Goal: Task Accomplishment & Management: Complete application form

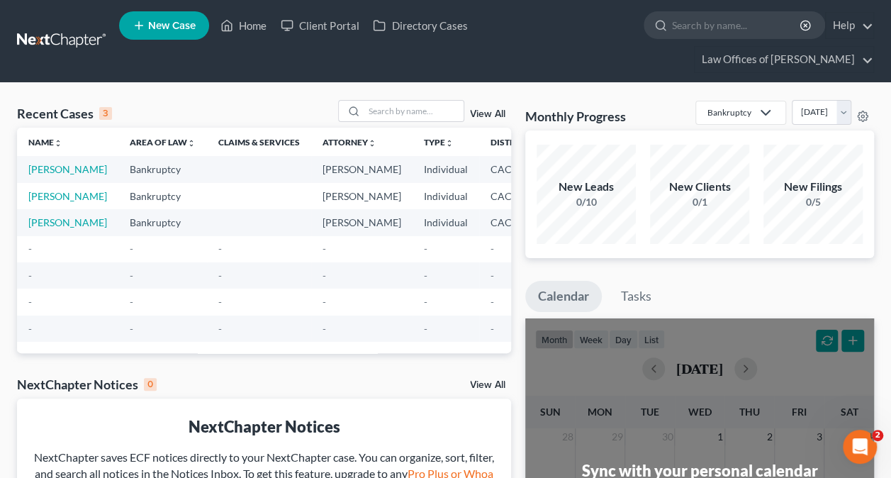
click at [154, 21] on span "New Case" at bounding box center [171, 26] width 47 height 11
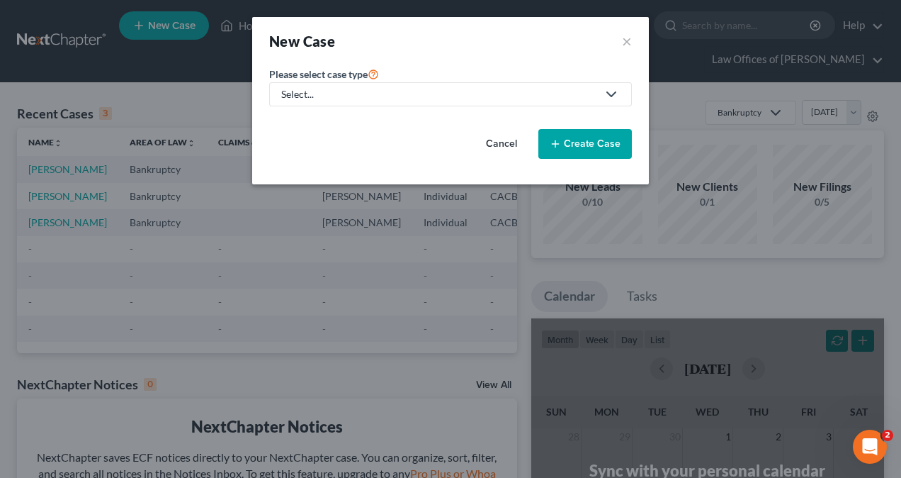
click at [369, 96] on div "Select..." at bounding box center [439, 94] width 316 height 14
click at [322, 123] on div "Bankruptcy" at bounding box center [312, 123] width 59 height 14
select select "7"
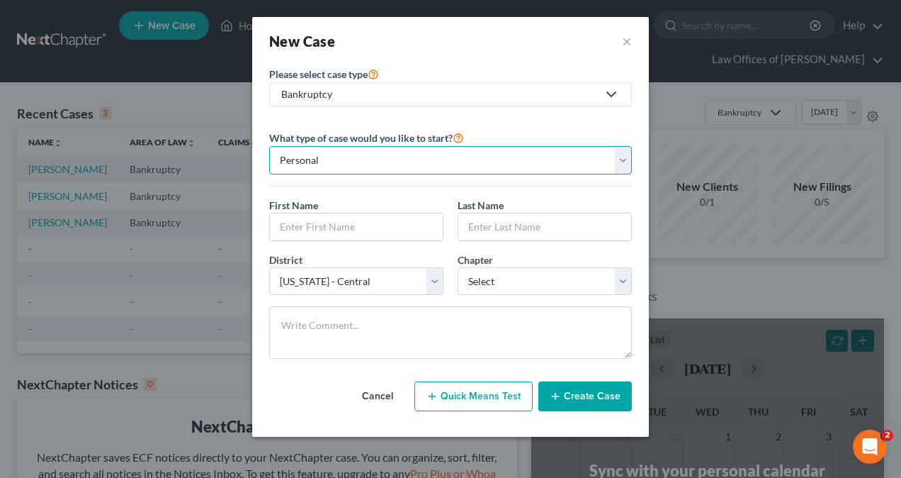
click at [348, 164] on select "Personal Business" at bounding box center [450, 160] width 363 height 28
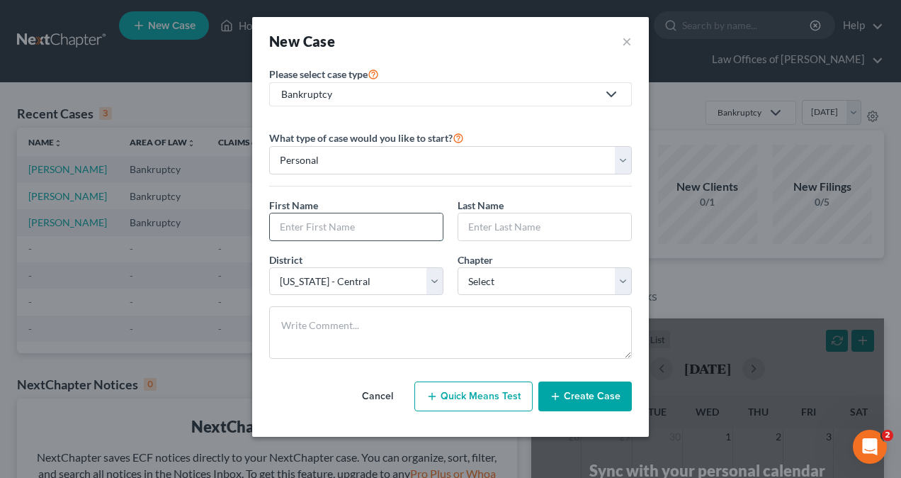
click at [366, 223] on input "text" at bounding box center [356, 226] width 173 height 27
type input "Va;[GEOGRAPHIC_DATA]"
click at [573, 228] on input "text" at bounding box center [545, 226] width 173 height 27
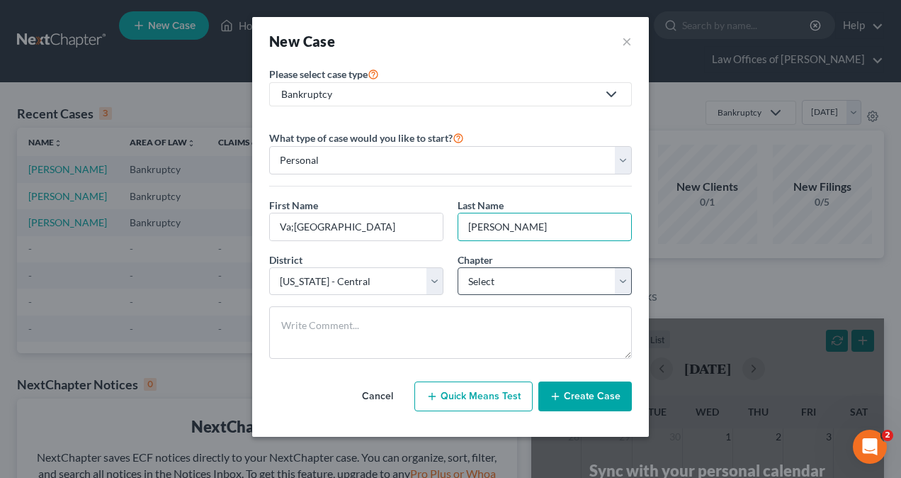
type input "[PERSON_NAME]"
click at [502, 281] on select "Select 7 11 12 13" at bounding box center [545, 281] width 174 height 28
select select "3"
click at [458, 267] on select "Select 7 11 12 13" at bounding box center [545, 281] width 174 height 28
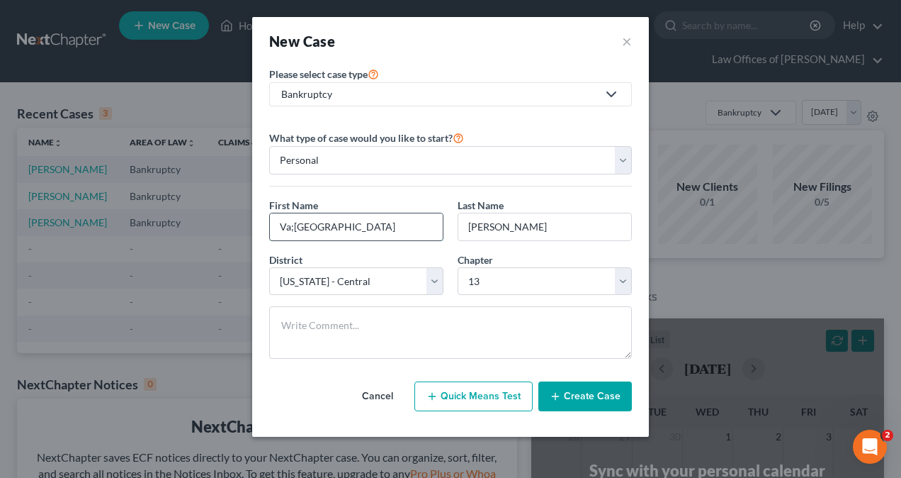
click at [294, 222] on input "Va;[GEOGRAPHIC_DATA]" at bounding box center [356, 226] width 173 height 27
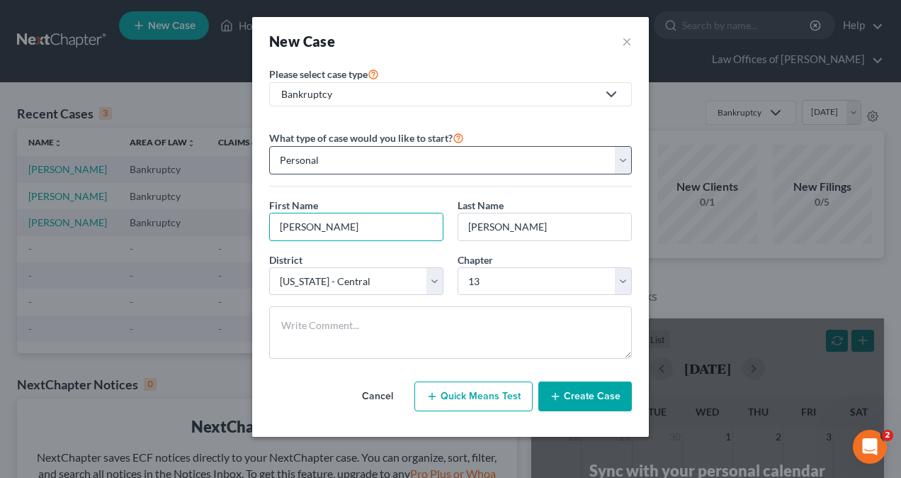
type input "[PERSON_NAME]"
click at [404, 158] on select "Personal Business" at bounding box center [450, 160] width 363 height 28
click at [403, 157] on select "Personal Business" at bounding box center [450, 160] width 363 height 28
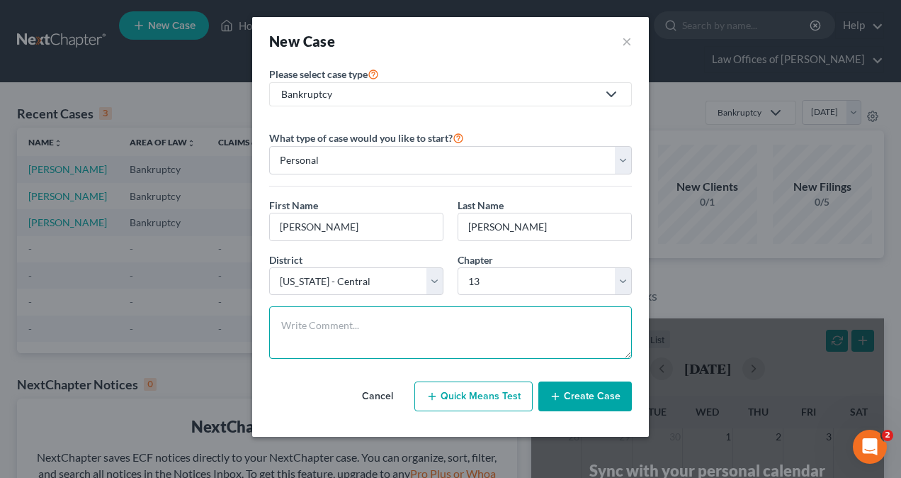
click at [373, 317] on textarea at bounding box center [450, 332] width 363 height 52
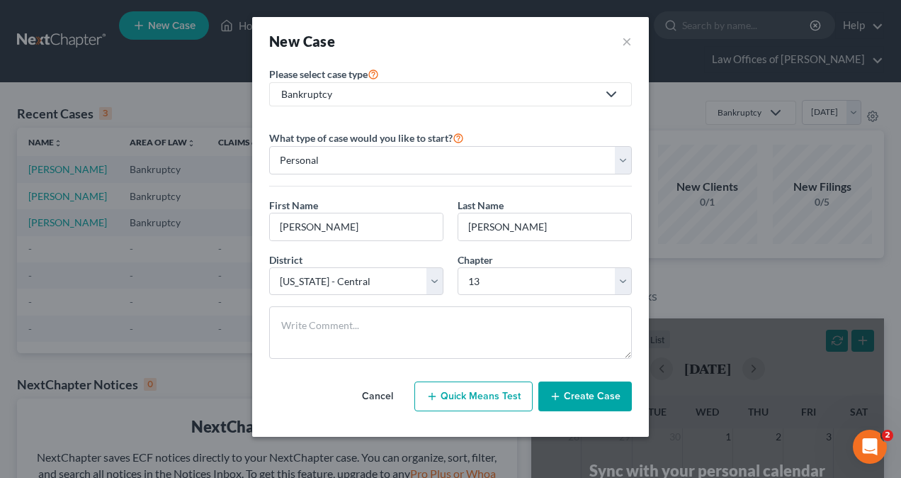
click at [581, 395] on button "Create Case" at bounding box center [586, 396] width 94 height 30
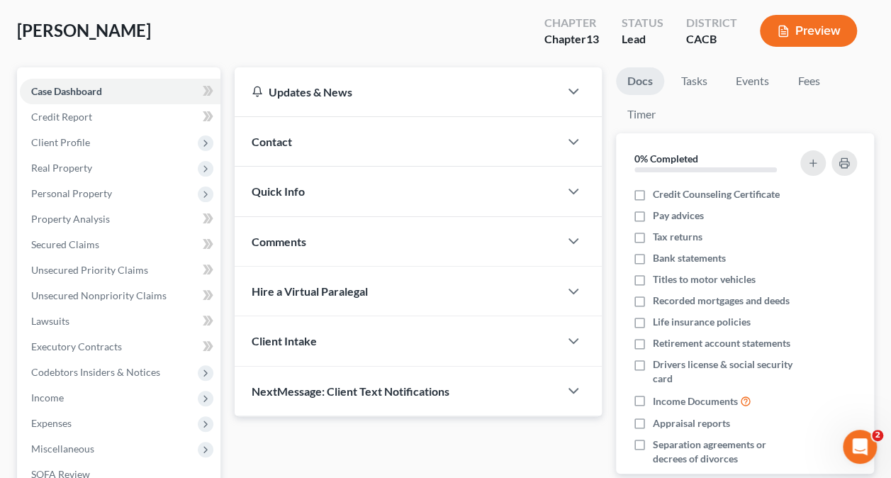
scroll to position [71, 0]
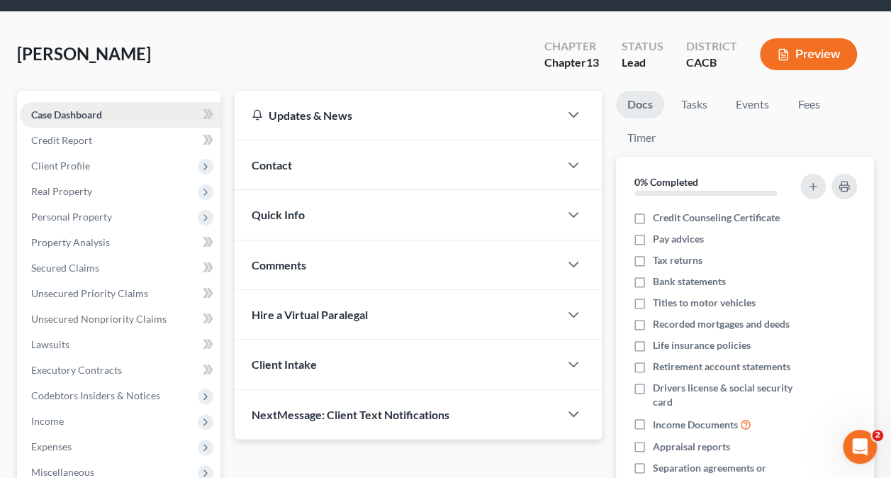
click at [100, 114] on span "Case Dashboard" at bounding box center [66, 114] width 71 height 12
click at [317, 169] on div "Contact" at bounding box center [397, 164] width 325 height 49
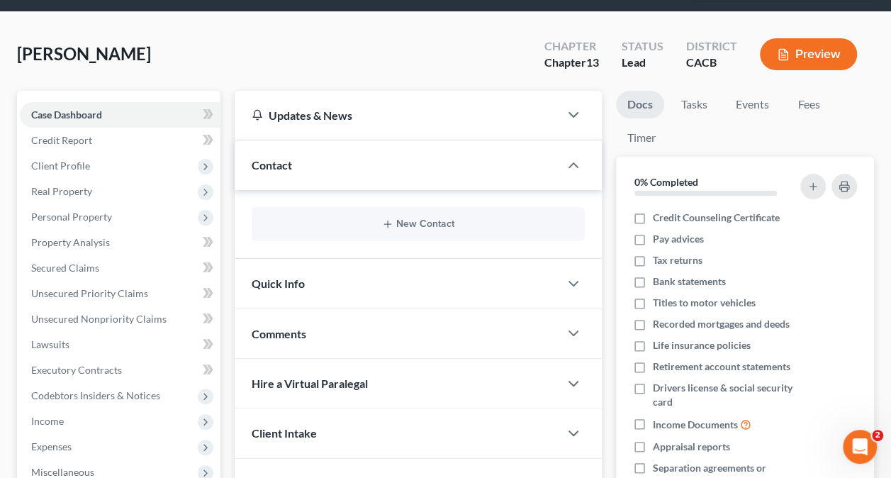
click at [317, 169] on div "Contact" at bounding box center [397, 164] width 325 height 49
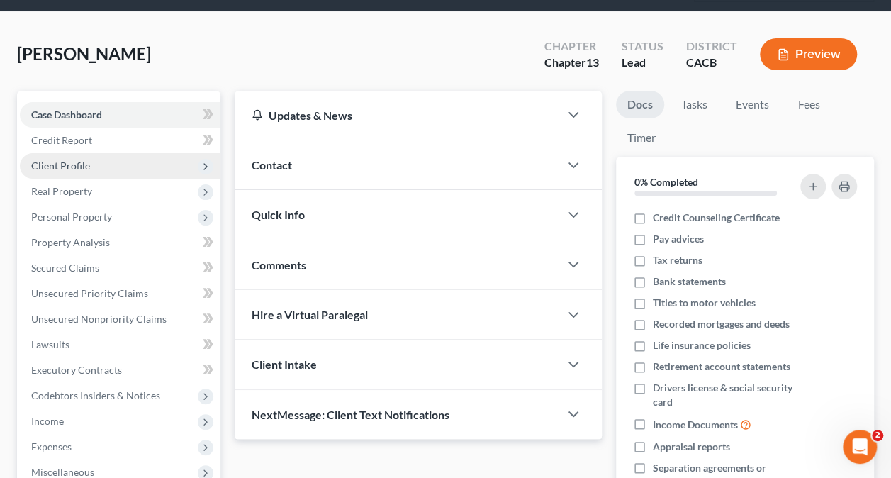
click at [88, 169] on span "Client Profile" at bounding box center [60, 165] width 59 height 12
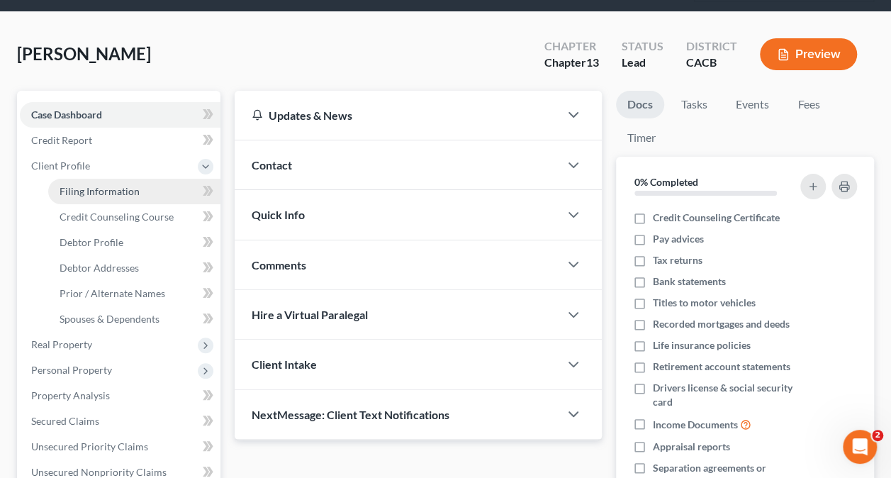
click at [86, 189] on span "Filing Information" at bounding box center [100, 191] width 80 height 12
select select "1"
select select "0"
select select "3"
select select "7"
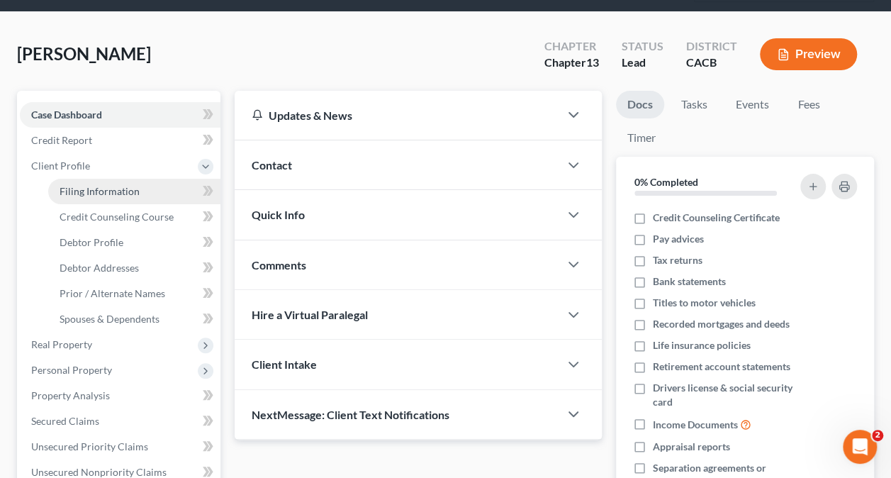
select select "4"
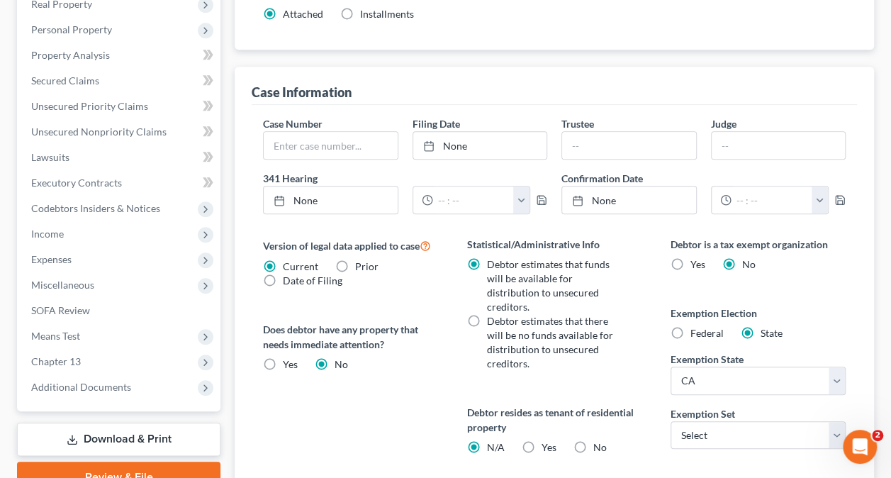
scroll to position [410, 0]
click at [486, 315] on label "Debtor estimates that there will be no funds available for distribution to unse…" at bounding box center [555, 343] width 138 height 57
click at [492, 315] on input "Debtor estimates that there will be no funds available for distribution to unse…" at bounding box center [496, 319] width 9 height 9
radio input "true"
radio input "false"
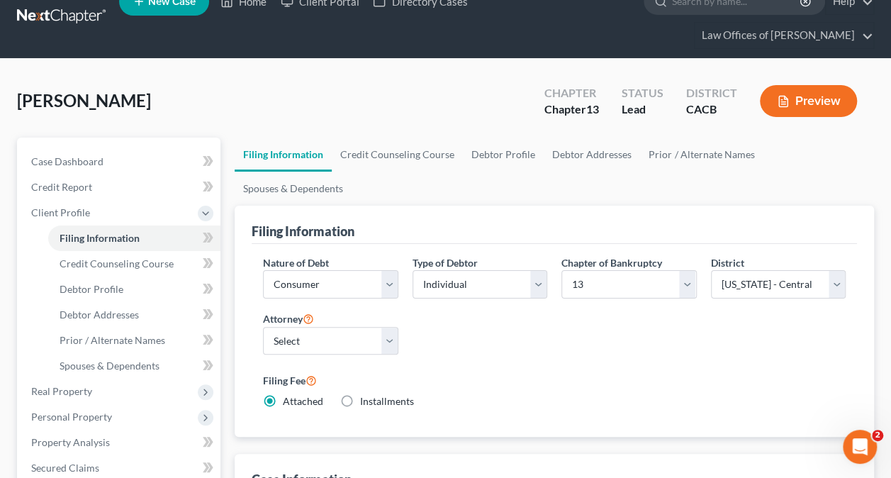
scroll to position [0, 0]
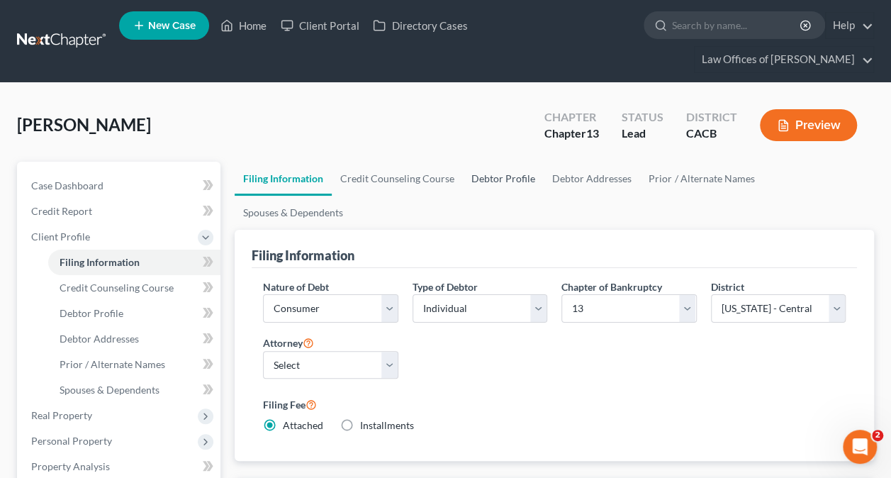
click at [492, 173] on link "Debtor Profile" at bounding box center [503, 179] width 81 height 34
select select "0"
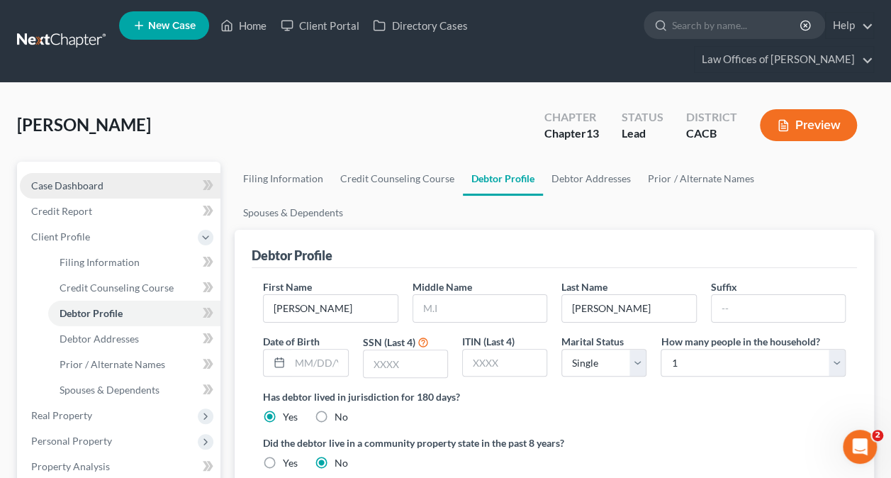
click at [94, 181] on span "Case Dashboard" at bounding box center [67, 185] width 72 height 12
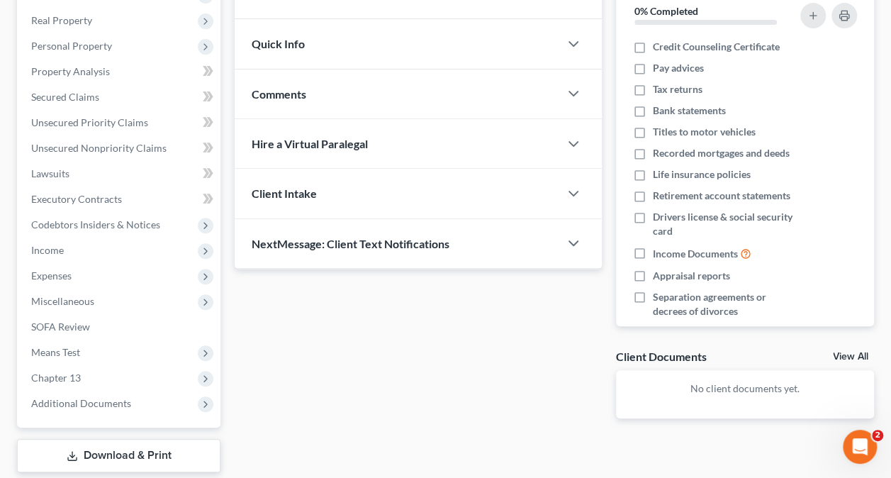
scroll to position [213, 0]
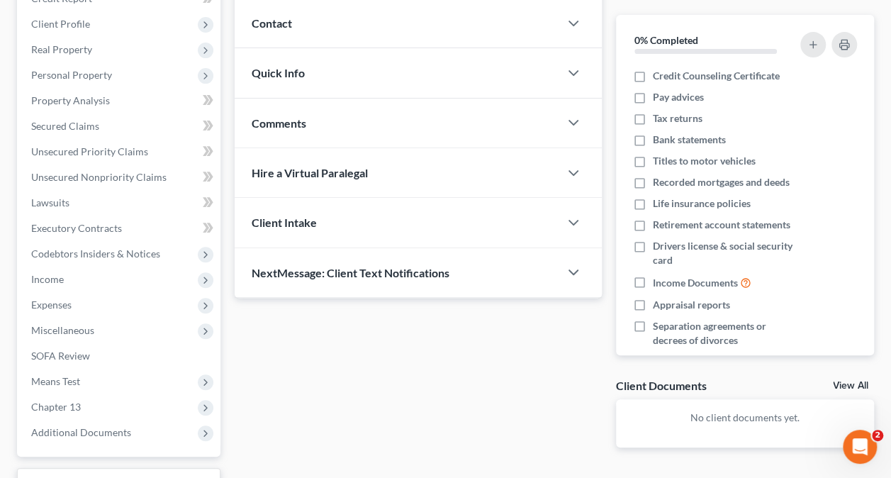
click at [296, 215] on span "Client Intake" at bounding box center [284, 221] width 65 height 13
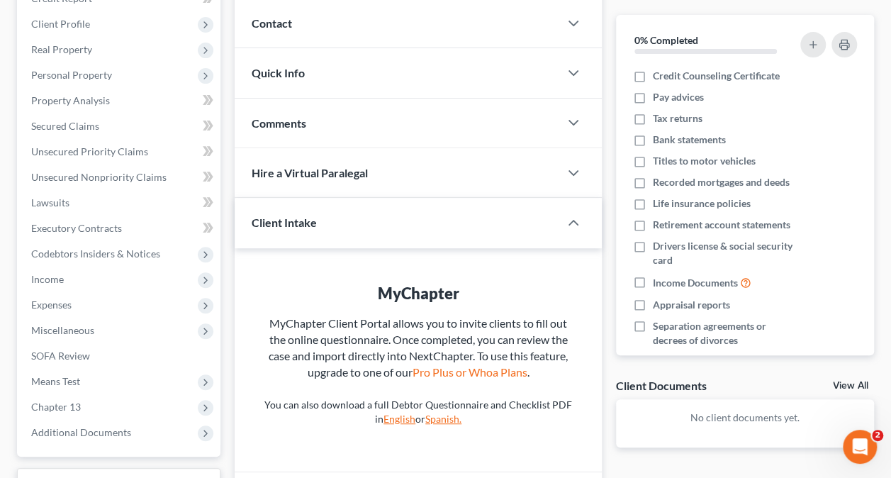
click at [293, 220] on span "Client Intake" at bounding box center [284, 221] width 65 height 13
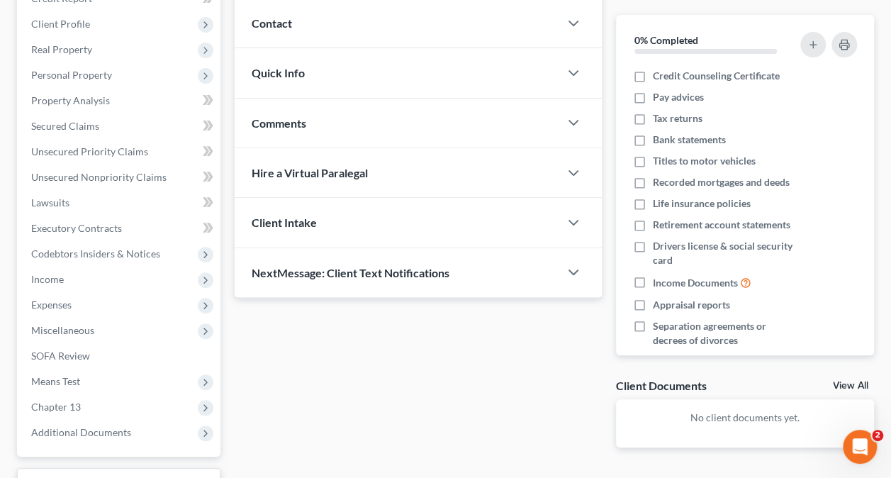
click at [337, 166] on span "Hire a Virtual Paralegal" at bounding box center [310, 172] width 116 height 13
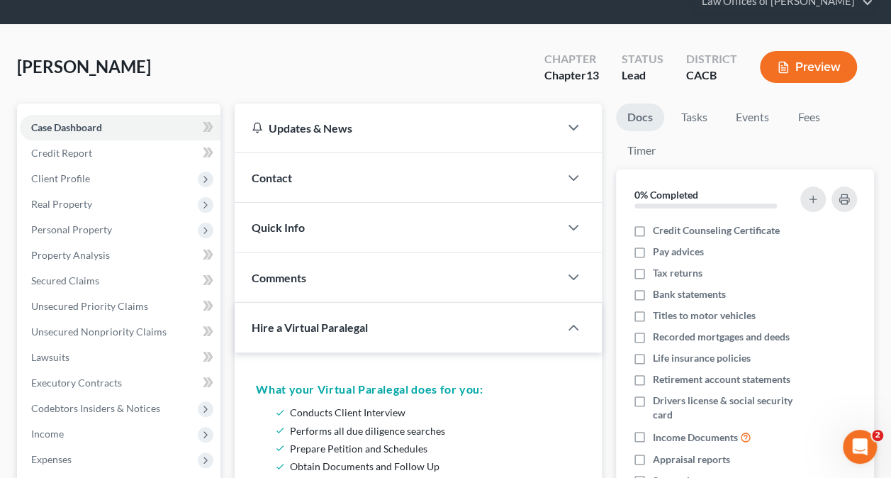
scroll to position [0, 0]
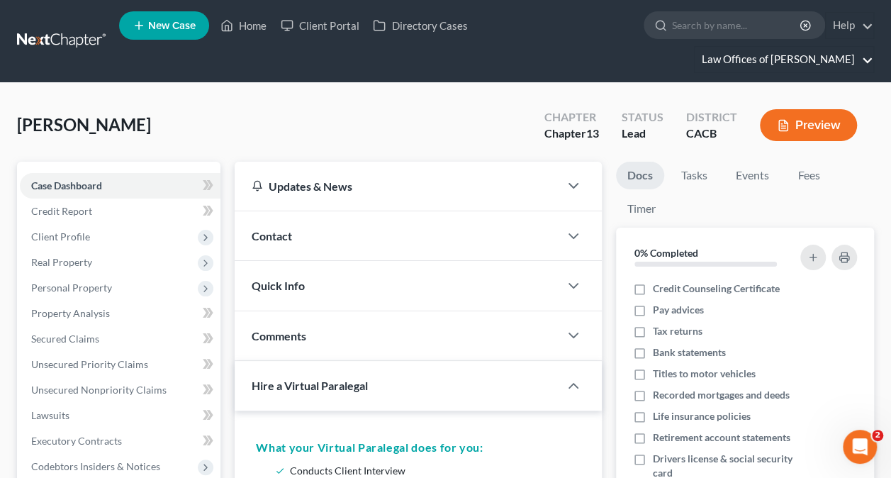
click at [772, 60] on link "Law Offices of [PERSON_NAME]" at bounding box center [784, 60] width 179 height 26
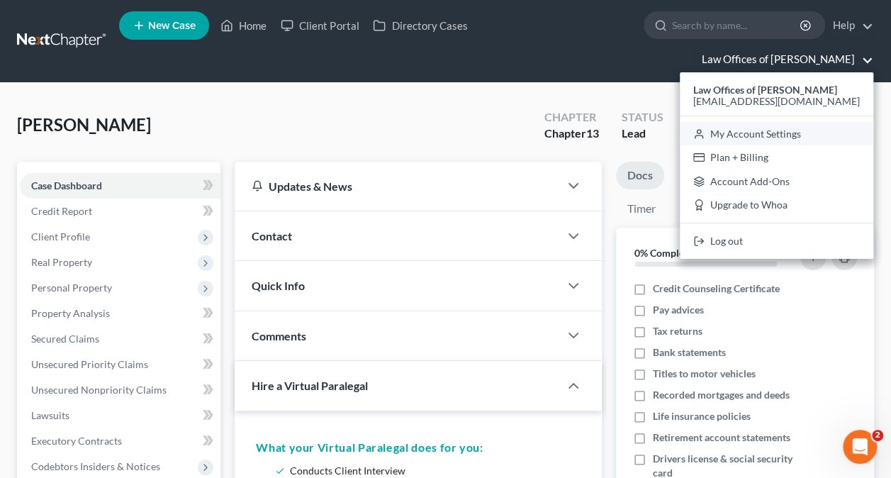
click at [763, 130] on link "My Account Settings" at bounding box center [776, 134] width 193 height 24
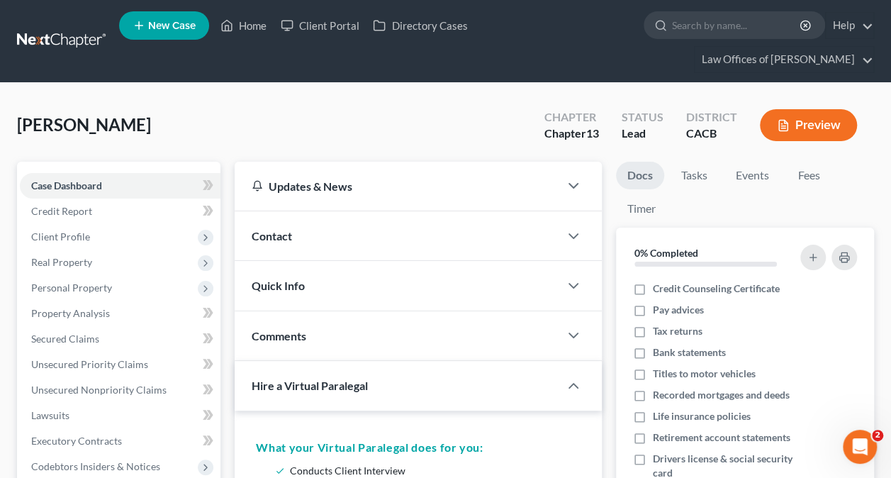
select select "7"
select select "29"
select select "4"
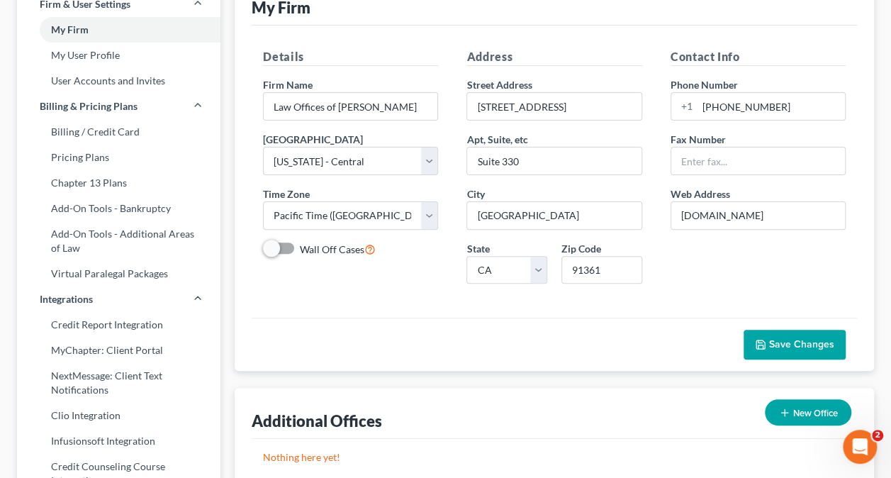
scroll to position [142, 0]
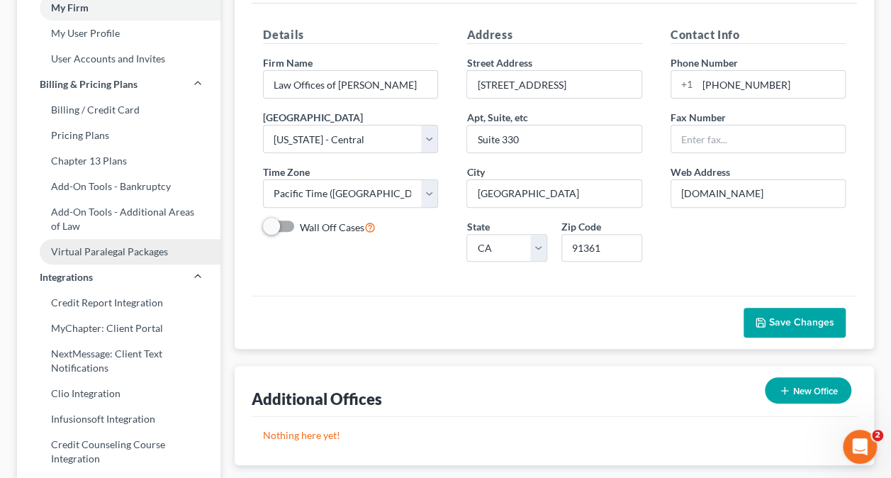
click at [129, 255] on link "Virtual Paralegal Packages" at bounding box center [118, 252] width 203 height 26
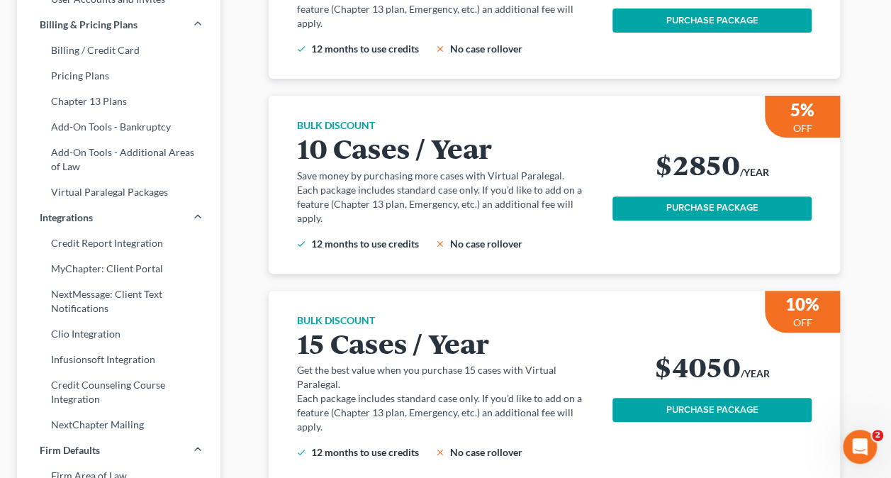
scroll to position [283, 0]
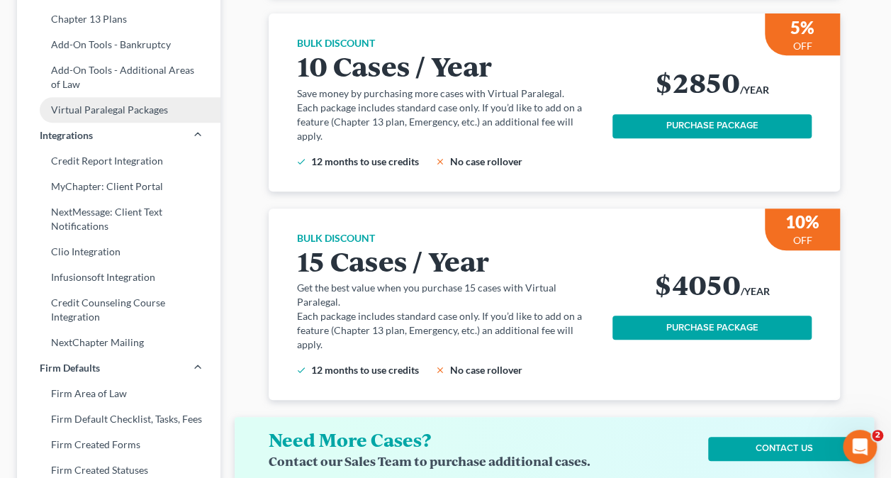
click at [135, 106] on link "Virtual Paralegal Packages" at bounding box center [118, 110] width 203 height 26
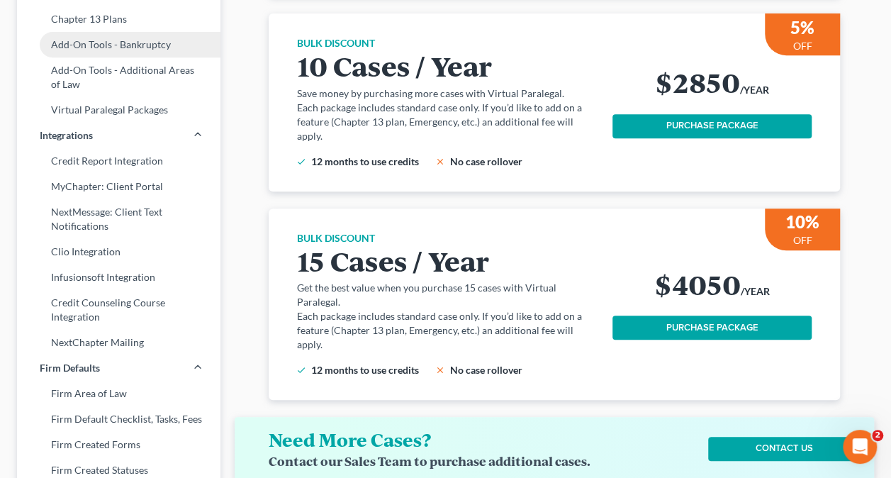
click at [113, 45] on link "Add-On Tools - Bankruptcy" at bounding box center [118, 45] width 203 height 26
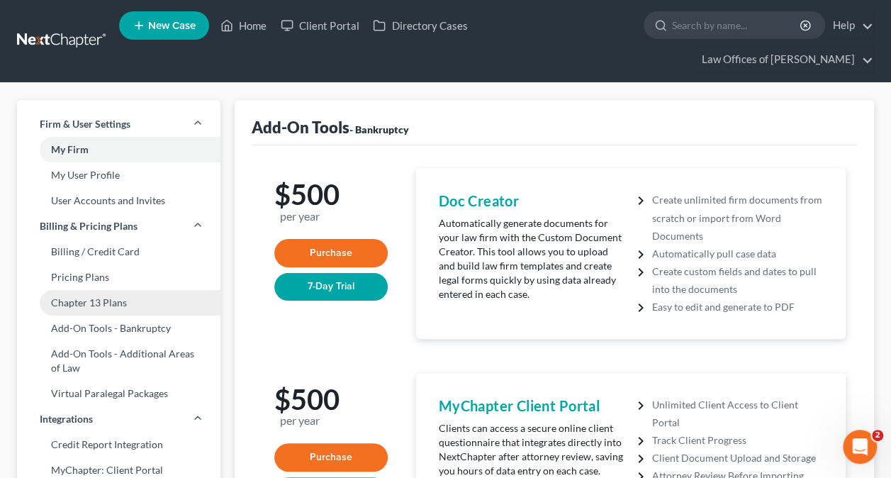
click at [106, 304] on link "Chapter 13 Plans" at bounding box center [118, 303] width 203 height 26
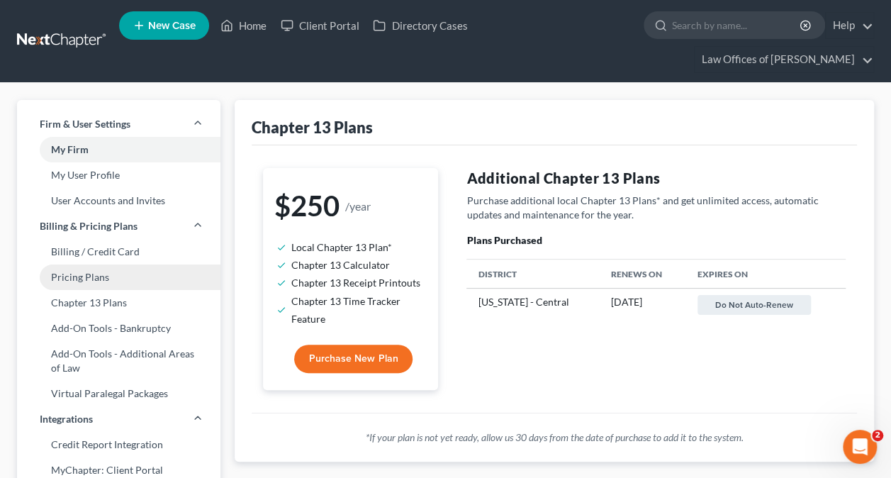
click at [68, 276] on link "Pricing Plans" at bounding box center [118, 277] width 203 height 26
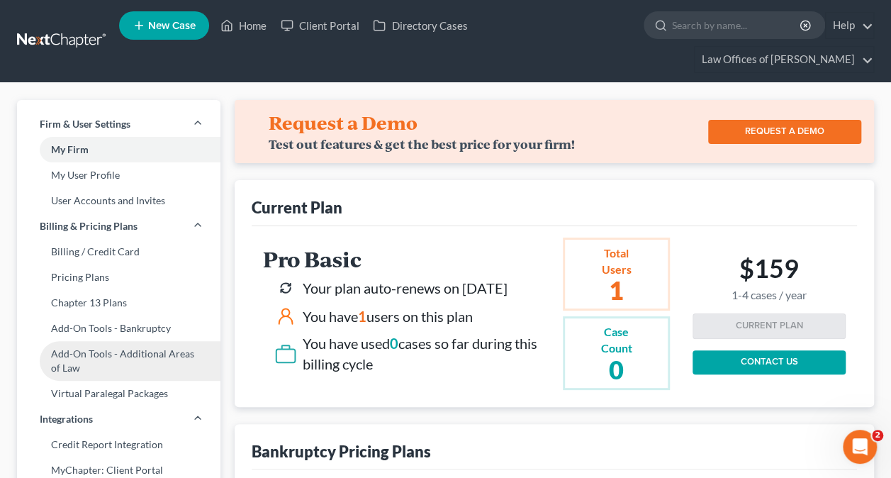
click at [91, 360] on link "Add-On Tools - Additional Areas of Law" at bounding box center [118, 361] width 203 height 40
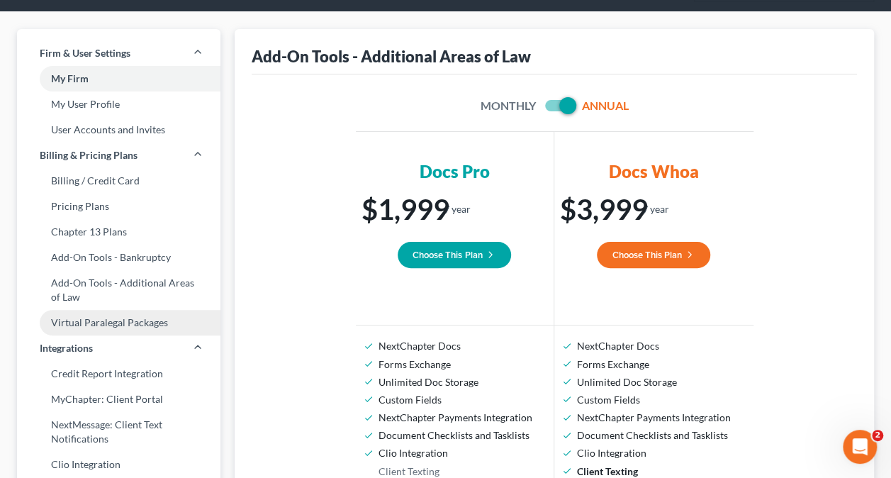
click at [142, 327] on link "Virtual Paralegal Packages" at bounding box center [118, 323] width 203 height 26
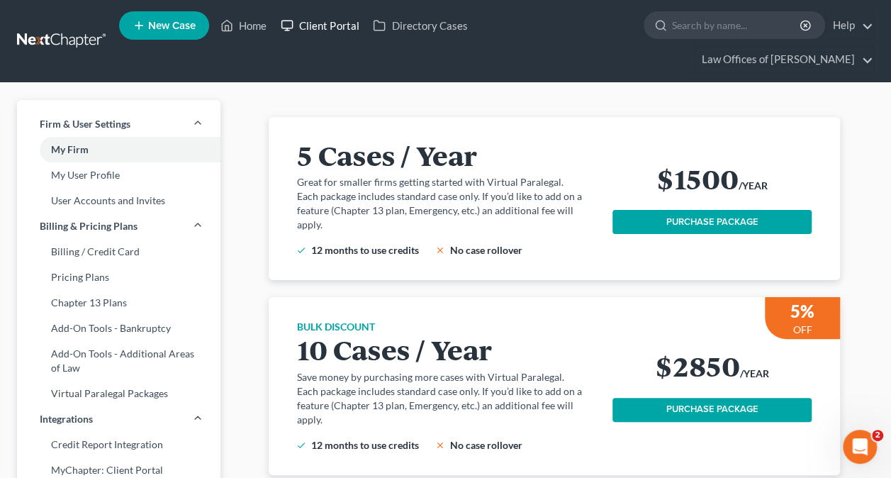
click at [332, 26] on link "Client Portal" at bounding box center [320, 26] width 92 height 26
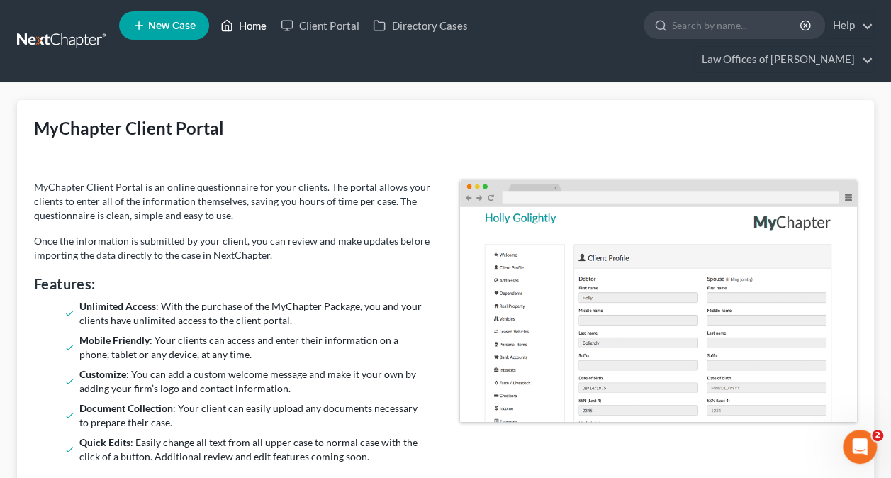
click at [240, 22] on link "Home" at bounding box center [243, 26] width 60 height 26
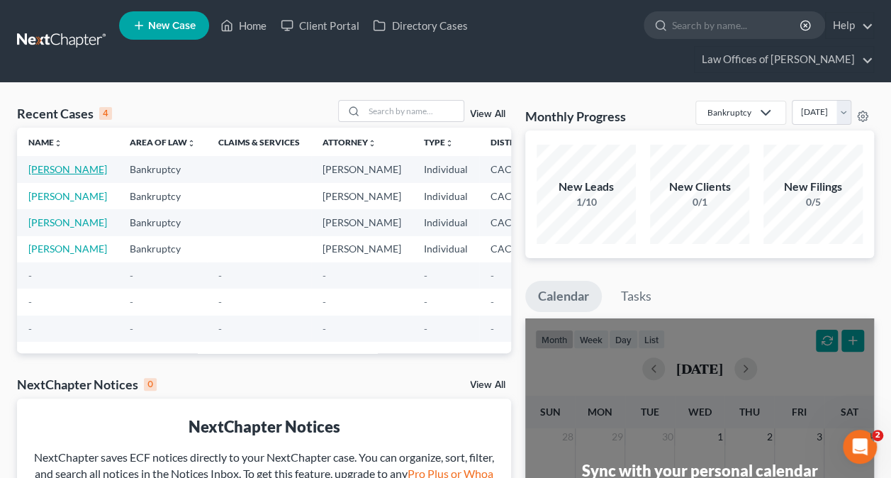
click at [38, 175] on link "[PERSON_NAME]" at bounding box center [67, 169] width 79 height 12
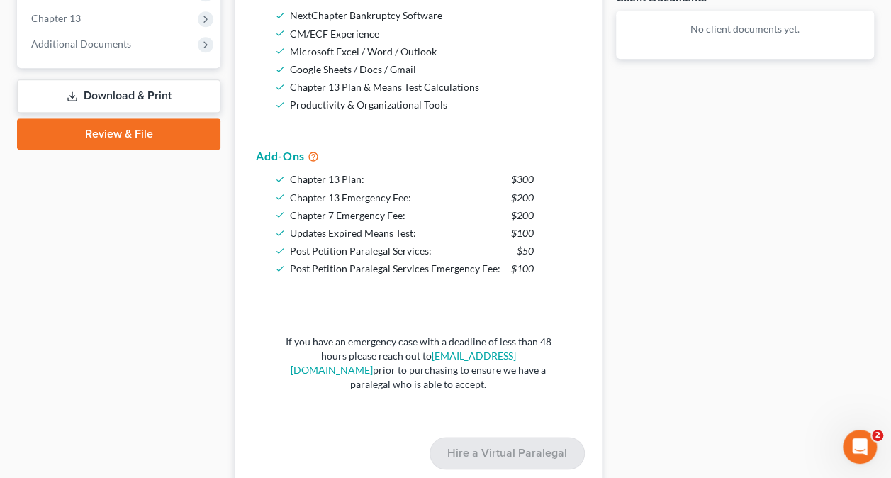
scroll to position [567, 0]
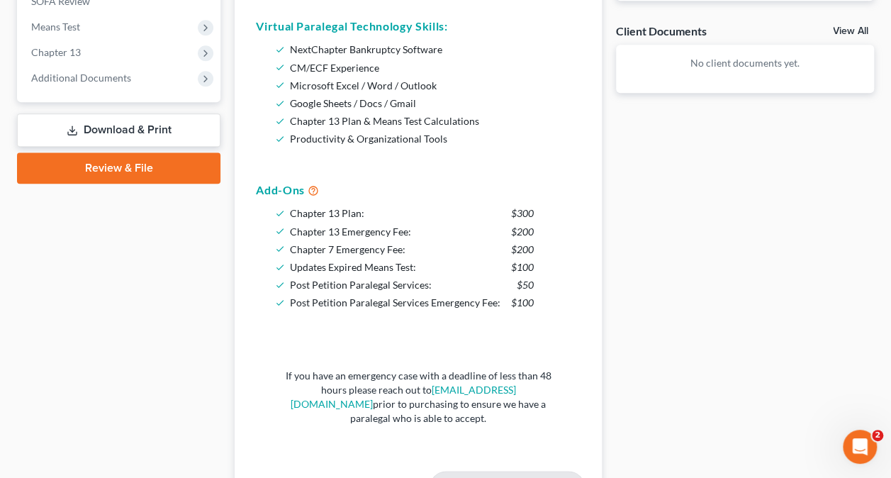
click at [313, 187] on icon at bounding box center [313, 189] width 11 height 13
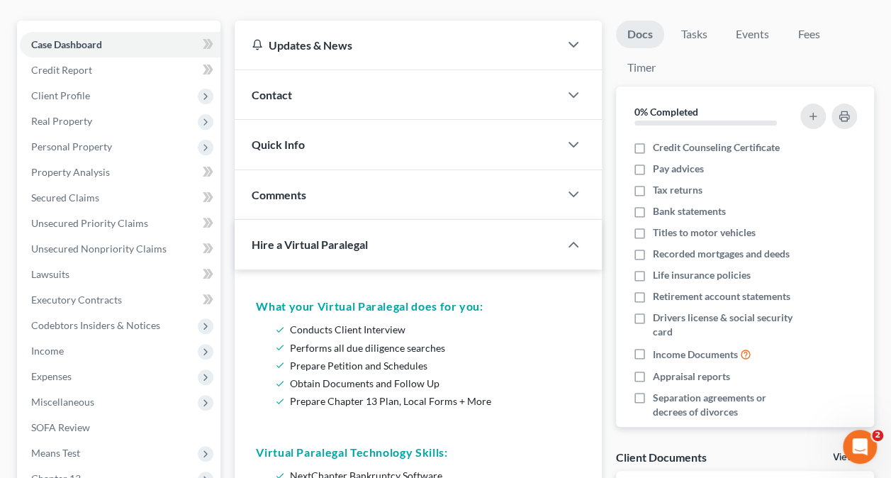
scroll to position [142, 0]
click at [69, 91] on span "Client Profile" at bounding box center [60, 95] width 59 height 12
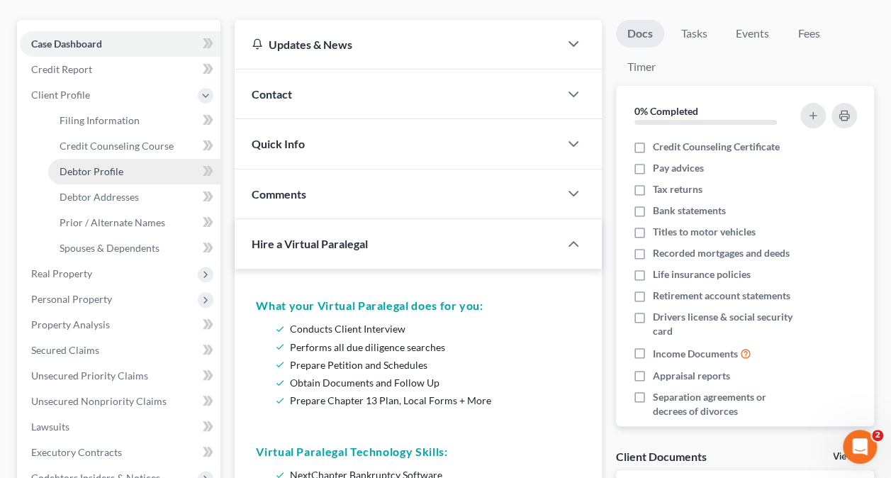
click at [152, 177] on link "Debtor Profile" at bounding box center [134, 172] width 172 height 26
select select "0"
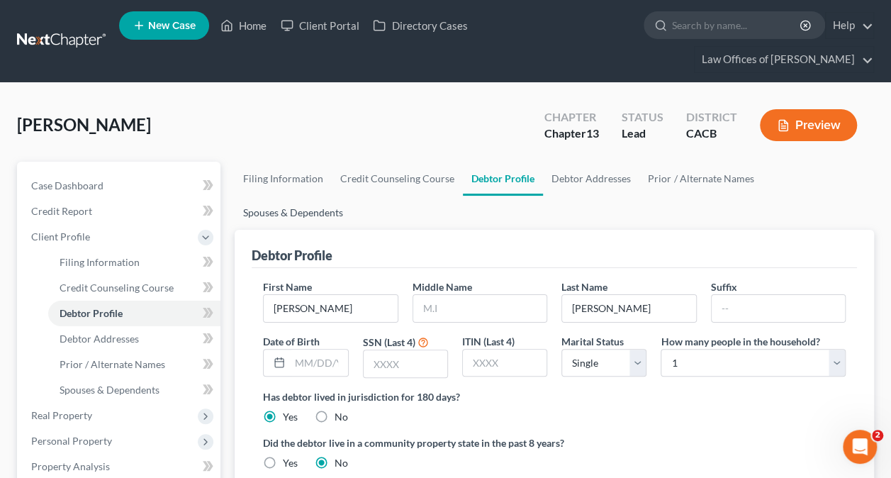
click at [352, 196] on link "Spouses & Dependents" at bounding box center [293, 213] width 117 height 34
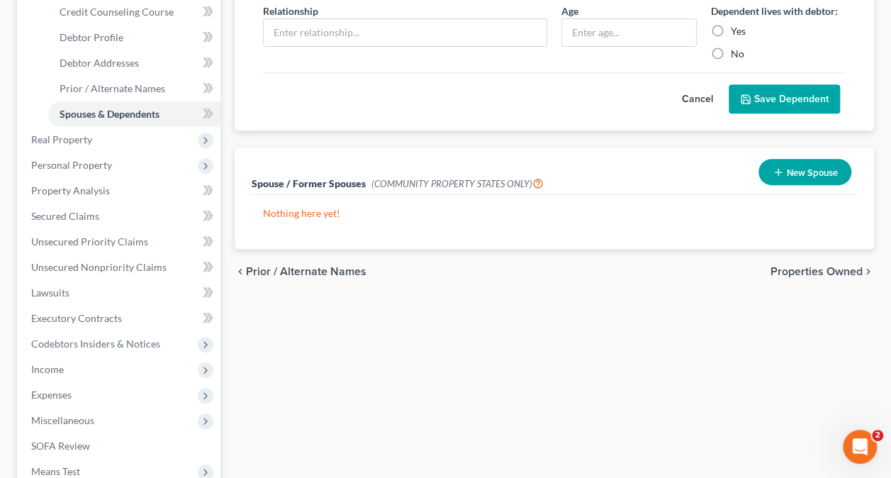
scroll to position [283, 0]
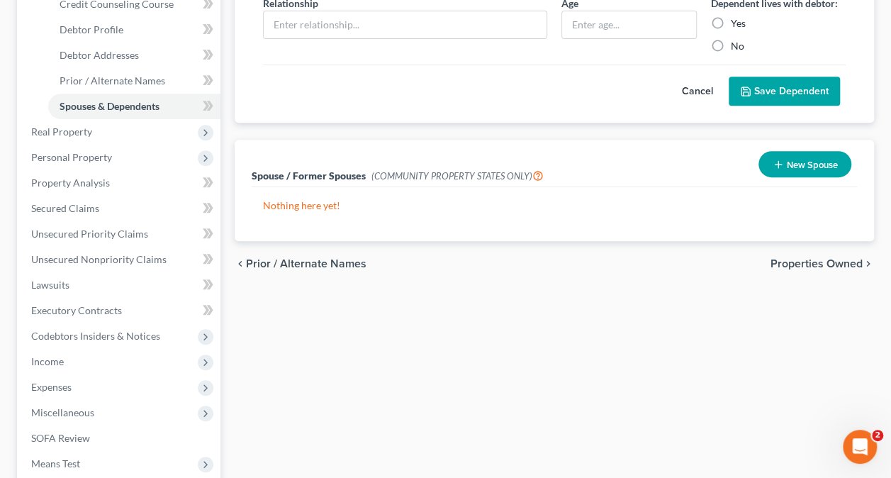
click at [808, 151] on button "New Spouse" at bounding box center [804, 164] width 93 height 26
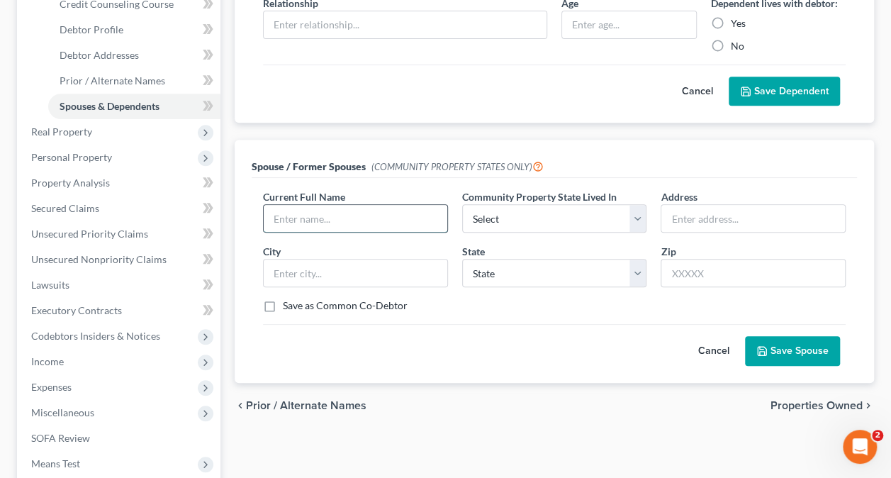
click at [322, 205] on input "text" at bounding box center [356, 218] width 184 height 27
type input "[PERSON_NAME] [PERSON_NAME]"
click at [589, 204] on select "Select AZ CA GU ID LA NV NM PR [GEOGRAPHIC_DATA] [GEOGRAPHIC_DATA] [GEOGRAPHIC_…" at bounding box center [554, 218] width 185 height 28
select select "1"
click at [462, 204] on select "Select AZ CA GU ID LA NV NM PR [GEOGRAPHIC_DATA] [GEOGRAPHIC_DATA] [GEOGRAPHIC_…" at bounding box center [554, 218] width 185 height 28
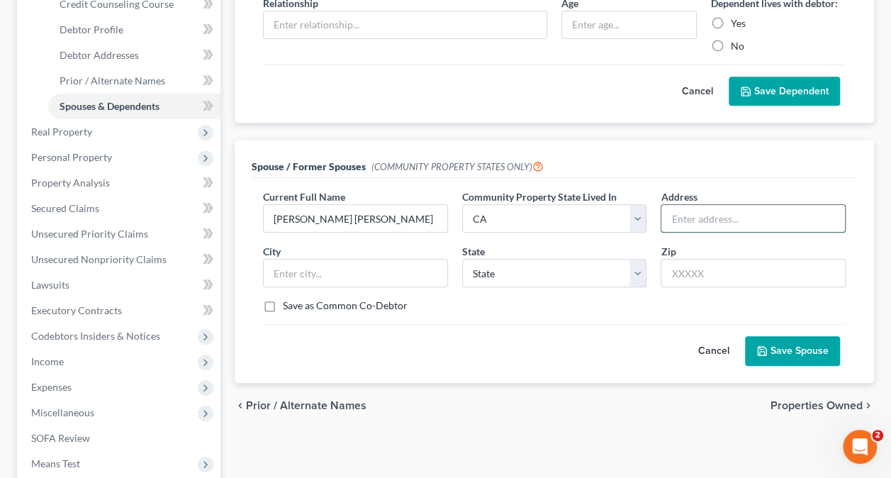
click at [712, 205] on input "text" at bounding box center [753, 218] width 184 height 27
type input "[STREET_ADDRESS][PERSON_NAME]"
click at [328, 259] on input "text" at bounding box center [356, 272] width 184 height 27
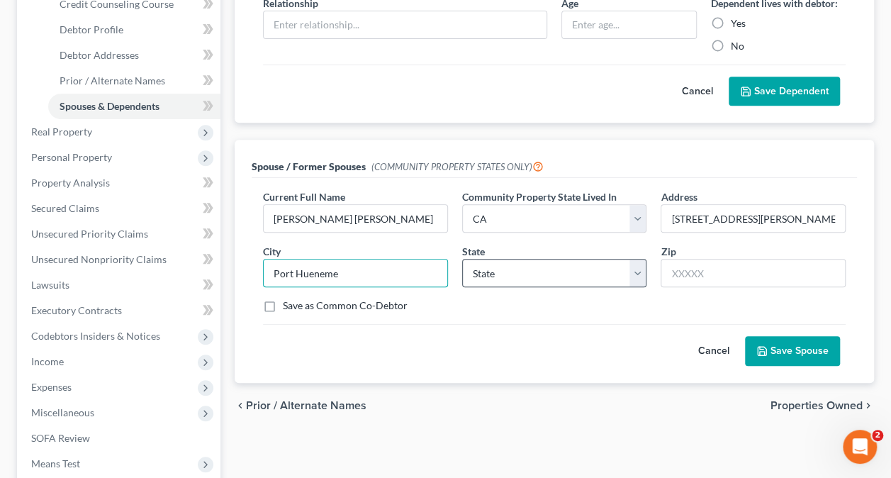
type input "Port Hueneme"
click at [513, 259] on select "State [US_STATE] AK AR AZ CA CO CT DE DC [GEOGRAPHIC_DATA] [GEOGRAPHIC_DATA] GU…" at bounding box center [554, 273] width 185 height 28
select select "4"
click at [462, 259] on select "State [US_STATE] AK AR AZ CA CO CT DE DC [GEOGRAPHIC_DATA] [GEOGRAPHIC_DATA] GU…" at bounding box center [554, 273] width 185 height 28
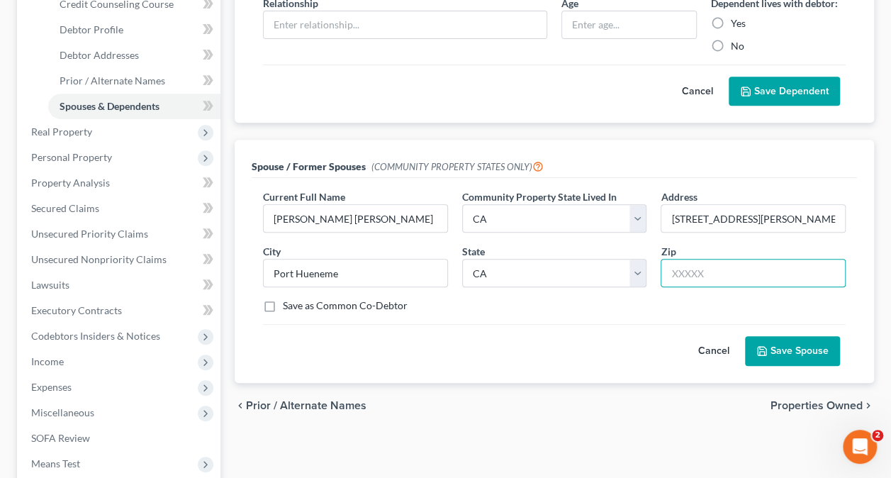
click at [758, 259] on input "text" at bounding box center [753, 273] width 185 height 28
type input "93041"
click at [283, 298] on label "Save as Common Co-Debtor" at bounding box center [345, 305] width 125 height 14
click at [288, 298] on input "Save as Common Co-Debtor" at bounding box center [292, 302] width 9 height 9
checkbox input "true"
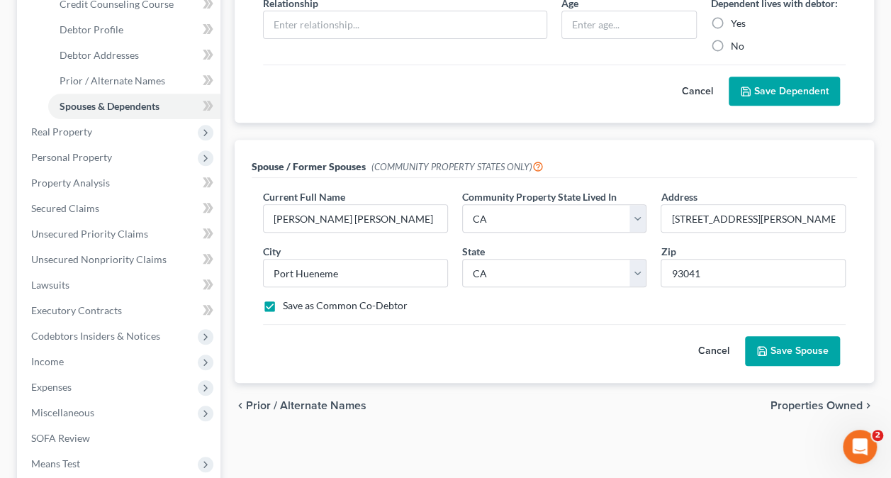
click at [793, 336] on button "Save Spouse" at bounding box center [792, 351] width 95 height 30
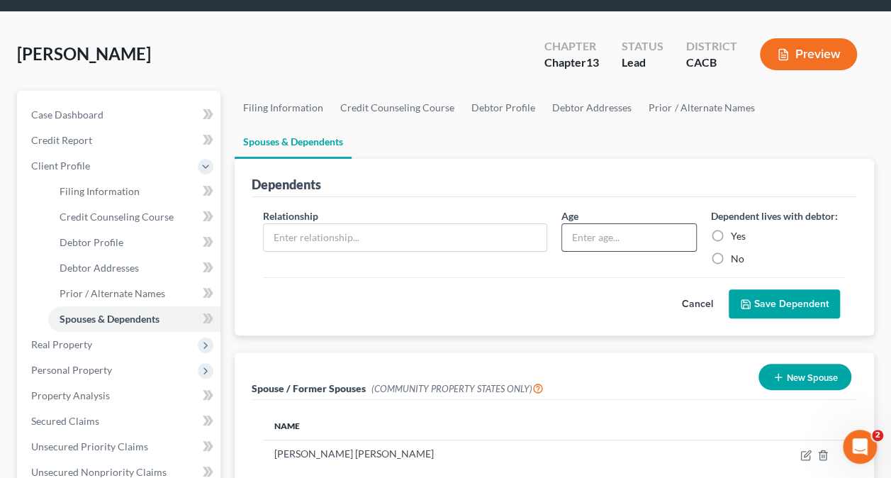
scroll to position [0, 0]
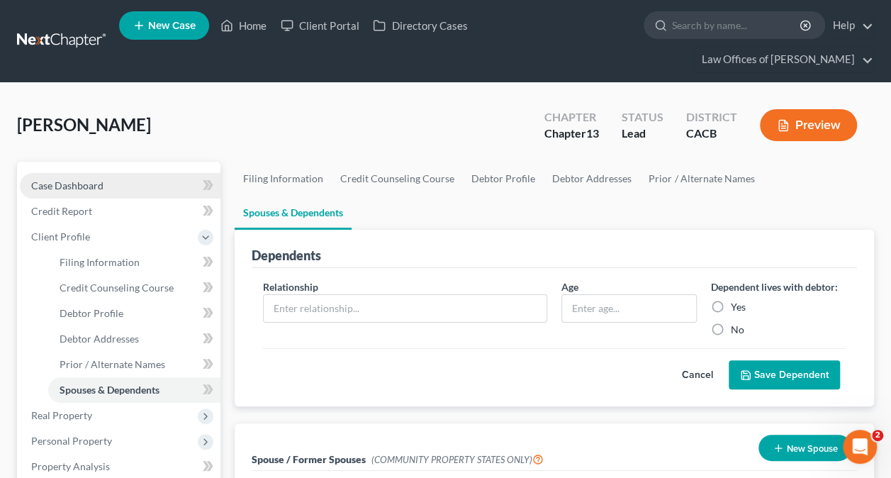
click at [59, 180] on span "Case Dashboard" at bounding box center [67, 185] width 72 height 12
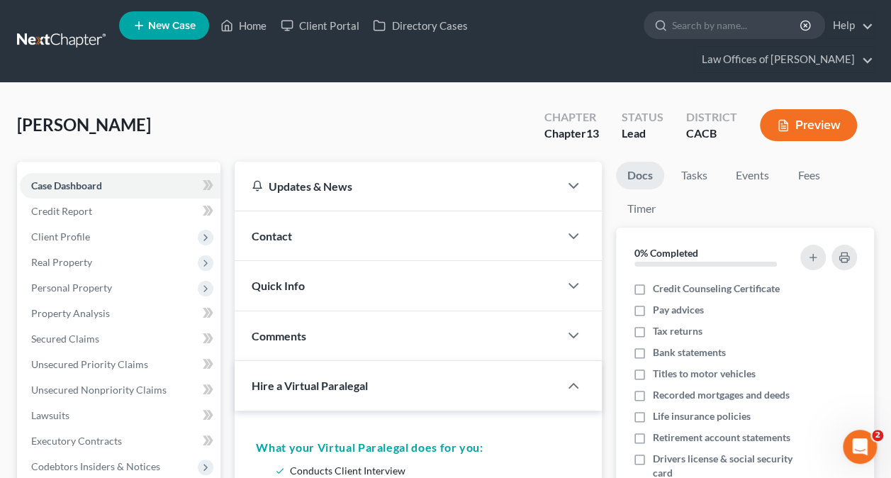
click at [271, 237] on span "Contact" at bounding box center [272, 235] width 40 height 13
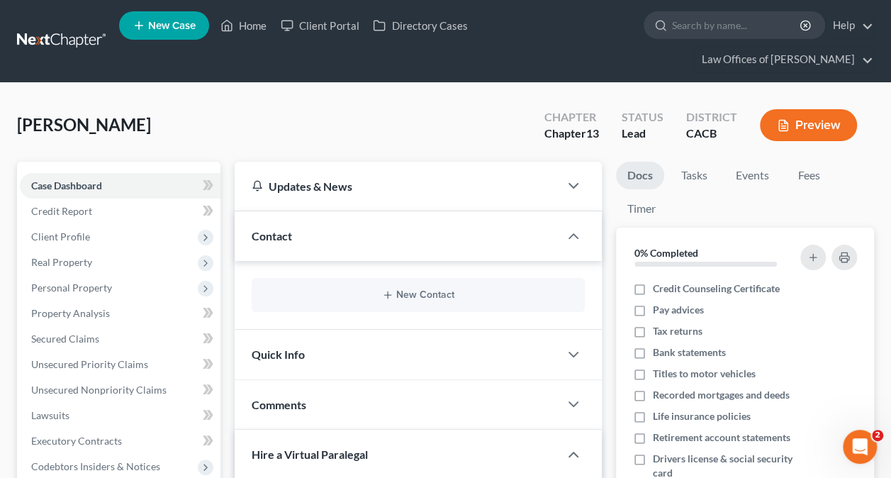
click at [271, 235] on span "Contact" at bounding box center [272, 235] width 40 height 13
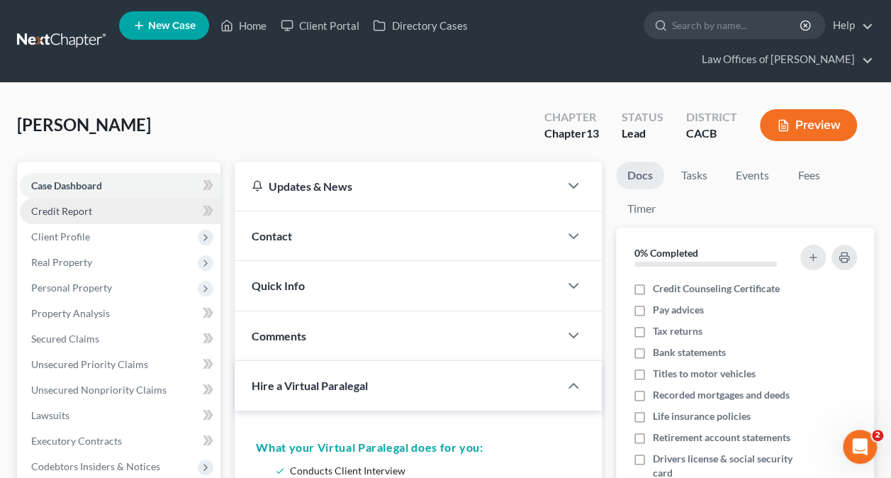
click at [63, 211] on span "Credit Report" at bounding box center [61, 211] width 61 height 12
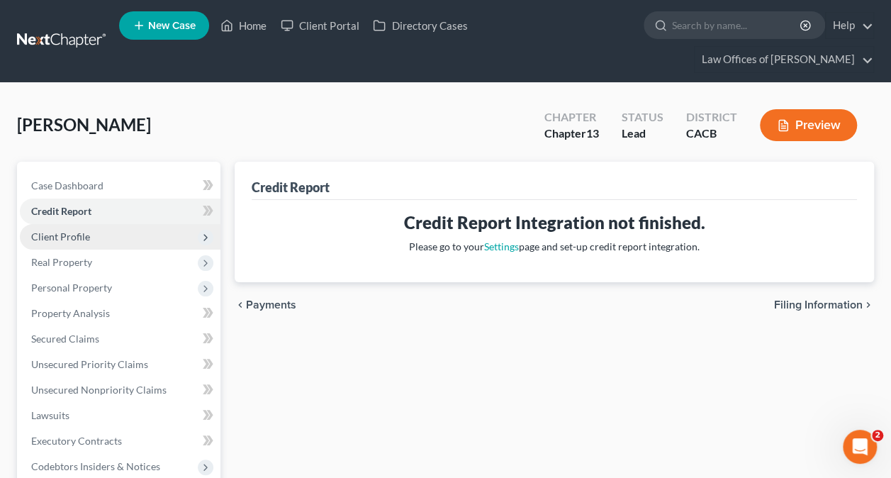
click at [58, 231] on span "Client Profile" at bounding box center [60, 236] width 59 height 12
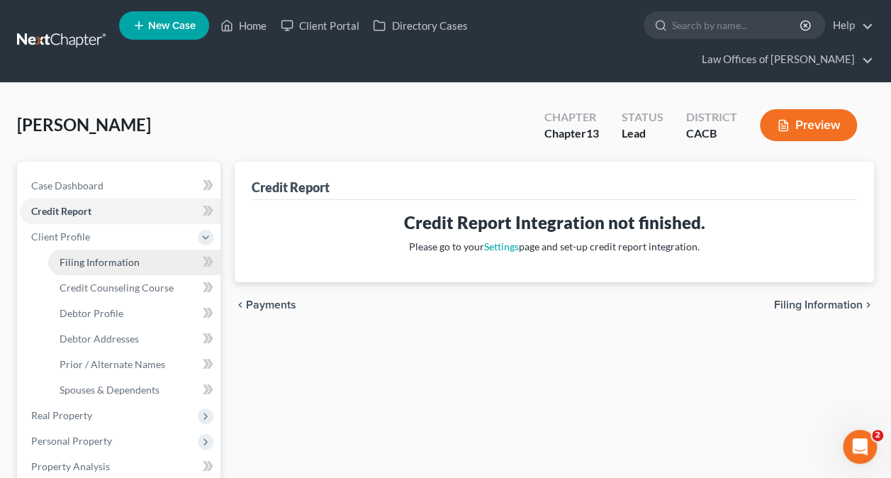
click at [84, 259] on span "Filing Information" at bounding box center [100, 262] width 80 height 12
select select "1"
select select "0"
select select "3"
select select "7"
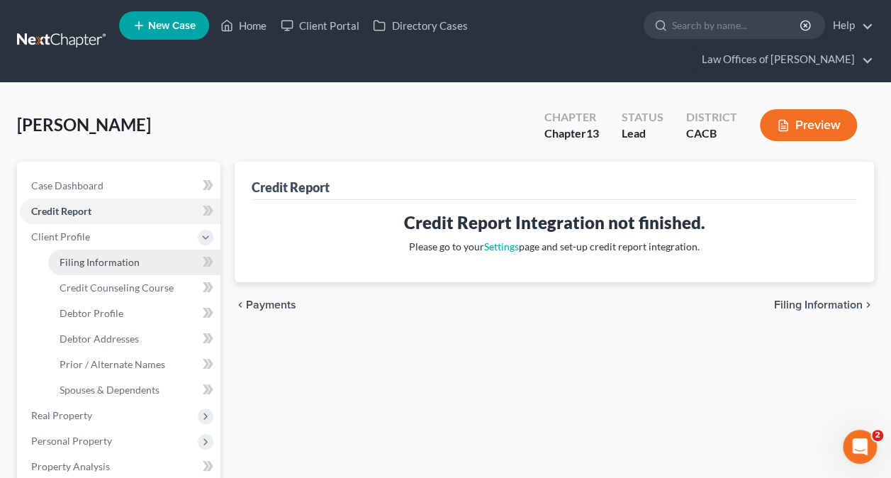
select select "0"
select select "4"
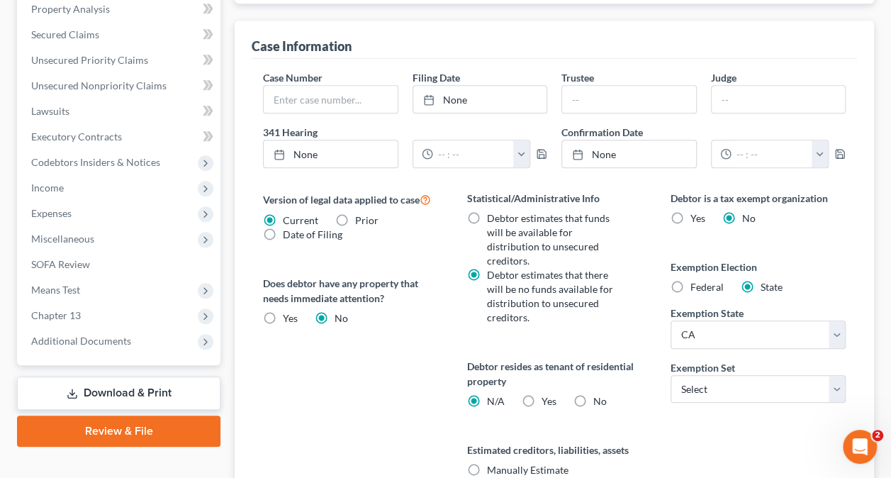
scroll to position [425, 0]
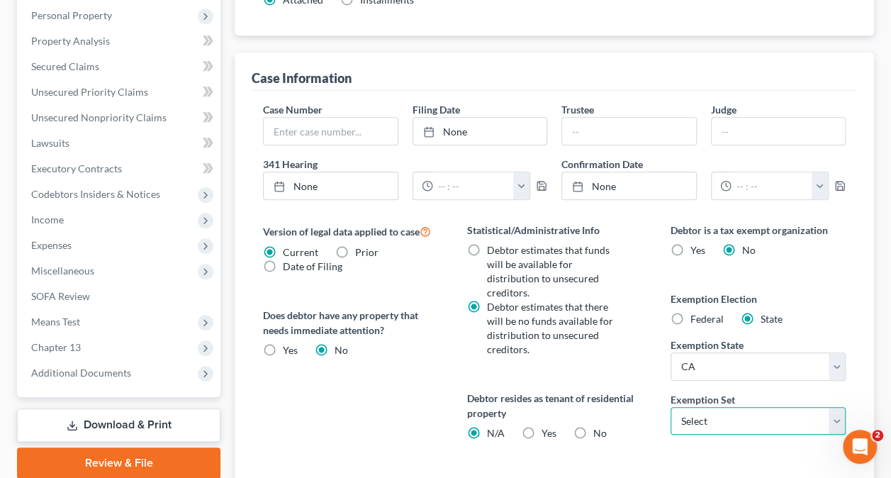
click at [740, 407] on select "Select 703 704" at bounding box center [757, 421] width 175 height 28
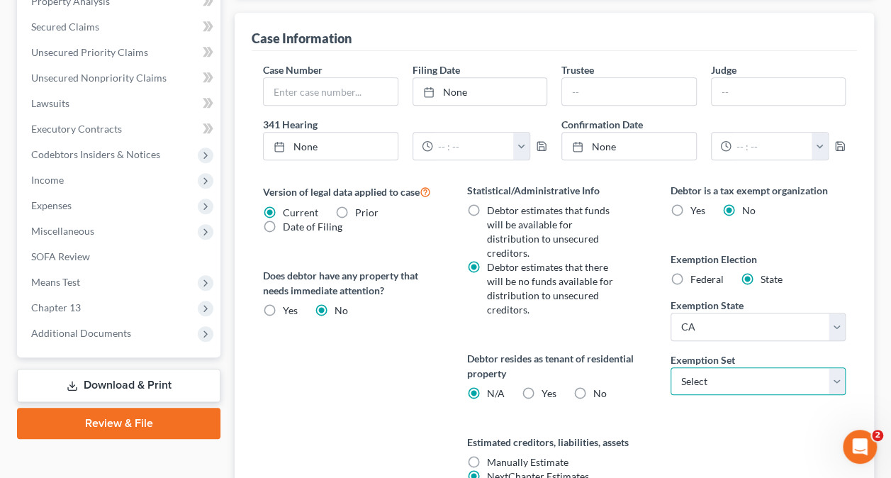
scroll to position [552, 0]
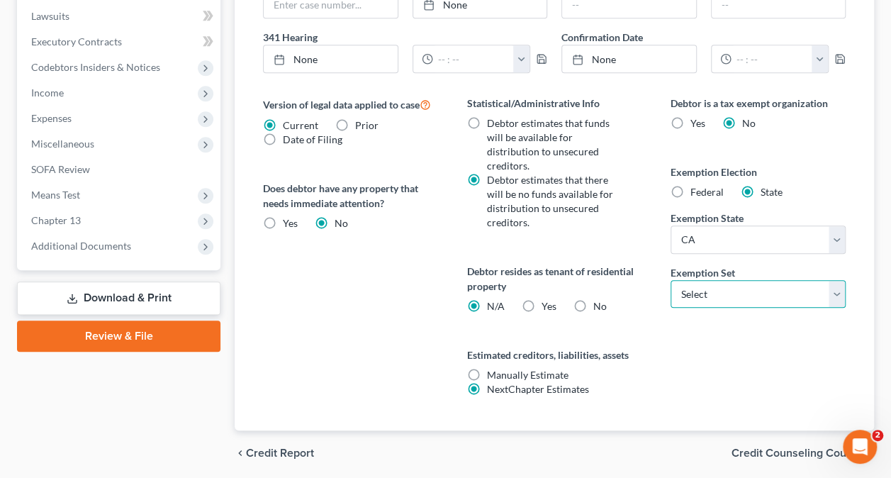
click at [727, 280] on select "Select 703 704" at bounding box center [757, 294] width 175 height 28
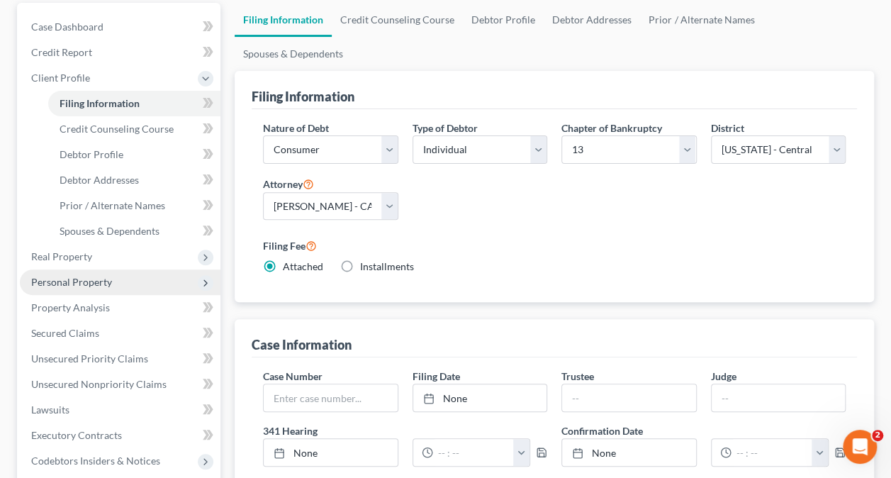
scroll to position [127, 0]
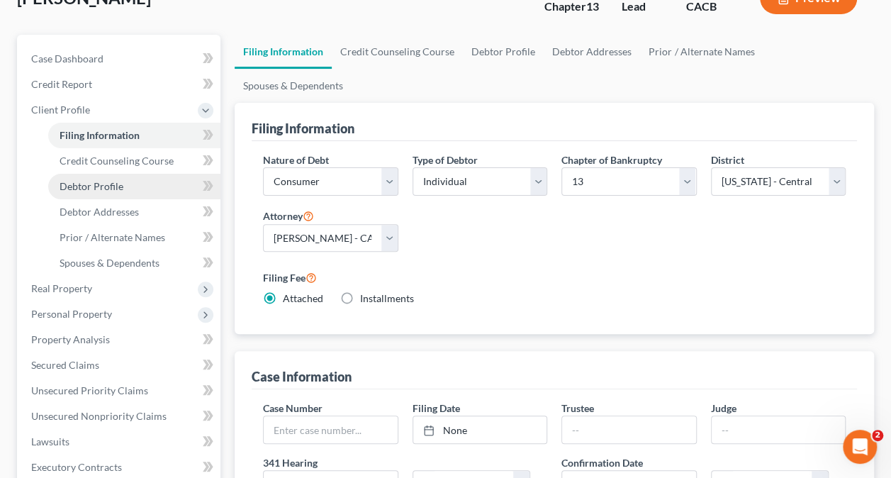
click at [86, 186] on span "Debtor Profile" at bounding box center [92, 186] width 64 height 12
select select "0"
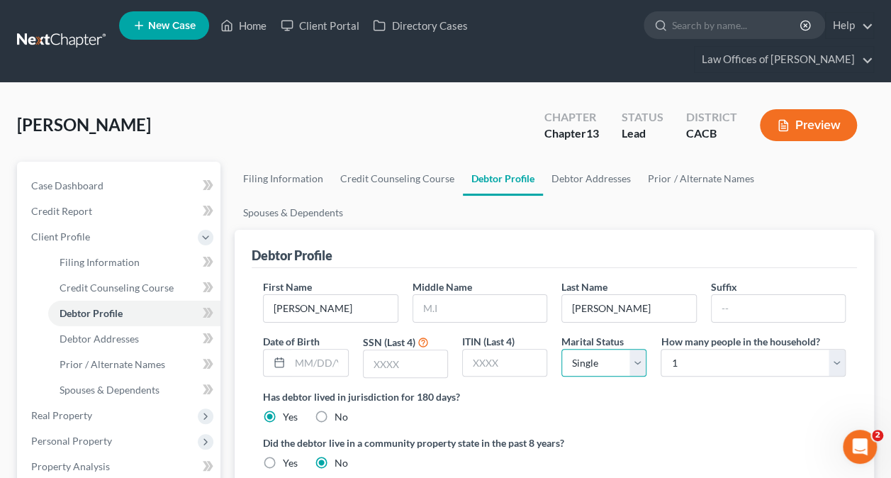
click at [639, 349] on select "Select Single Married Separated Divorced Widowed" at bounding box center [603, 363] width 85 height 28
select select "1"
click at [561, 349] on select "Select Single Married Separated Divorced Widowed" at bounding box center [603, 363] width 85 height 28
click at [828, 349] on select "Select 1 2 3 4 5 6 7 8 9 10 11 12 13 14 15 16 17 18 19 20" at bounding box center [753, 363] width 185 height 28
select select "3"
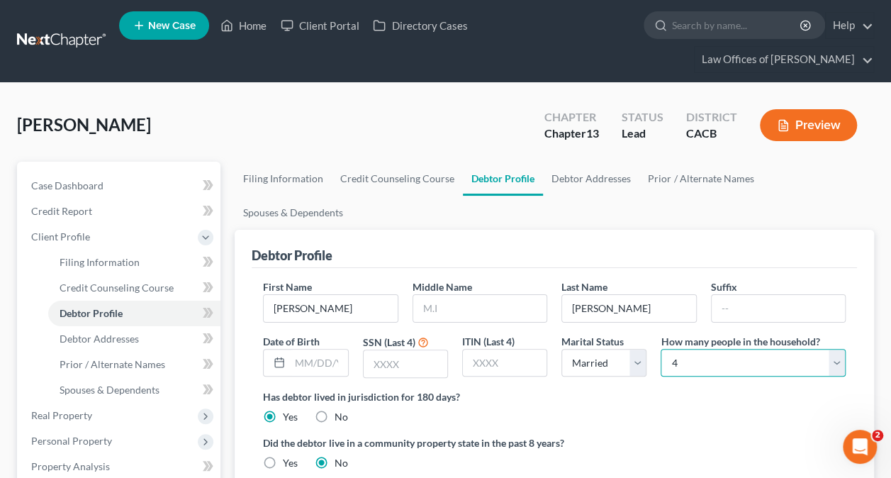
click at [661, 349] on select "Select 1 2 3 4 5 6 7 8 9 10 11 12 13 14 15 16 17 18 19 20" at bounding box center [753, 363] width 185 height 28
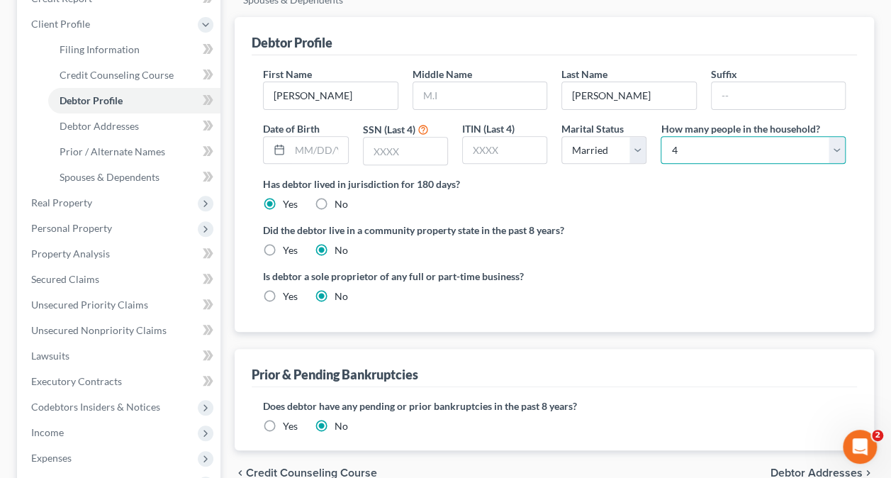
scroll to position [283, 0]
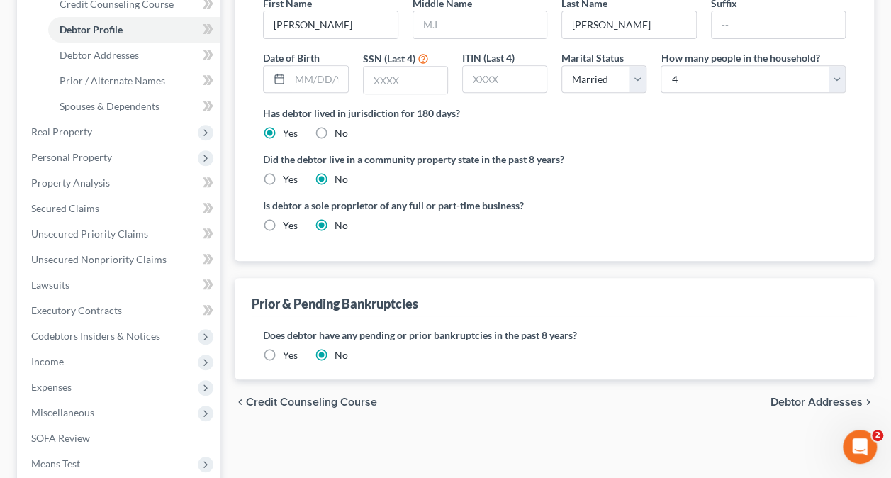
click at [802, 396] on span "Debtor Addresses" at bounding box center [816, 401] width 92 height 11
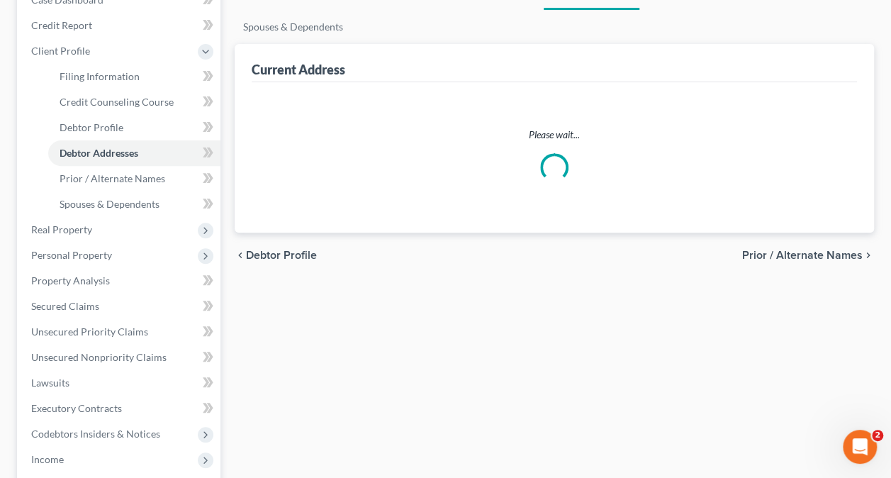
select select "0"
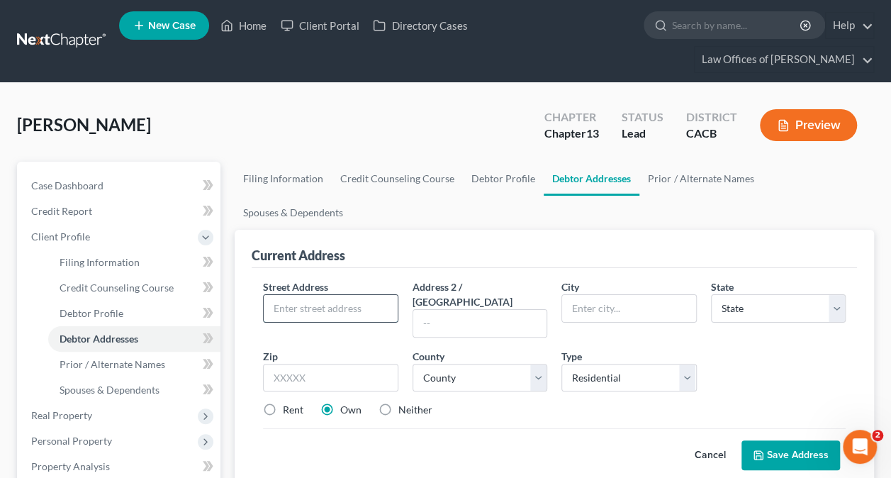
click at [319, 295] on input "text" at bounding box center [330, 308] width 133 height 27
type input "13748 Stagecoach Trail"
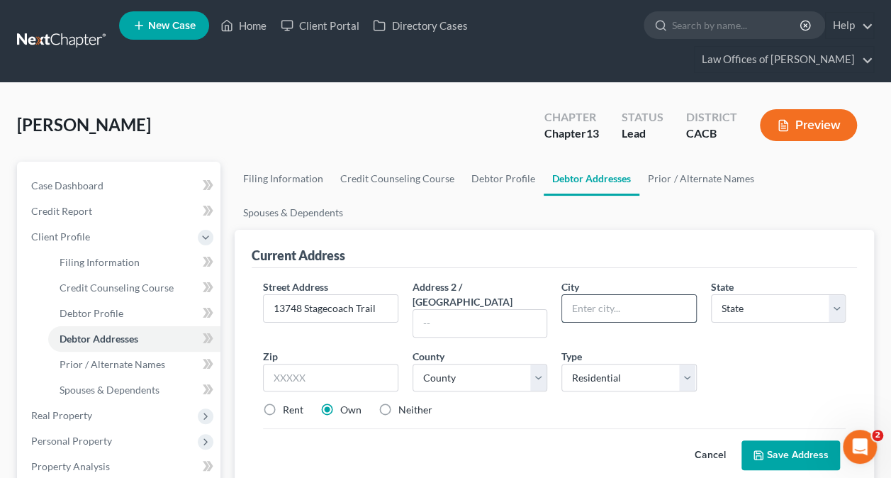
click at [591, 295] on input "text" at bounding box center [628, 308] width 133 height 27
type input "Moorpark"
click at [760, 294] on select "State [US_STATE] AK AR AZ CA CO CT DE DC [GEOGRAPHIC_DATA] [GEOGRAPHIC_DATA] GU…" at bounding box center [778, 308] width 135 height 28
select select "4"
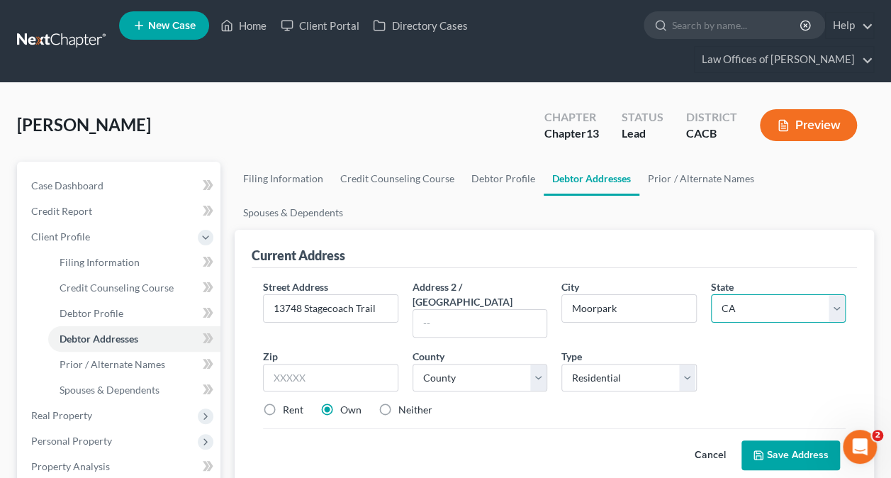
click at [711, 294] on select "State [US_STATE] AK AR AZ CA CO CT DE DC [GEOGRAPHIC_DATA] [GEOGRAPHIC_DATA] GU…" at bounding box center [778, 308] width 135 height 28
click at [328, 364] on input "text" at bounding box center [330, 378] width 135 height 28
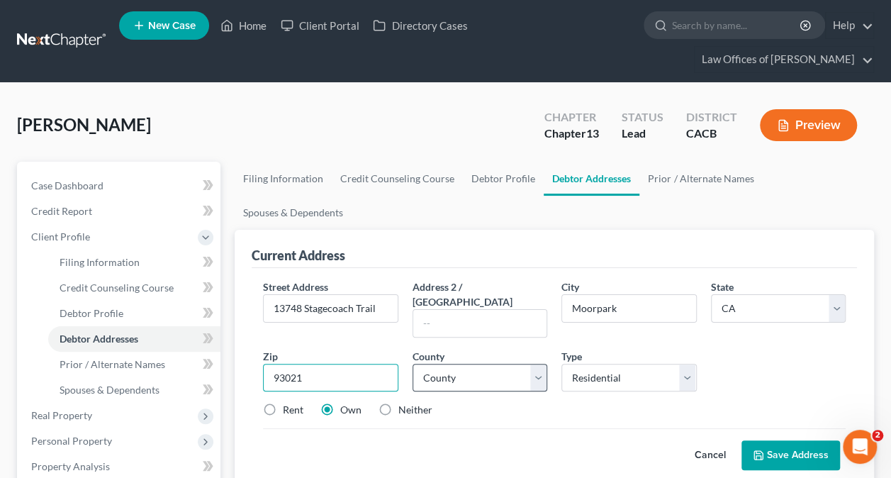
type input "93021"
click at [476, 364] on select "County [GEOGRAPHIC_DATA] [GEOGRAPHIC_DATA] [GEOGRAPHIC_DATA] [GEOGRAPHIC_DATA] …" at bounding box center [479, 378] width 135 height 28
select select "55"
click at [412, 364] on select "County [GEOGRAPHIC_DATA] [GEOGRAPHIC_DATA] [GEOGRAPHIC_DATA] [GEOGRAPHIC_DATA] …" at bounding box center [479, 378] width 135 height 28
click at [259, 23] on link "Home" at bounding box center [243, 26] width 60 height 26
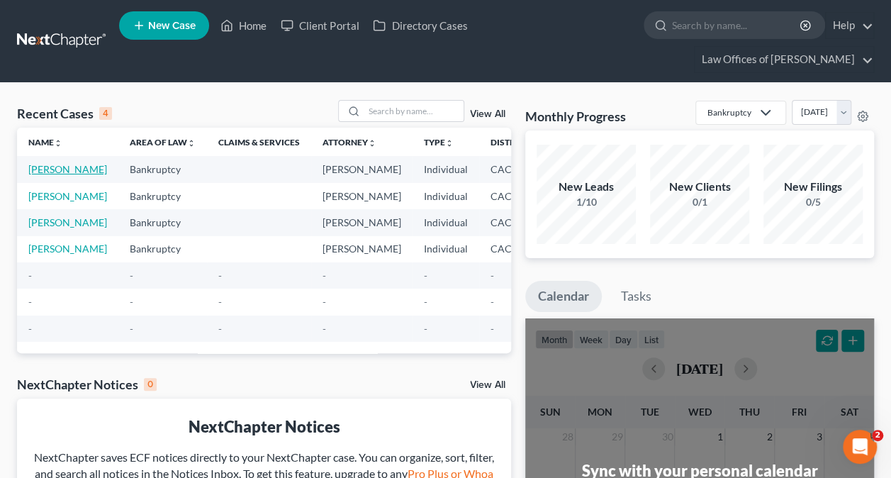
click at [43, 173] on link "[PERSON_NAME]" at bounding box center [67, 169] width 79 height 12
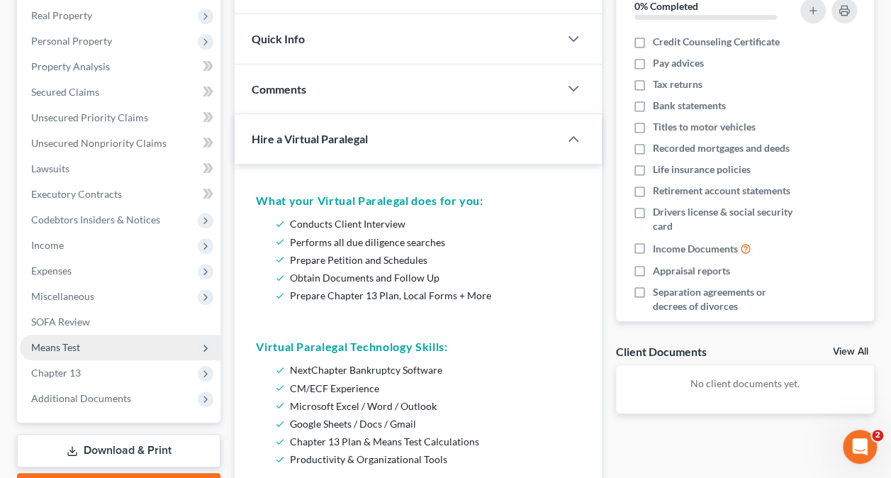
scroll to position [37, 0]
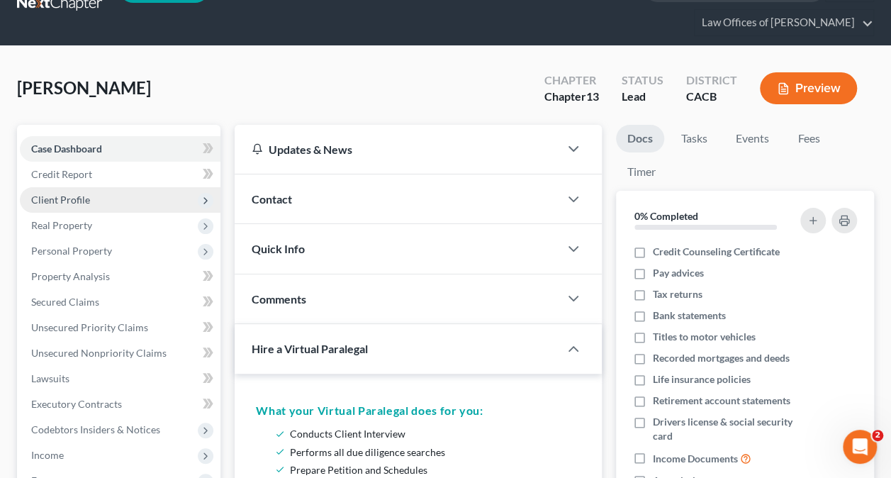
click at [74, 199] on span "Client Profile" at bounding box center [60, 199] width 59 height 12
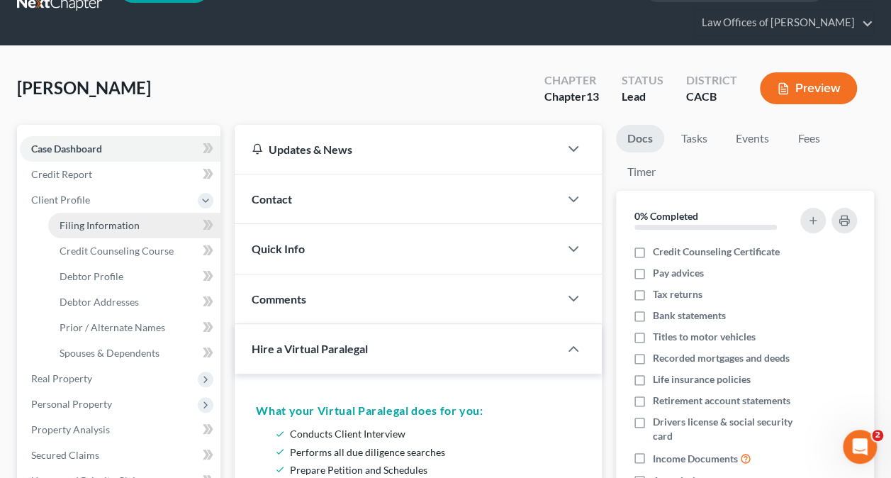
click at [84, 221] on span "Filing Information" at bounding box center [100, 225] width 80 height 12
select select "1"
select select "0"
select select "3"
select select "7"
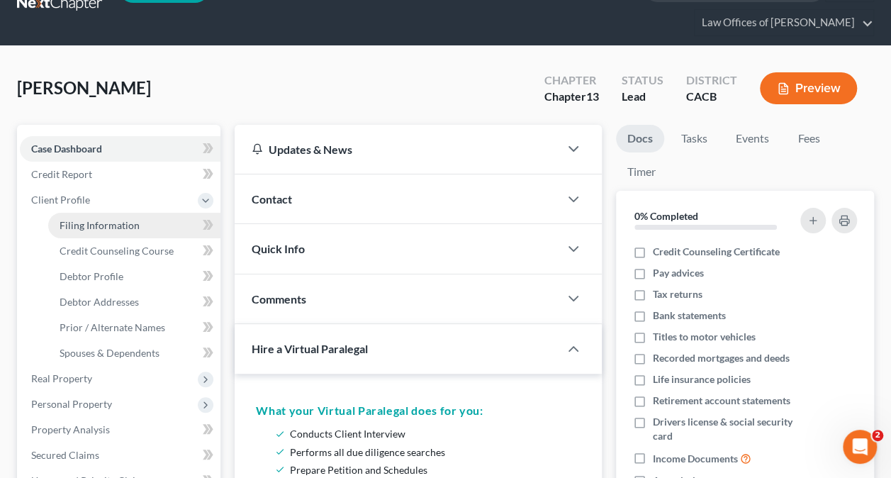
select select "0"
select select "4"
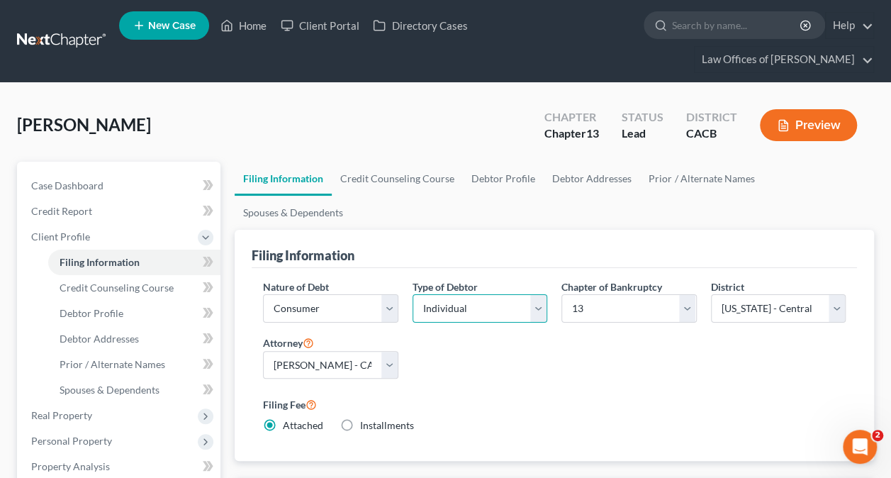
click at [512, 294] on select "Select Individual Joint" at bounding box center [479, 308] width 135 height 28
select select "1"
click at [412, 294] on select "Select Individual Joint" at bounding box center [479, 308] width 135 height 28
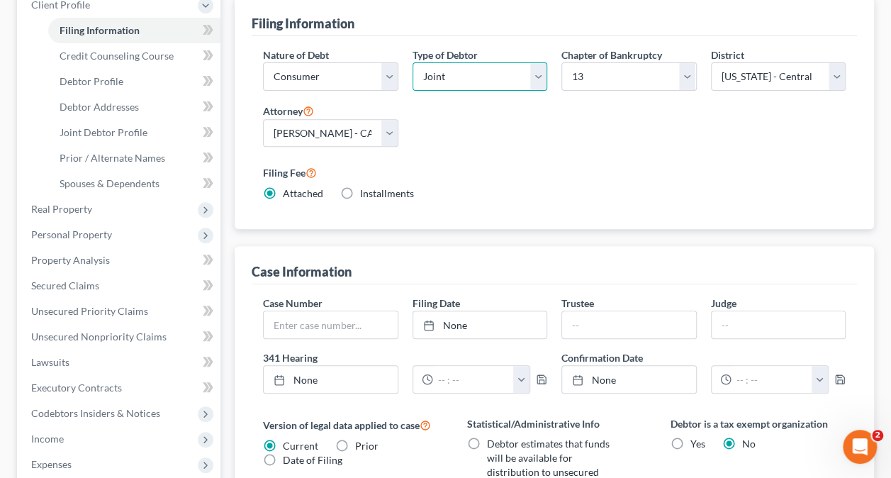
scroll to position [90, 0]
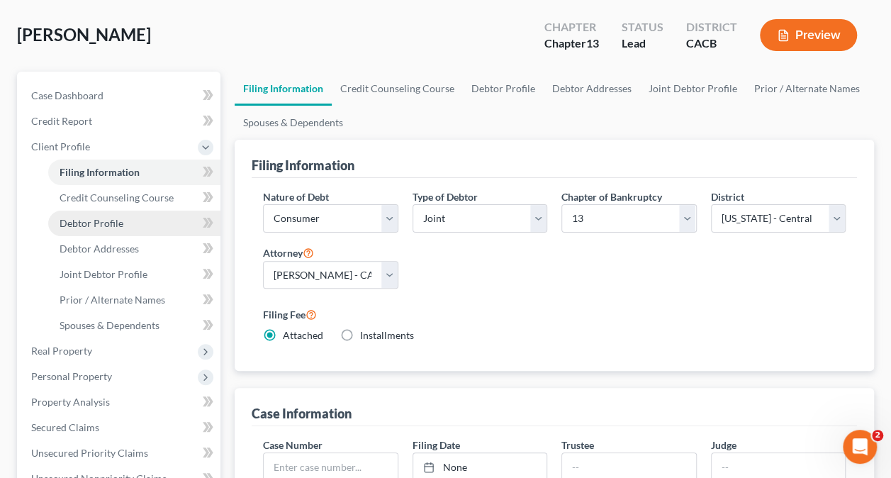
click at [98, 223] on span "Debtor Profile" at bounding box center [92, 223] width 64 height 12
select select "1"
select select "3"
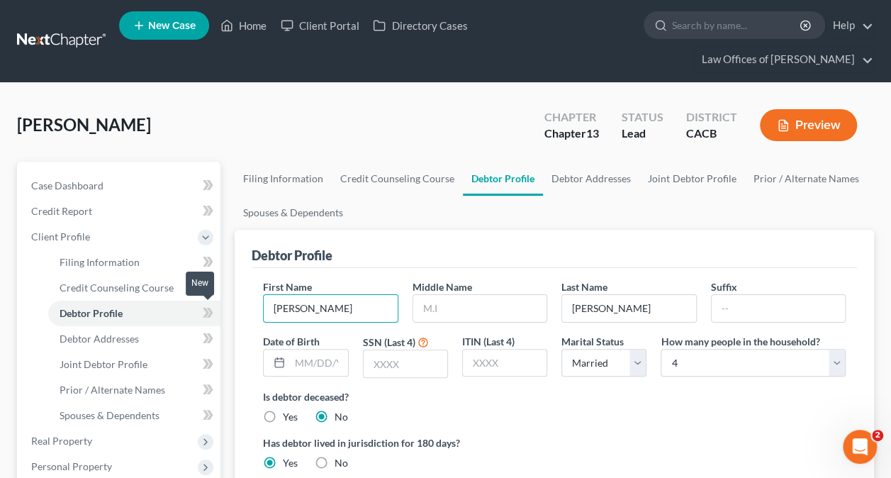
drag, startPoint x: 329, startPoint y: 309, endPoint x: 219, endPoint y: 312, distance: 109.9
type input "[PERSON_NAME]"
click at [468, 316] on input "text" at bounding box center [479, 308] width 133 height 27
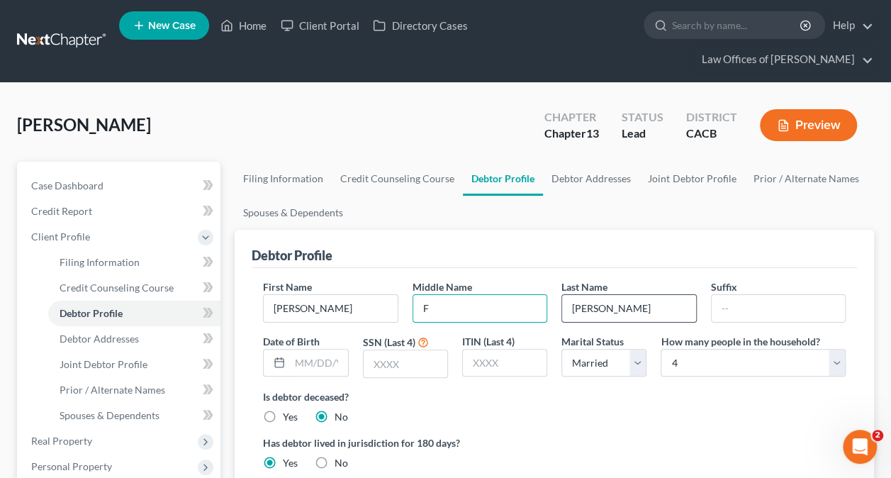
type input "F"
click at [659, 301] on input "[PERSON_NAME]" at bounding box center [628, 308] width 133 height 27
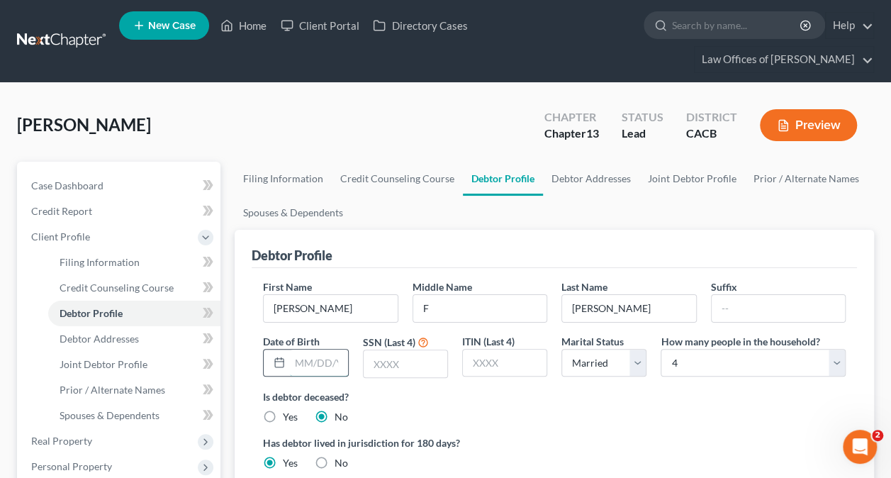
click at [332, 360] on input "text" at bounding box center [318, 362] width 57 height 27
type input "0"
type input "[DATE]"
click at [387, 364] on input "text" at bounding box center [406, 363] width 84 height 27
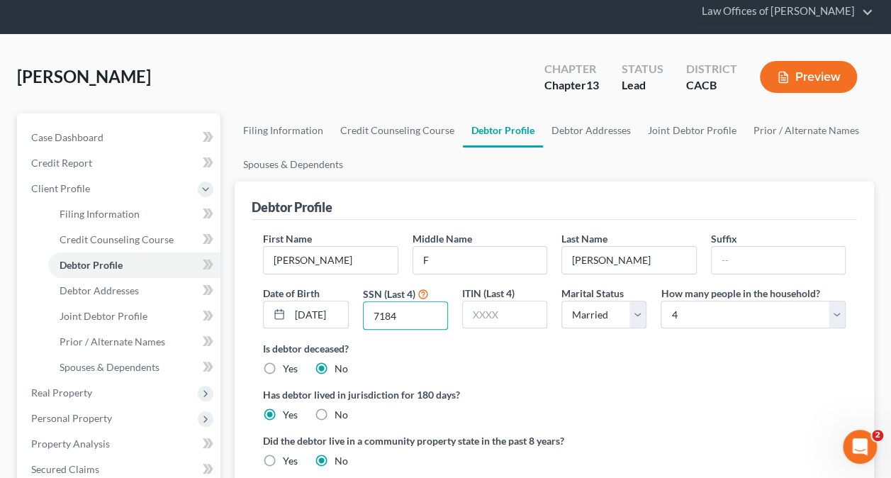
scroll to position [142, 0]
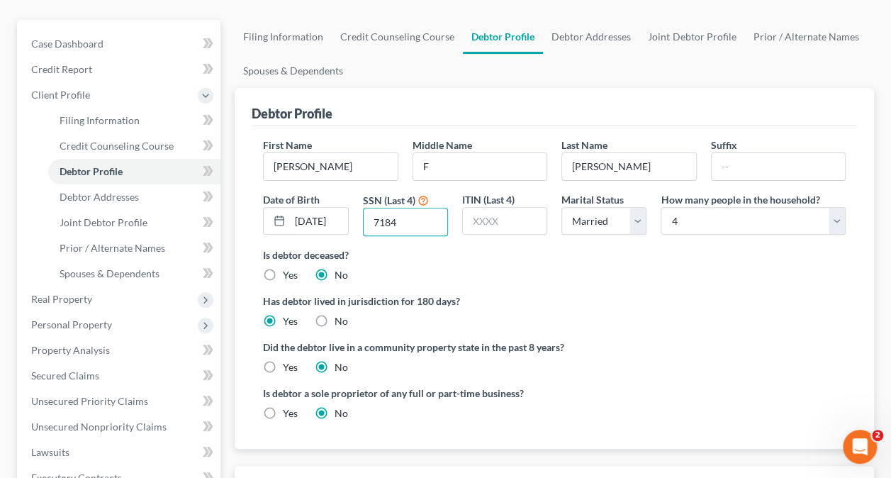
type input "7184"
drag, startPoint x: 265, startPoint y: 363, endPoint x: 285, endPoint y: 362, distance: 19.9
click at [283, 362] on label "Yes" at bounding box center [290, 367] width 15 height 14
click at [288, 362] on input "Yes" at bounding box center [292, 364] width 9 height 9
radio input "true"
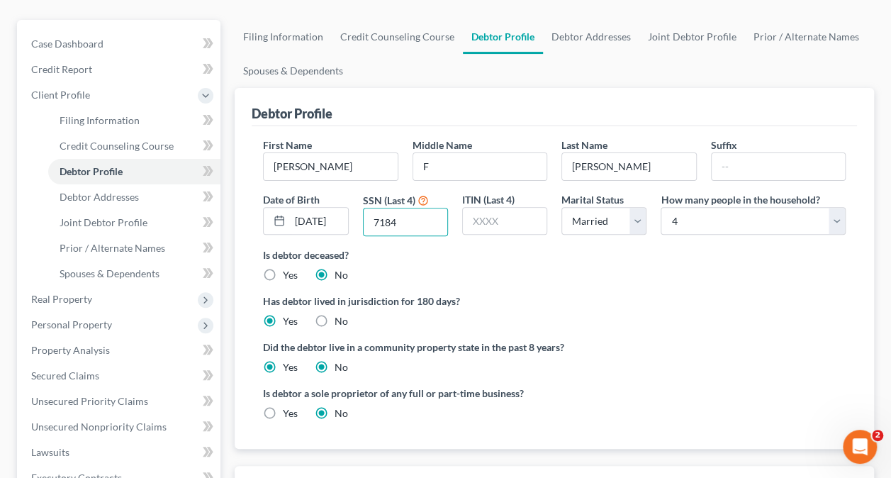
radio input "false"
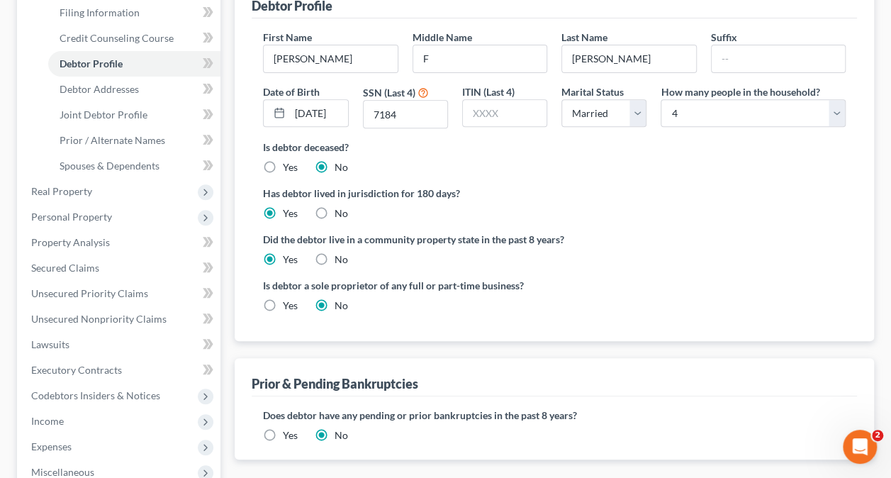
scroll to position [354, 0]
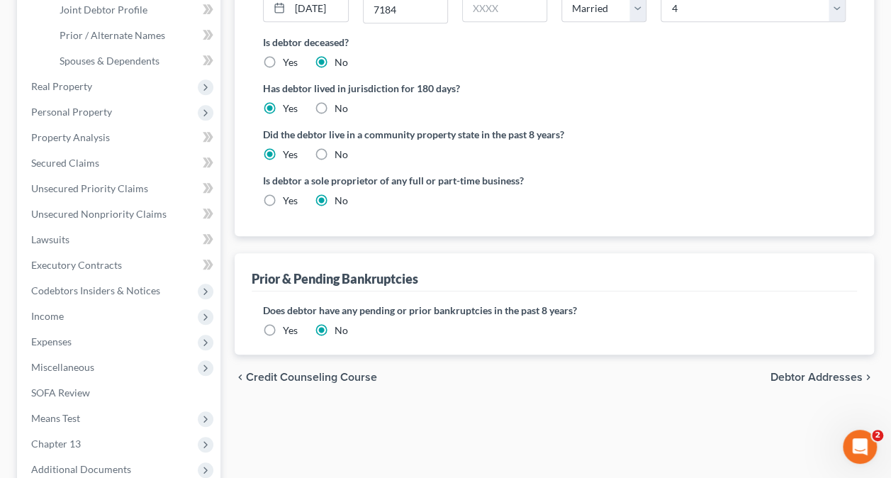
click at [814, 371] on span "Debtor Addresses" at bounding box center [816, 376] width 92 height 11
select select "0"
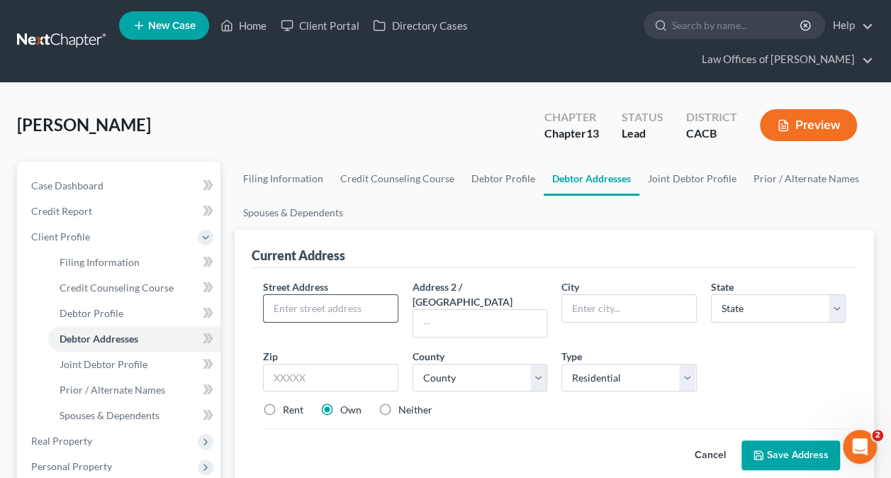
click at [357, 308] on input "text" at bounding box center [330, 308] width 133 height 27
type input "[STREET_ADDRESS][PERSON_NAME]"
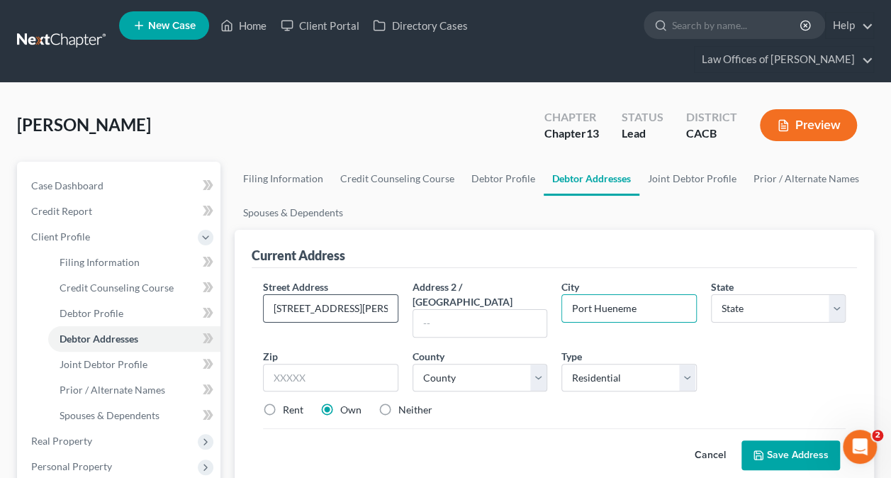
type input "Port Hueneme"
select select "4"
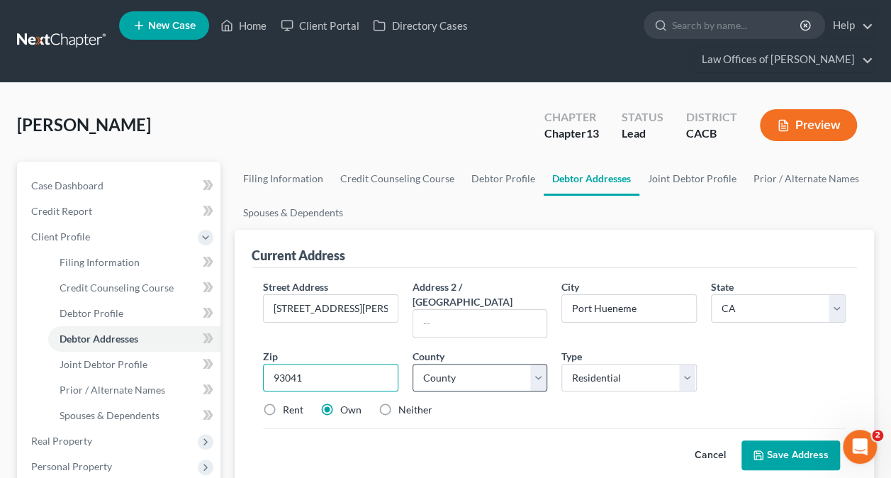
type input "93041"
click at [471, 364] on select "County [GEOGRAPHIC_DATA] [GEOGRAPHIC_DATA] [GEOGRAPHIC_DATA] [GEOGRAPHIC_DATA] …" at bounding box center [479, 378] width 135 height 28
select select "55"
click at [412, 364] on select "County [GEOGRAPHIC_DATA] [GEOGRAPHIC_DATA] [GEOGRAPHIC_DATA] [GEOGRAPHIC_DATA] …" at bounding box center [479, 378] width 135 height 28
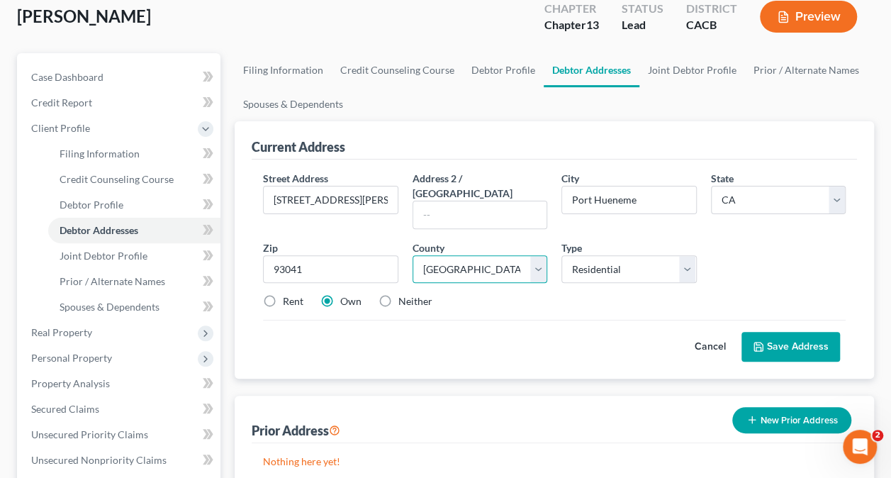
scroll to position [142, 0]
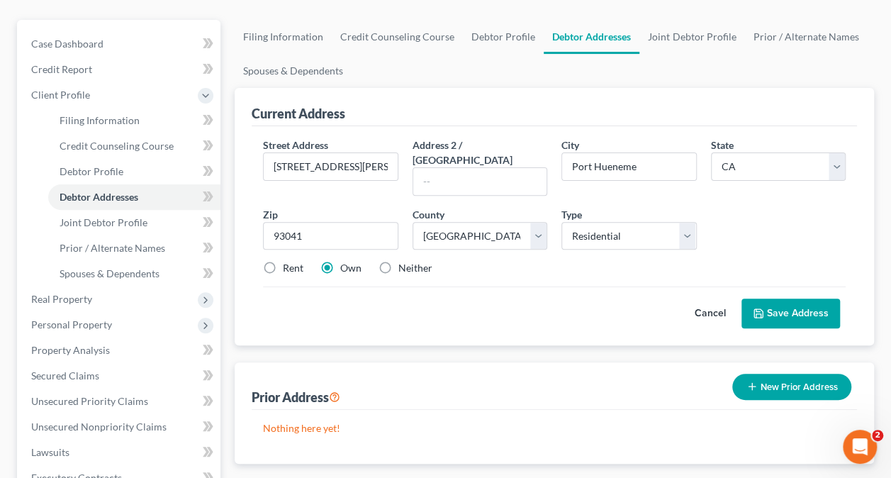
click at [816, 298] on button "Save Address" at bounding box center [790, 313] width 99 height 30
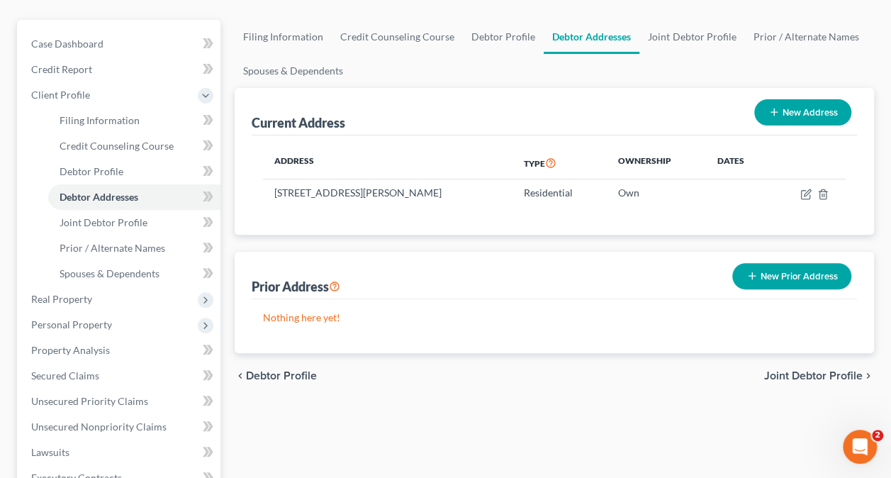
click at [812, 371] on span "Joint Debtor Profile" at bounding box center [813, 375] width 99 height 11
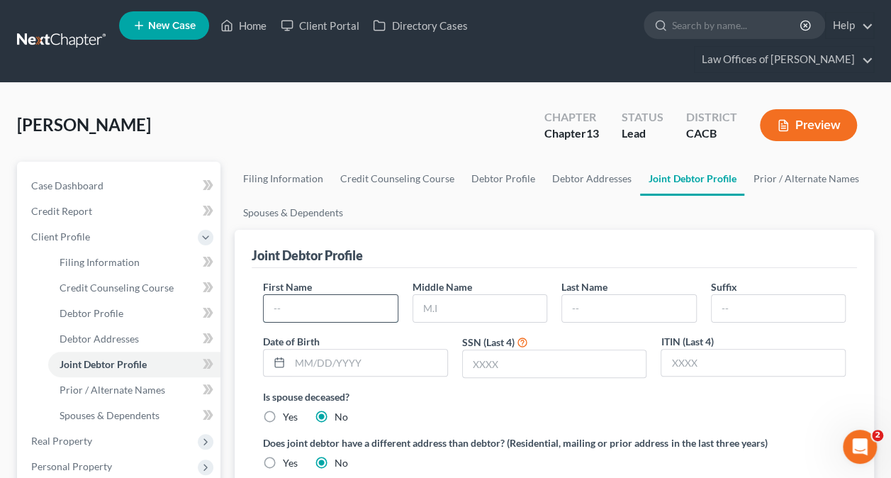
click at [329, 308] on input "text" at bounding box center [330, 308] width 133 height 27
type input "Vaelerie"
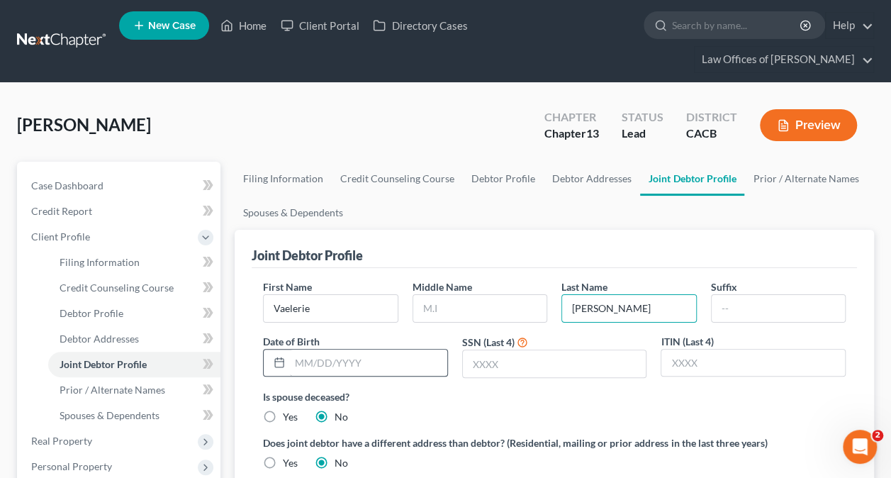
type input "[PERSON_NAME]"
click at [361, 363] on input "text" at bounding box center [368, 362] width 157 height 27
type input "[DATE]"
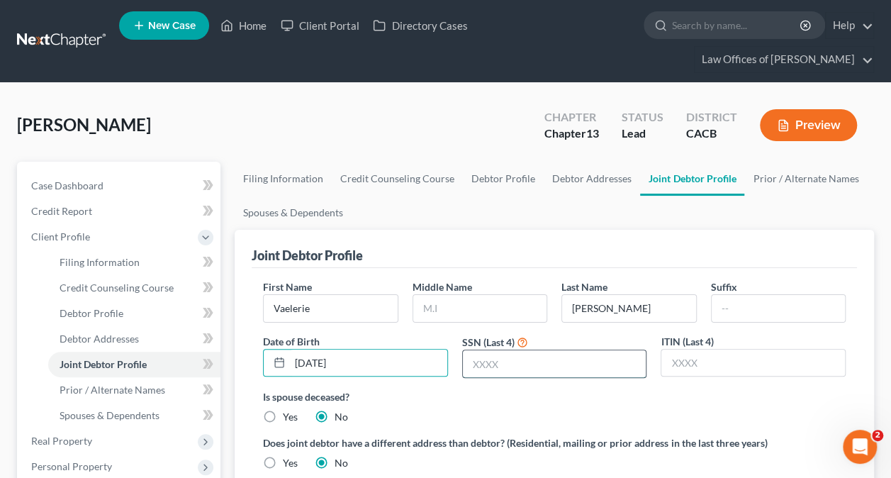
click at [495, 357] on input "text" at bounding box center [555, 363] width 184 height 27
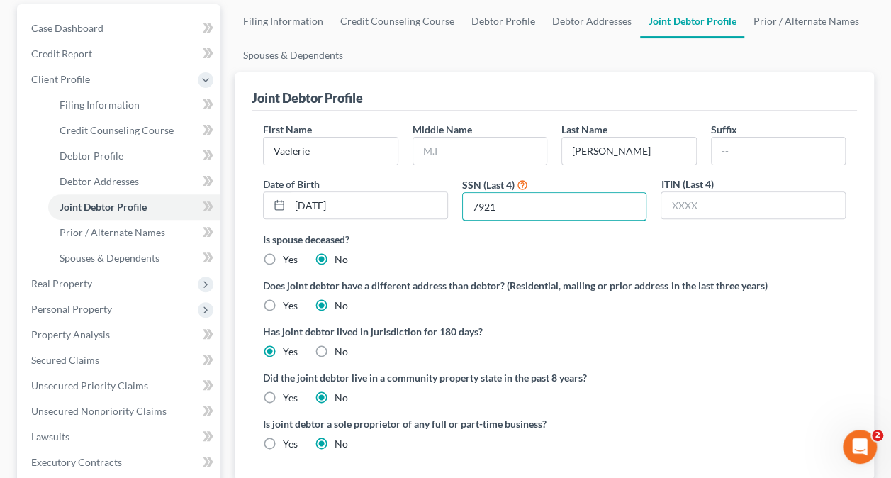
scroll to position [213, 0]
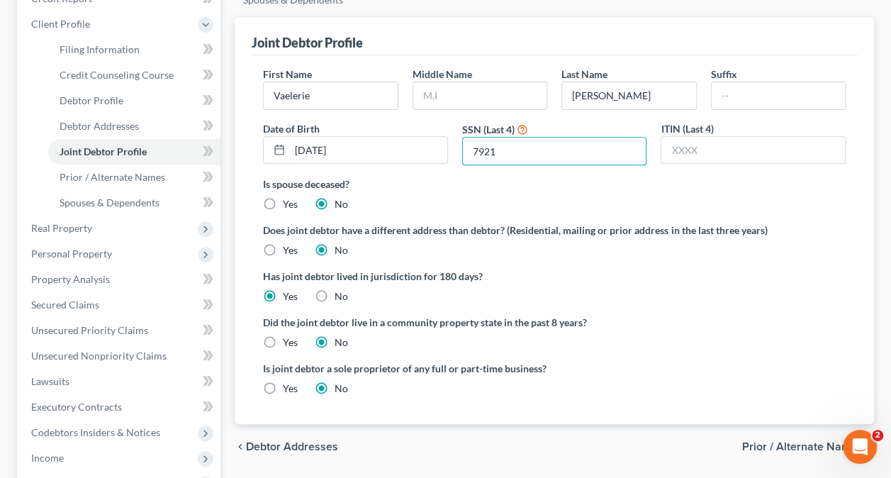
type input "7921"
click at [283, 244] on label "Yes" at bounding box center [290, 250] width 15 height 14
click at [288, 244] on input "Yes" at bounding box center [292, 247] width 9 height 9
radio input "true"
radio input "false"
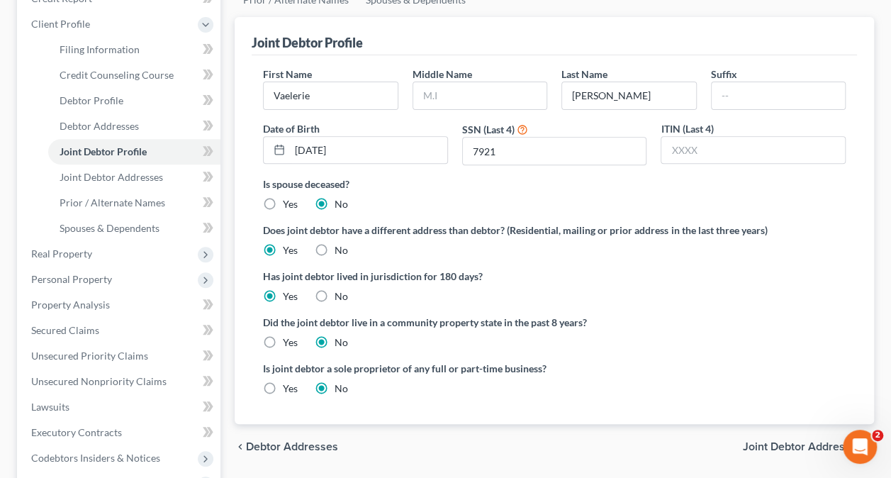
click at [283, 342] on label "Yes" at bounding box center [290, 342] width 15 height 14
click at [288, 342] on input "Yes" at bounding box center [292, 339] width 9 height 9
radio input "true"
radio input "false"
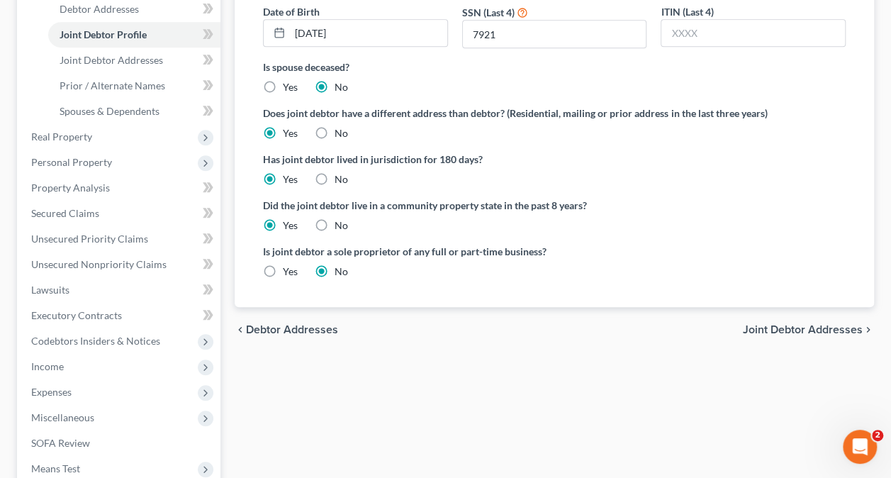
scroll to position [354, 0]
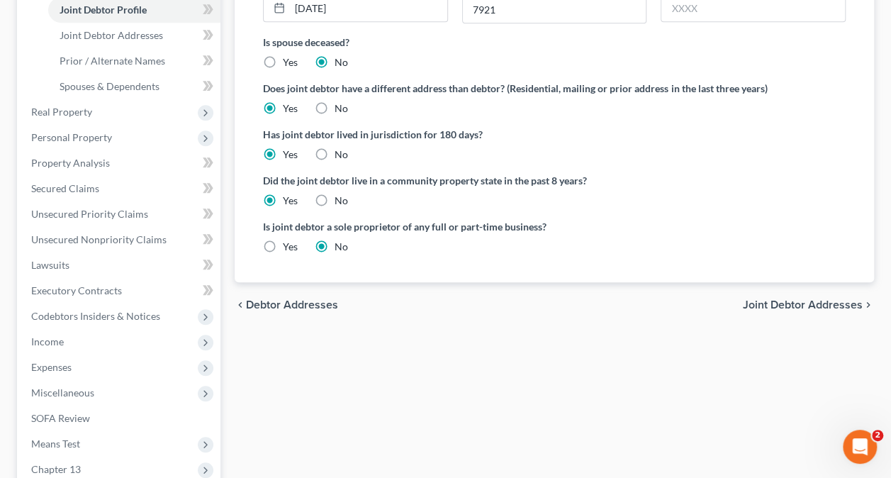
click at [810, 305] on span "Joint Debtor Addresses" at bounding box center [803, 304] width 120 height 11
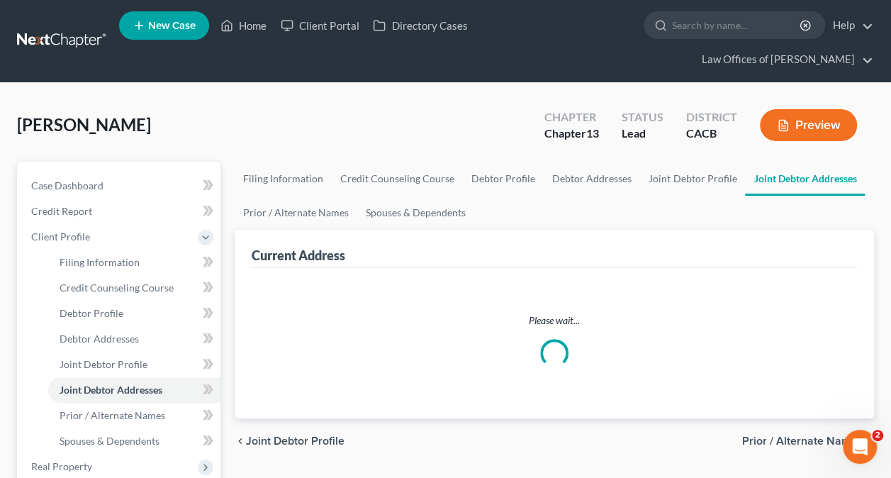
select select "0"
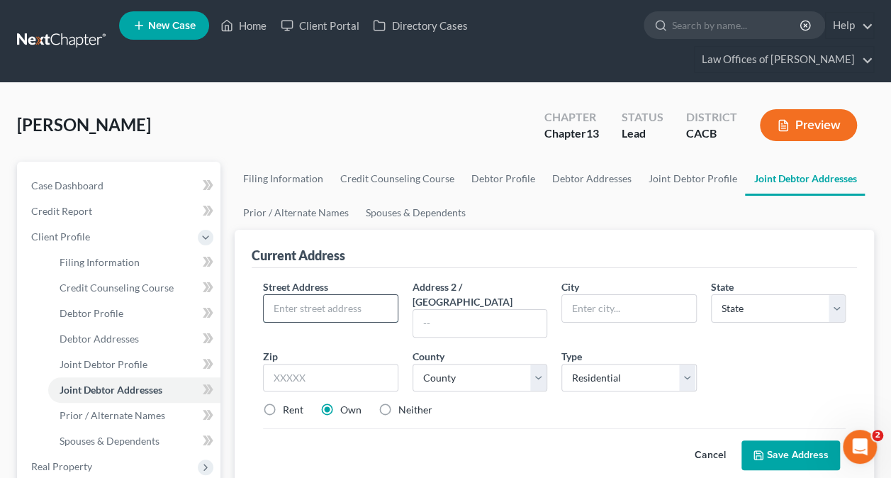
click at [330, 305] on input "text" at bounding box center [330, 308] width 133 height 27
type input "13748 Stagecoach Trail"
type input "Moorpark"
select select "4"
type input "93021"
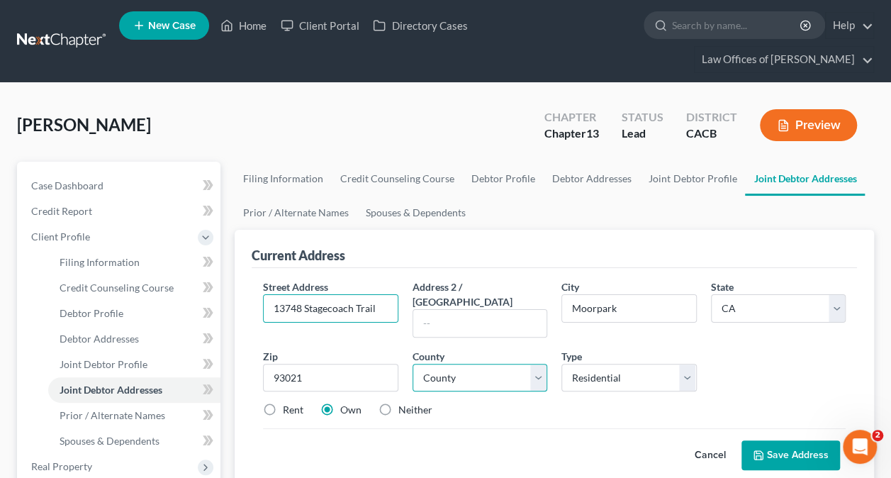
click at [482, 364] on select "County [GEOGRAPHIC_DATA] [GEOGRAPHIC_DATA] [GEOGRAPHIC_DATA] [GEOGRAPHIC_DATA] …" at bounding box center [479, 378] width 135 height 28
select select "55"
click at [412, 364] on select "County [GEOGRAPHIC_DATA] [GEOGRAPHIC_DATA] [GEOGRAPHIC_DATA] [GEOGRAPHIC_DATA] …" at bounding box center [479, 378] width 135 height 28
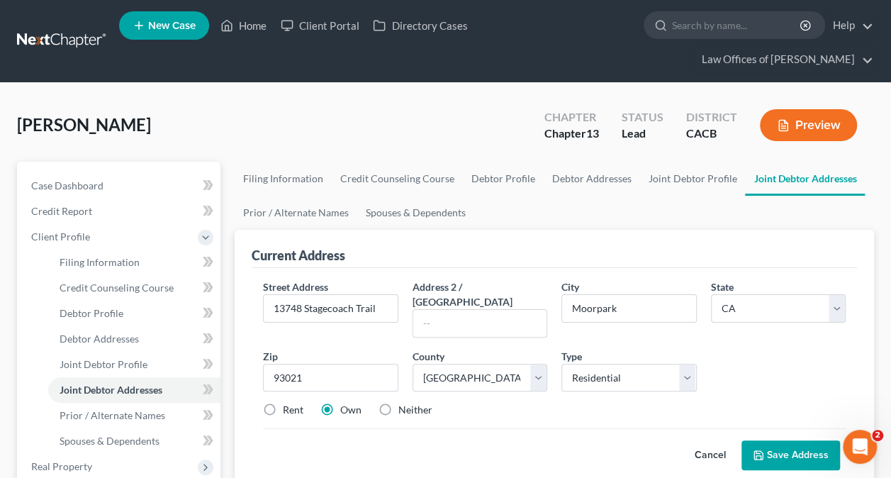
click at [791, 440] on button "Save Address" at bounding box center [790, 455] width 99 height 30
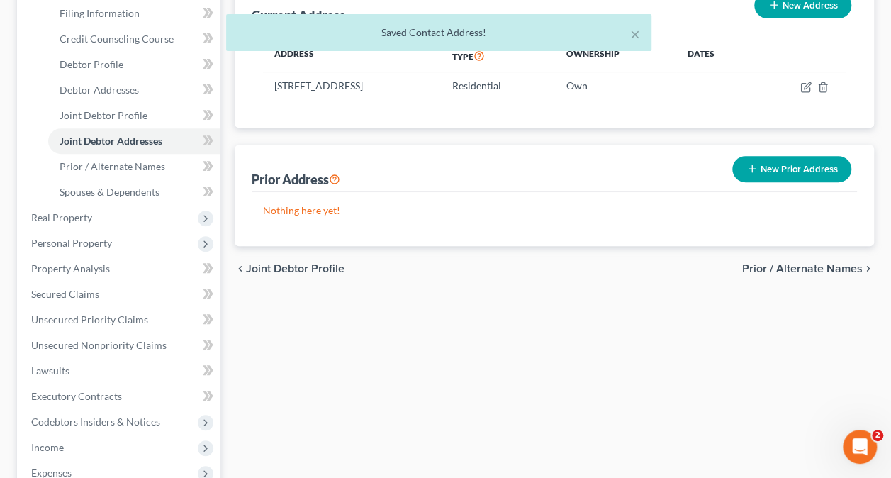
scroll to position [283, 0]
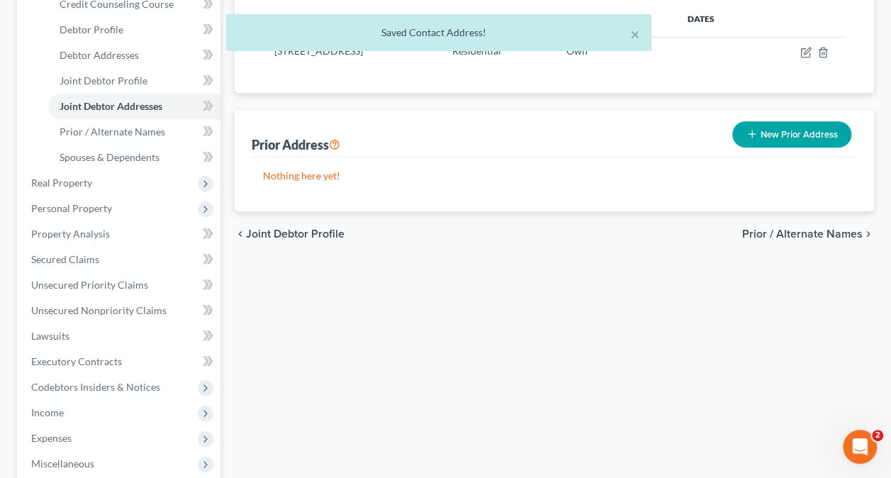
click at [778, 234] on span "Prior / Alternate Names" at bounding box center [802, 233] width 120 height 11
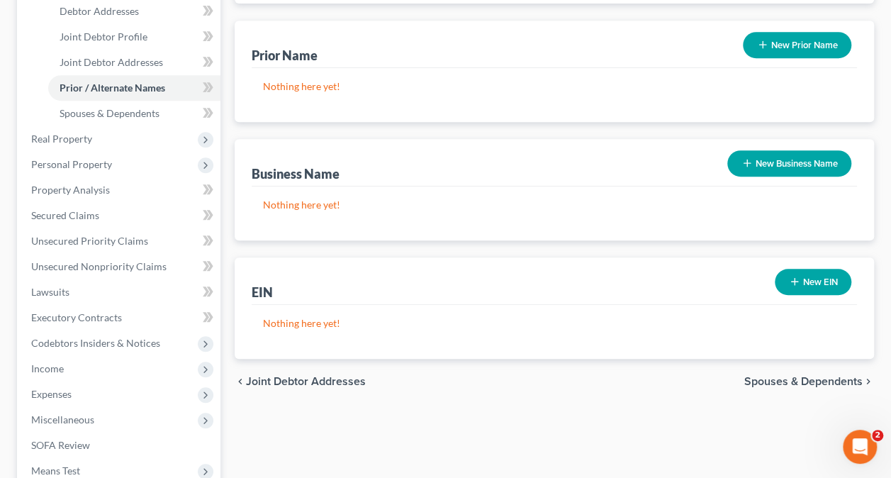
scroll to position [354, 0]
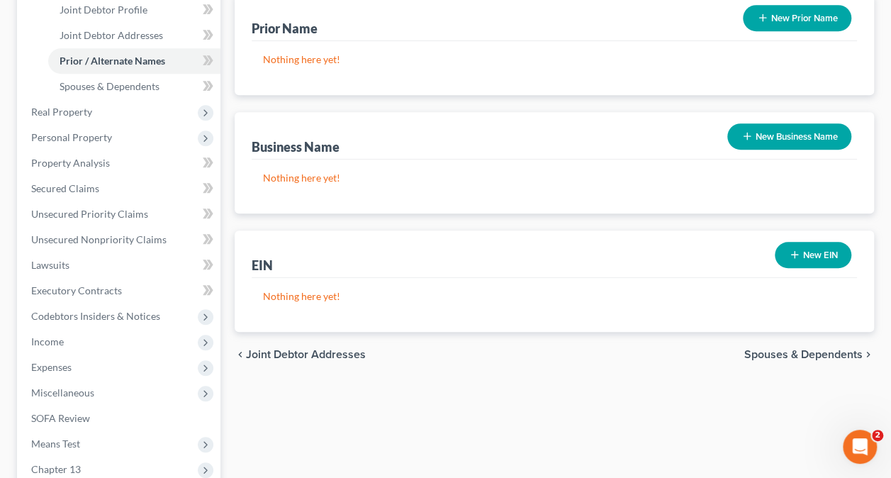
click at [795, 349] on span "Spouses & Dependents" at bounding box center [803, 354] width 118 height 11
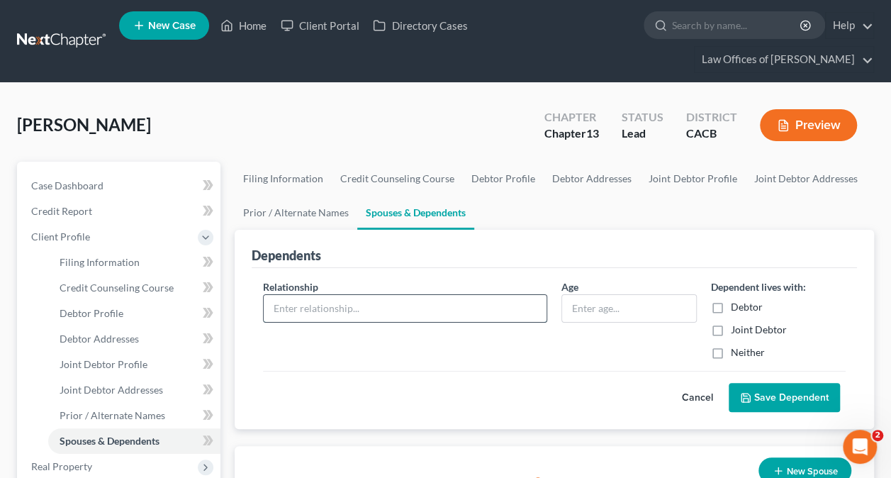
click at [376, 308] on input "text" at bounding box center [405, 308] width 283 height 27
type input "Daughter"
click at [619, 306] on input "text" at bounding box center [628, 308] width 133 height 27
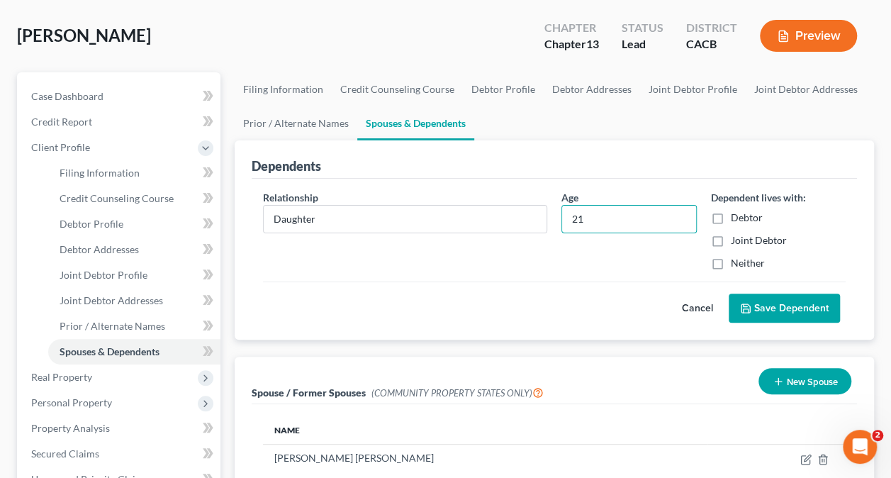
scroll to position [142, 0]
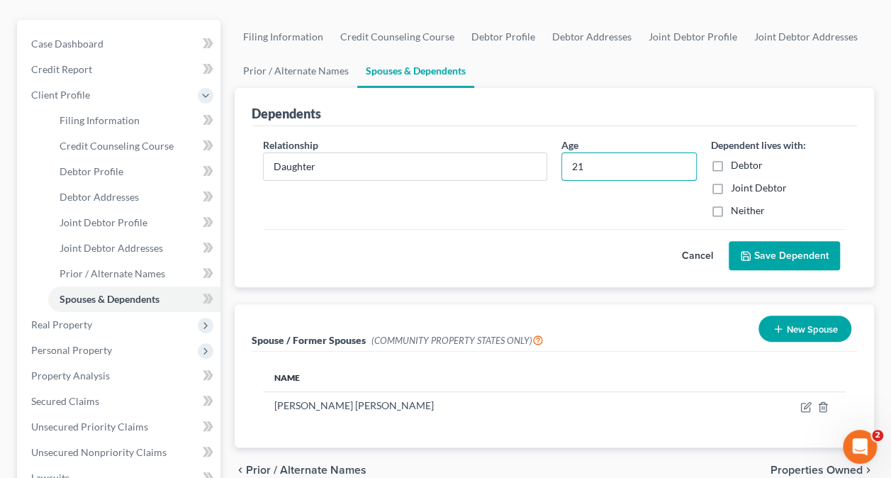
type input "21"
click at [772, 249] on button "Save Dependent" at bounding box center [784, 256] width 111 height 30
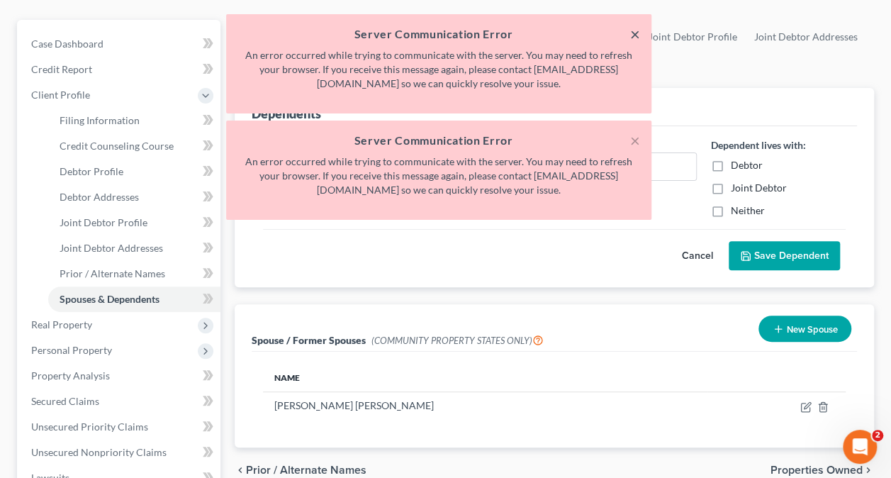
click at [634, 34] on button "×" at bounding box center [635, 34] width 10 height 17
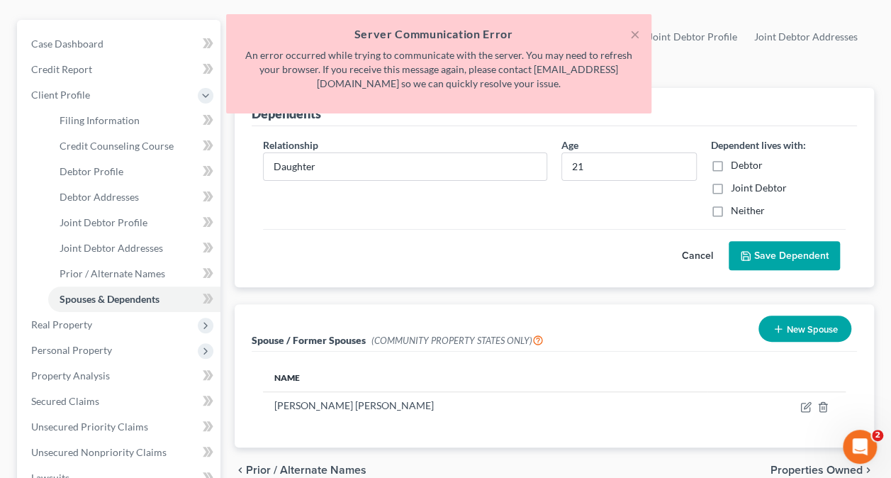
click at [639, 26] on div "× Server Communication Error An error occurred while trying to communicate with…" at bounding box center [438, 63] width 425 height 99
click at [638, 34] on button "×" at bounding box center [635, 34] width 10 height 17
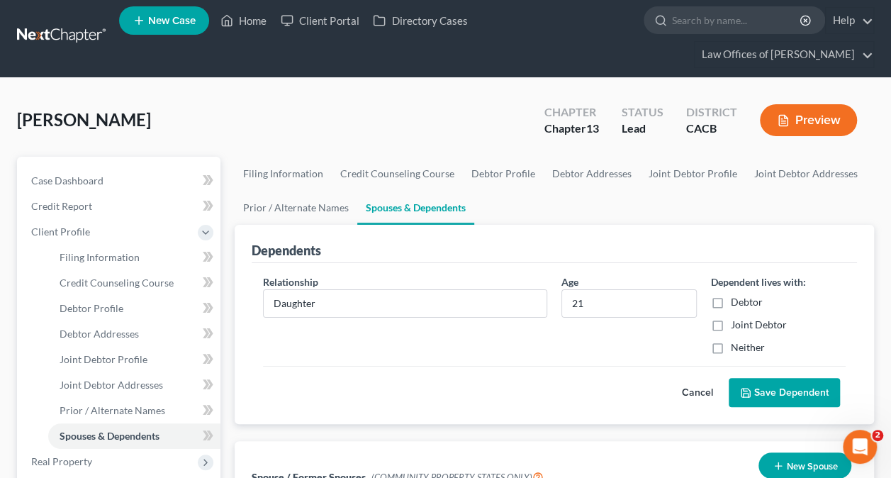
scroll to position [0, 0]
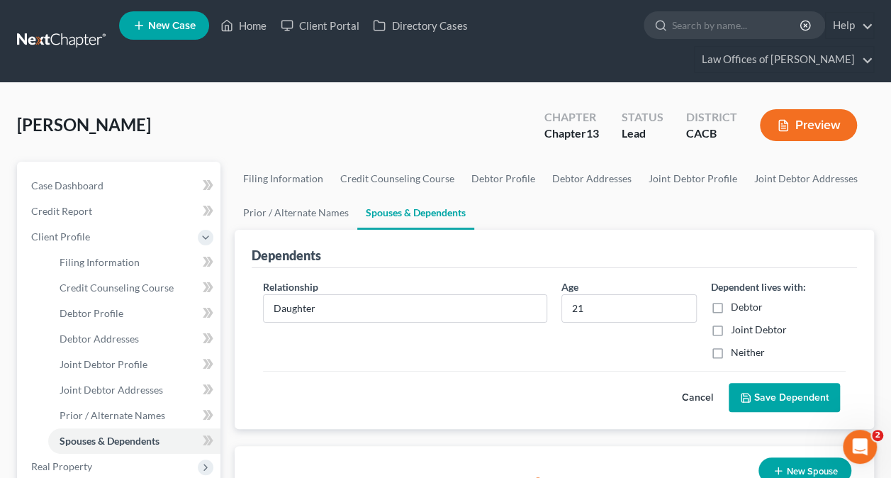
click at [731, 327] on label "Joint Debtor" at bounding box center [759, 329] width 56 height 14
click at [736, 327] on input "Joint Debtor" at bounding box center [740, 326] width 9 height 9
checkbox input "true"
click at [782, 397] on button "Save Dependent" at bounding box center [784, 398] width 111 height 30
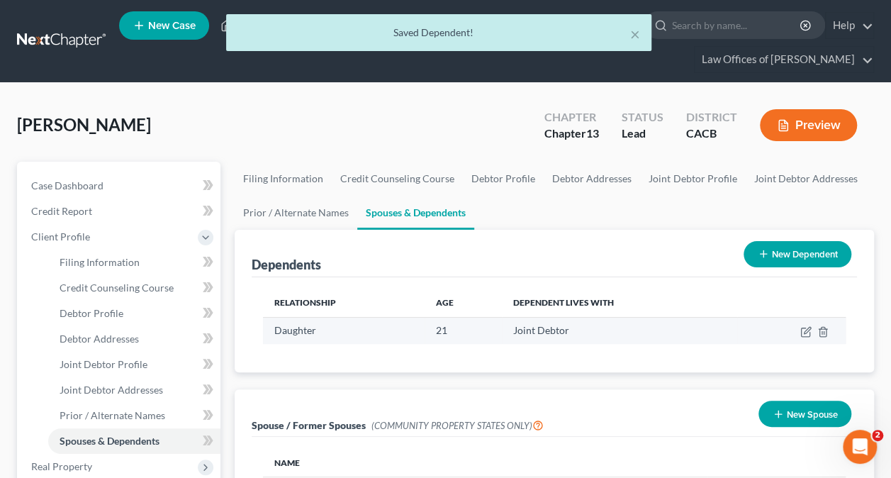
click at [799, 330] on td at bounding box center [791, 330] width 108 height 27
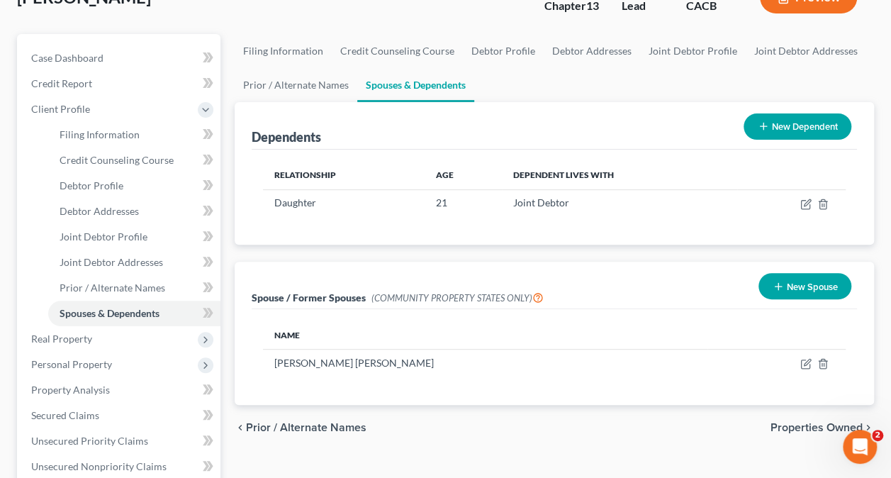
scroll to position [142, 0]
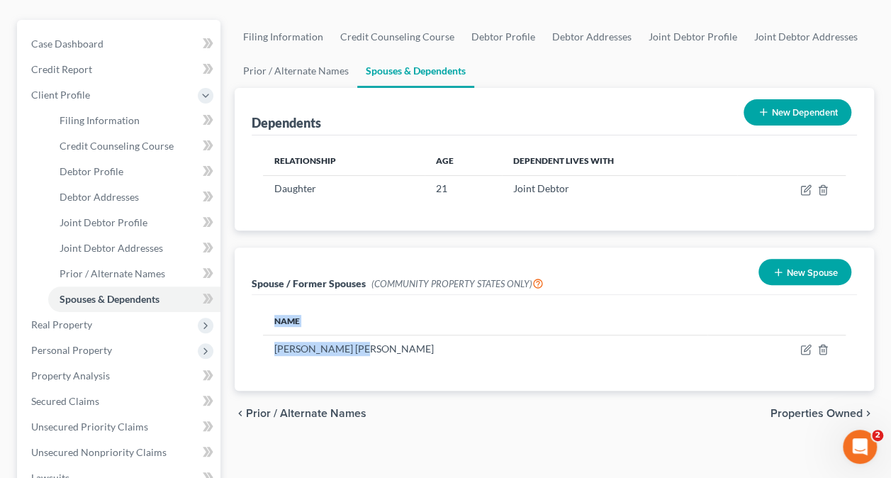
drag, startPoint x: 359, startPoint y: 347, endPoint x: 259, endPoint y: 357, distance: 99.8
click at [259, 357] on div "Name [PERSON_NAME] [PERSON_NAME]" at bounding box center [554, 342] width 605 height 95
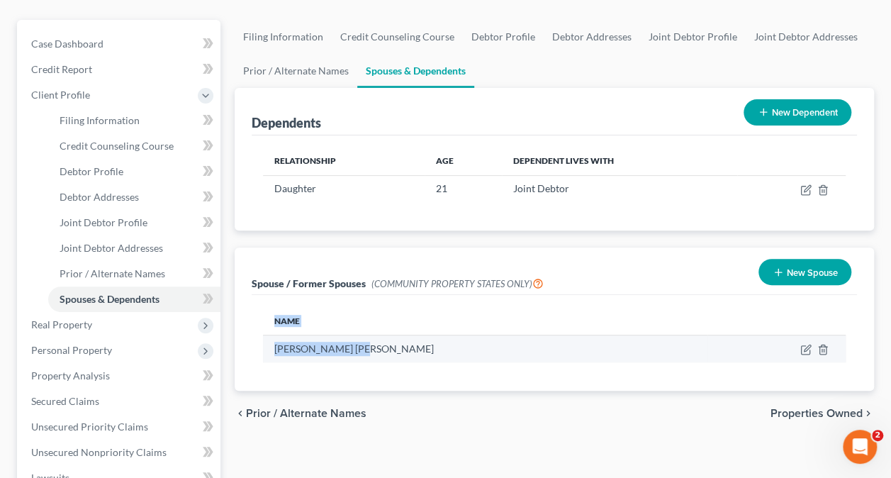
click at [376, 340] on td "[PERSON_NAME] [PERSON_NAME]" at bounding box center [485, 348] width 444 height 27
click at [802, 351] on icon "button" at bounding box center [805, 349] width 11 height 11
select select "1"
select select "4"
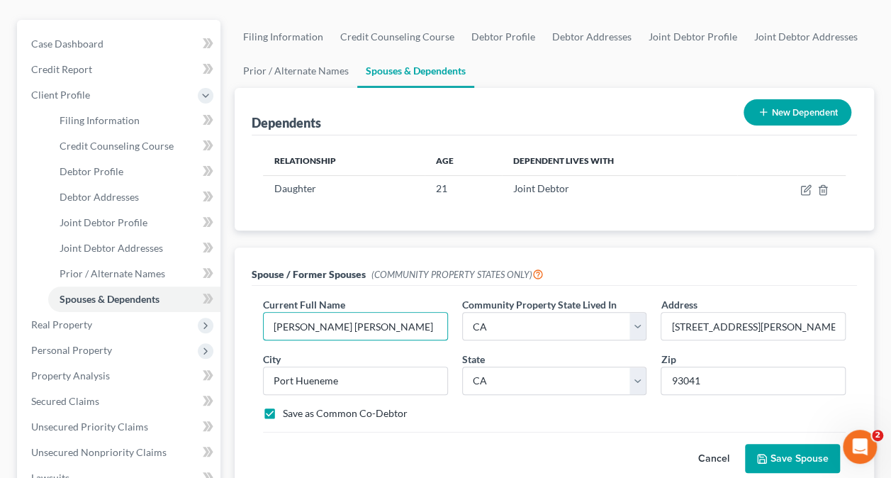
drag, startPoint x: 322, startPoint y: 322, endPoint x: 240, endPoint y: 320, distance: 81.5
click at [240, 322] on div "Spouse / Former Spouses (COMMUNITY PROPERTY STATES ONLY) Current Full Name * [P…" at bounding box center [554, 368] width 639 height 242
type input "[PERSON_NAME]"
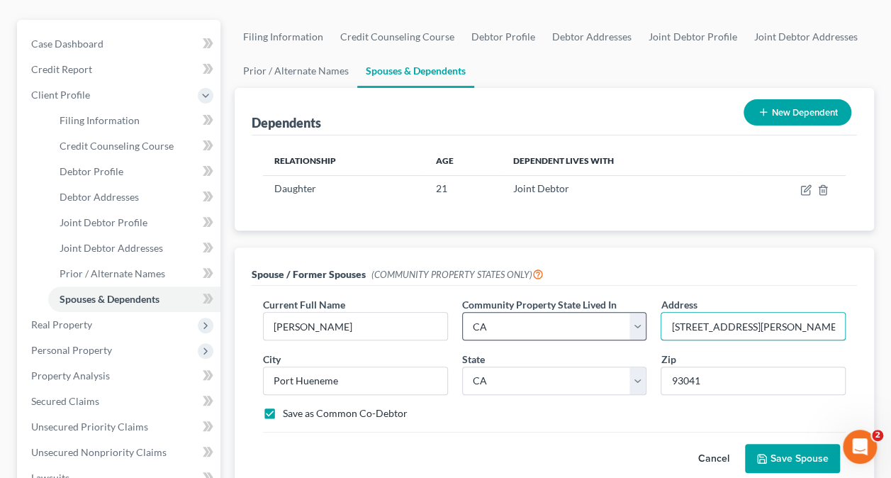
drag, startPoint x: 763, startPoint y: 325, endPoint x: 631, endPoint y: 327, distance: 131.8
click at [631, 327] on div "Current Full Name * [PERSON_NAME] Community Property State Lived In * Select AZ…" at bounding box center [554, 364] width 597 height 135
type input "13748 Stagecoach Trail"
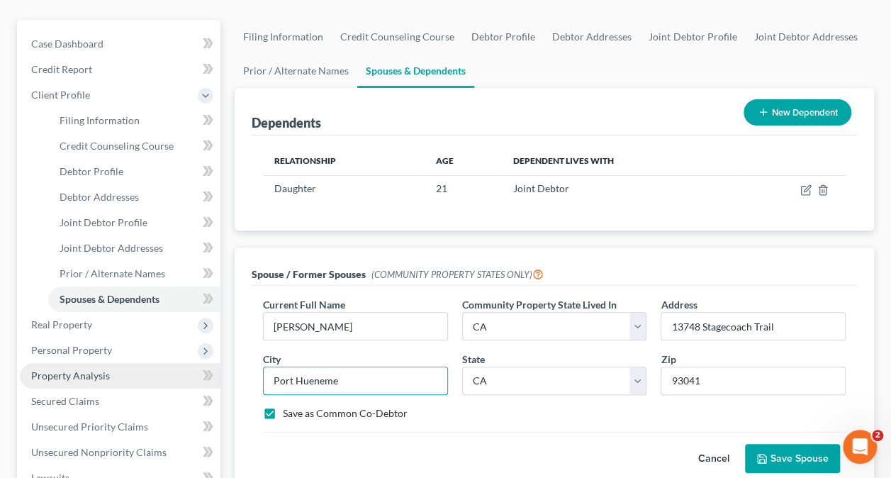
drag, startPoint x: 417, startPoint y: 384, endPoint x: 160, endPoint y: 382, distance: 256.6
click at [160, 382] on div "Petition Navigation Case Dashboard Payments Invoices Payments Payments Credit R…" at bounding box center [445, 416] width 871 height 793
type input "Moorpark"
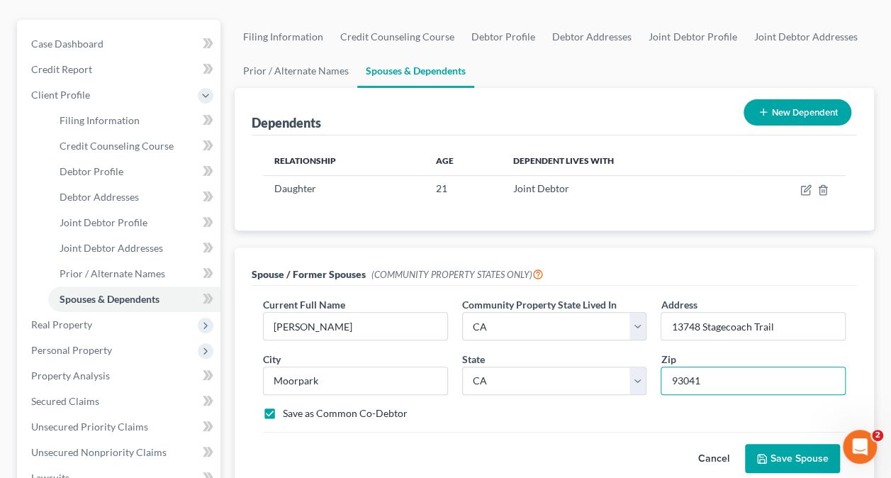
click at [705, 371] on input "93041" at bounding box center [753, 380] width 185 height 28
type input "930421"
click at [791, 455] on button "Save Spouse" at bounding box center [792, 459] width 95 height 30
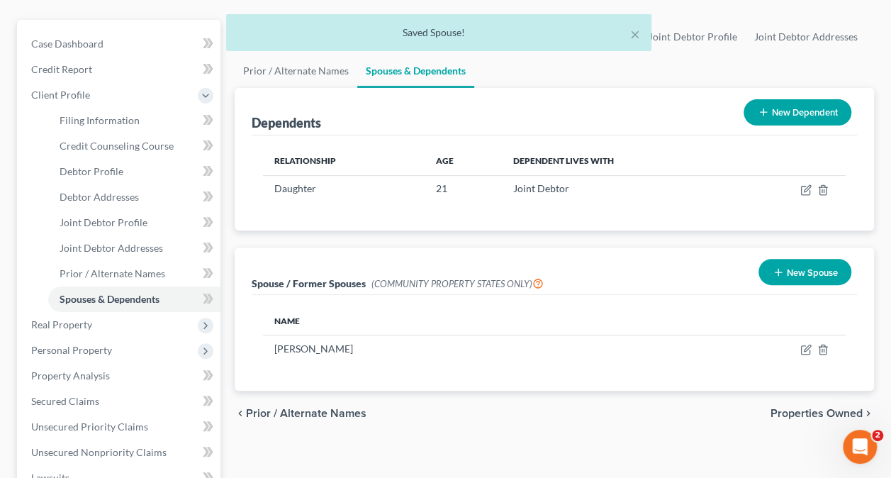
click at [834, 410] on span "Properties Owned" at bounding box center [816, 413] width 92 height 11
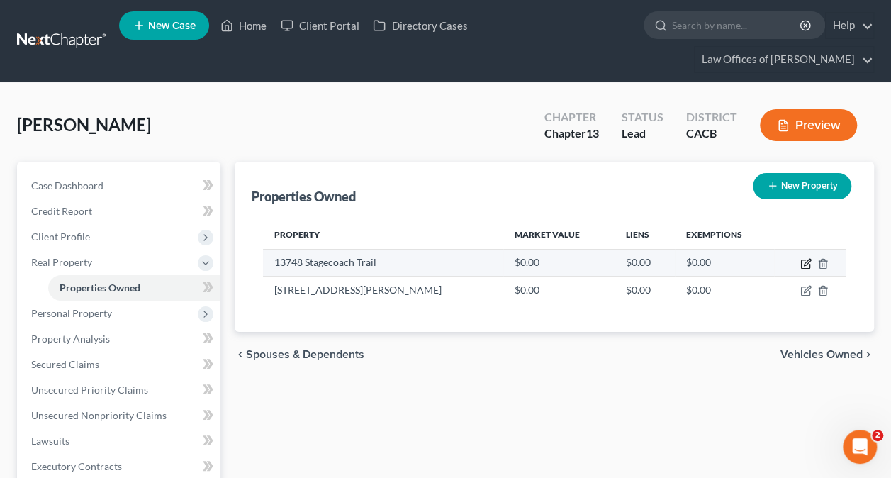
click at [804, 262] on icon "button" at bounding box center [805, 263] width 11 height 11
select select "4"
select select "55"
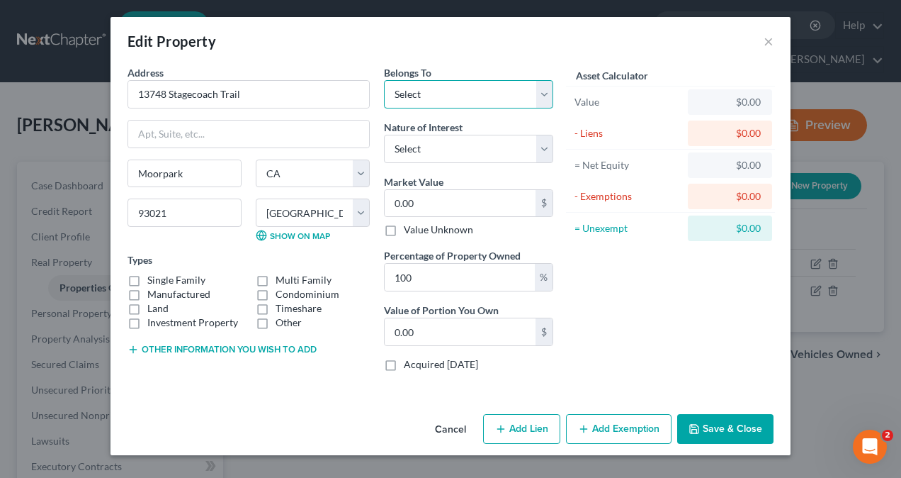
click at [446, 99] on select "Select Debtor 1 Only Debtor 2 Only Debtor 1 And Debtor 2 Only At Least One Of T…" at bounding box center [468, 94] width 169 height 28
click at [664, 313] on div "Asset Calculator Value $0.00 - Liens $0.00 = Net Equity $0.00 - Exemptions $0.0…" at bounding box center [671, 223] width 220 height 317
click at [766, 41] on button "×" at bounding box center [769, 41] width 10 height 17
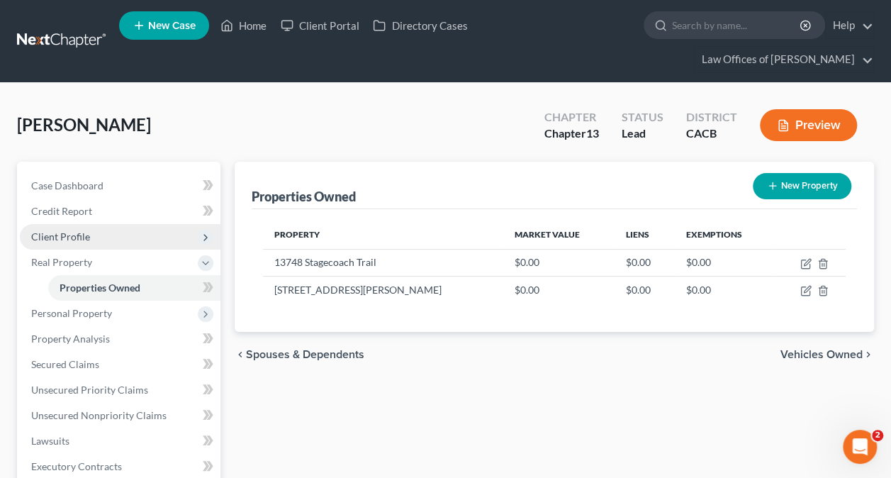
click at [78, 234] on span "Client Profile" at bounding box center [60, 236] width 59 height 12
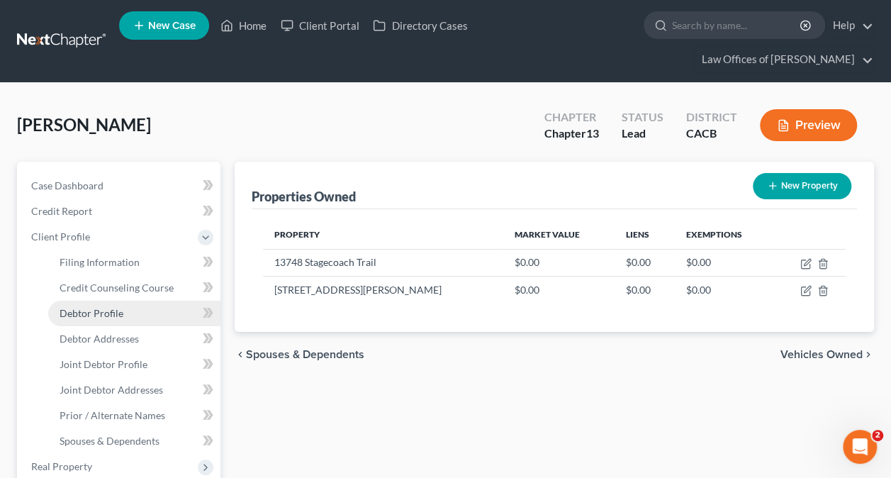
click at [117, 315] on span "Debtor Profile" at bounding box center [92, 313] width 64 height 12
select select "1"
select select "3"
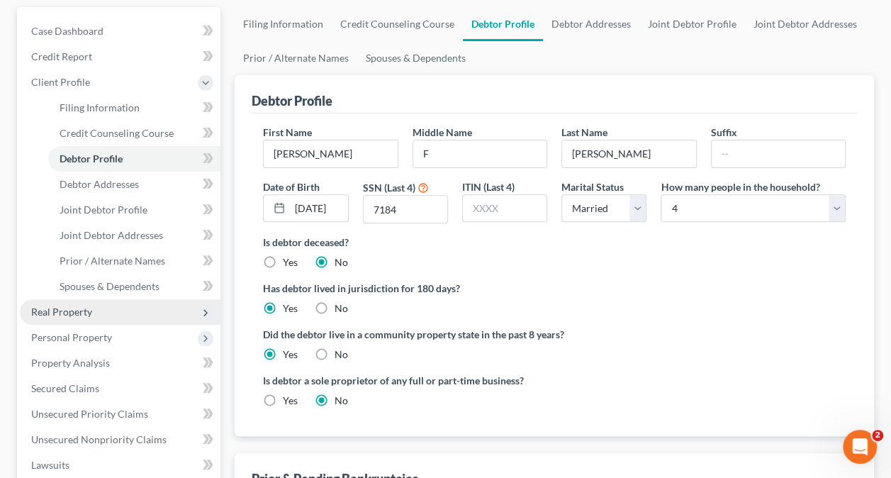
scroll to position [142, 0]
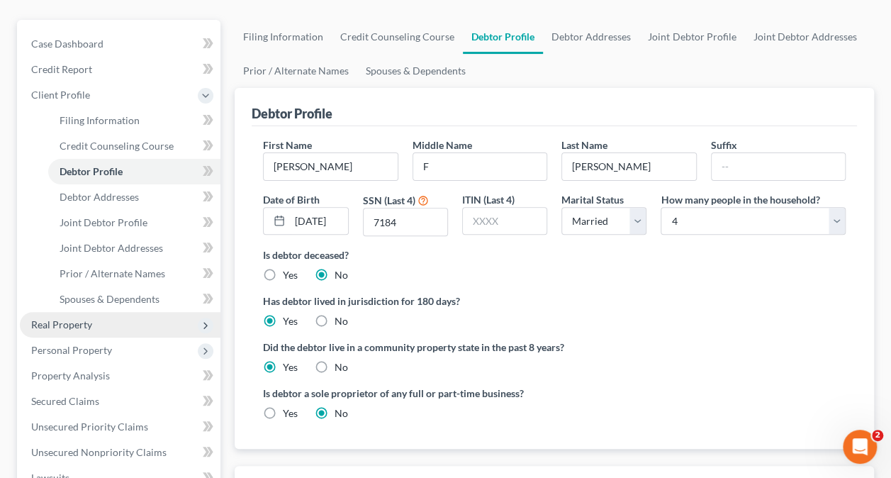
click at [93, 320] on span "Real Property" at bounding box center [120, 325] width 201 height 26
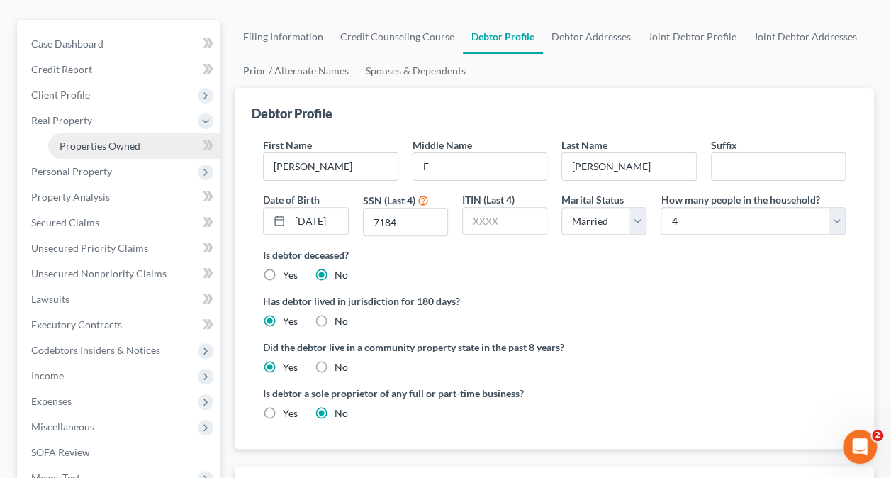
click at [118, 143] on span "Properties Owned" at bounding box center [100, 146] width 81 height 12
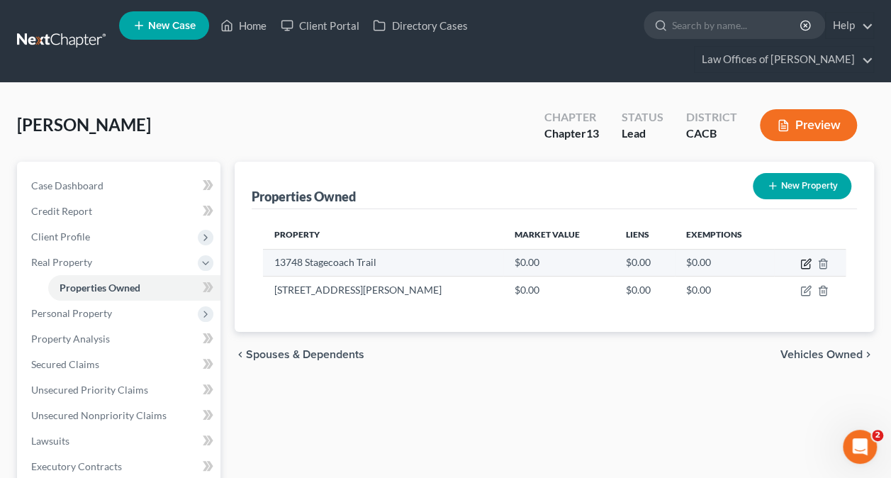
click at [811, 262] on td at bounding box center [810, 262] width 72 height 27
click at [805, 260] on icon "button" at bounding box center [807, 262] width 6 height 6
select select "4"
select select "55"
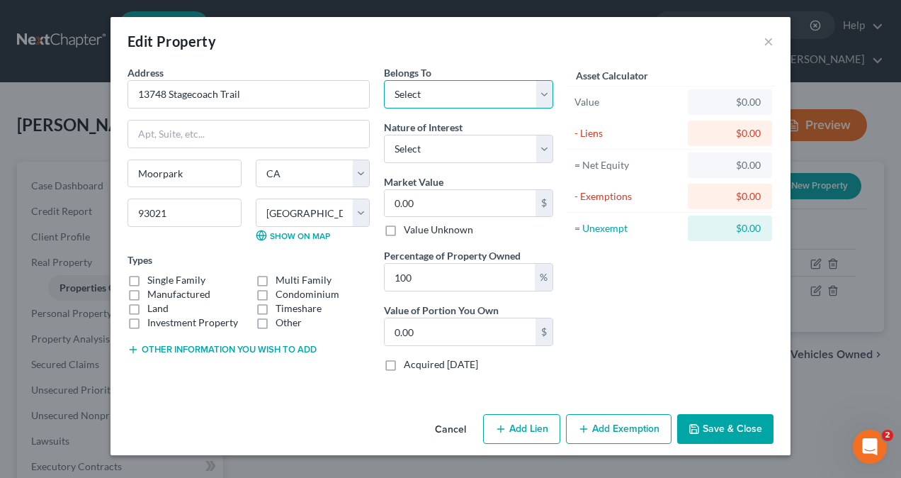
click at [468, 95] on select "Select Debtor 1 Only Debtor 2 Only Debtor 1 And Debtor 2 Only At Least One Of T…" at bounding box center [468, 94] width 169 height 28
select select "0"
click at [384, 80] on select "Select Debtor 1 Only Debtor 2 Only Debtor 1 And Debtor 2 Only At Least One Of T…" at bounding box center [468, 94] width 169 height 28
click at [546, 94] on select "Select Debtor 1 Only Debtor 2 Only Debtor 1 And Debtor 2 Only At Least One Of T…" at bounding box center [468, 94] width 169 height 28
click at [384, 80] on select "Select Debtor 1 Only Debtor 2 Only Debtor 1 And Debtor 2 Only At Least One Of T…" at bounding box center [468, 94] width 169 height 28
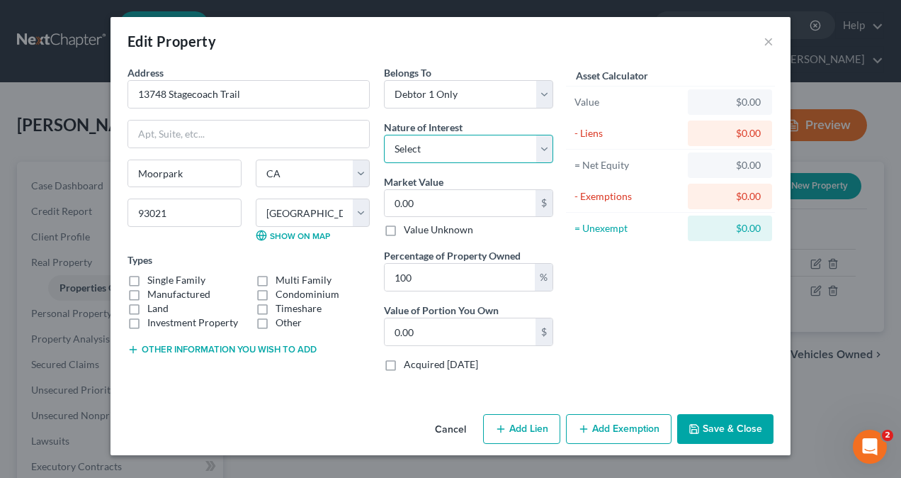
click at [482, 151] on select "Select Fee Simple Joint Tenant Life Estate Equitable Interest Future Interest T…" at bounding box center [468, 149] width 169 height 28
select select "0"
click at [384, 135] on select "Select Fee Simple Joint Tenant Life Estate Equitable Interest Future Interest T…" at bounding box center [468, 149] width 169 height 28
click at [448, 204] on input "0.00" at bounding box center [460, 203] width 151 height 27
type input "1"
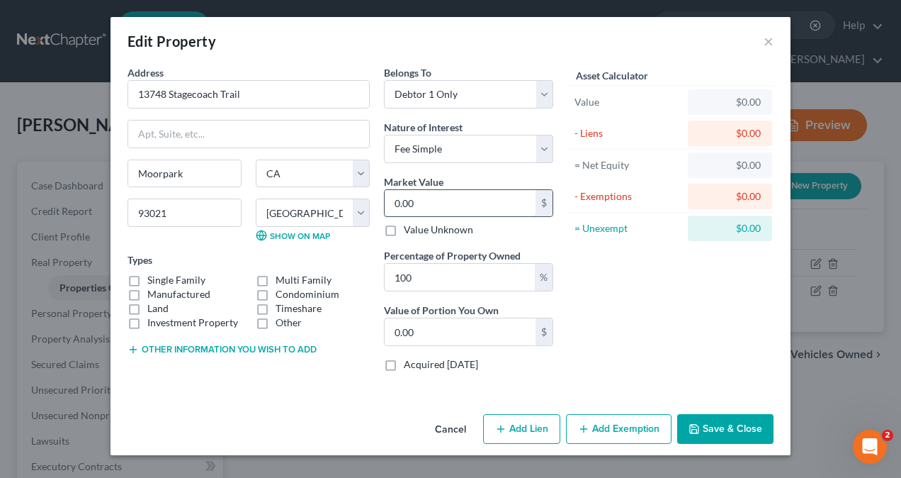
type input "1.00"
type input "10"
type input "10.00"
type input "102"
type input "102.00"
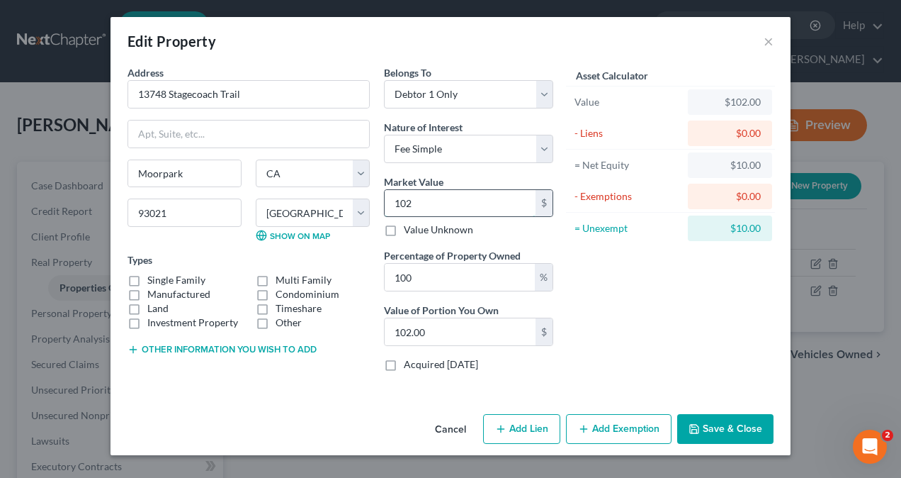
type input "1025"
type input "1,025.00"
type input "1,0250"
type input "10,250.00"
type input "10,2500"
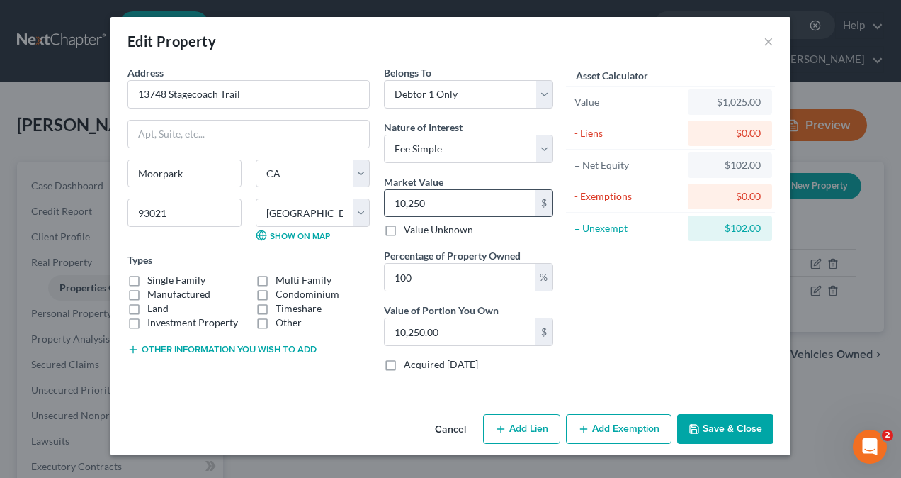
type input "102,500.00"
type input "102,5000"
type input "1,025,000.00"
type input "1,025,000"
click at [147, 276] on label "Single Family" at bounding box center [176, 280] width 58 height 14
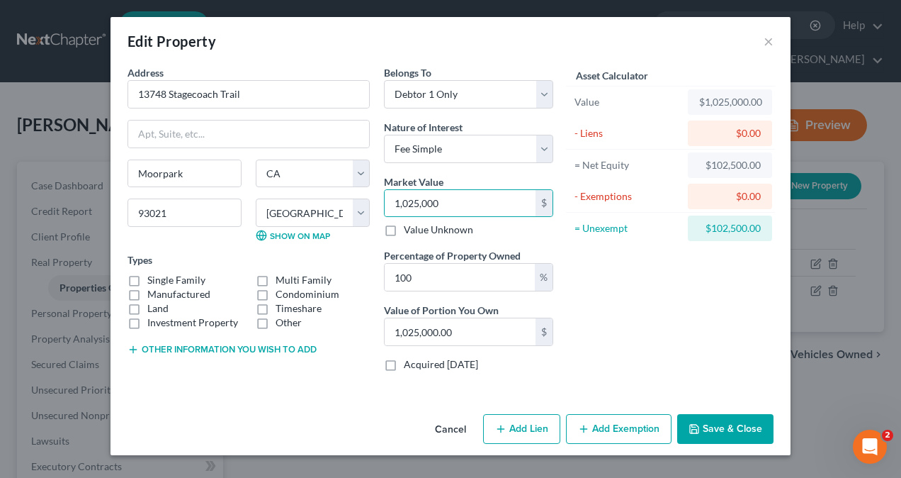
click at [153, 276] on input "Single Family" at bounding box center [157, 277] width 9 height 9
checkbox input "true"
click at [532, 424] on button "Add Lien" at bounding box center [521, 429] width 77 height 30
select select "0"
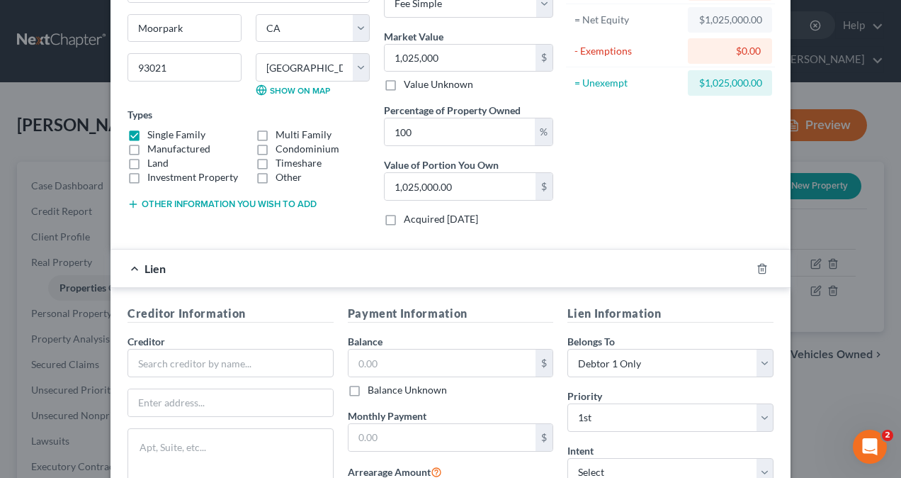
scroll to position [283, 0]
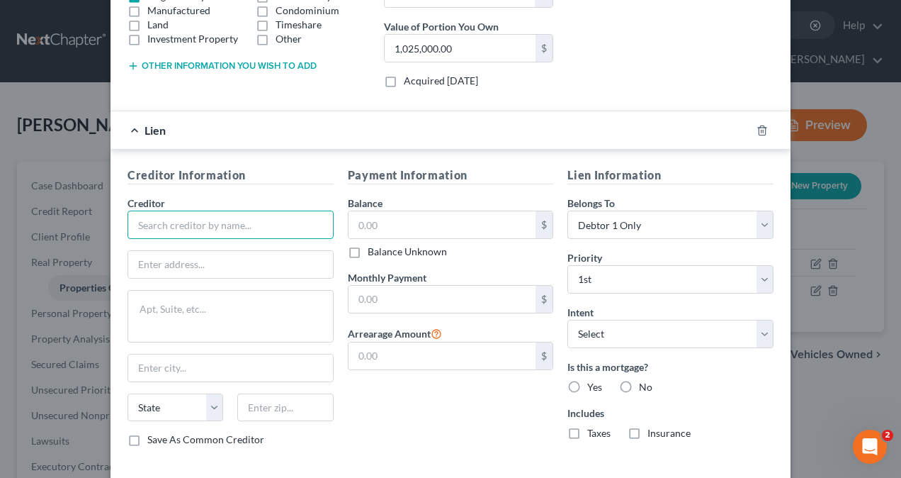
click at [208, 211] on input "text" at bounding box center [231, 224] width 206 height 28
type input "SPS"
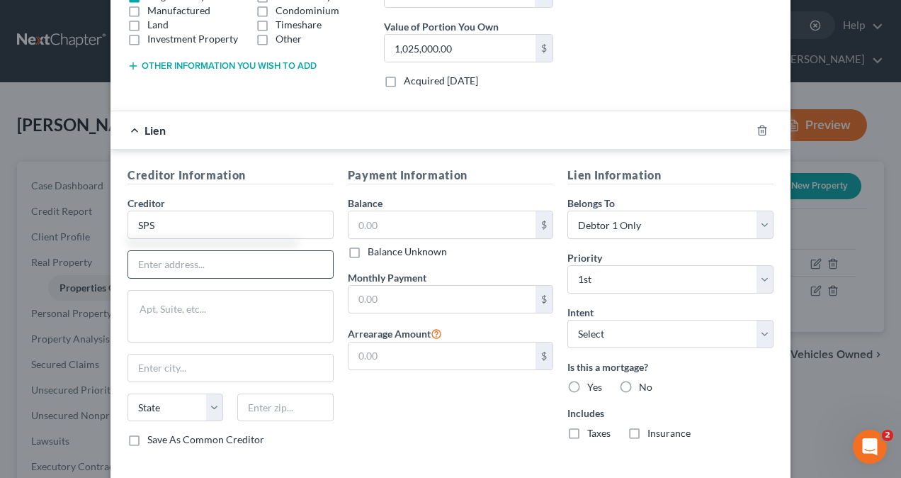
click at [200, 259] on input "text" at bounding box center [230, 264] width 205 height 27
type input "P.O. Box 65250"
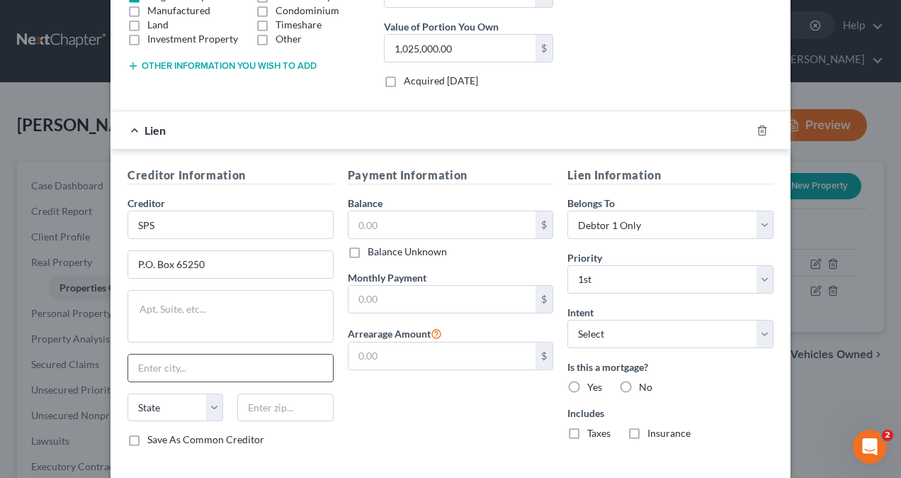
click at [182, 368] on input "text" at bounding box center [230, 367] width 205 height 27
type input "[GEOGRAPHIC_DATA]"
click at [181, 405] on select "State [US_STATE] AK AR AZ CA CO CT DE DC [GEOGRAPHIC_DATA] [GEOGRAPHIC_DATA] GU…" at bounding box center [176, 407] width 96 height 28
select select "46"
click at [128, 393] on select "State [US_STATE] AK AR AZ CA CO CT DE DC [GEOGRAPHIC_DATA] [GEOGRAPHIC_DATA] GU…" at bounding box center [176, 407] width 96 height 28
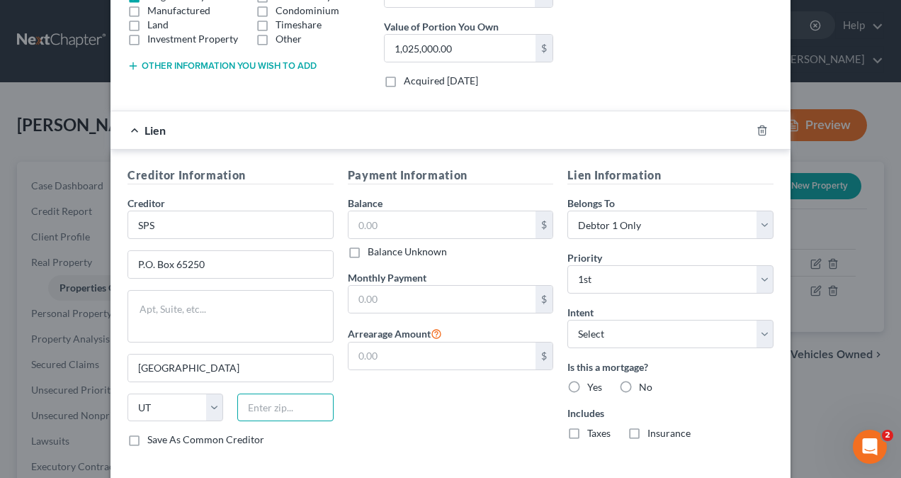
click at [252, 398] on input "text" at bounding box center [285, 407] width 96 height 28
type input "84165"
click at [604, 329] on select "Select Surrender Redeem Reaffirm Avoid Other" at bounding box center [671, 334] width 206 height 28
type input "[GEOGRAPHIC_DATA]"
select select "1"
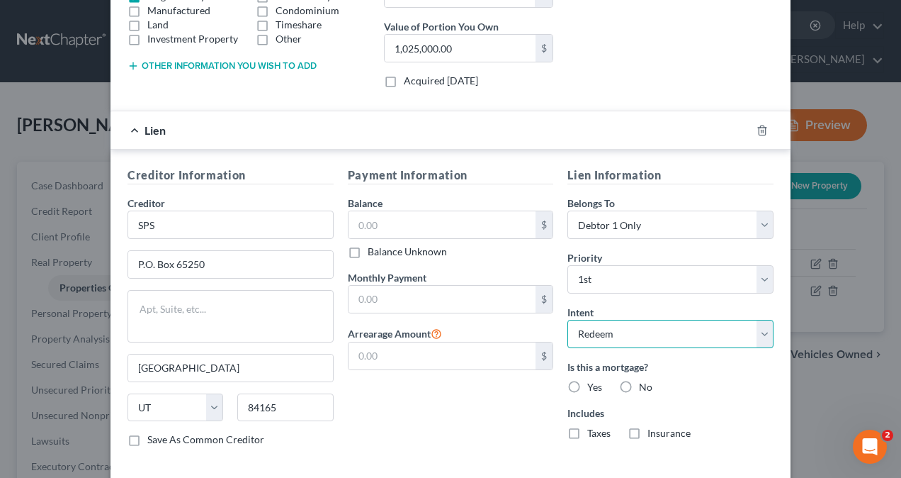
click at [568, 320] on select "Select Surrender Redeem Reaffirm Avoid Other" at bounding box center [671, 334] width 206 height 28
click at [588, 382] on label "Yes" at bounding box center [595, 387] width 15 height 14
click at [593, 382] on input "Yes" at bounding box center [597, 384] width 9 height 9
radio input "true"
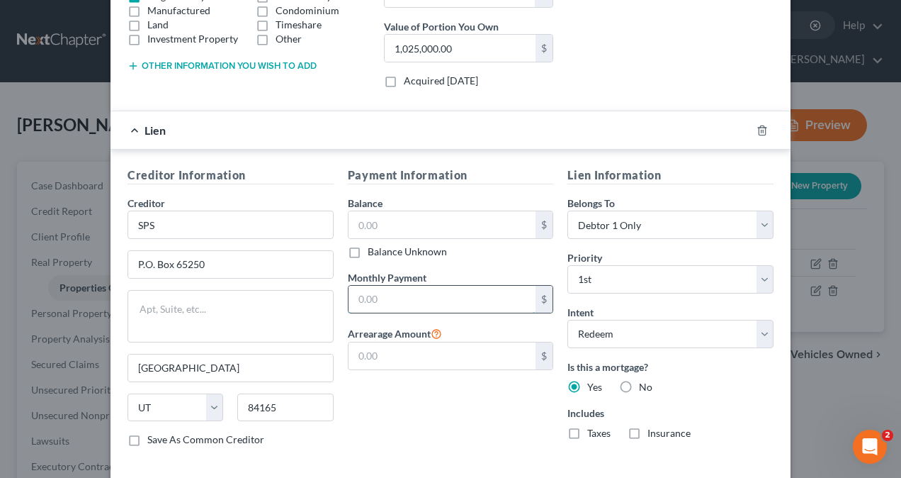
click at [405, 294] on input "text" at bounding box center [443, 299] width 188 height 27
type input "5,663.04"
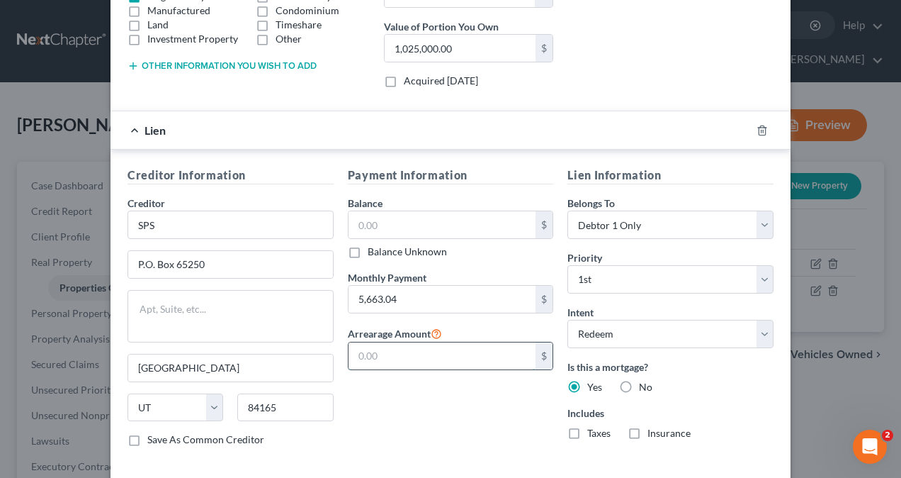
click at [424, 359] on input "text" at bounding box center [443, 355] width 188 height 27
type input "101,918.85"
click at [400, 401] on div "Payment Information Balance $ Balance Unknown Balance Undetermined $ Balance Un…" at bounding box center [451, 312] width 220 height 291
click at [588, 430] on label "Taxes" at bounding box center [599, 433] width 23 height 14
click at [593, 430] on input "Taxes" at bounding box center [597, 430] width 9 height 9
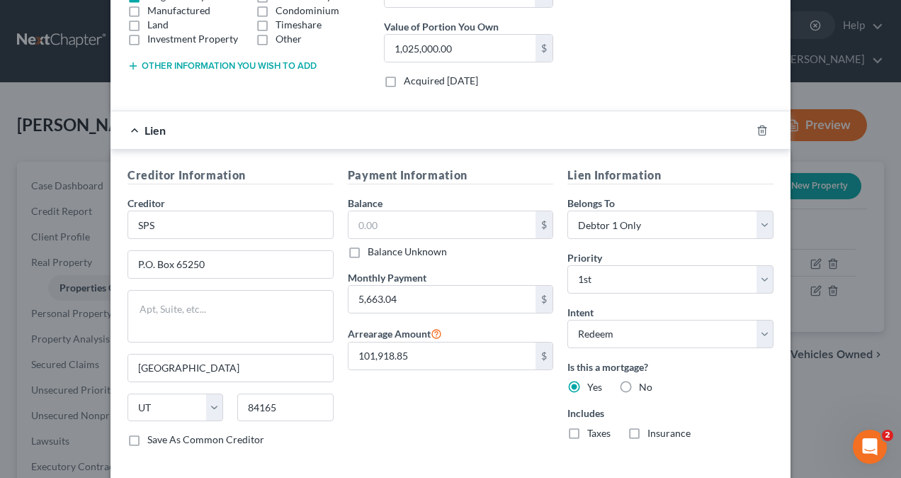
checkbox input "true"
click at [648, 426] on label "Insurance" at bounding box center [669, 433] width 43 height 14
click at [653, 426] on input "Insurance" at bounding box center [657, 430] width 9 height 9
checkbox input "true"
click at [420, 223] on input "text" at bounding box center [443, 224] width 188 height 27
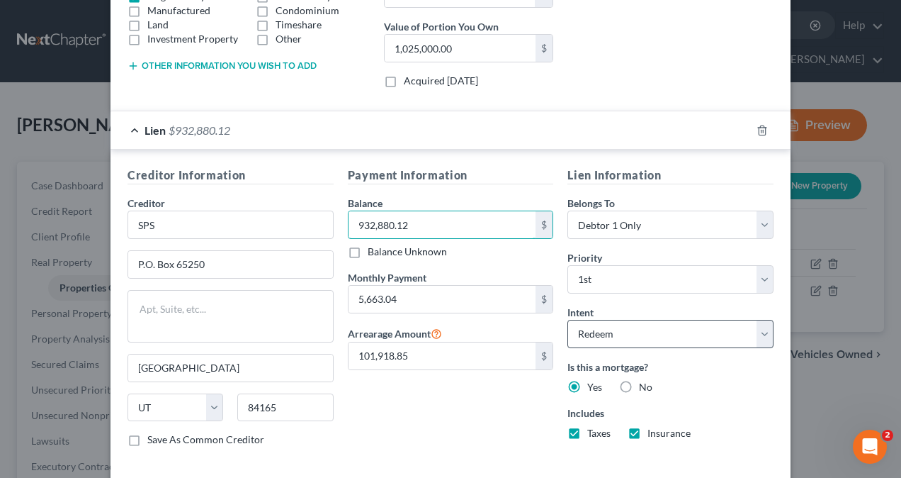
type input "932,880.12"
click at [675, 332] on select "Select Surrender Redeem Reaffirm Avoid Other" at bounding box center [671, 334] width 206 height 28
click at [568, 320] on select "Select Surrender Redeem Reaffirm Avoid Other" at bounding box center [671, 334] width 206 height 28
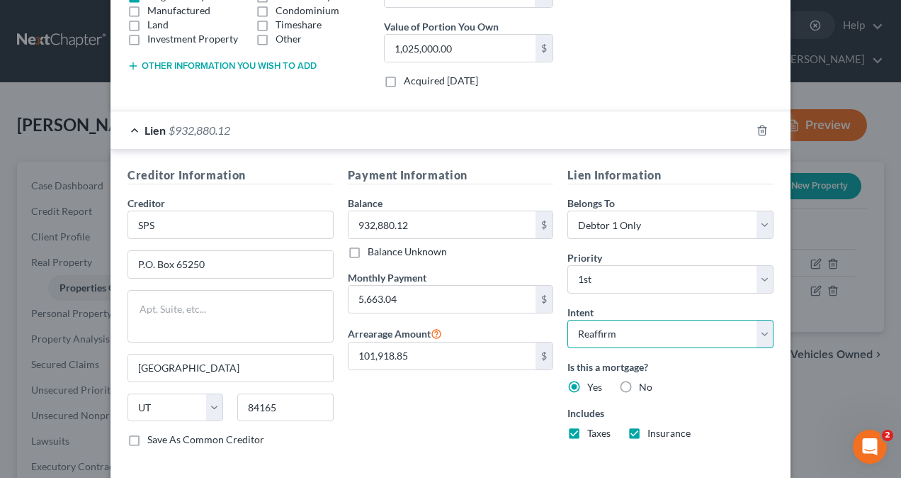
click at [706, 333] on select "Select Surrender Redeem Reaffirm Avoid Other" at bounding box center [671, 334] width 206 height 28
click at [641, 305] on div "Intent Select Surrender Redeem Reaffirm Avoid Other" at bounding box center [671, 326] width 206 height 43
click at [648, 327] on select "Select Surrender Redeem Reaffirm Avoid Other" at bounding box center [671, 334] width 206 height 28
select select "4"
click at [568, 320] on select "Select Surrender Redeem Reaffirm Avoid Other" at bounding box center [671, 334] width 206 height 28
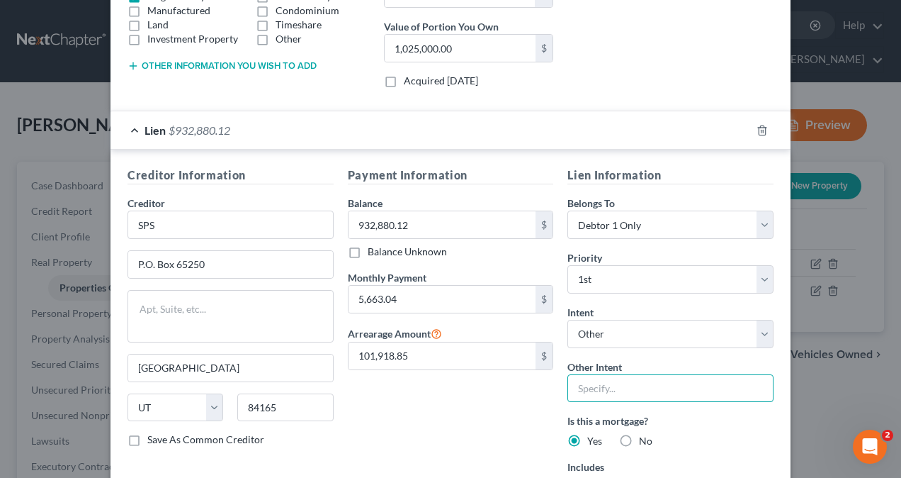
click at [619, 384] on input "text" at bounding box center [671, 388] width 206 height 28
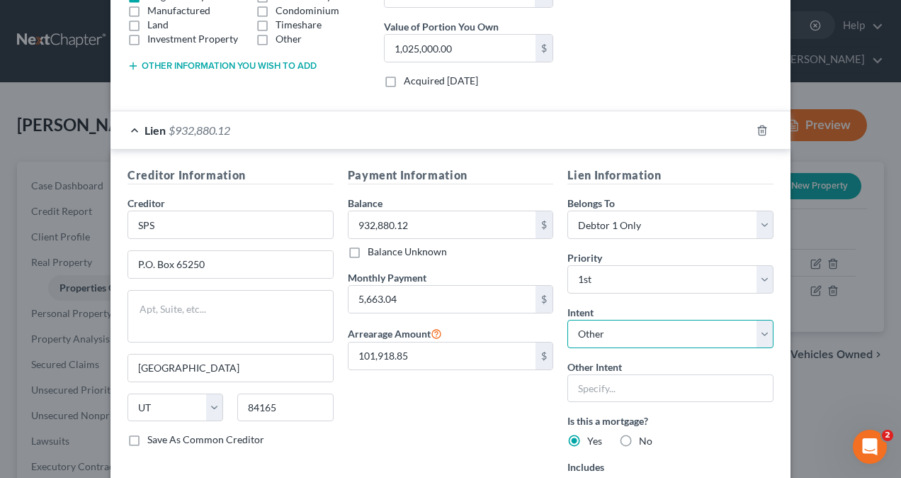
click at [639, 330] on select "Select Surrender Redeem Reaffirm Avoid Other" at bounding box center [671, 334] width 206 height 28
click at [568, 320] on select "Select Surrender Redeem Reaffirm Avoid Other" at bounding box center [671, 334] width 206 height 28
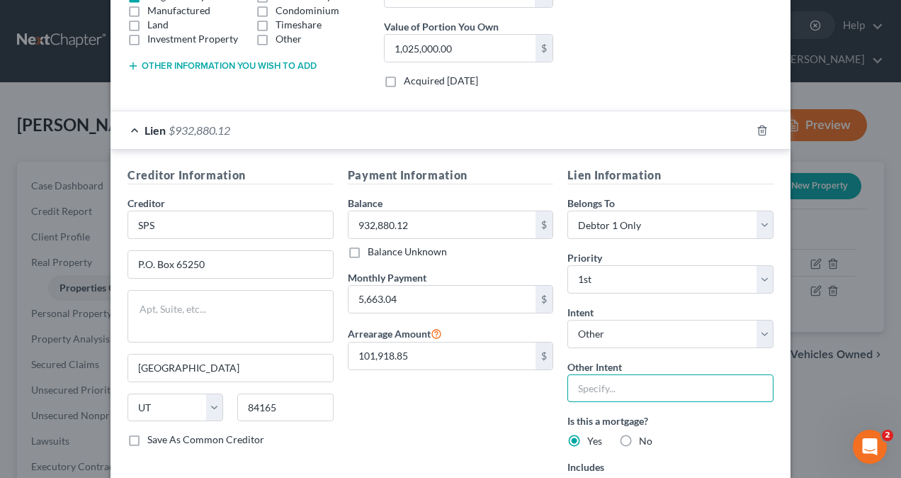
click at [597, 388] on input "text" at bounding box center [671, 388] width 206 height 28
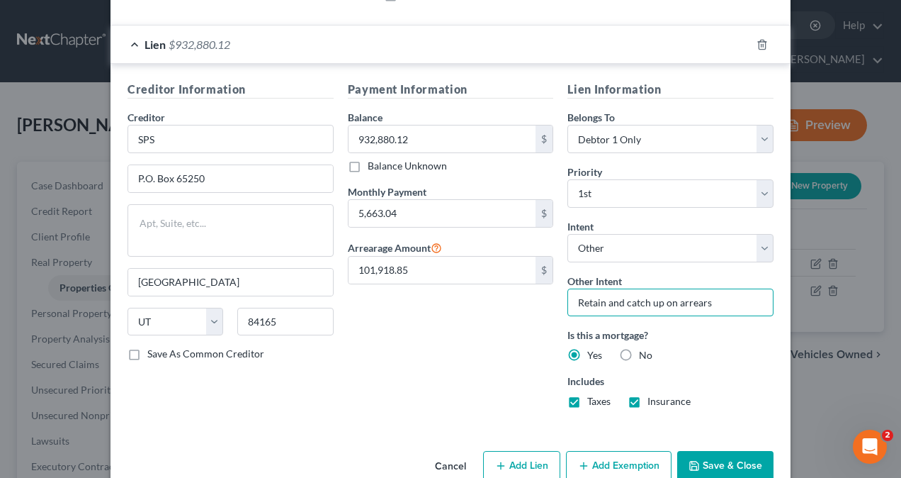
scroll to position [395, 0]
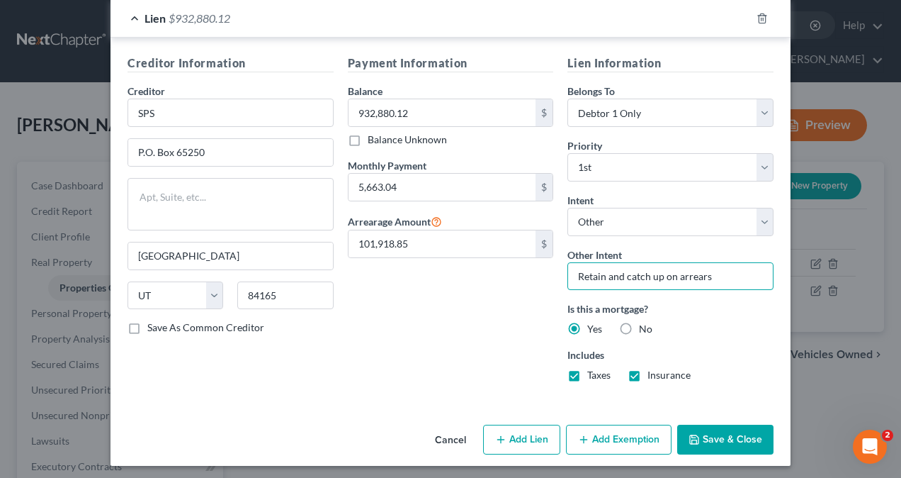
type input "Retain and catch up on arrears"
click at [622, 437] on button "Add Exemption" at bounding box center [619, 440] width 106 height 30
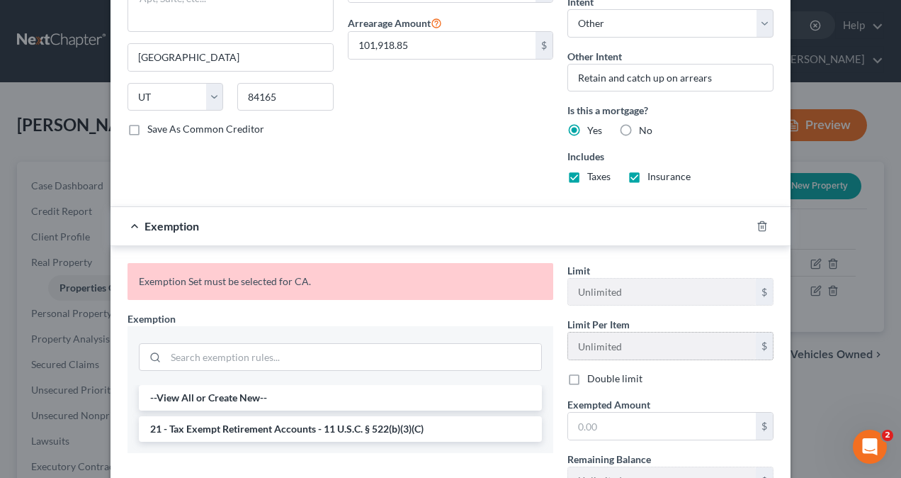
scroll to position [679, 0]
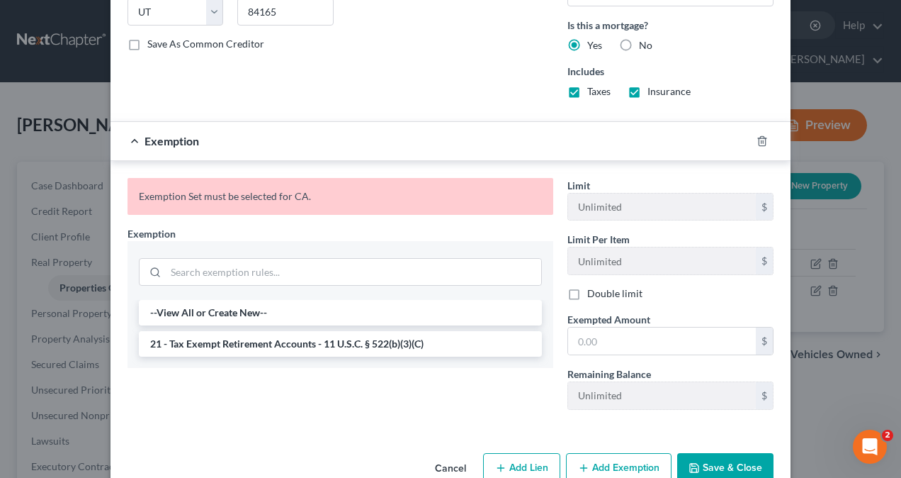
click at [129, 133] on div "Exemption" at bounding box center [431, 141] width 641 height 38
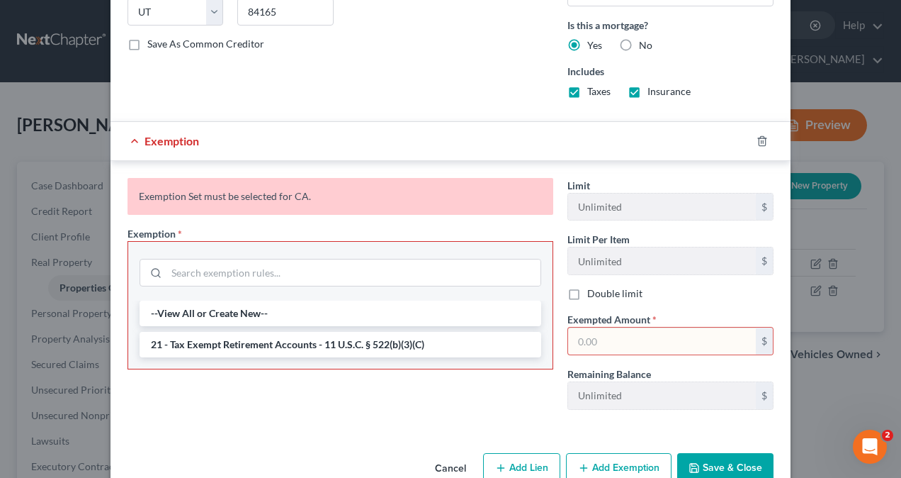
click at [132, 140] on div "Exemption" at bounding box center [431, 141] width 641 height 38
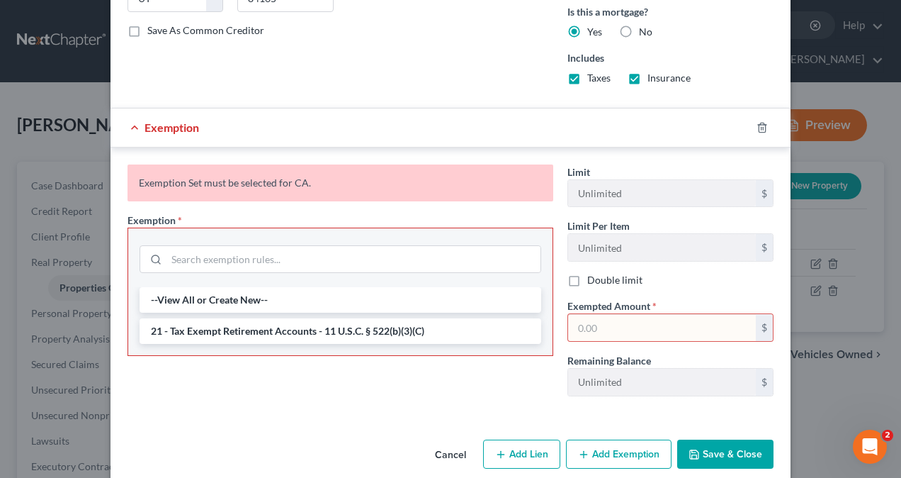
scroll to position [704, 0]
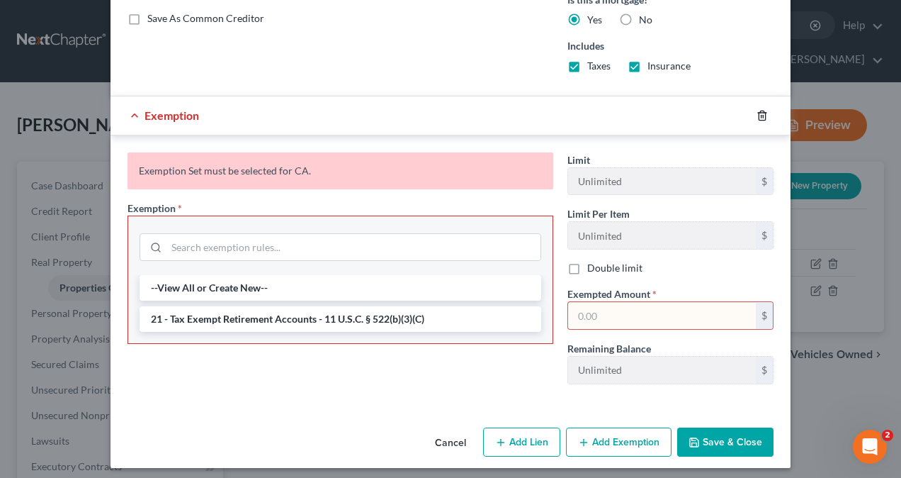
click at [757, 111] on icon "button" at bounding box center [762, 115] width 11 height 11
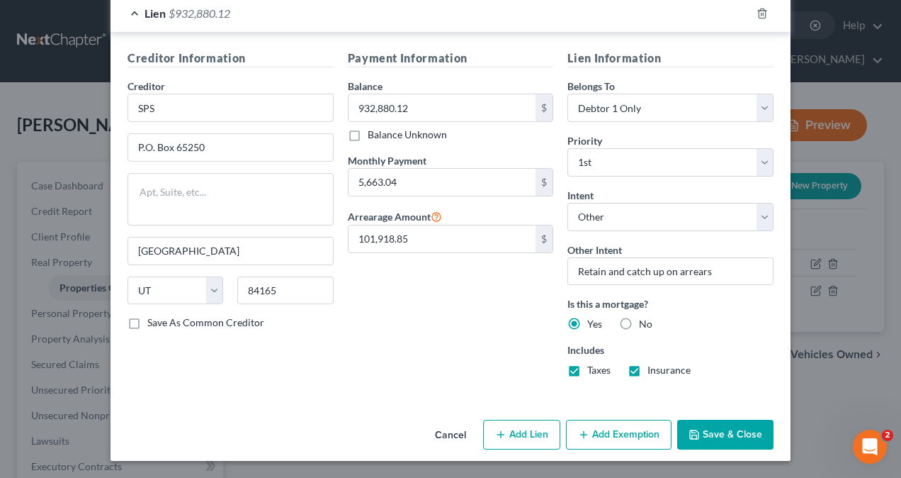
scroll to position [395, 0]
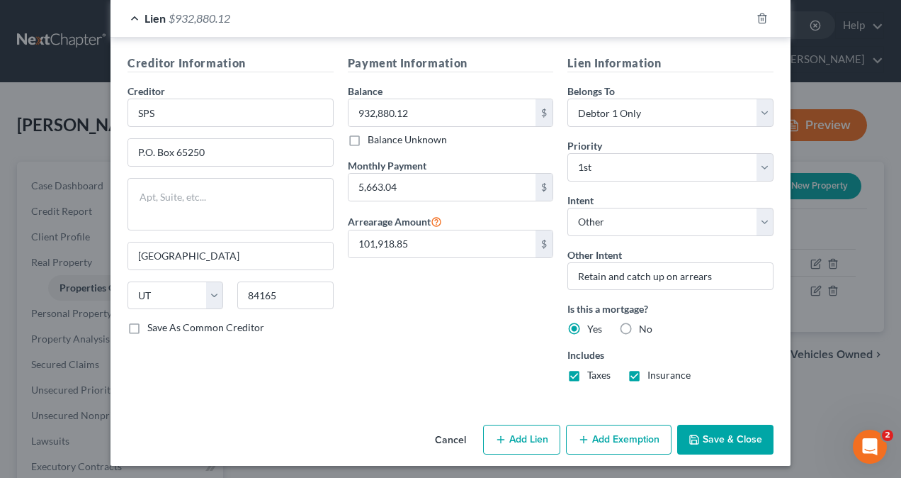
click at [714, 431] on button "Save & Close" at bounding box center [726, 440] width 96 height 30
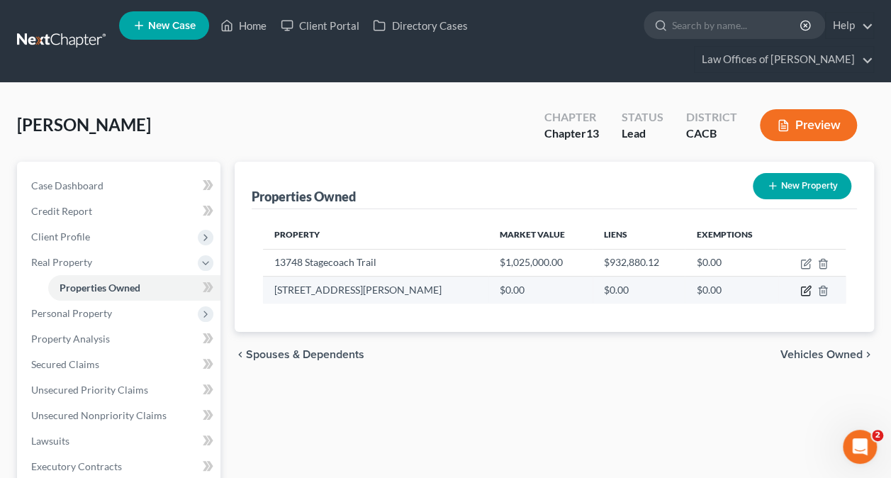
click at [805, 291] on icon "button" at bounding box center [807, 289] width 6 height 6
select select "4"
select select "55"
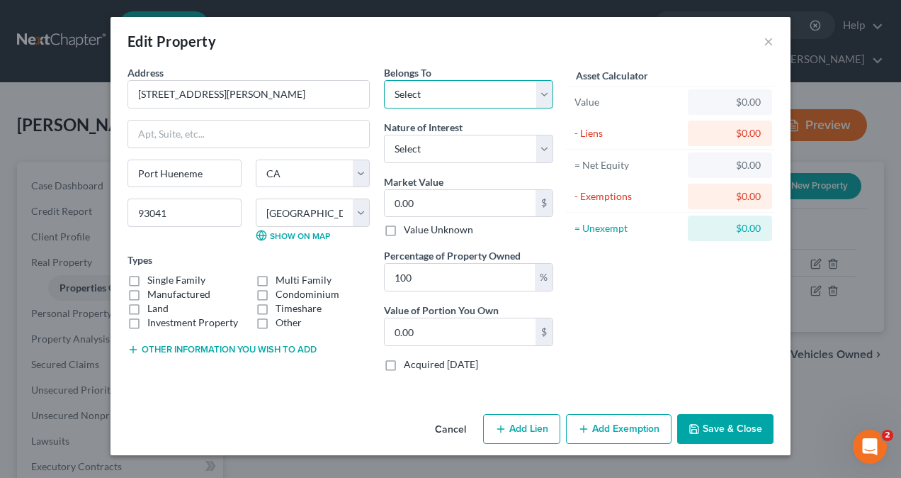
click at [471, 87] on select "Select Debtor 1 Only Debtor 2 Only Debtor 1 And Debtor 2 Only At Least One Of T…" at bounding box center [468, 94] width 169 height 28
select select "0"
click at [384, 80] on select "Select Debtor 1 Only Debtor 2 Only Debtor 1 And Debtor 2 Only At Least One Of T…" at bounding box center [468, 94] width 169 height 28
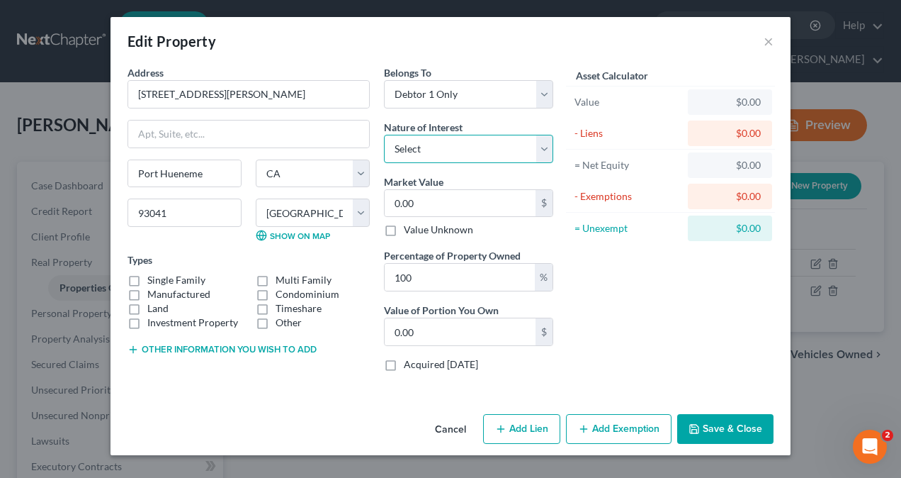
click at [449, 151] on select "Select Fee Simple Joint Tenant Life Estate Equitable Interest Future Interest T…" at bounding box center [468, 149] width 169 height 28
select select "0"
click at [384, 135] on select "Select Fee Simple Joint Tenant Life Estate Equitable Interest Future Interest T…" at bounding box center [468, 149] width 169 height 28
click at [445, 204] on input "0.00" at bounding box center [460, 203] width 151 height 27
type input "6"
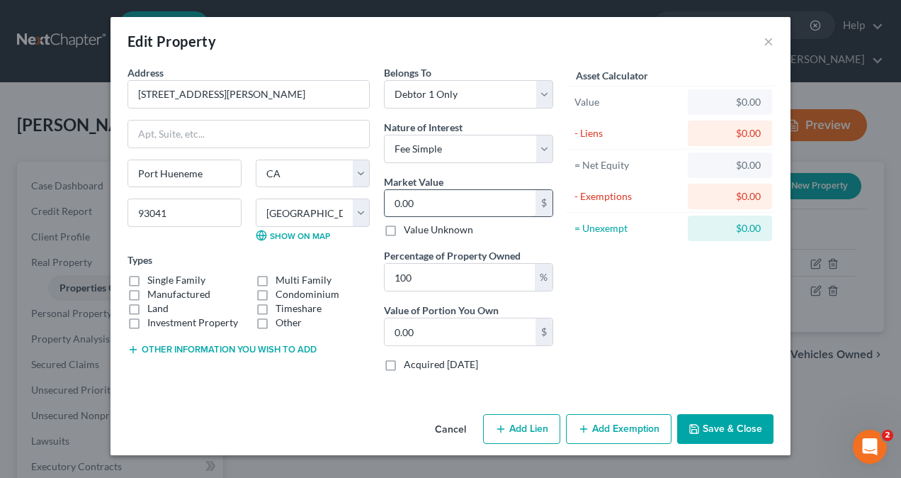
type input "6.00"
type input "60"
type input "60.00"
type input "600"
type input "600.00"
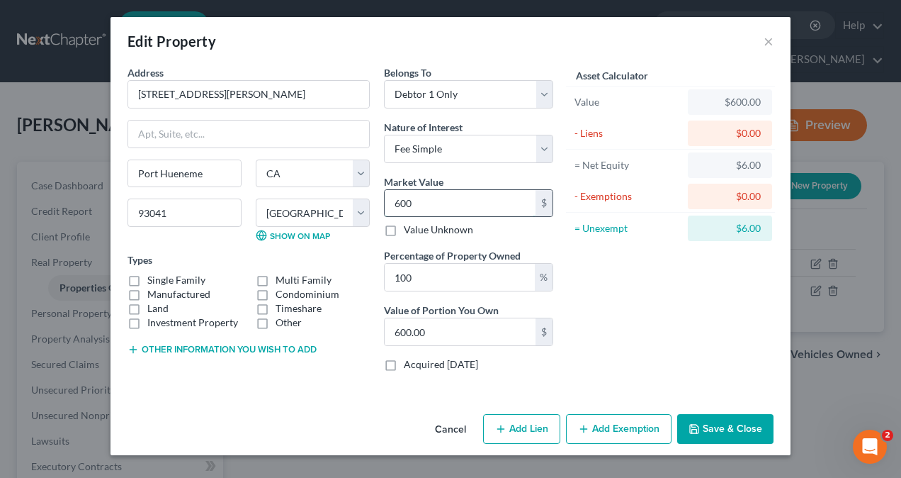
type input "6000"
type input "6,000.00"
type input "6,0000"
type input "60,000.00"
type input "60,0000"
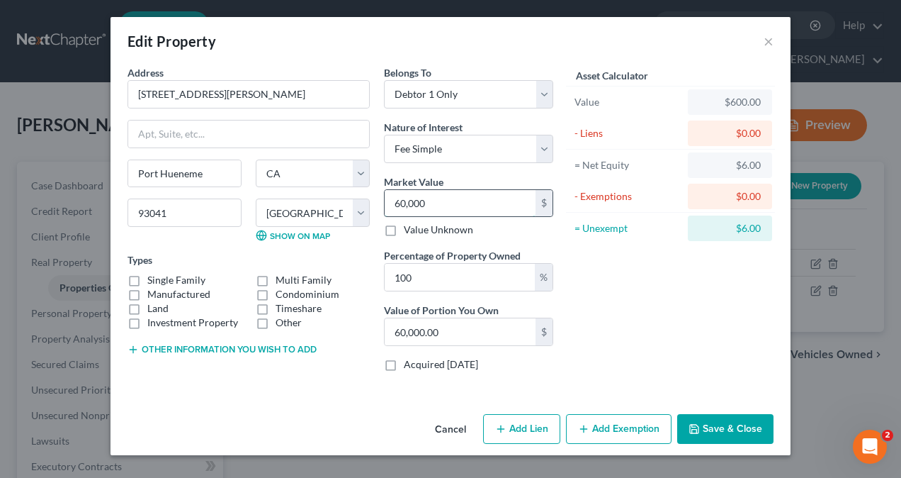
type input "600,000.00"
type input "600,000"
click at [468, 333] on input "600,000.00" at bounding box center [460, 331] width 151 height 27
click at [147, 278] on label "Single Family" at bounding box center [176, 280] width 58 height 14
click at [153, 278] on input "Single Family" at bounding box center [157, 277] width 9 height 9
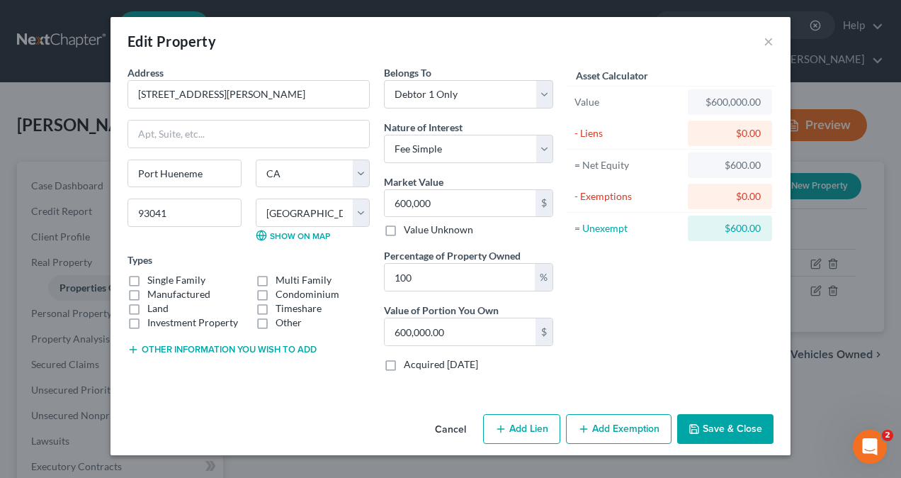
checkbox input "true"
click at [530, 429] on button "Add Lien" at bounding box center [521, 429] width 77 height 30
select select "0"
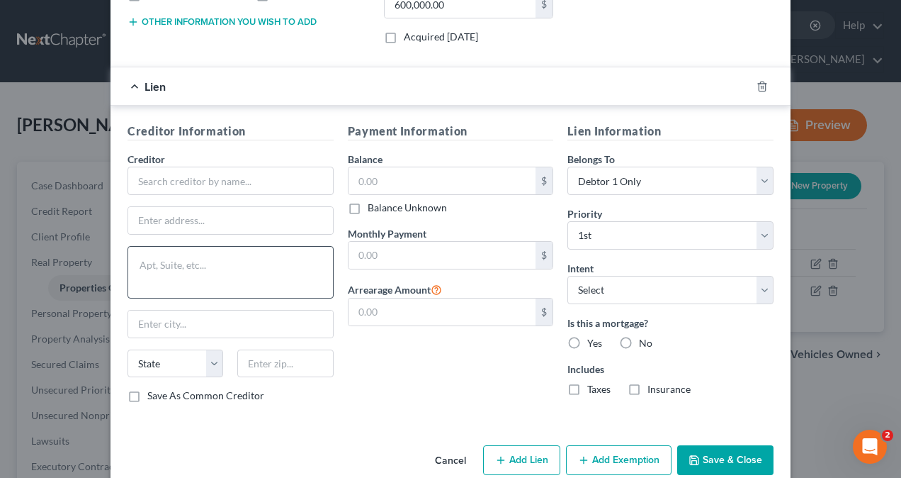
scroll to position [347, 0]
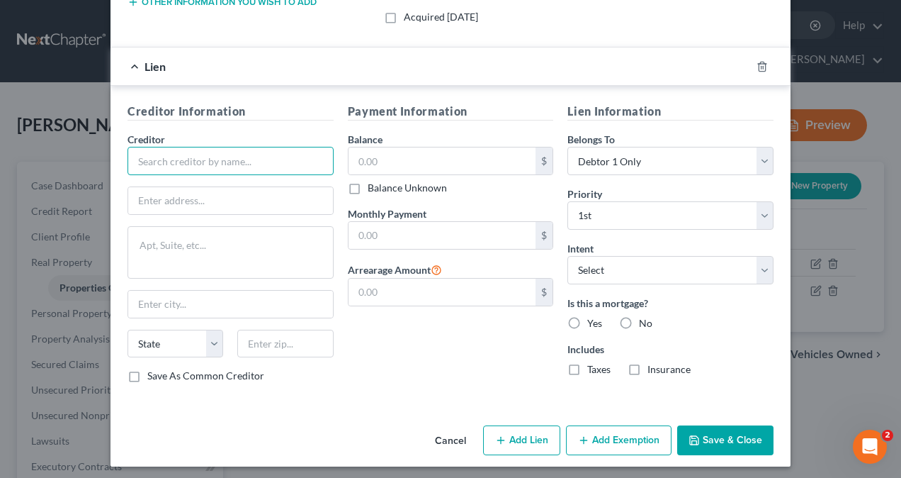
click at [203, 152] on input "text" at bounding box center [231, 161] width 206 height 28
type input "SPS"
click at [213, 198] on input "text" at bounding box center [230, 200] width 205 height 27
type input "P.O. Box 65250"
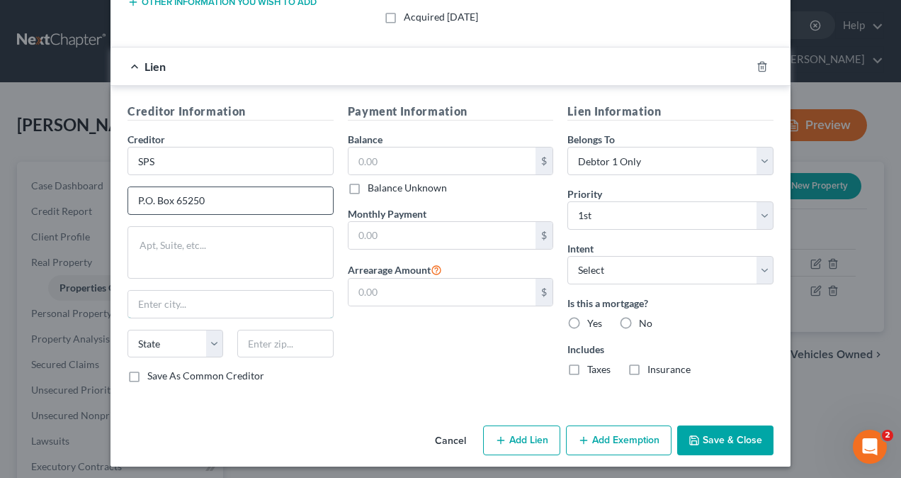
type input "[GEOGRAPHIC_DATA]"
type input "84165"
type input "932,880.12"
type input "5,663.04"
type input "101,918.85"
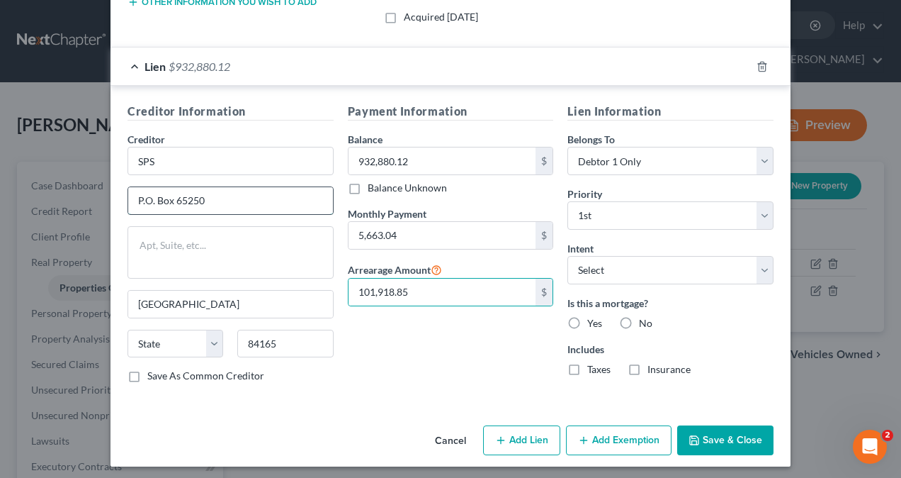
select select "46"
select select
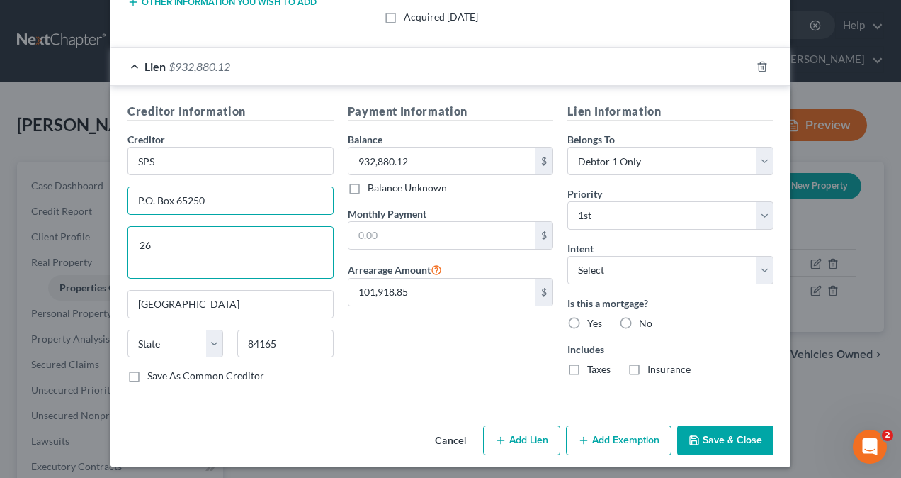
type textarea "2"
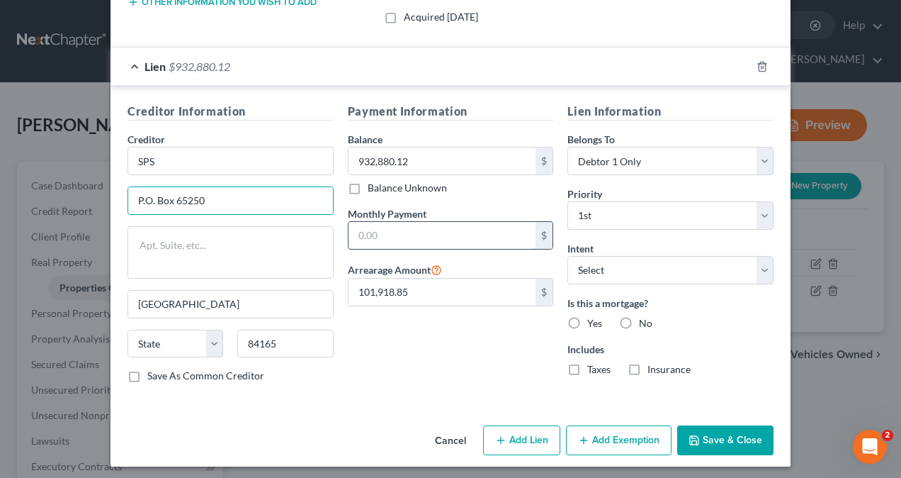
click at [420, 232] on input "text" at bounding box center [443, 235] width 188 height 27
type input "2,644.41"
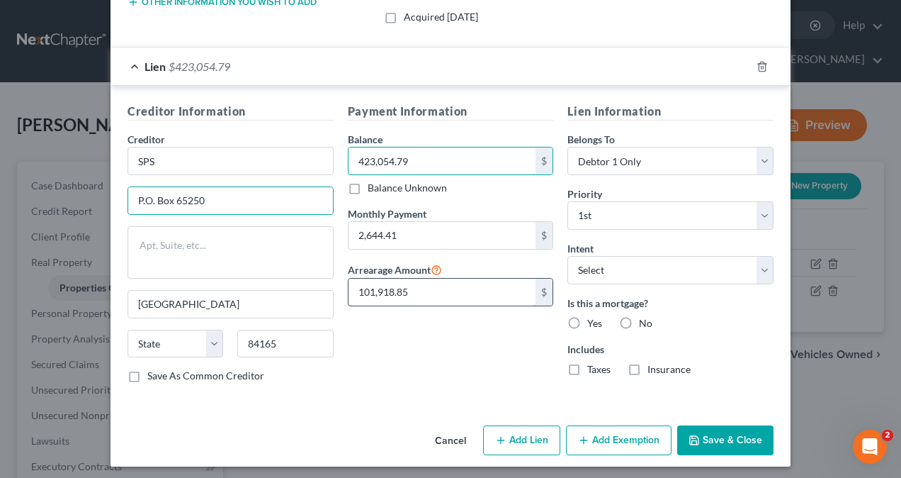
type input "423,054.79"
type input "0"
click at [588, 321] on label "Yes" at bounding box center [595, 323] width 15 height 14
click at [593, 321] on input "Yes" at bounding box center [597, 320] width 9 height 9
radio input "true"
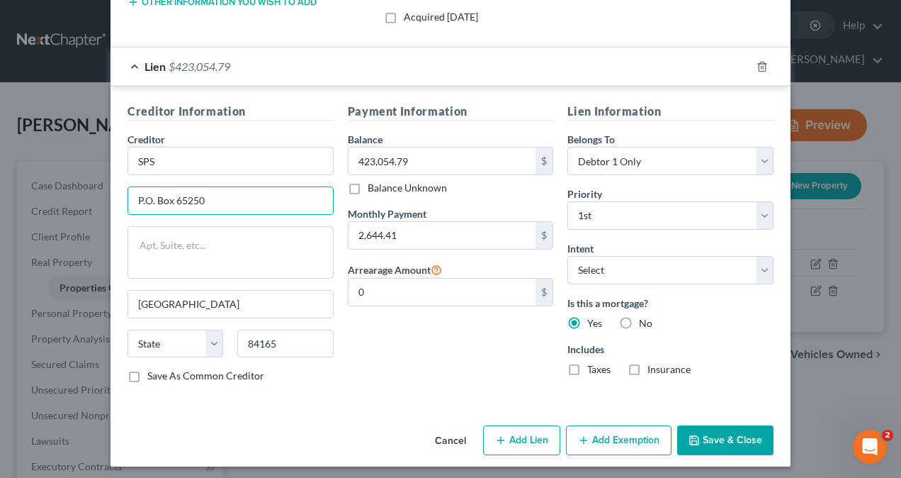
click at [588, 366] on label "Taxes" at bounding box center [599, 369] width 23 height 14
click at [593, 366] on input "Taxes" at bounding box center [597, 366] width 9 height 9
checkbox input "true"
click at [648, 362] on label "Insurance" at bounding box center [669, 369] width 43 height 14
click at [653, 362] on input "Insurance" at bounding box center [657, 366] width 9 height 9
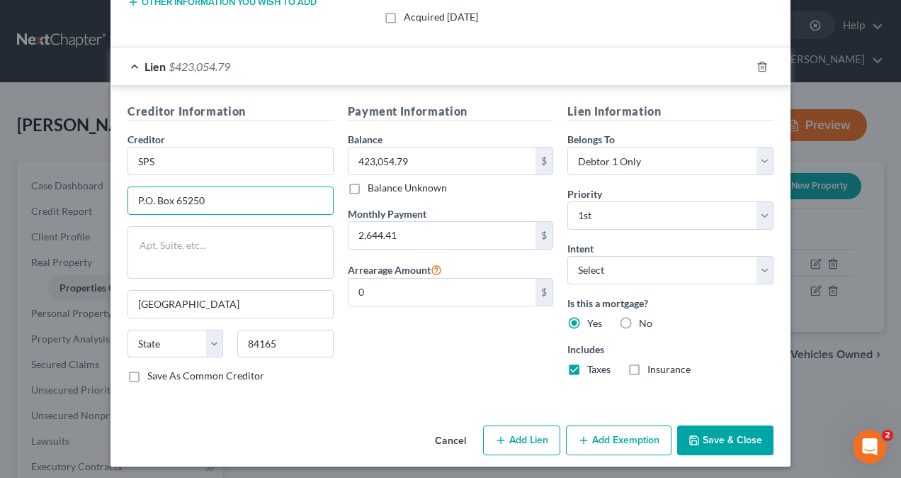
checkbox input "true"
click at [611, 434] on button "Add Exemption" at bounding box center [619, 440] width 106 height 30
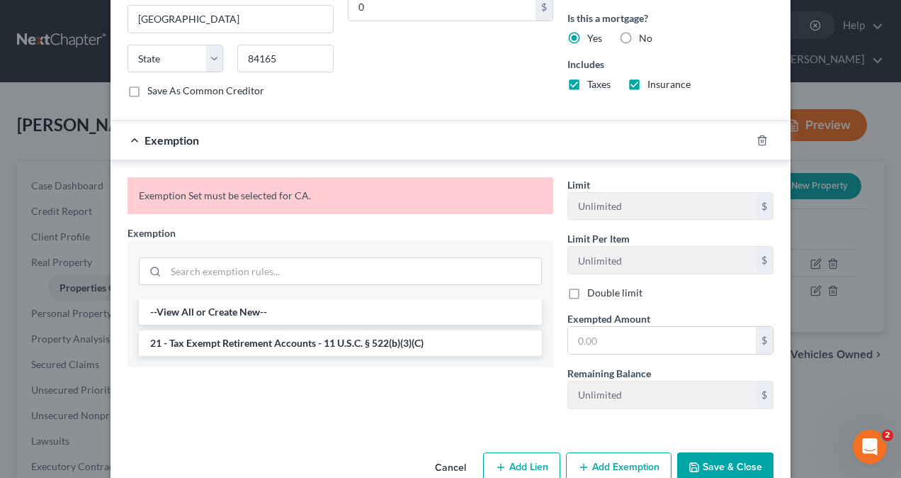
scroll to position [638, 0]
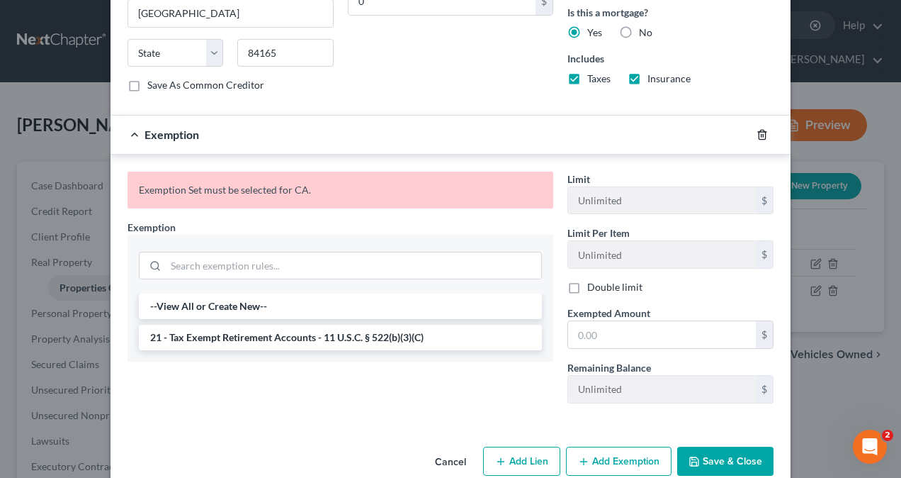
click at [763, 134] on line "button" at bounding box center [763, 135] width 0 height 3
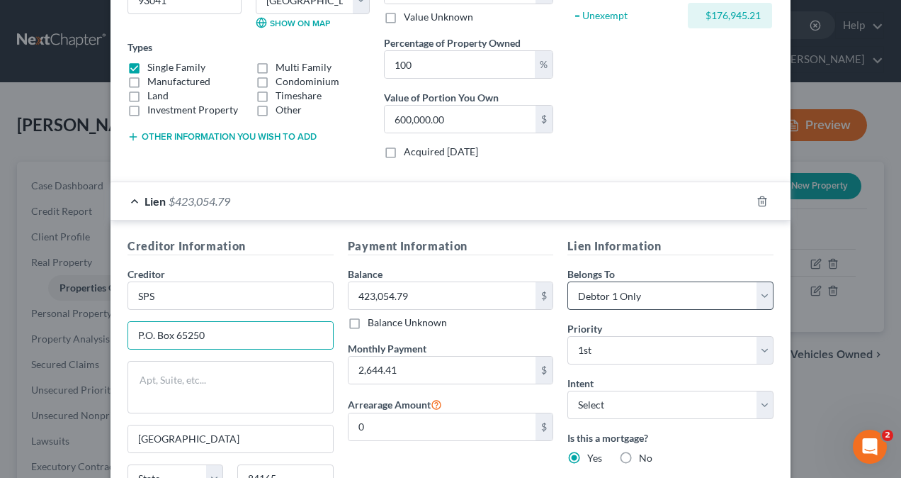
scroll to position [206, 0]
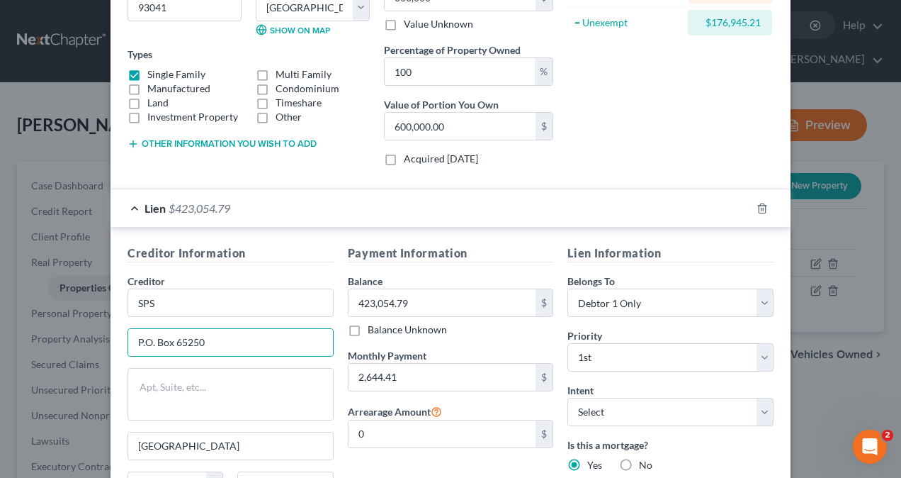
click at [404, 157] on label "Acquired [DATE]" at bounding box center [441, 159] width 74 height 14
click at [410, 157] on input "Acquired [DATE]" at bounding box center [414, 156] width 9 height 9
checkbox input "true"
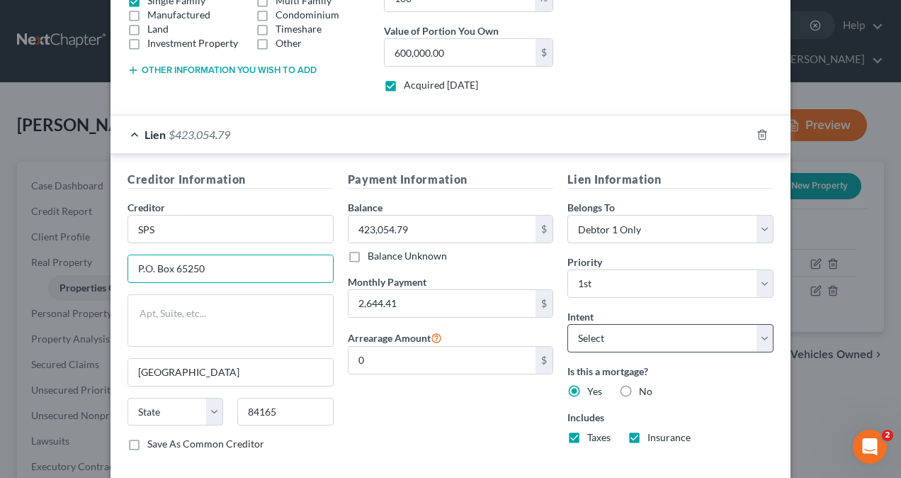
scroll to position [347, 0]
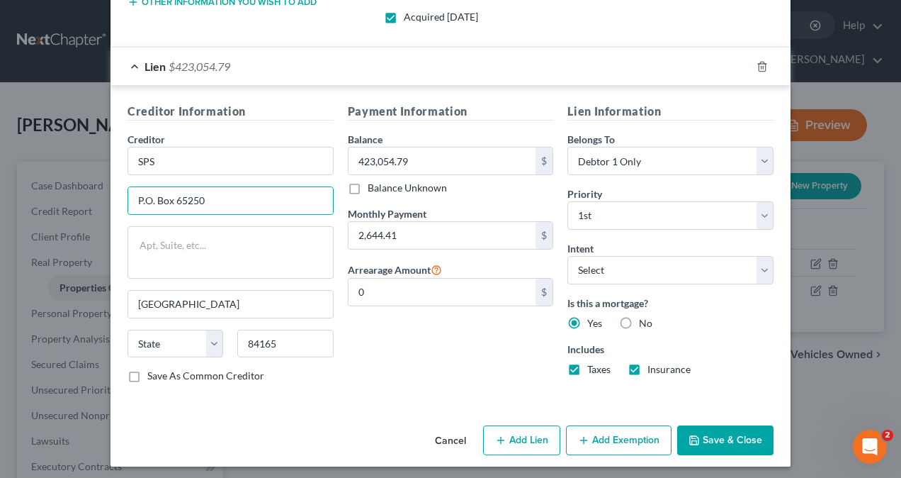
click at [730, 431] on button "Save & Close" at bounding box center [726, 440] width 96 height 30
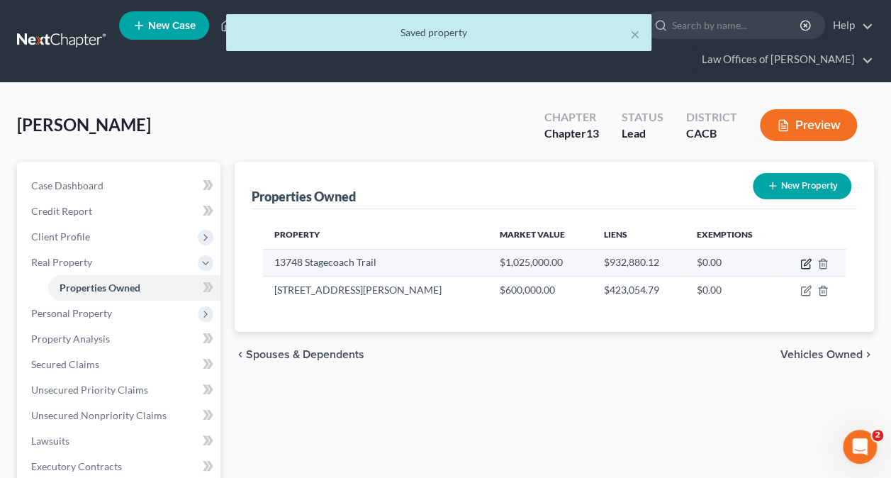
click at [806, 262] on icon "button" at bounding box center [805, 263] width 11 height 11
select select "4"
select select "55"
select select "0"
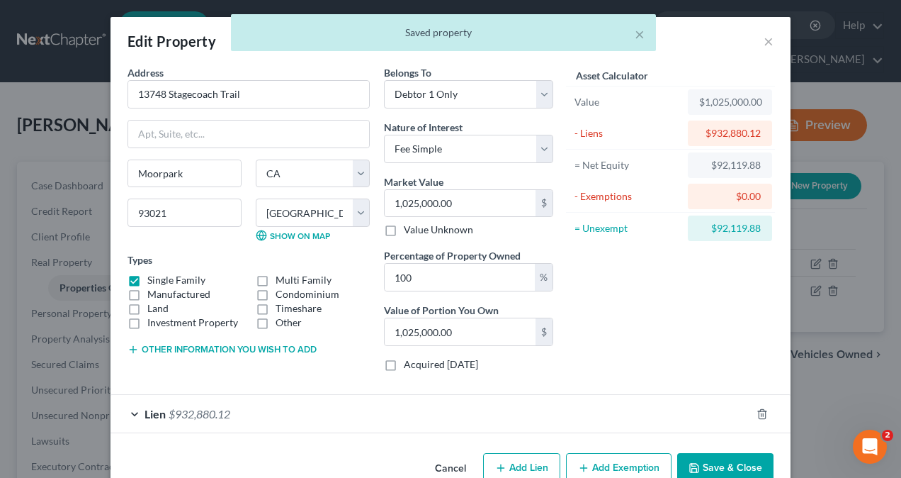
click at [404, 360] on label "Acquired [DATE]" at bounding box center [441, 364] width 74 height 14
click at [410, 360] on input "Acquired [DATE]" at bounding box center [414, 361] width 9 height 9
checkbox input "true"
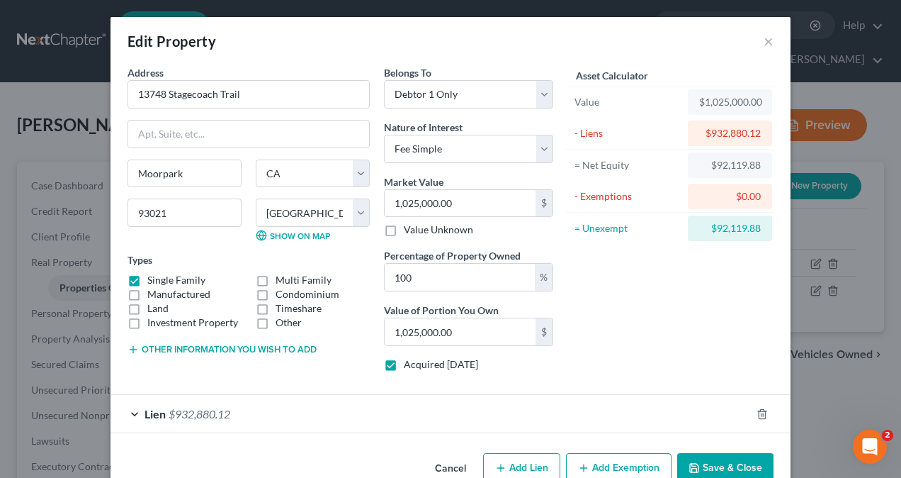
scroll to position [30, 0]
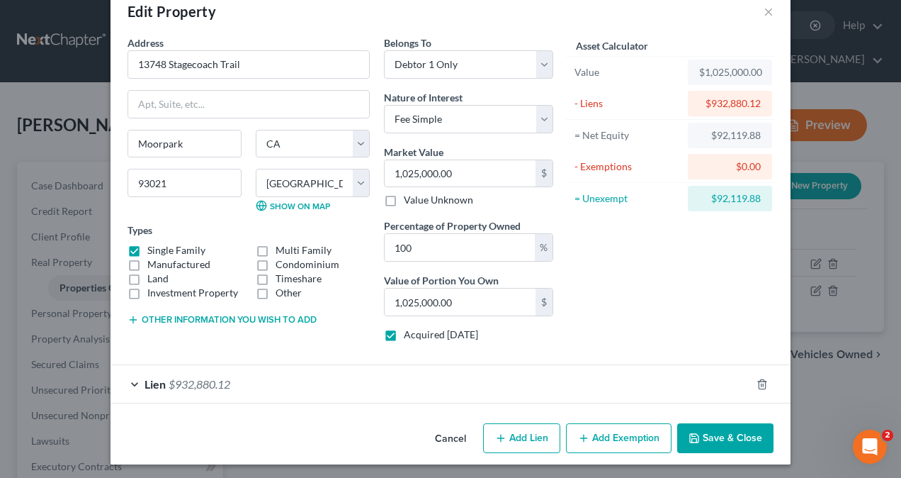
click at [716, 434] on button "Save & Close" at bounding box center [726, 438] width 96 height 30
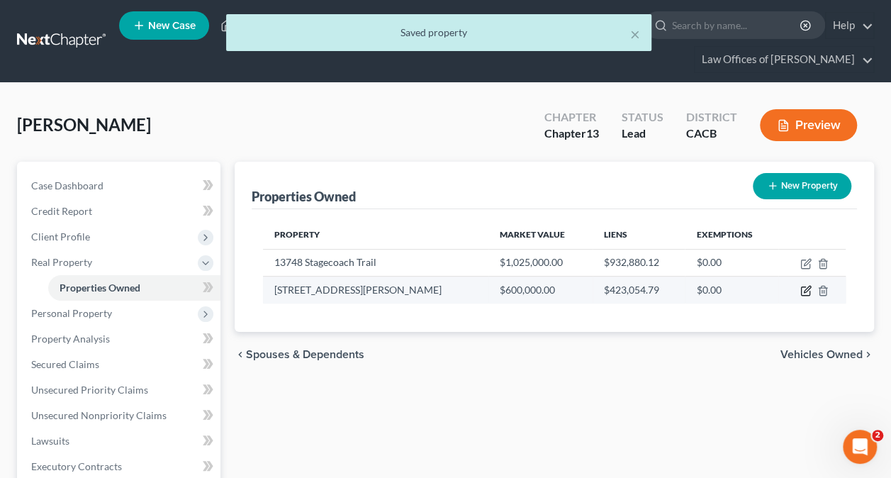
click at [806, 286] on icon "button" at bounding box center [805, 290] width 11 height 11
select select "4"
select select "55"
select select "0"
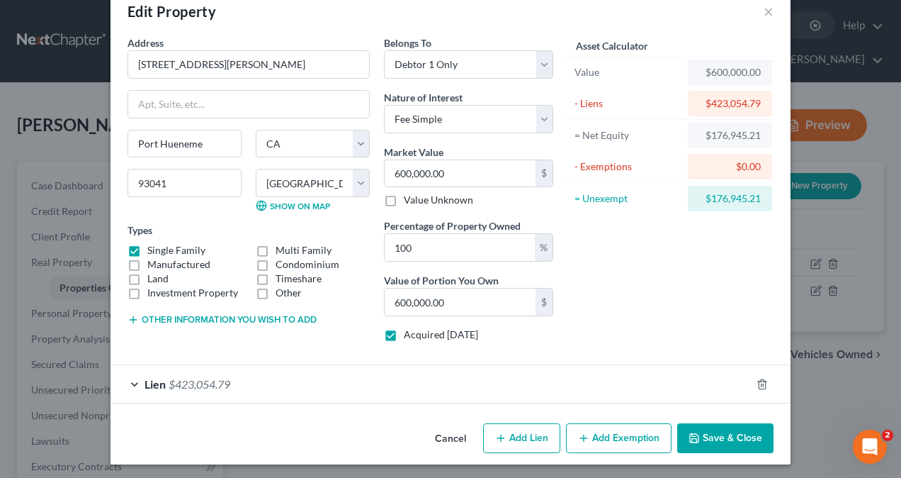
click at [129, 381] on div "Lien $423,054.79" at bounding box center [431, 384] width 641 height 38
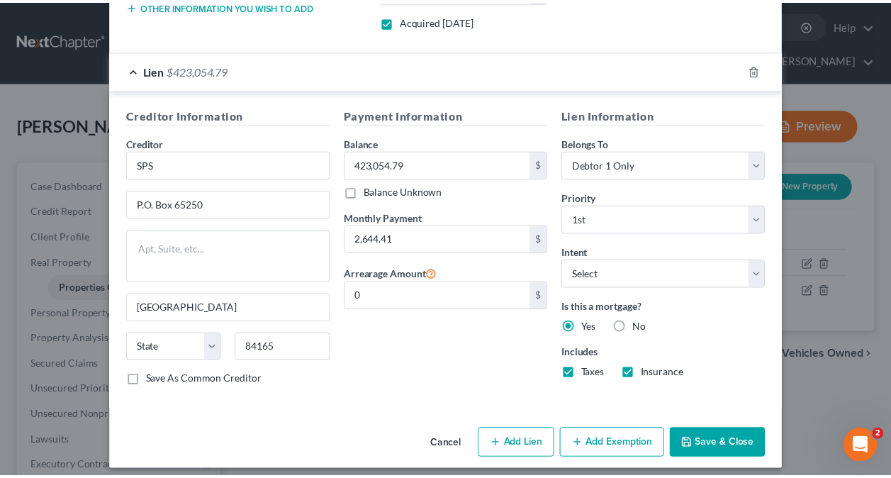
scroll to position [347, 0]
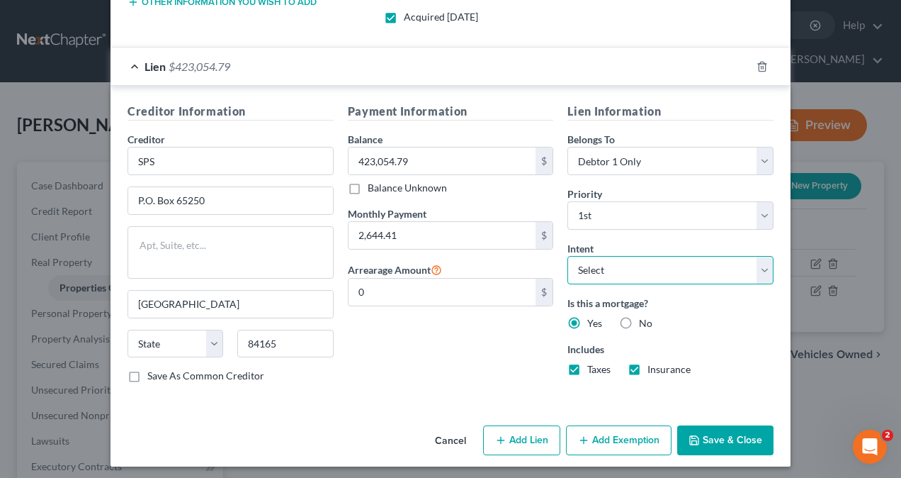
click at [667, 266] on select "Select Surrender Redeem Reaffirm Avoid Other" at bounding box center [671, 270] width 206 height 28
select select "2"
click at [568, 256] on select "Select Surrender Redeem Reaffirm Avoid Other" at bounding box center [671, 270] width 206 height 28
click at [722, 432] on button "Save & Close" at bounding box center [726, 440] width 96 height 30
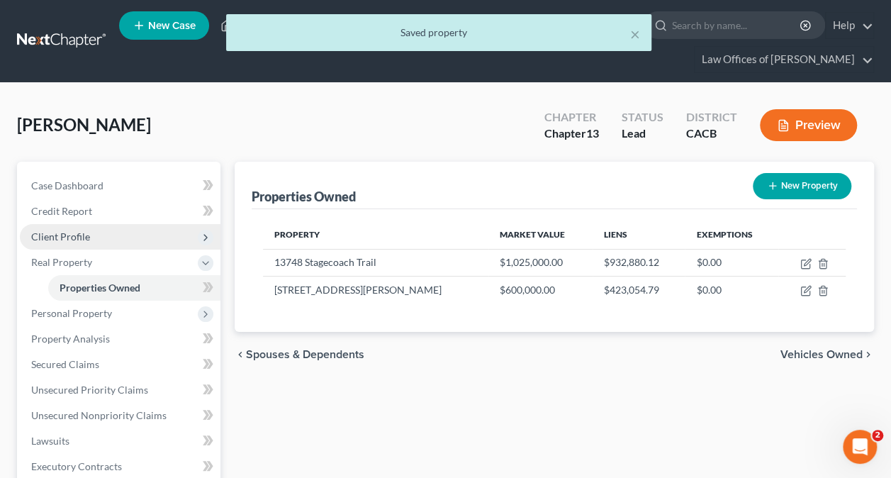
click at [84, 236] on span "Client Profile" at bounding box center [60, 236] width 59 height 12
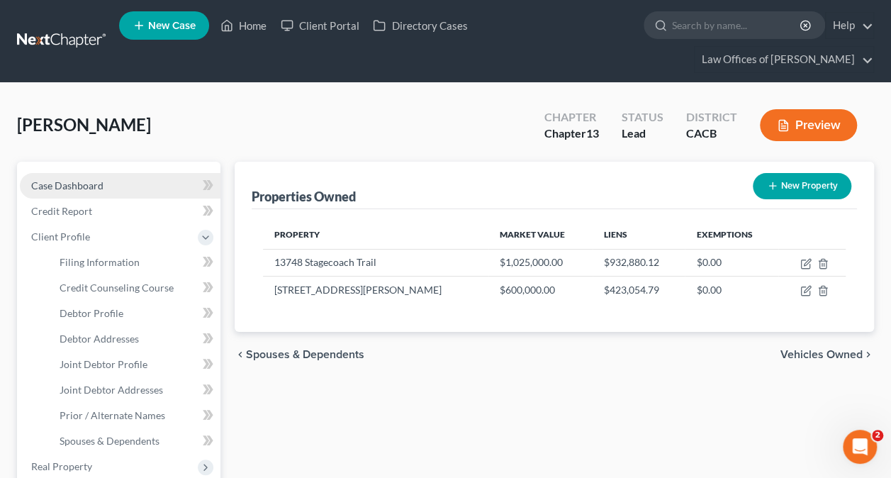
click at [113, 187] on link "Case Dashboard" at bounding box center [120, 186] width 201 height 26
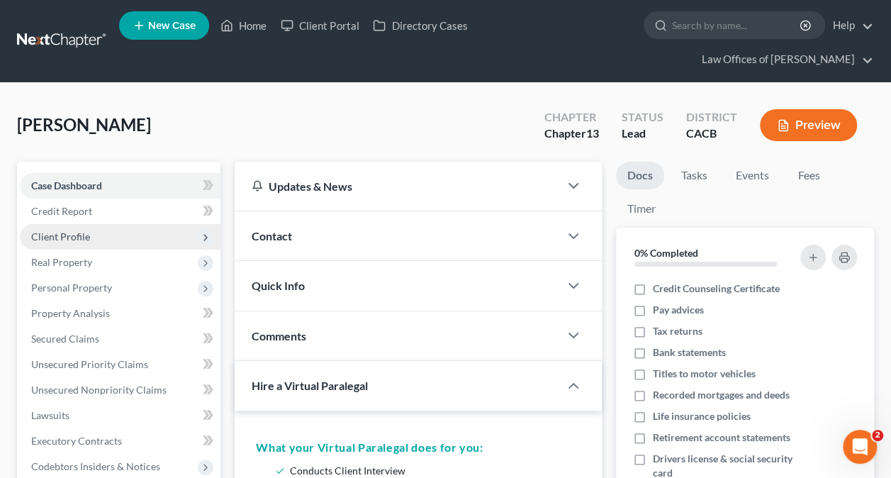
click at [71, 234] on span "Client Profile" at bounding box center [60, 236] width 59 height 12
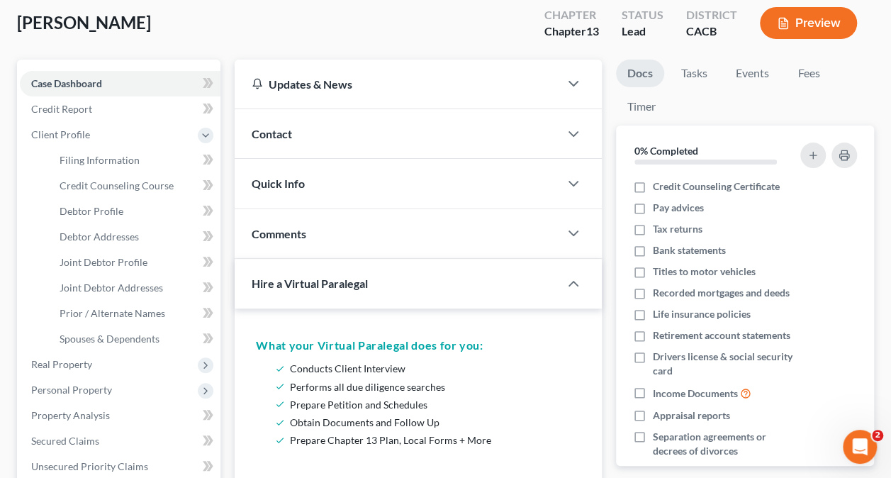
scroll to position [71, 0]
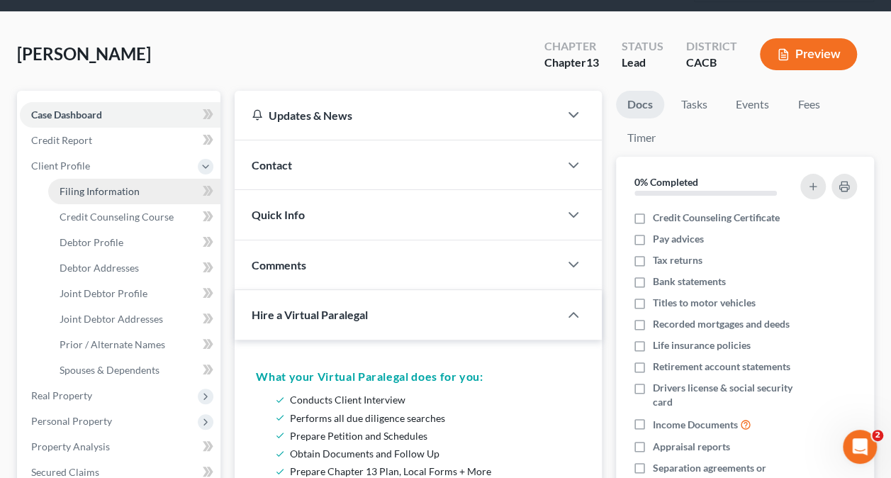
drag, startPoint x: 95, startPoint y: 191, endPoint x: 160, endPoint y: 192, distance: 65.2
click at [95, 191] on span "Filing Information" at bounding box center [100, 191] width 80 height 12
select select "1"
select select "3"
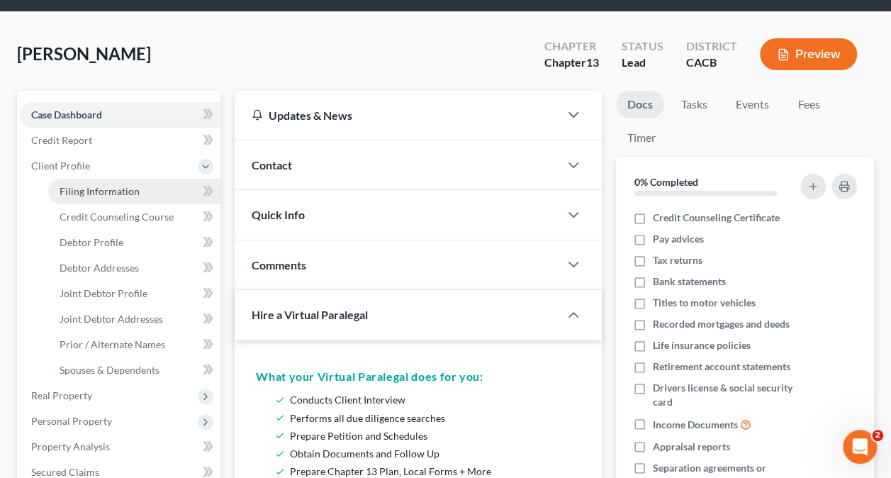
select select "7"
select select "0"
select select "4"
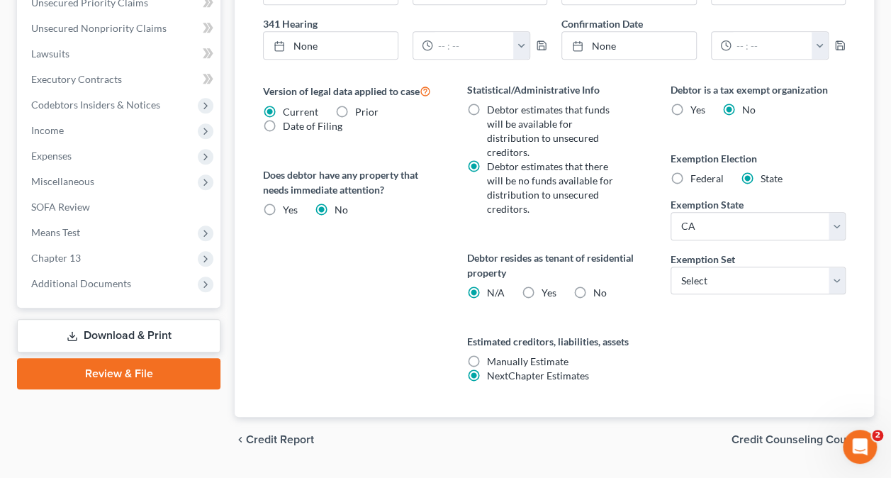
scroll to position [567, 0]
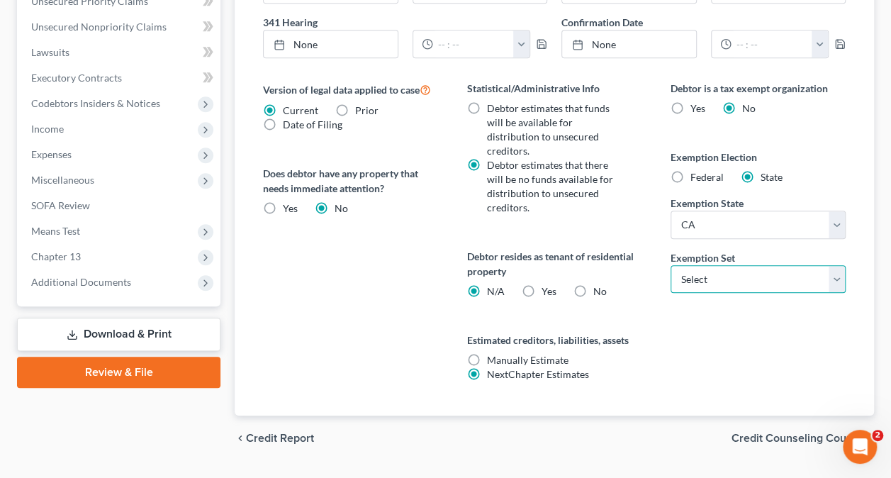
click at [743, 276] on select "Select 703 704" at bounding box center [757, 279] width 175 height 28
select select "1"
click at [670, 265] on select "Select 703 704" at bounding box center [757, 279] width 175 height 28
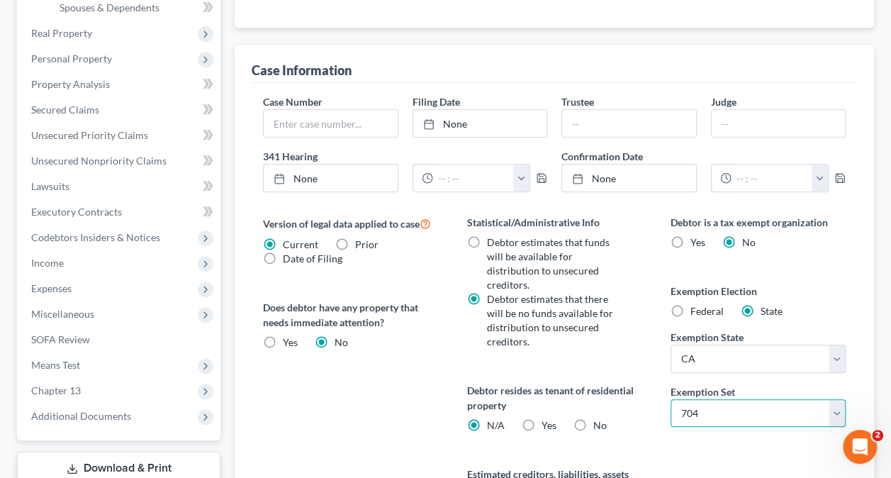
scroll to position [354, 0]
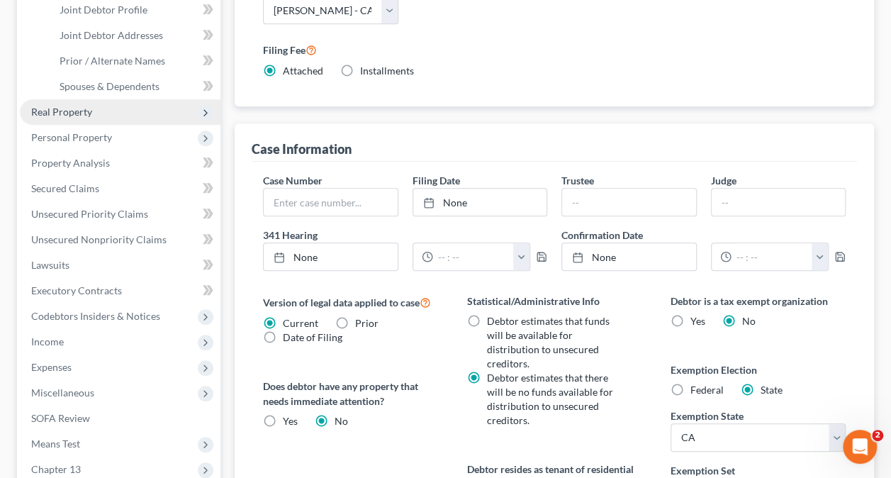
click at [86, 113] on span "Real Property" at bounding box center [61, 112] width 61 height 12
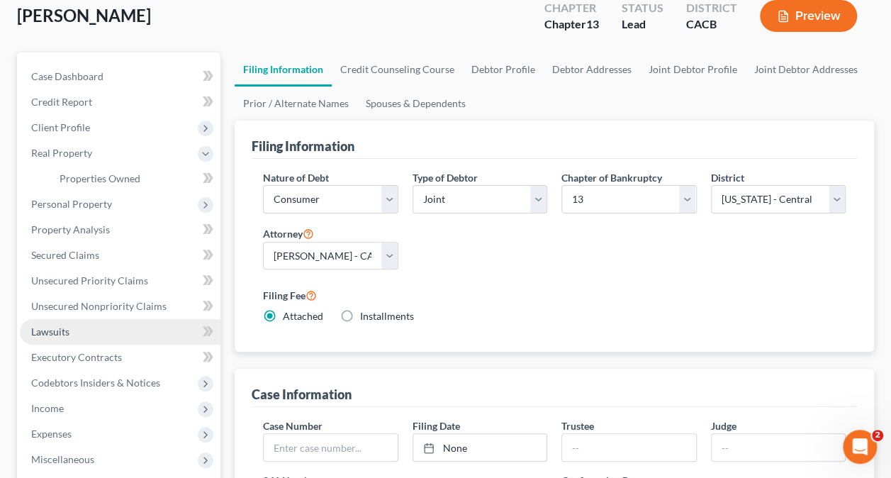
scroll to position [71, 0]
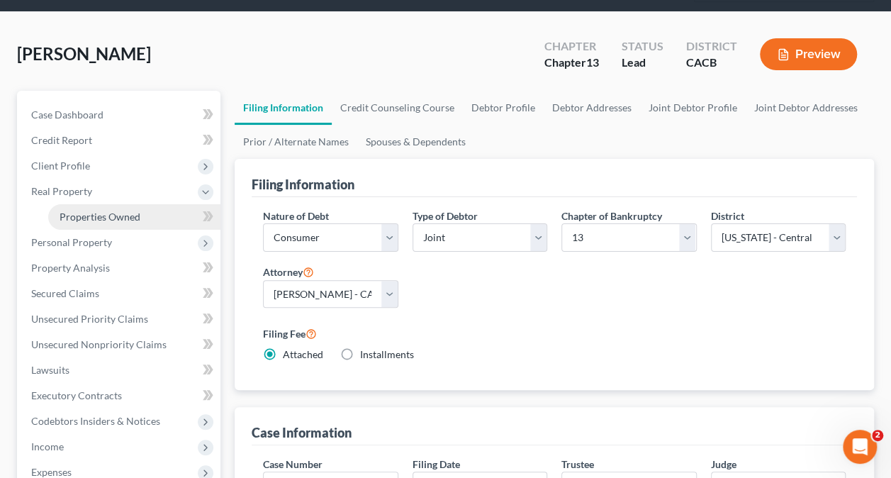
click at [118, 215] on span "Properties Owned" at bounding box center [100, 216] width 81 height 12
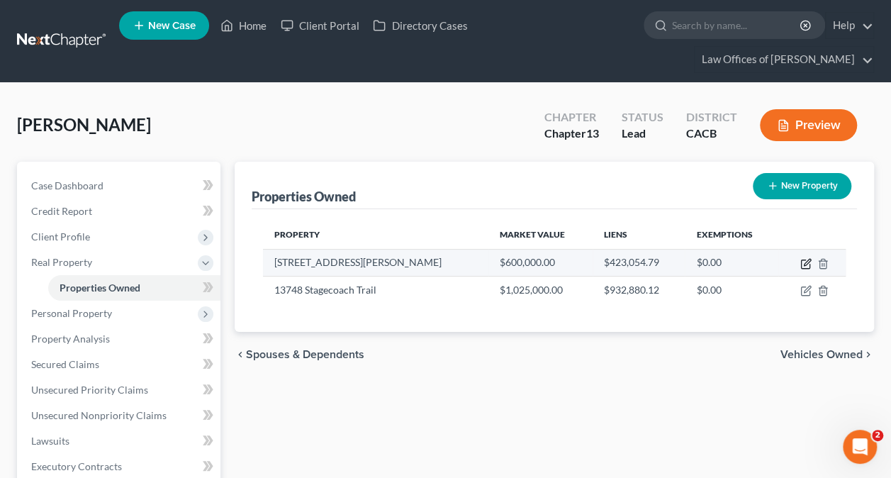
click at [804, 260] on icon "button" at bounding box center [805, 263] width 11 height 11
select select "4"
select select "55"
select select "0"
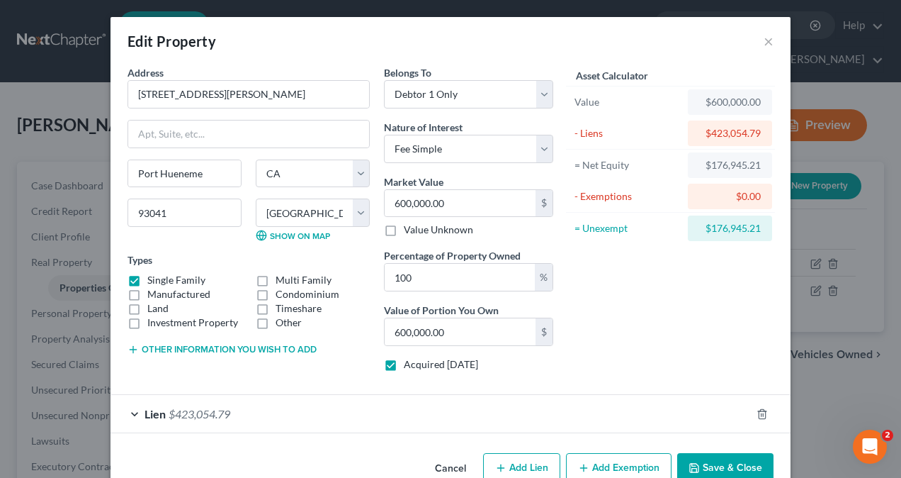
scroll to position [30, 0]
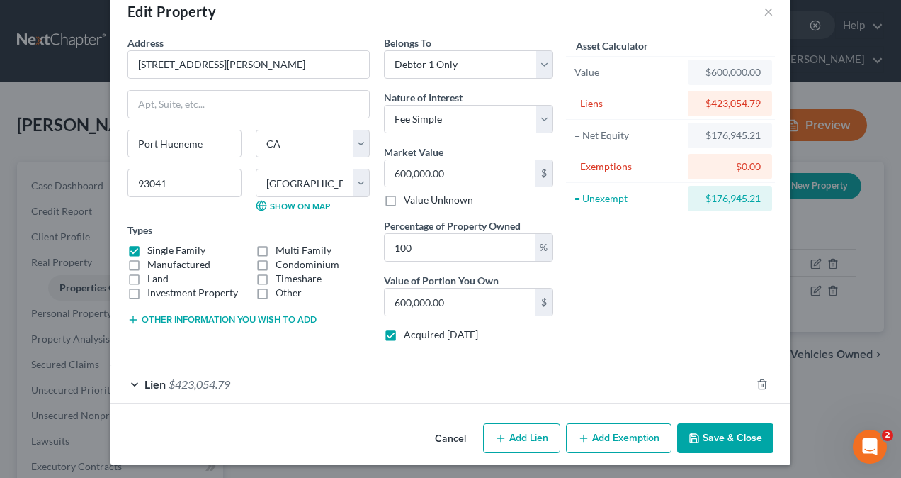
click at [603, 431] on button "Add Exemption" at bounding box center [619, 438] width 106 height 30
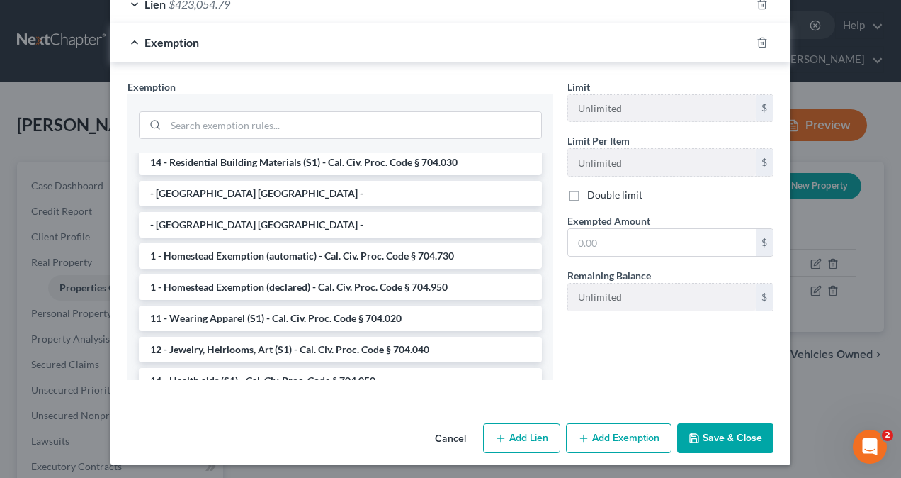
scroll to position [142, 0]
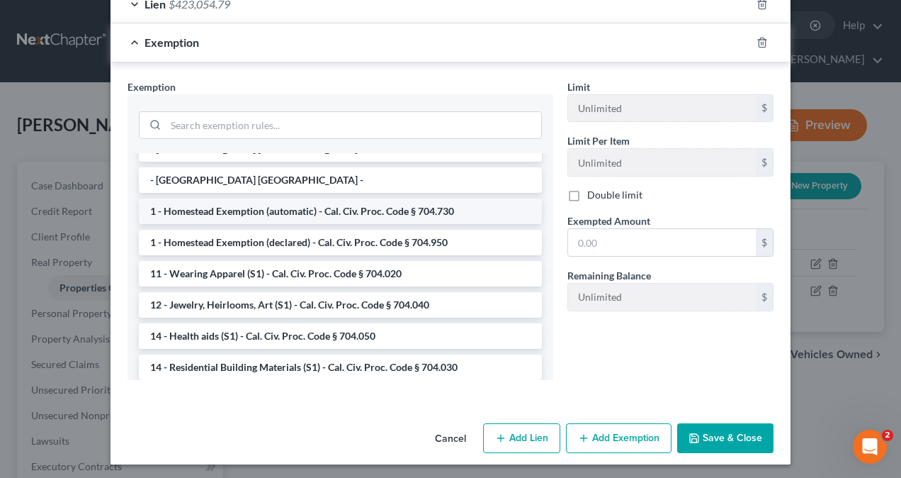
click at [282, 213] on li "1 - Homestead Exemption (automatic) - Cal. Civ. Proc. Code § 704.730" at bounding box center [340, 211] width 403 height 26
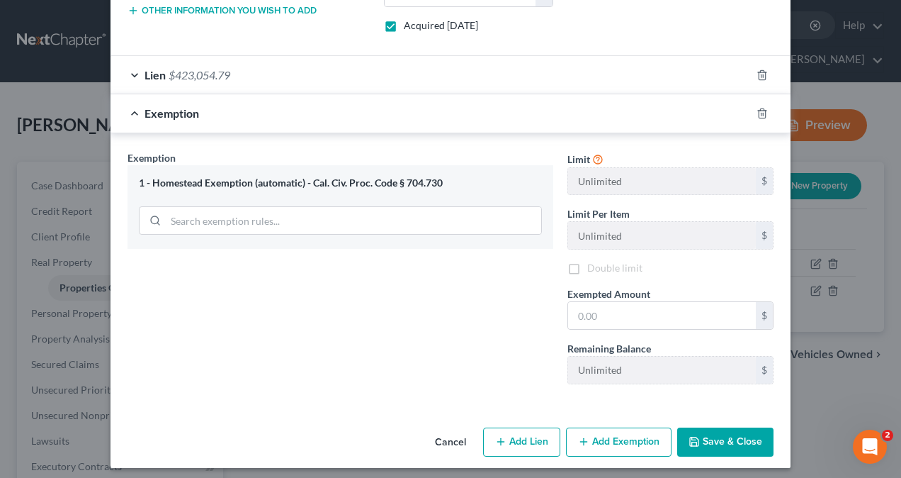
scroll to position [341, 0]
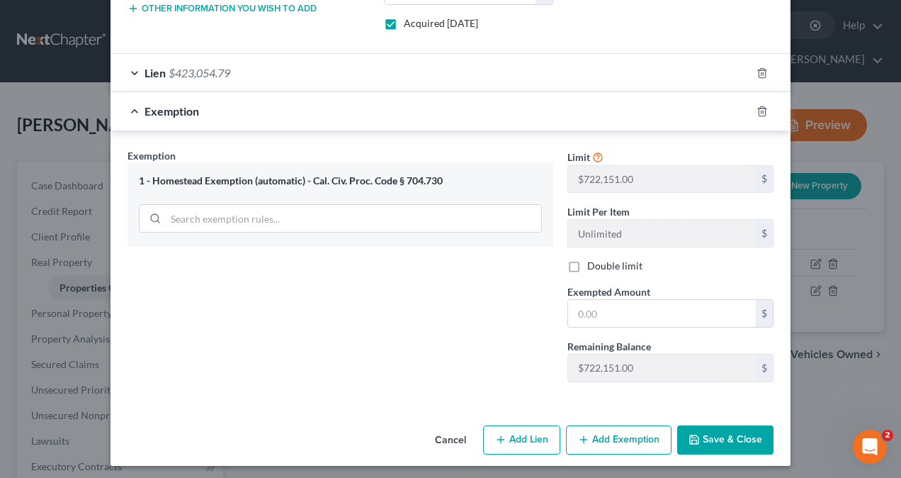
click at [445, 177] on div "1 - Homestead Exemption (automatic) - Cal. Civ. Proc. Code § 704.730" at bounding box center [340, 180] width 403 height 13
click at [762, 111] on line "button" at bounding box center [762, 112] width 0 height 3
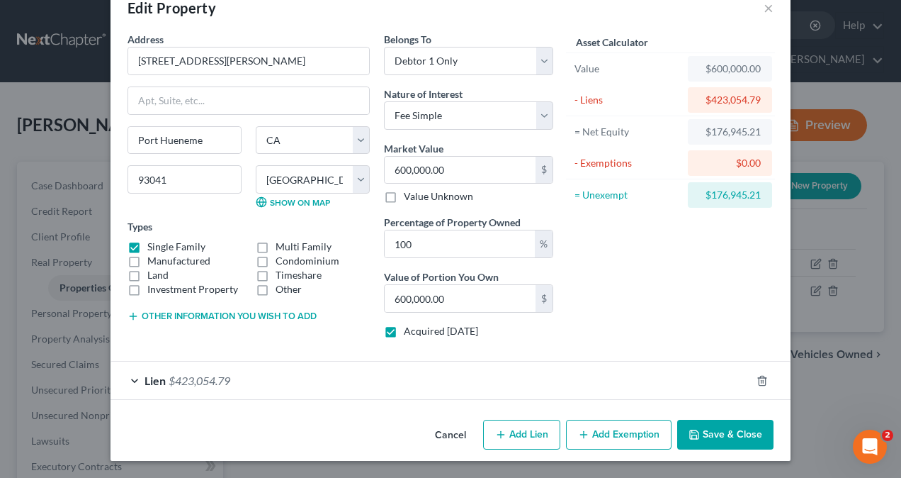
scroll to position [30, 0]
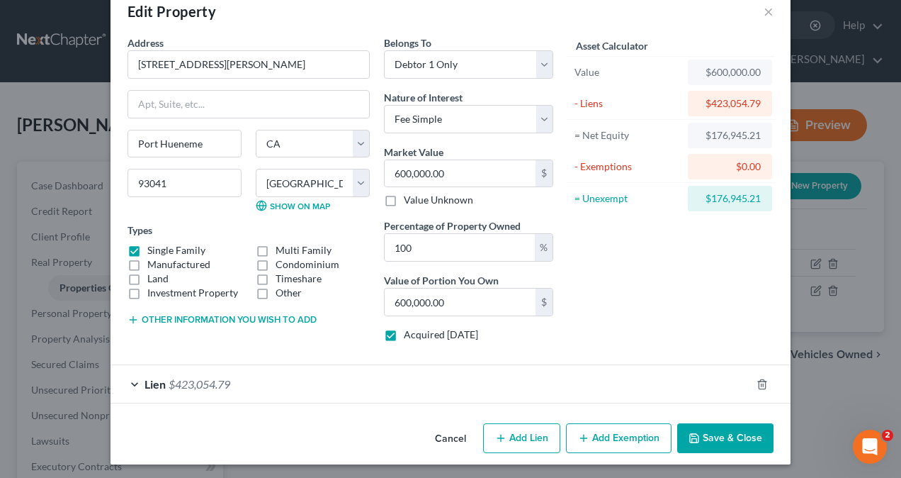
click at [621, 433] on button "Add Exemption" at bounding box center [619, 438] width 106 height 30
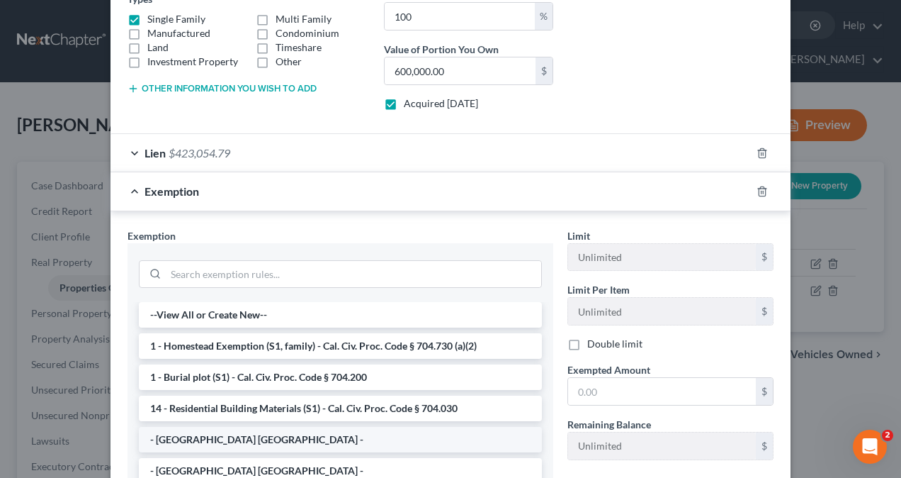
scroll to position [313, 0]
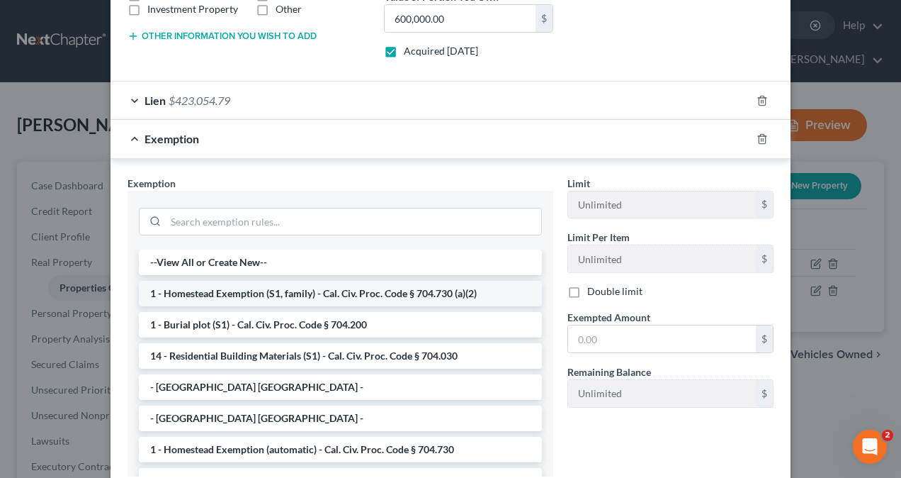
click at [276, 289] on li "1 - Homestead Exemption (S1, family) - Cal. Civ. Proc. Code § 704.730 (a)(2)" at bounding box center [340, 294] width 403 height 26
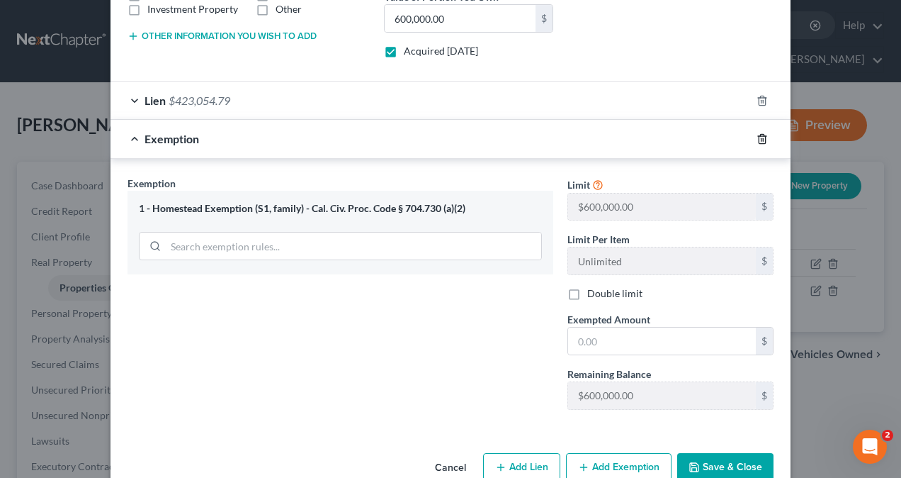
click at [759, 135] on icon "button" at bounding box center [762, 138] width 11 height 11
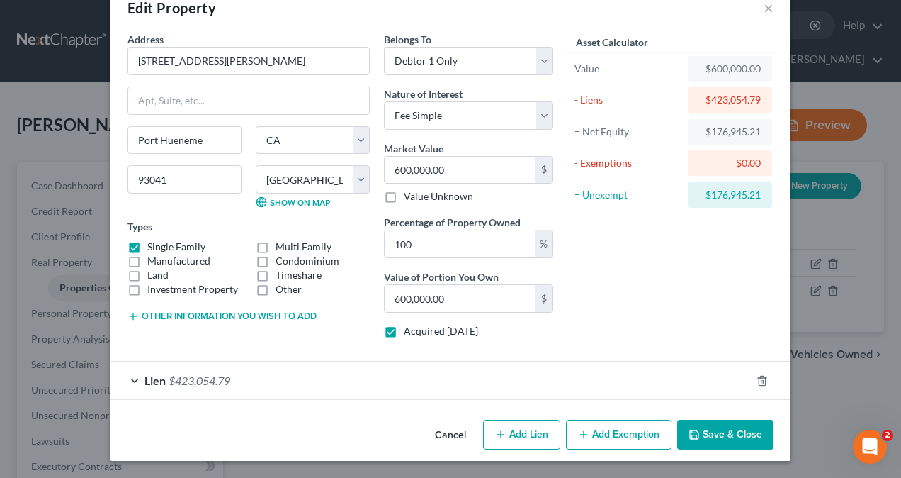
scroll to position [30, 0]
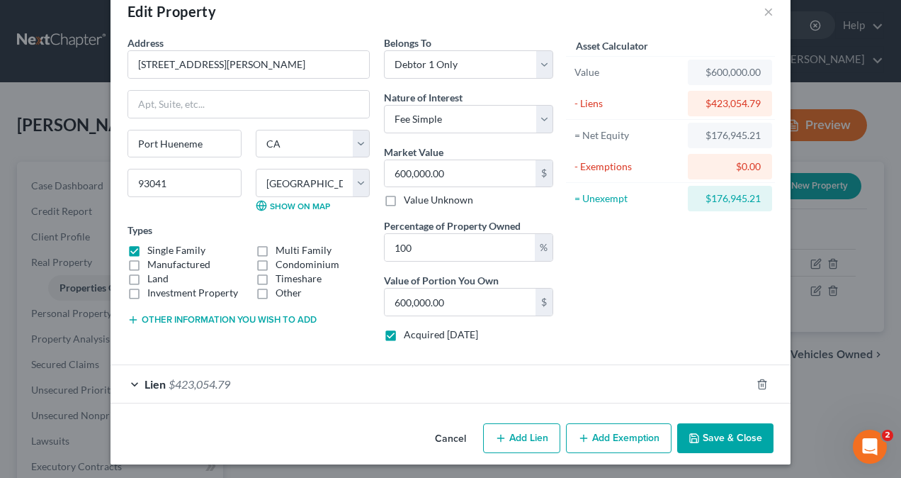
click at [606, 439] on button "Add Exemption" at bounding box center [619, 438] width 106 height 30
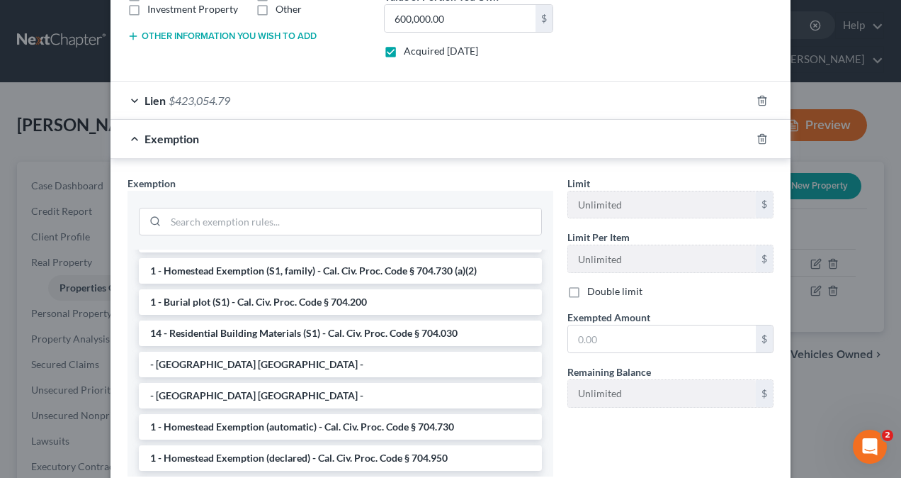
scroll to position [0, 0]
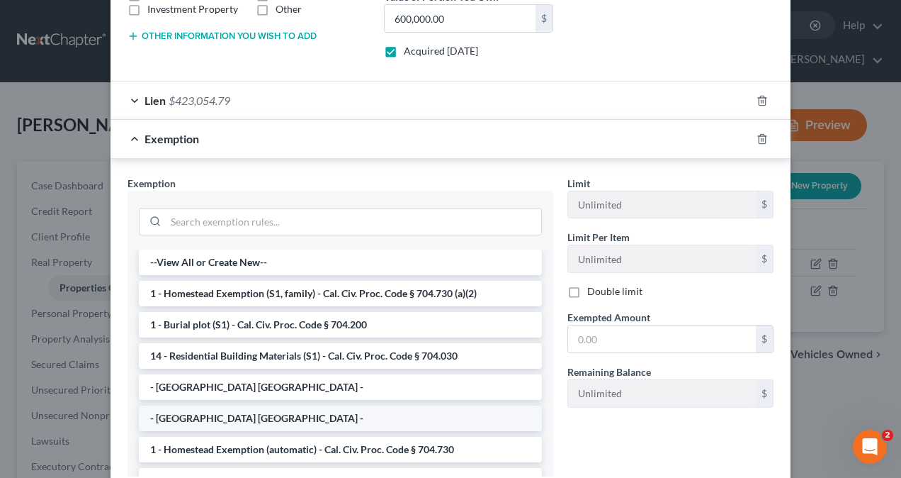
click at [236, 412] on li "- [GEOGRAPHIC_DATA] [GEOGRAPHIC_DATA] -" at bounding box center [340, 418] width 403 height 26
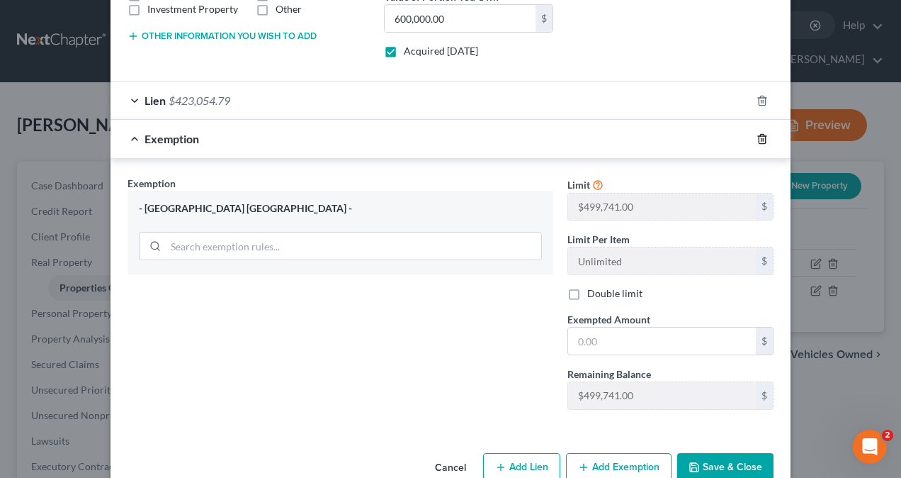
click at [758, 136] on polyline "button" at bounding box center [762, 136] width 9 height 0
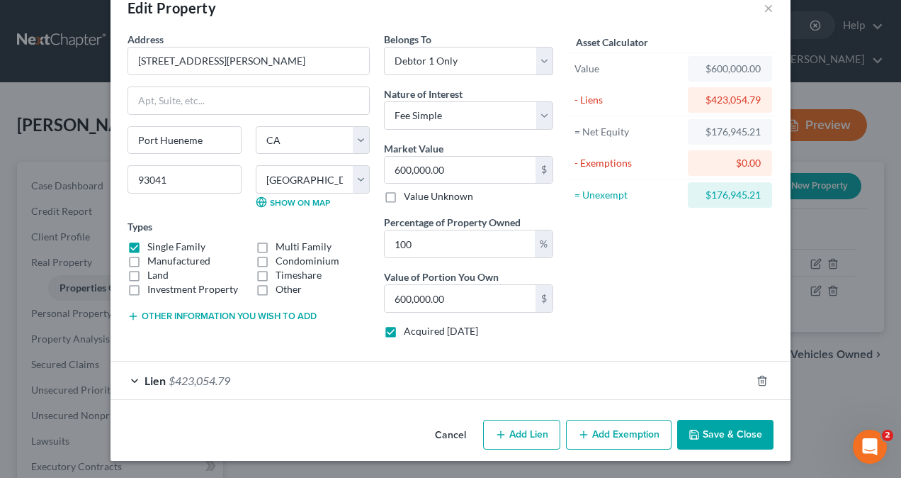
scroll to position [30, 0]
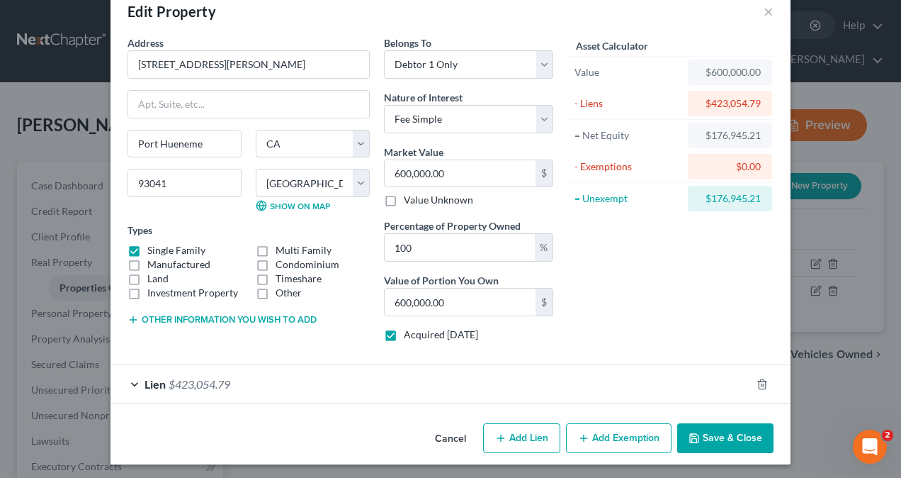
click at [612, 434] on button "Add Exemption" at bounding box center [619, 438] width 106 height 30
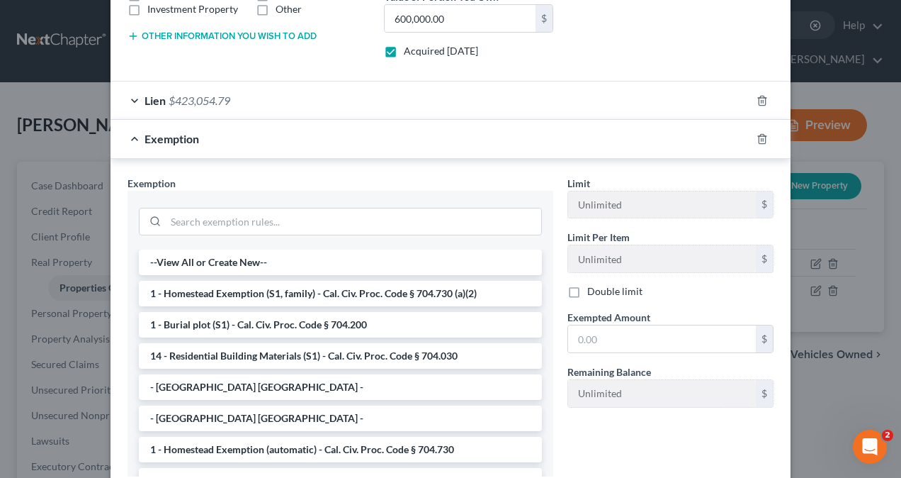
scroll to position [71, 0]
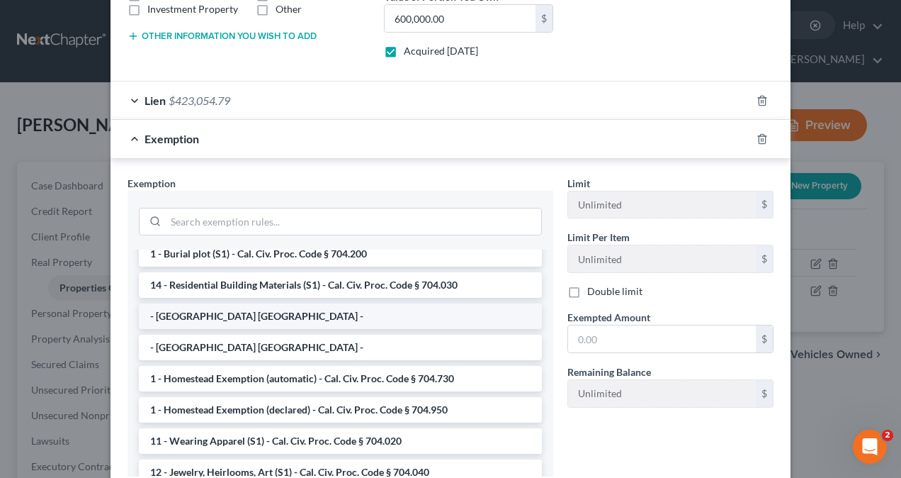
click at [230, 308] on li "- [GEOGRAPHIC_DATA] [GEOGRAPHIC_DATA] -" at bounding box center [340, 316] width 403 height 26
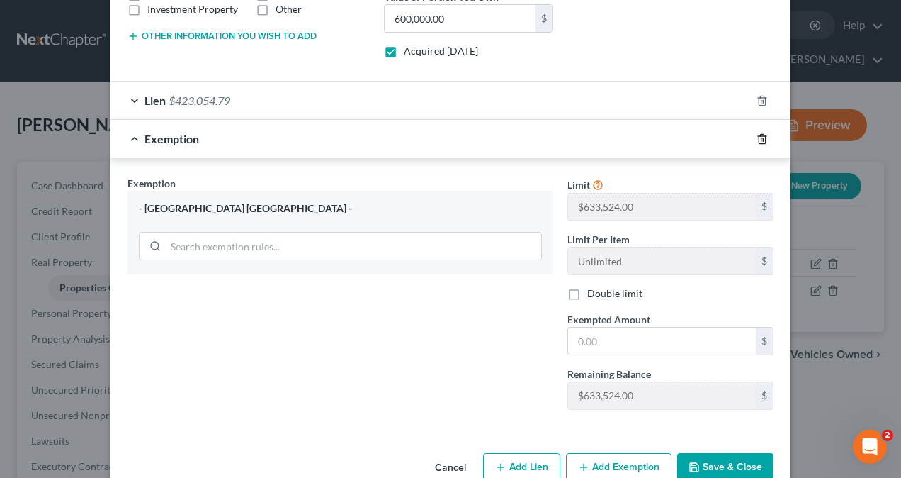
click at [757, 135] on icon "button" at bounding box center [762, 138] width 11 height 11
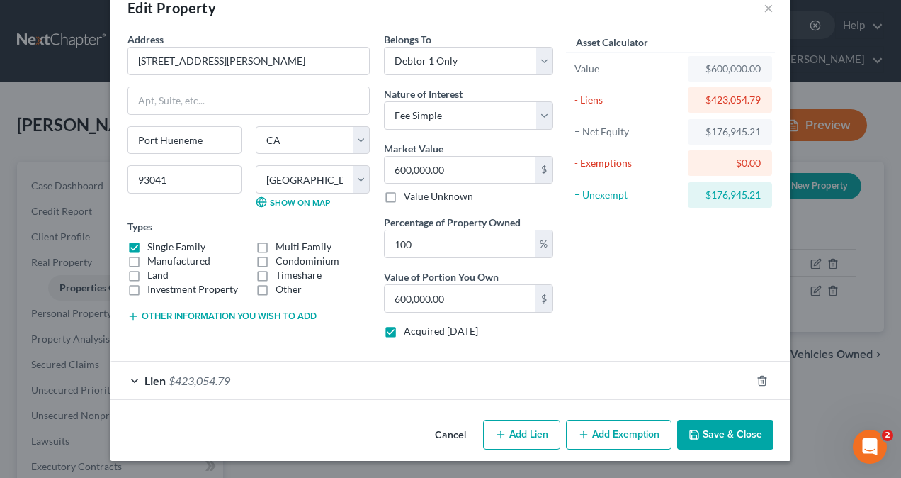
scroll to position [30, 0]
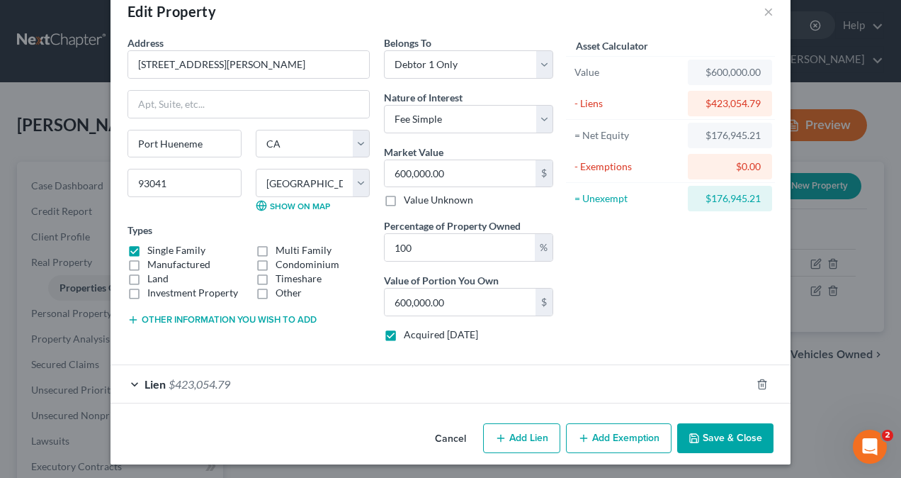
click at [629, 427] on button "Add Exemption" at bounding box center [619, 438] width 106 height 30
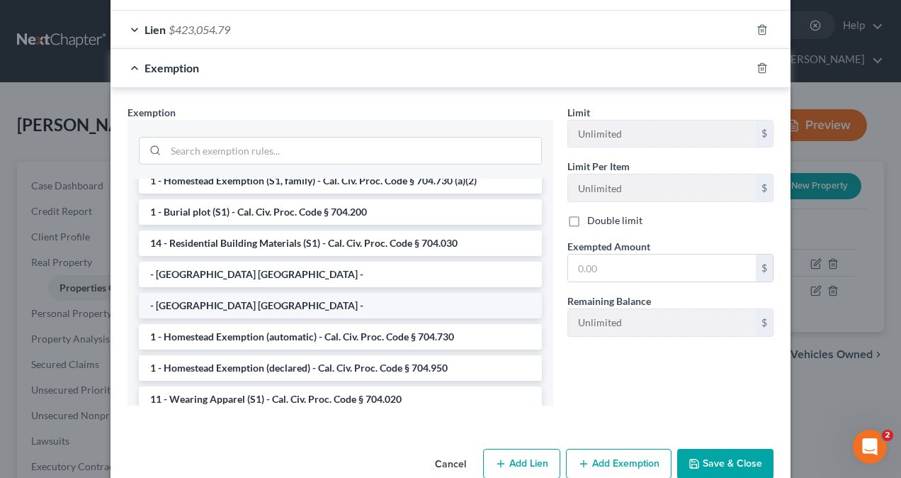
scroll to position [71, 0]
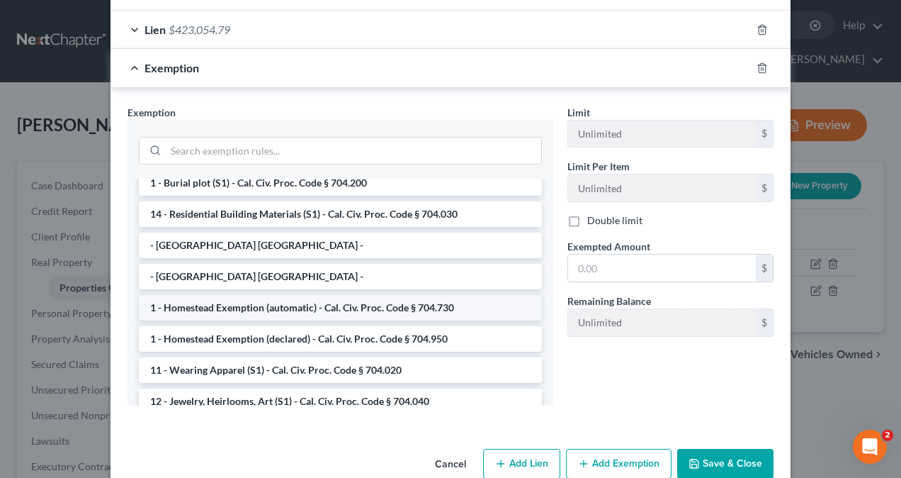
click at [272, 301] on li "1 - Homestead Exemption (automatic) - Cal. Civ. Proc. Code § 704.730" at bounding box center [340, 308] width 403 height 26
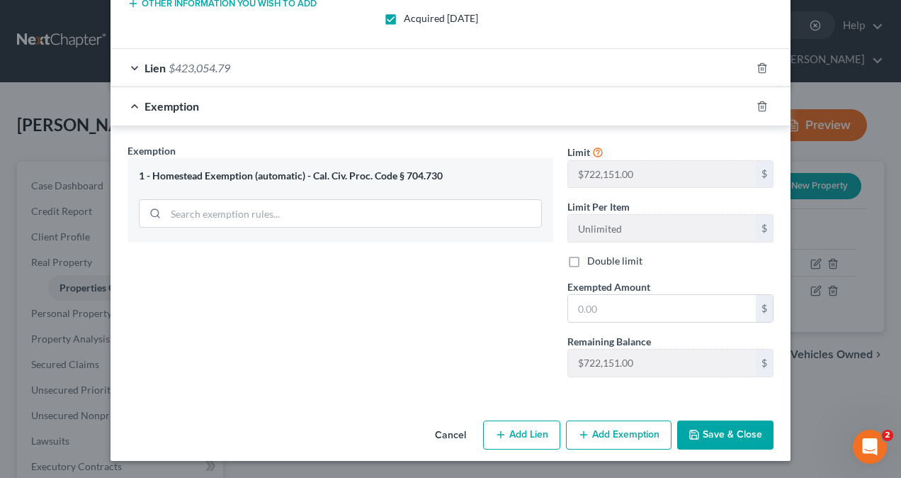
scroll to position [341, 0]
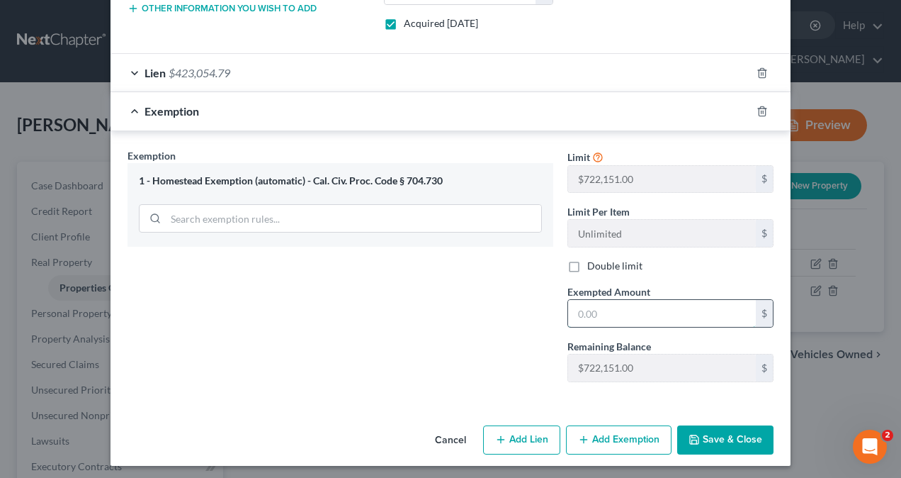
click at [635, 309] on input "text" at bounding box center [662, 313] width 188 height 27
drag, startPoint x: 439, startPoint y: 174, endPoint x: 308, endPoint y: 180, distance: 130.6
click at [309, 179] on div "1 - Homestead Exemption (automatic) - Cal. Civ. Proc. Code § 704.730" at bounding box center [340, 180] width 403 height 13
copy div "Cal. Civ. Proc. Code § 704.730"
drag, startPoint x: 435, startPoint y: 284, endPoint x: 534, endPoint y: 158, distance: 160.5
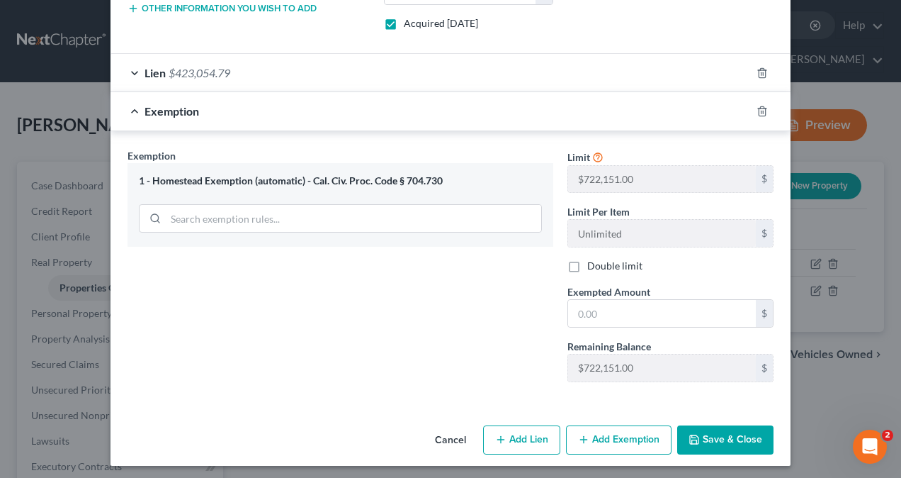
click at [436, 284] on div "Exemption Set must be selected for CA. Exemption * 1 - Homestead Exemption (aut…" at bounding box center [340, 270] width 440 height 245
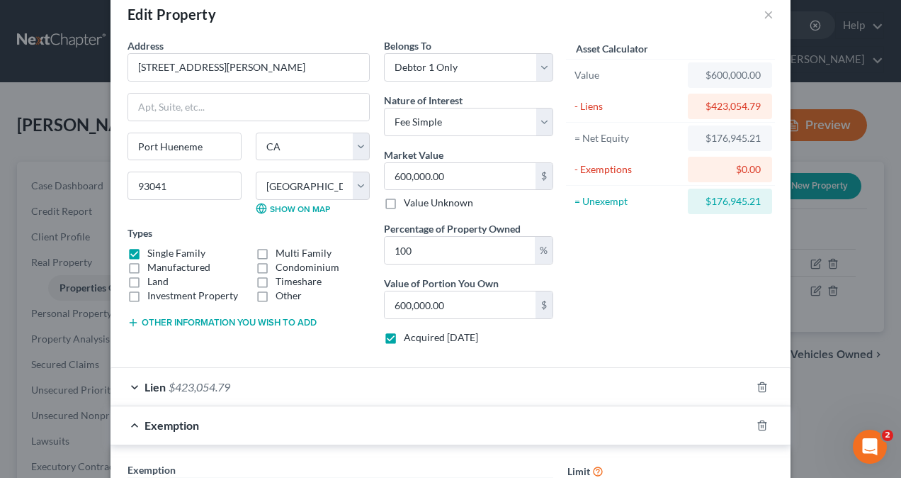
scroll to position [0, 0]
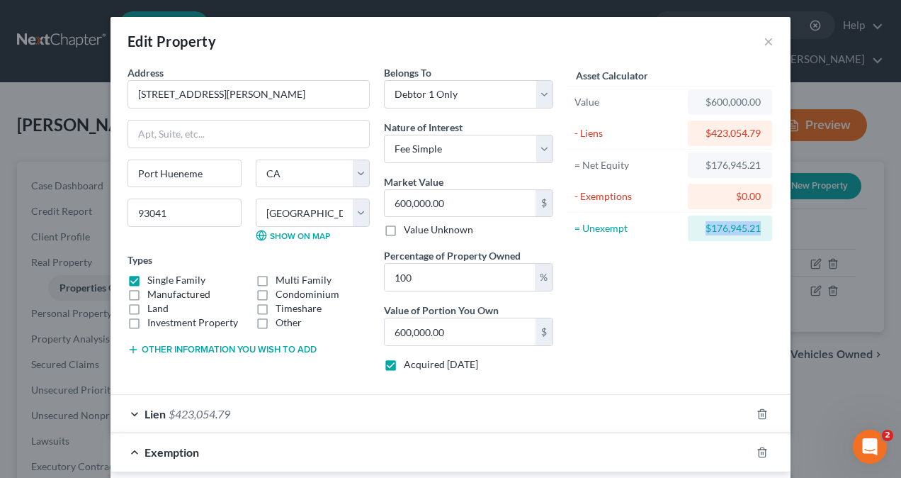
drag, startPoint x: 754, startPoint y: 227, endPoint x: 697, endPoint y: 223, distance: 56.9
click at [699, 223] on div "$176,945.21" at bounding box center [730, 228] width 62 height 14
copy div "$176,945.21"
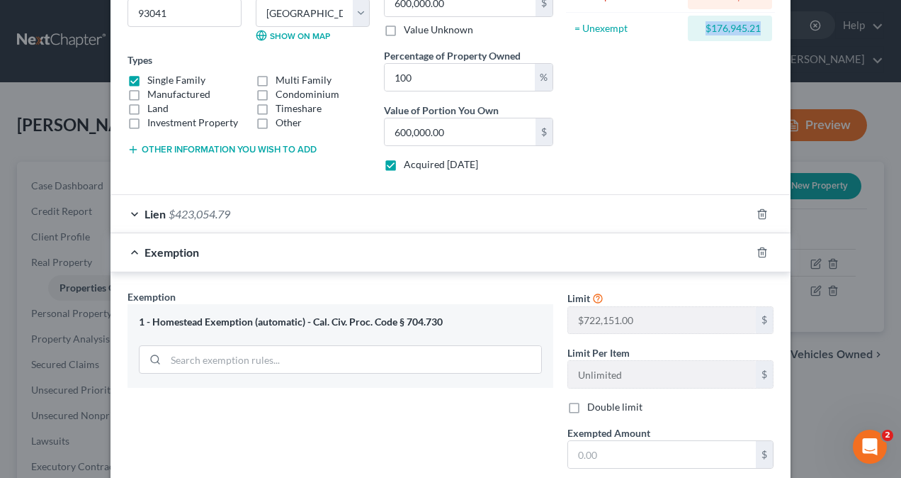
scroll to position [341, 0]
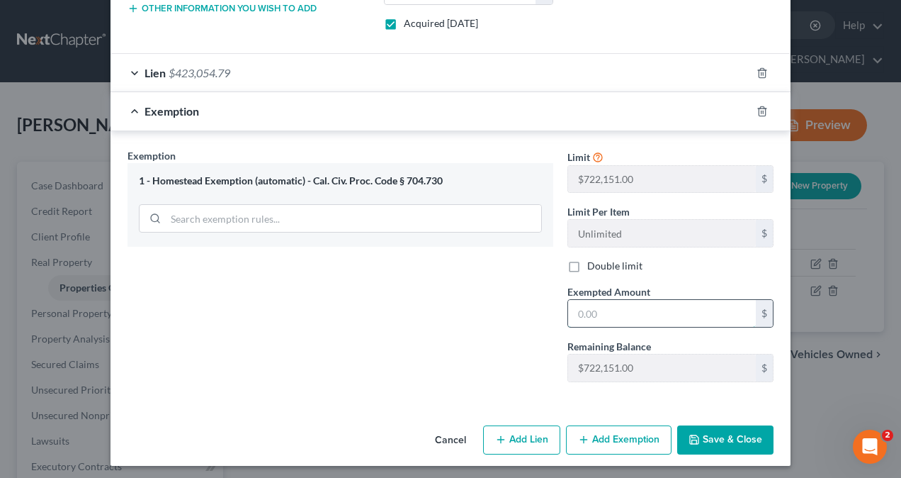
click at [639, 300] on input "text" at bounding box center [662, 313] width 188 height 27
paste input "$176,945.21"
type input "176,945.21"
click at [474, 321] on div "Exemption Set must be selected for CA. Exemption * 1 - Homestead Exemption (aut…" at bounding box center [340, 270] width 440 height 245
click at [706, 431] on button "Save & Close" at bounding box center [726, 440] width 96 height 30
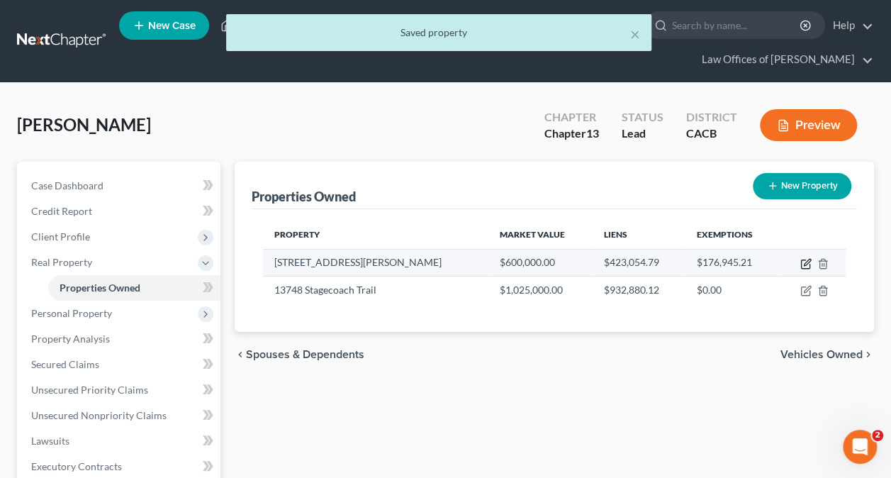
click at [802, 263] on icon "button" at bounding box center [805, 263] width 11 height 11
select select "4"
select select "55"
select select "0"
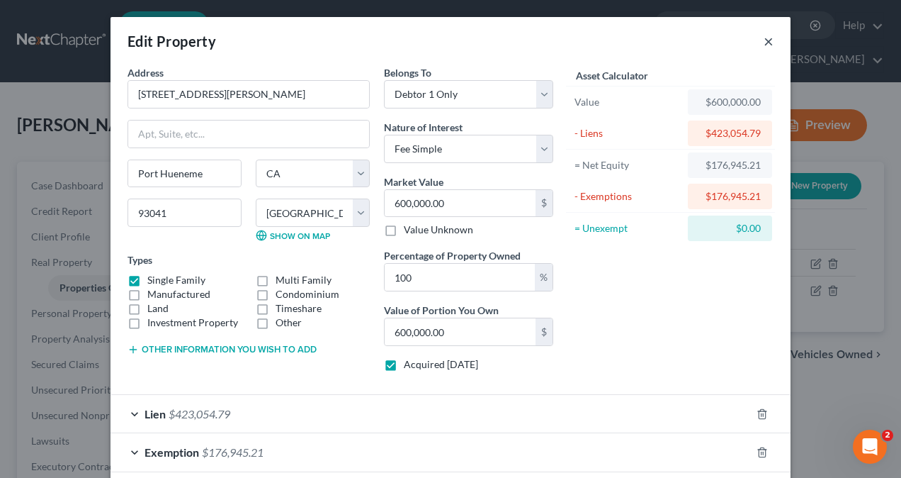
click at [767, 40] on button "×" at bounding box center [769, 41] width 10 height 17
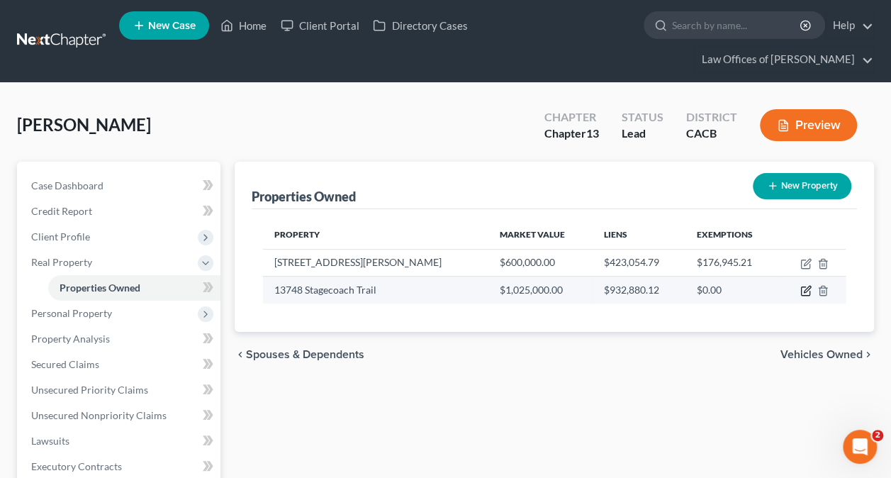
click at [805, 288] on icon "button" at bounding box center [807, 289] width 6 height 6
select select "4"
select select "55"
select select "0"
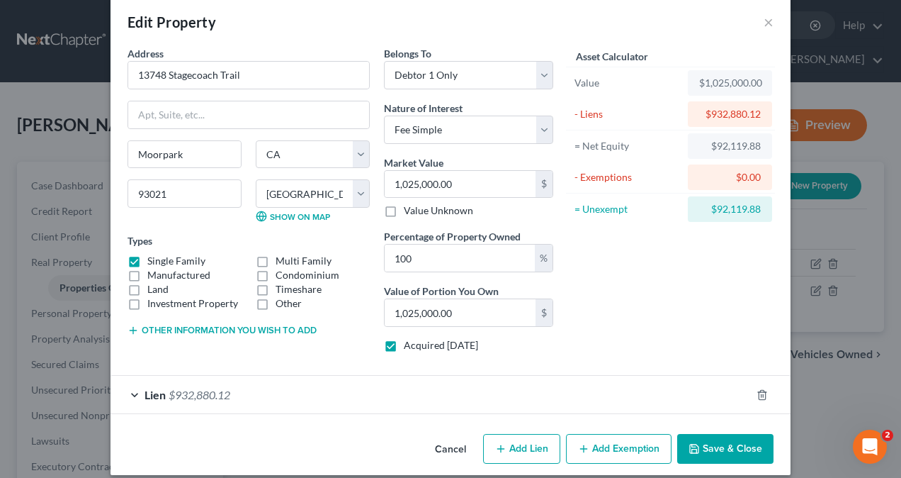
scroll to position [30, 0]
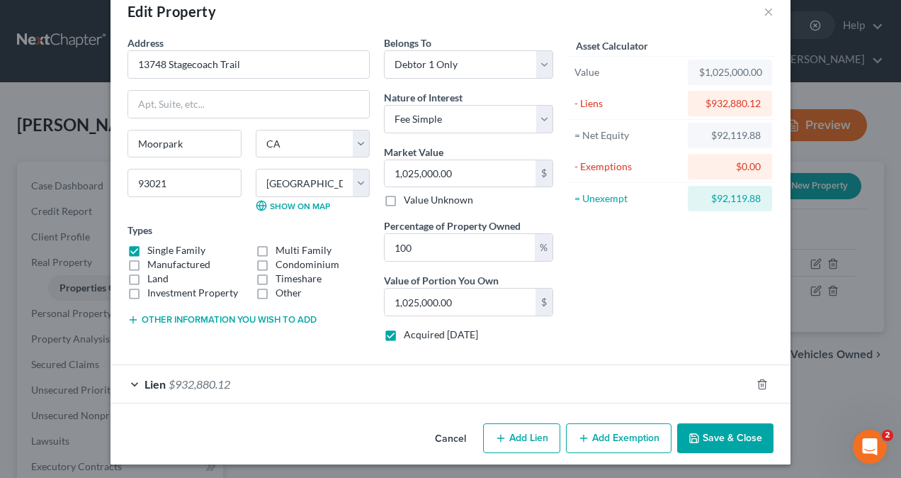
click at [618, 436] on button "Add Exemption" at bounding box center [619, 438] width 106 height 30
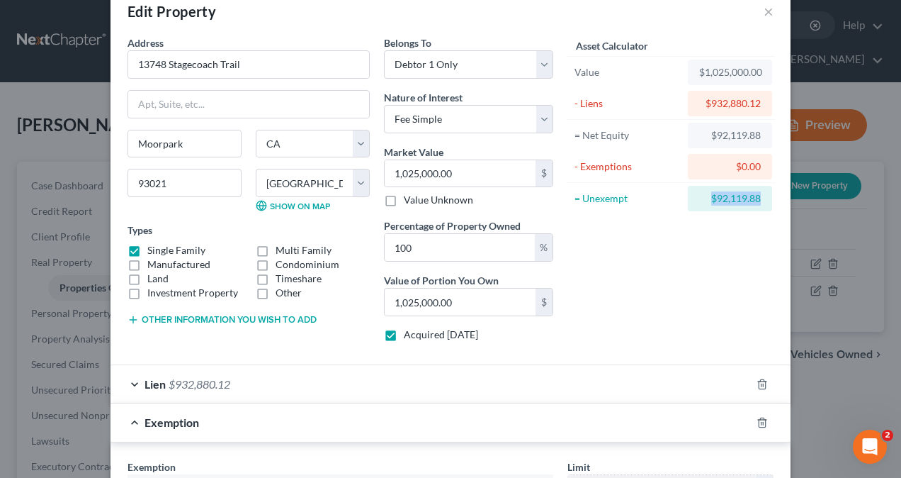
drag, startPoint x: 755, startPoint y: 193, endPoint x: 707, endPoint y: 198, distance: 48.4
click at [707, 198] on div "$92,119.88" at bounding box center [730, 198] width 62 height 14
copy div "$92,119.88"
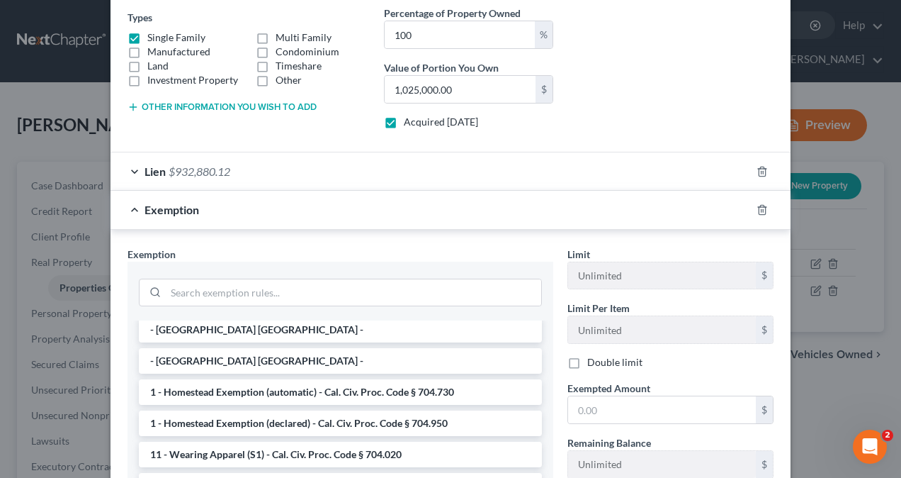
scroll to position [142, 0]
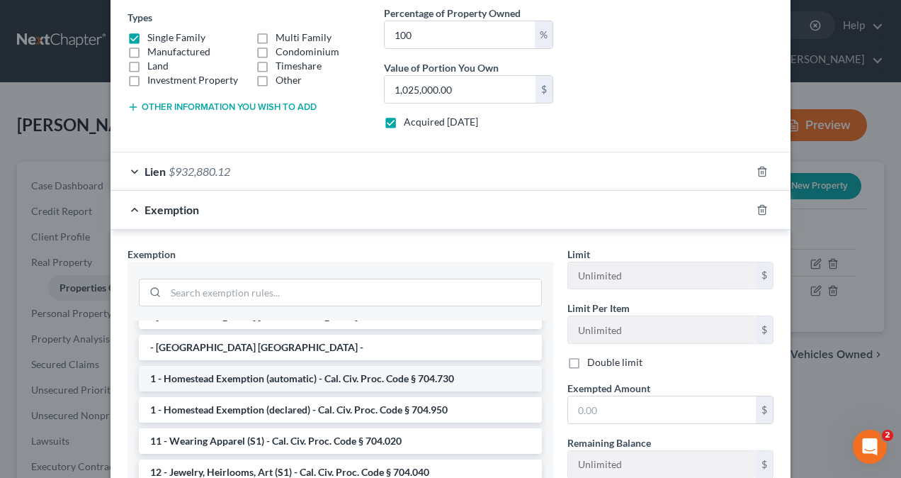
click at [304, 373] on li "1 - Homestead Exemption (automatic) - Cal. Civ. Proc. Code § 704.730" at bounding box center [340, 379] width 403 height 26
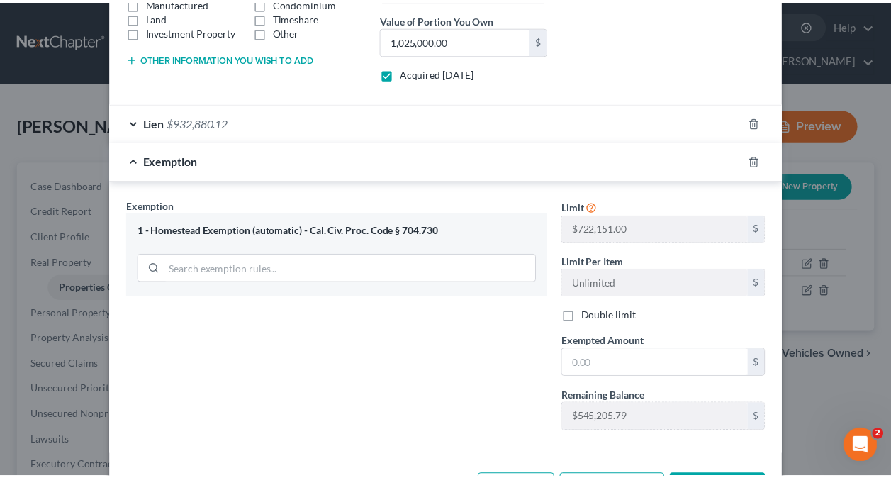
scroll to position [341, 0]
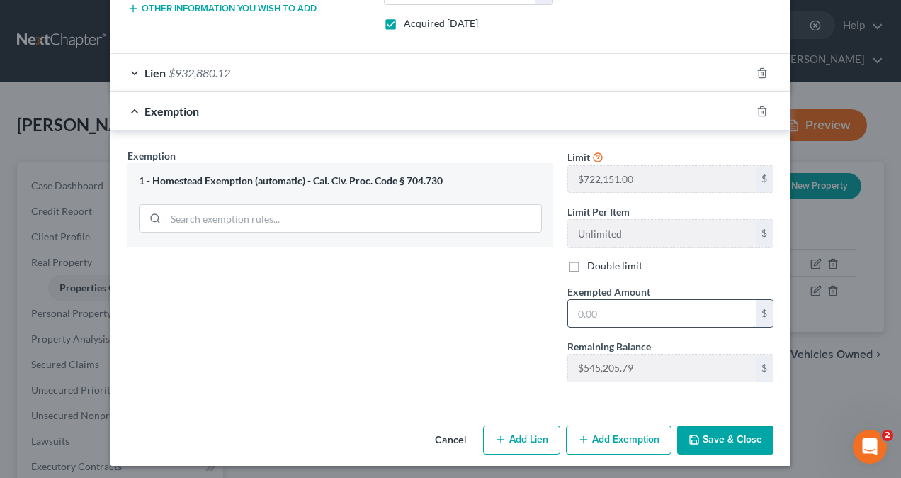
click at [617, 310] on input "text" at bounding box center [662, 313] width 188 height 27
paste input "$92,119.88"
type input "92,119.88"
click at [749, 427] on button "Save & Close" at bounding box center [726, 440] width 96 height 30
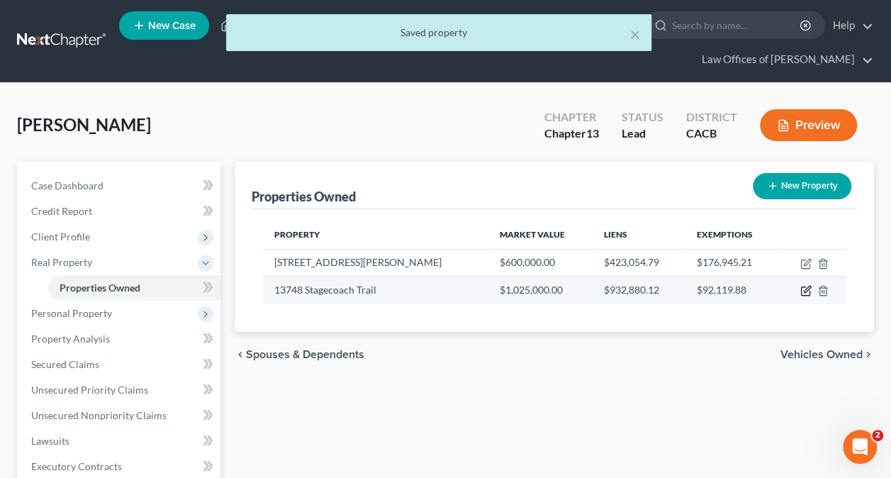
click at [803, 287] on icon "button" at bounding box center [805, 290] width 11 height 11
select select "4"
select select "55"
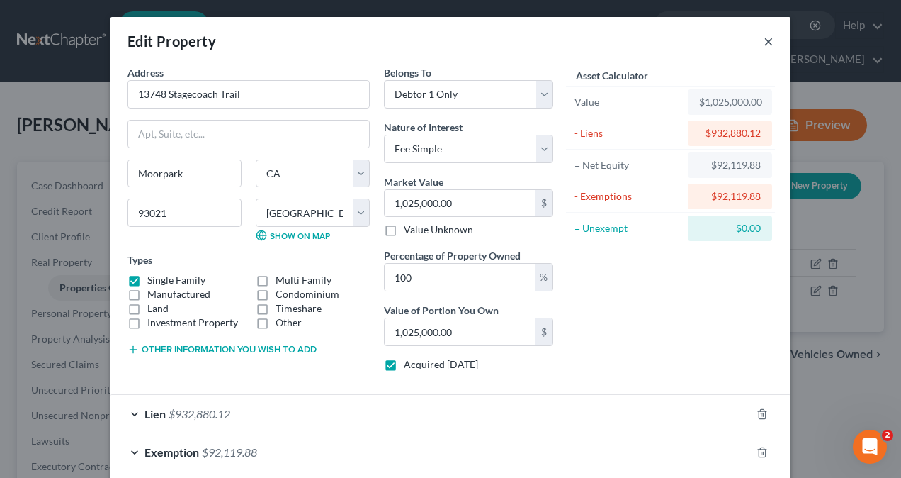
click at [765, 40] on button "×" at bounding box center [769, 41] width 10 height 17
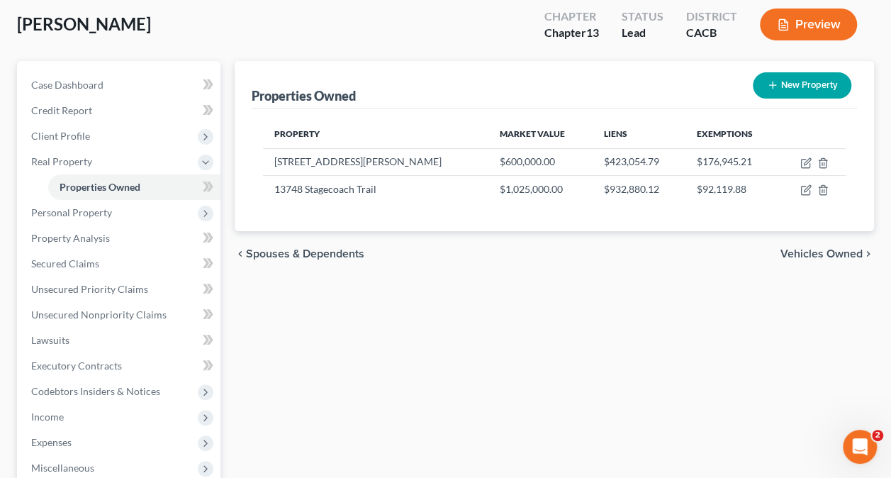
scroll to position [142, 0]
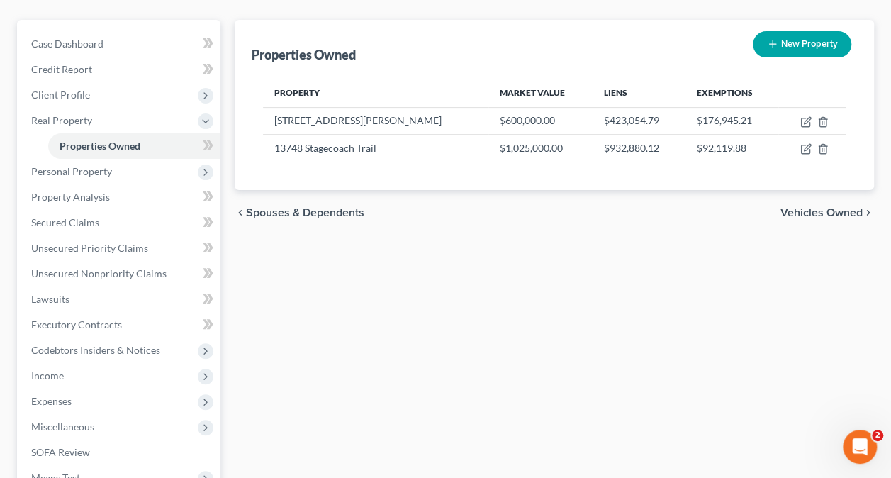
click at [841, 207] on span "Vehicles Owned" at bounding box center [821, 212] width 82 height 11
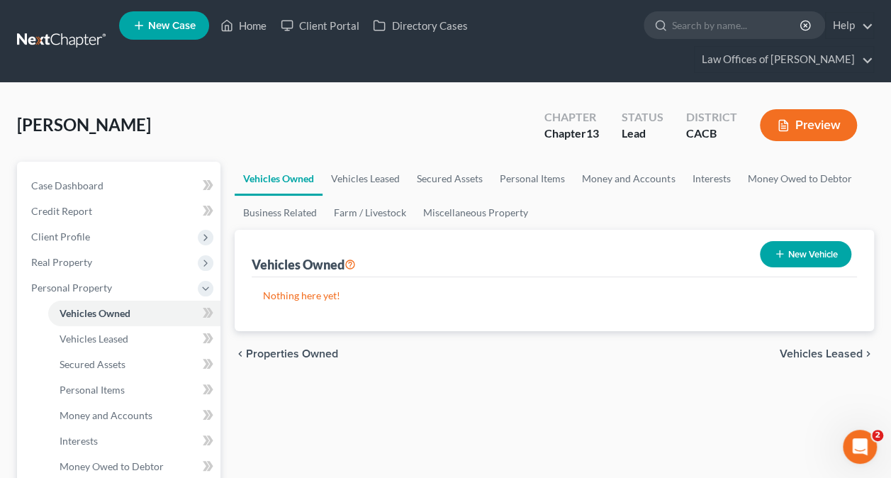
click at [809, 246] on button "New Vehicle" at bounding box center [805, 254] width 91 height 26
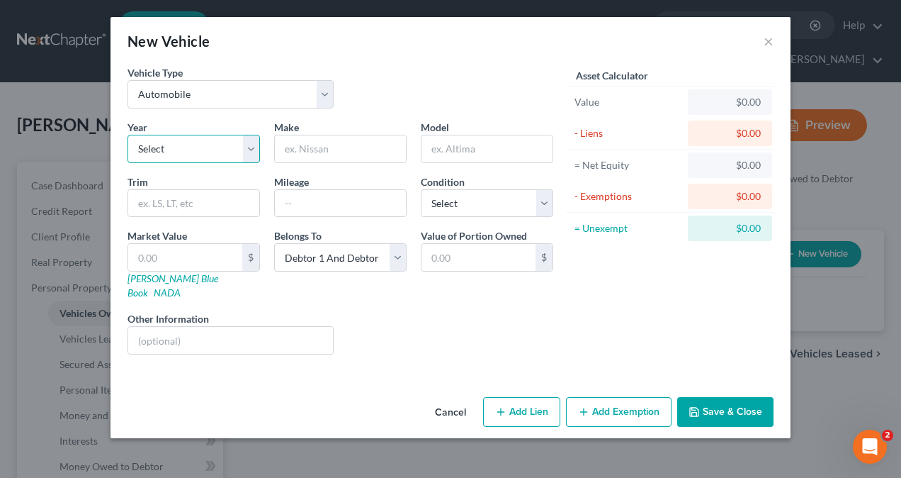
click at [225, 145] on select "Select 2026 2025 2024 2023 2022 2021 2020 2019 2018 2017 2016 2015 2014 2013 20…" at bounding box center [194, 149] width 133 height 28
click at [128, 135] on select "Select 2026 2025 2024 2023 2022 2021 2020 2019 2018 2017 2016 2015 2014 2013 20…" at bounding box center [194, 149] width 133 height 28
click at [347, 154] on input "text" at bounding box center [340, 148] width 131 height 27
click at [466, 153] on input "text" at bounding box center [487, 148] width 131 height 27
click at [309, 199] on input "text" at bounding box center [340, 203] width 131 height 27
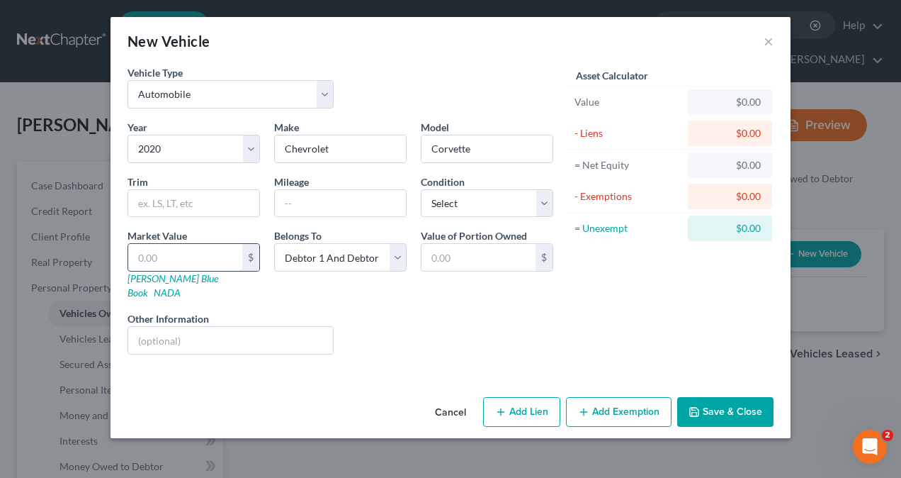
click at [169, 258] on input "text" at bounding box center [185, 257] width 114 height 27
click at [515, 200] on select "Select Excellent Very Good Good Fair Poor" at bounding box center [487, 203] width 133 height 28
click at [421, 189] on select "Select Excellent Very Good Good Fair Poor" at bounding box center [487, 203] width 133 height 28
click at [344, 261] on select "Select Debtor 1 Only Debtor 2 Only Debtor 1 And Debtor 2 Only At Least One Of T…" at bounding box center [340, 257] width 133 height 28
click at [274, 243] on select "Select Debtor 1 Only Debtor 2 Only Debtor 1 And Debtor 2 Only At Least One Of T…" at bounding box center [340, 257] width 133 height 28
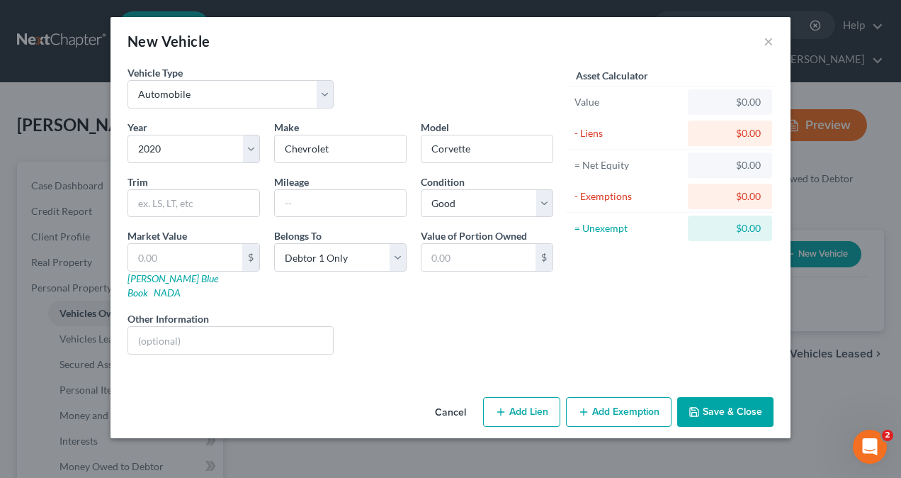
click at [519, 397] on button "Add Lien" at bounding box center [521, 412] width 77 height 30
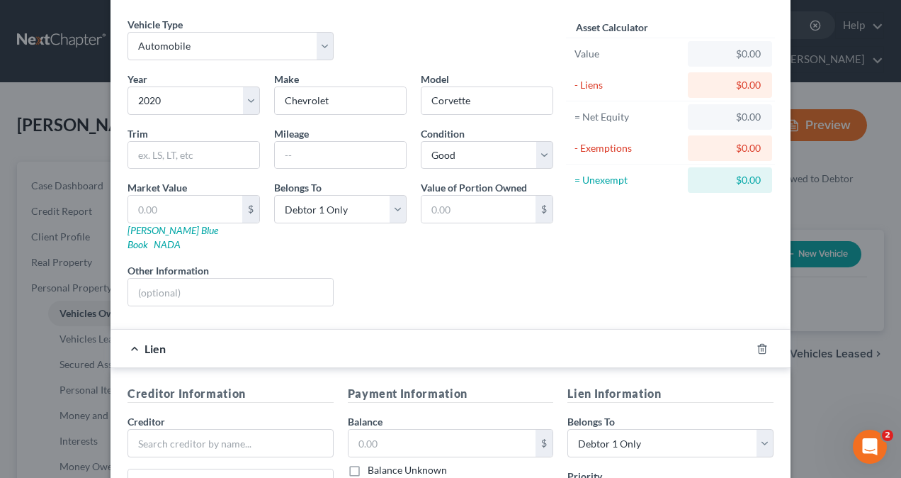
scroll to position [142, 0]
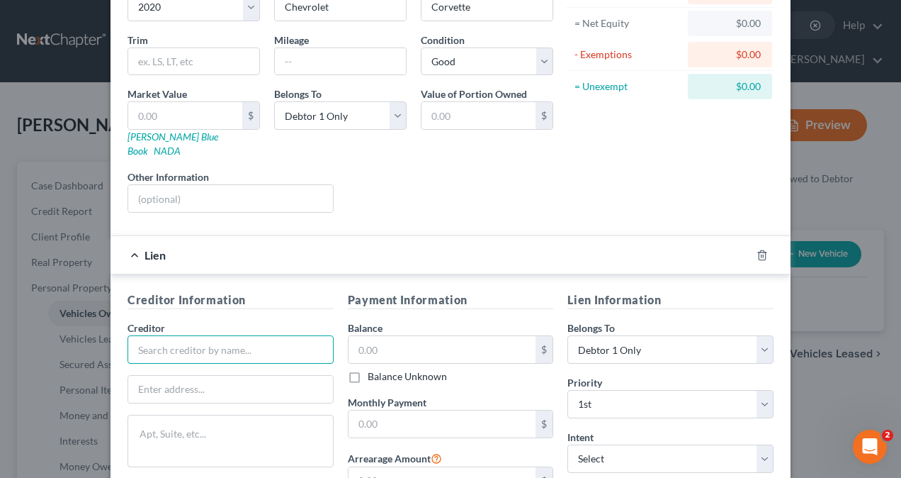
click at [231, 335] on input "text" at bounding box center [231, 349] width 206 height 28
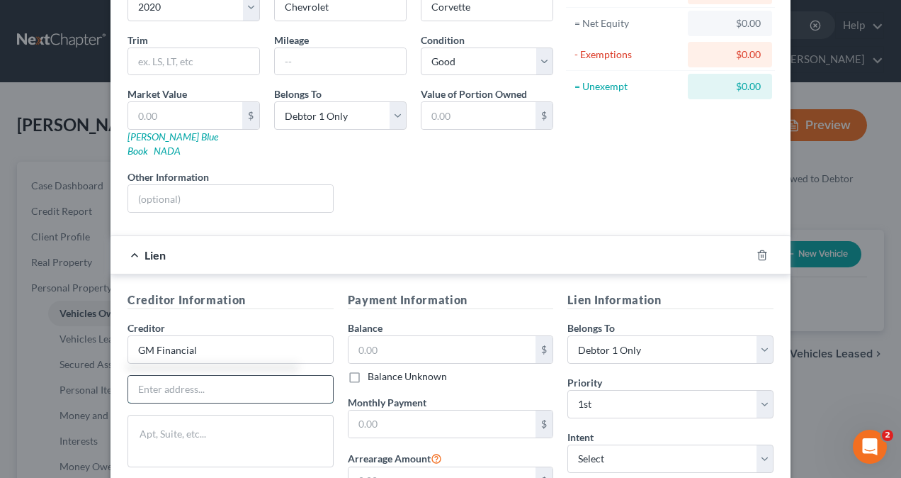
click at [240, 377] on input "text" at bounding box center [230, 389] width 205 height 27
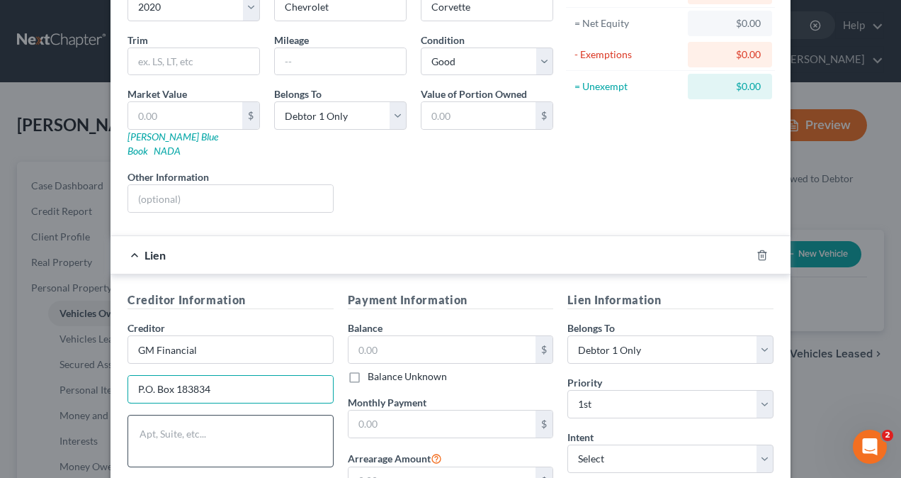
scroll to position [213, 0]
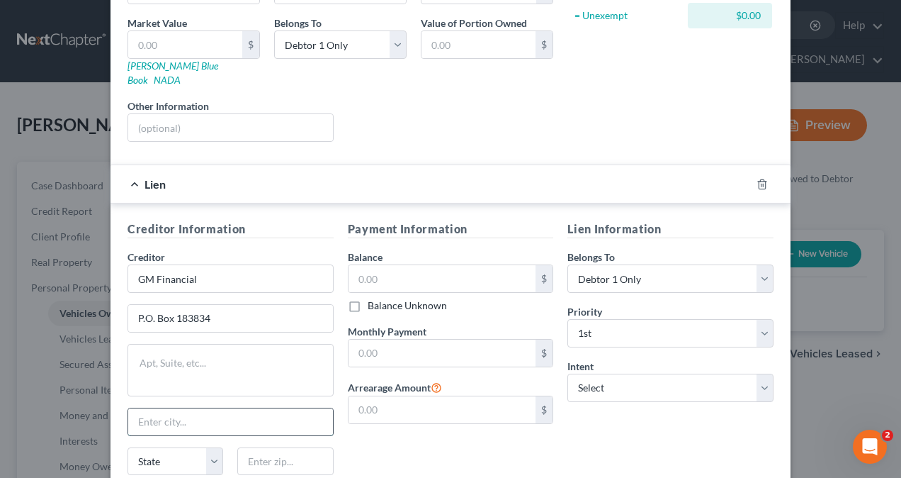
click at [206, 408] on input "text" at bounding box center [230, 421] width 205 height 27
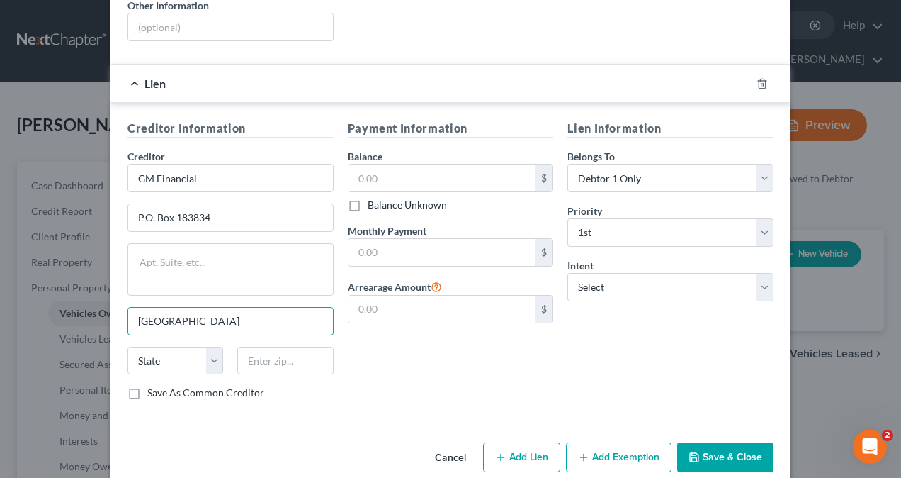
scroll to position [316, 0]
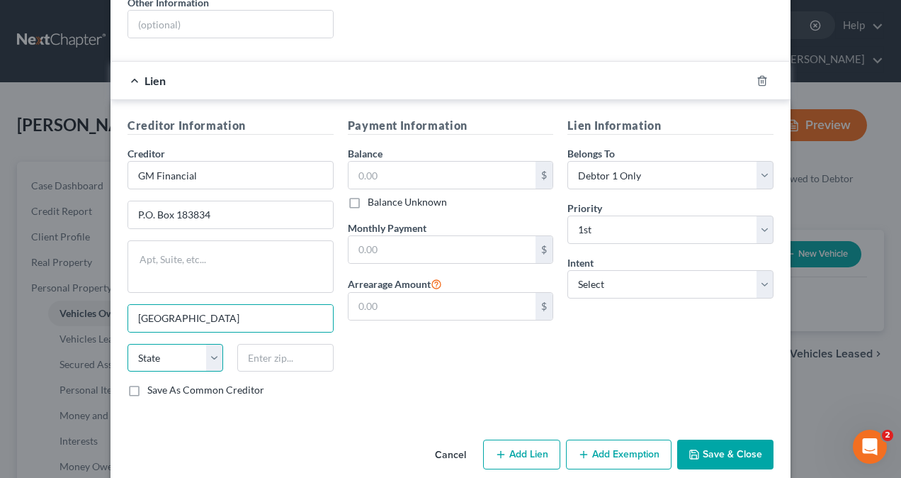
click at [161, 344] on select "State [US_STATE] AK AR AZ CA CO CT DE DC [GEOGRAPHIC_DATA] [GEOGRAPHIC_DATA] GU…" at bounding box center [176, 358] width 96 height 28
click at [128, 344] on select "State [US_STATE] AK AR AZ CA CO CT DE DC [GEOGRAPHIC_DATA] [GEOGRAPHIC_DATA] GU…" at bounding box center [176, 358] width 96 height 28
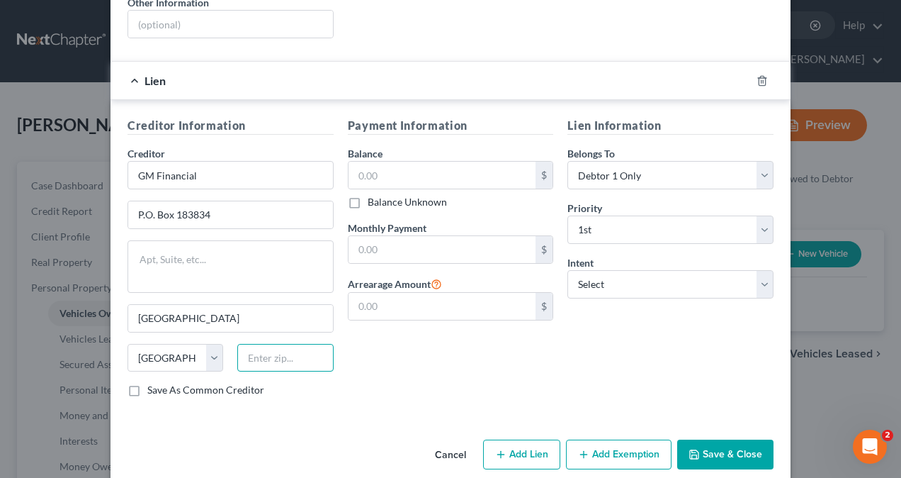
click at [244, 344] on input "text" at bounding box center [285, 358] width 96 height 28
click at [423, 162] on input "text" at bounding box center [443, 175] width 188 height 27
click at [603, 270] on select "Select Surrender Redeem Reaffirm Avoid Other" at bounding box center [671, 284] width 206 height 28
click at [568, 270] on select "Select Surrender Redeem Reaffirm Avoid Other" at bounding box center [671, 284] width 206 height 28
click at [401, 236] on input "text" at bounding box center [443, 249] width 188 height 27
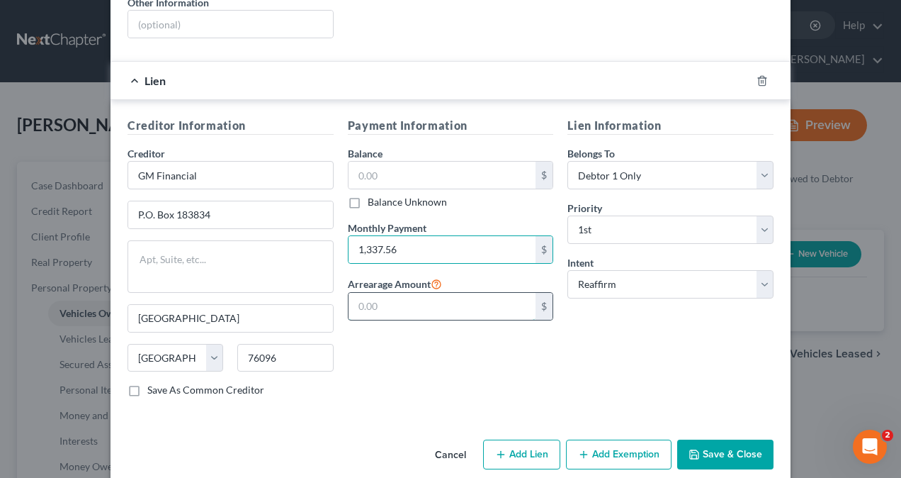
click at [410, 293] on input "text" at bounding box center [443, 306] width 188 height 27
click at [421, 293] on input "0" at bounding box center [443, 306] width 188 height 27
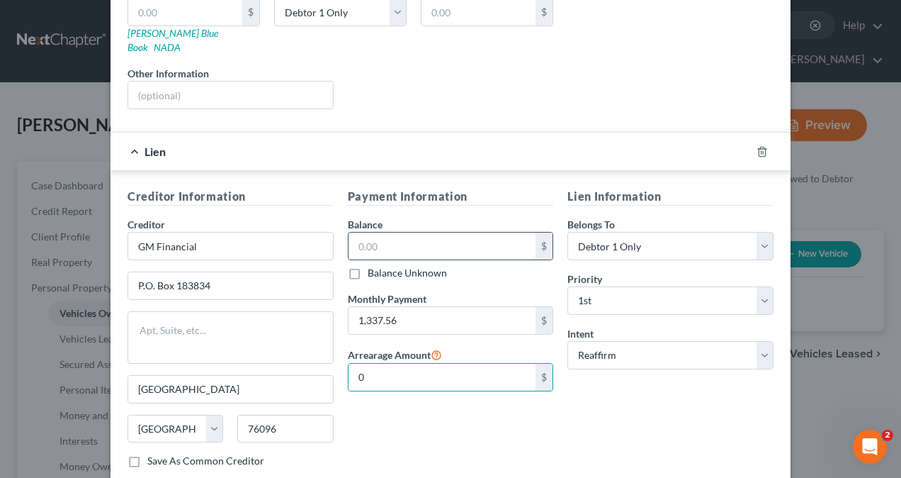
click at [432, 232] on input "text" at bounding box center [443, 245] width 188 height 27
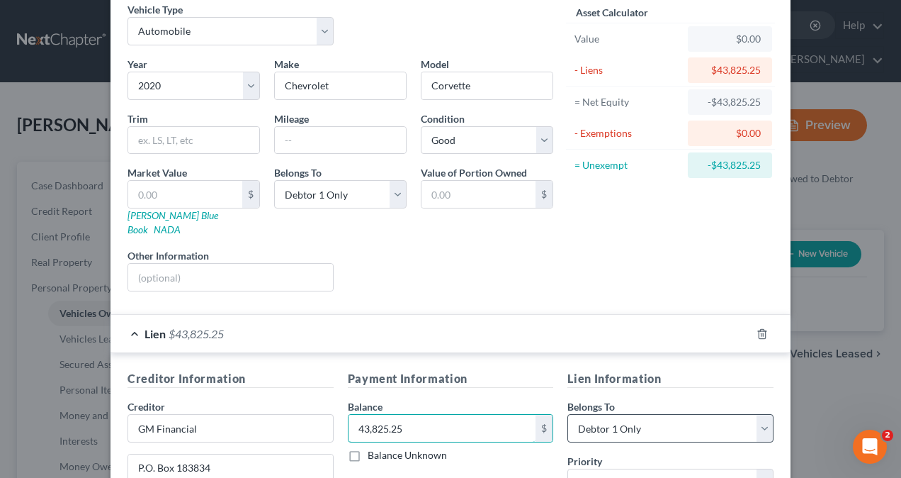
scroll to position [0, 0]
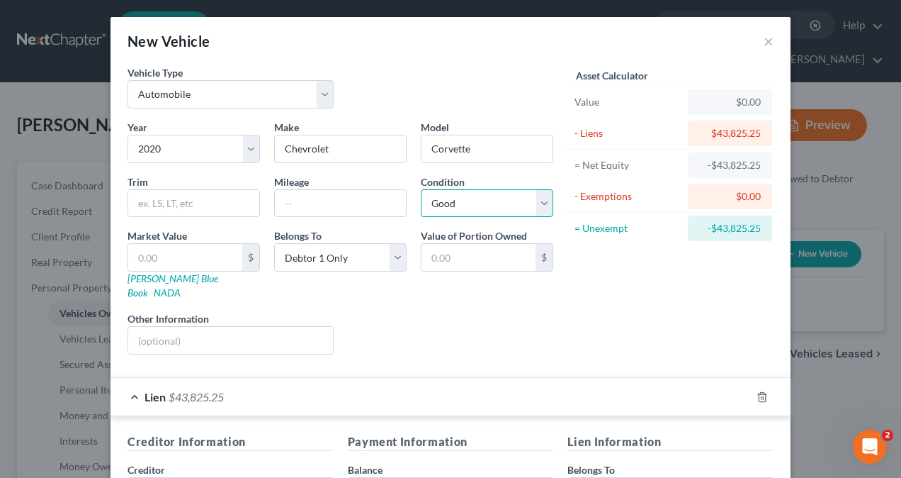
click at [473, 207] on select "Select Excellent Very Good Good Fair Poor" at bounding box center [487, 203] width 133 height 28
click at [421, 189] on select "Select Excellent Very Good Good Fair Poor" at bounding box center [487, 203] width 133 height 28
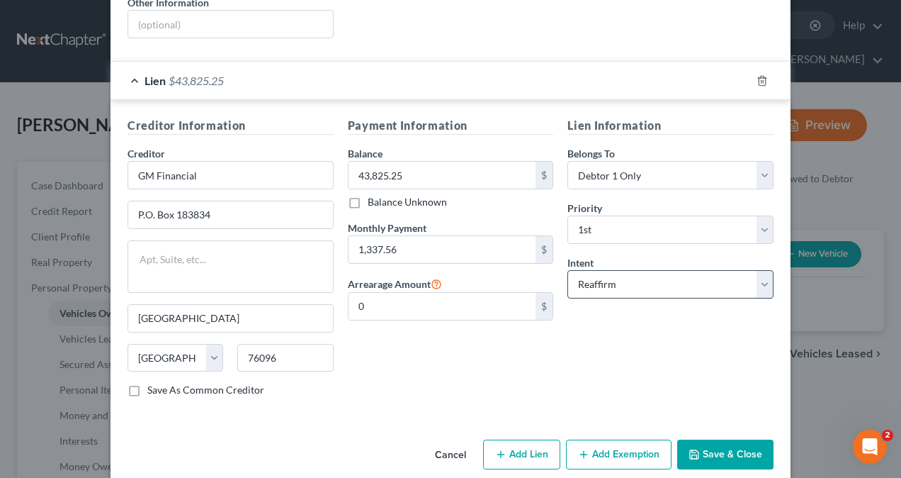
scroll to position [316, 0]
click at [706, 439] on button "Save & Close" at bounding box center [726, 454] width 96 height 30
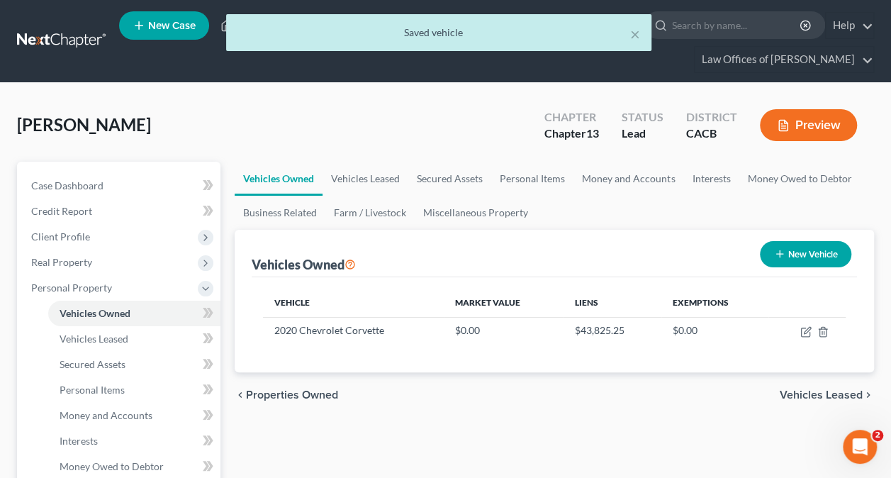
click at [795, 249] on button "New Vehicle" at bounding box center [805, 254] width 91 height 26
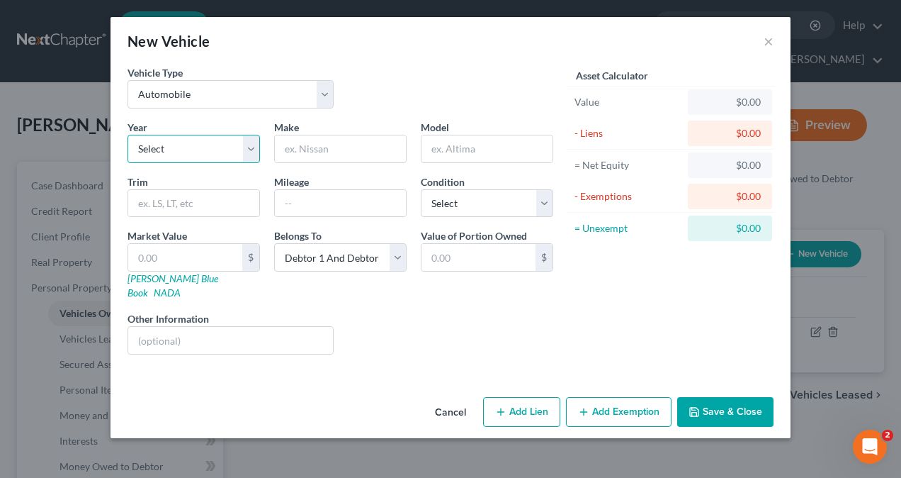
click at [198, 148] on select "Select 2026 2025 2024 2023 2022 2021 2020 2019 2018 2017 2016 2015 2014 2013 20…" at bounding box center [194, 149] width 133 height 28
click at [128, 135] on select "Select 2026 2025 2024 2023 2022 2021 2020 2019 2018 2017 2016 2015 2014 2013 20…" at bounding box center [194, 149] width 133 height 28
click at [346, 149] on input "text" at bounding box center [340, 148] width 131 height 27
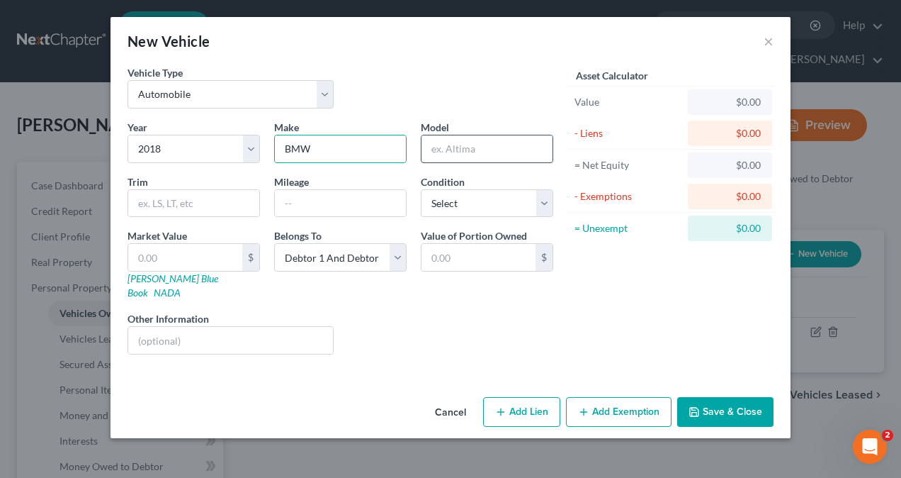
click at [462, 142] on input "text" at bounding box center [487, 148] width 131 height 27
click at [397, 255] on select "Select Debtor 1 Only Debtor 2 Only Debtor 1 And Debtor 2 Only At Least One Of T…" at bounding box center [340, 257] width 133 height 28
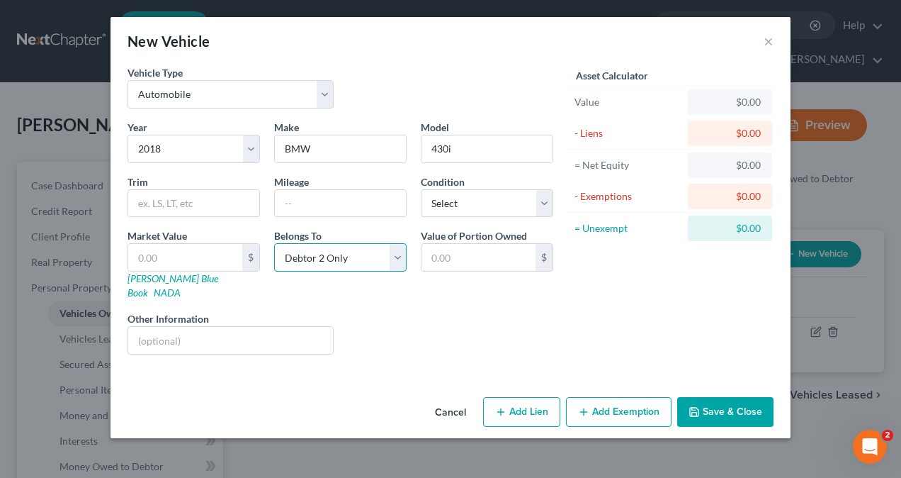
click at [274, 243] on select "Select Debtor 1 Only Debtor 2 Only Debtor 1 And Debtor 2 Only At Least One Of T…" at bounding box center [340, 257] width 133 height 28
click at [476, 199] on select "Select Excellent Very Good Good Fair Poor" at bounding box center [487, 203] width 133 height 28
click at [421, 189] on select "Select Excellent Very Good Good Fair Poor" at bounding box center [487, 203] width 133 height 28
click at [522, 397] on button "Add Lien" at bounding box center [521, 412] width 77 height 30
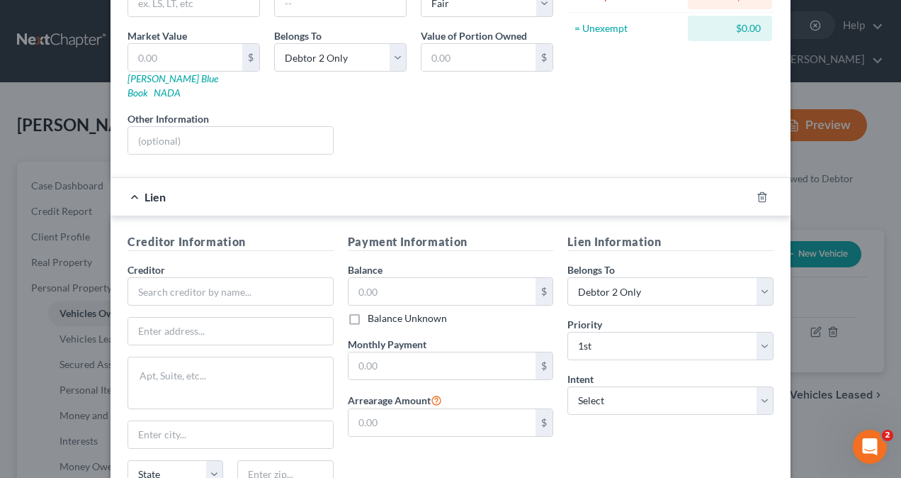
scroll to position [283, 0]
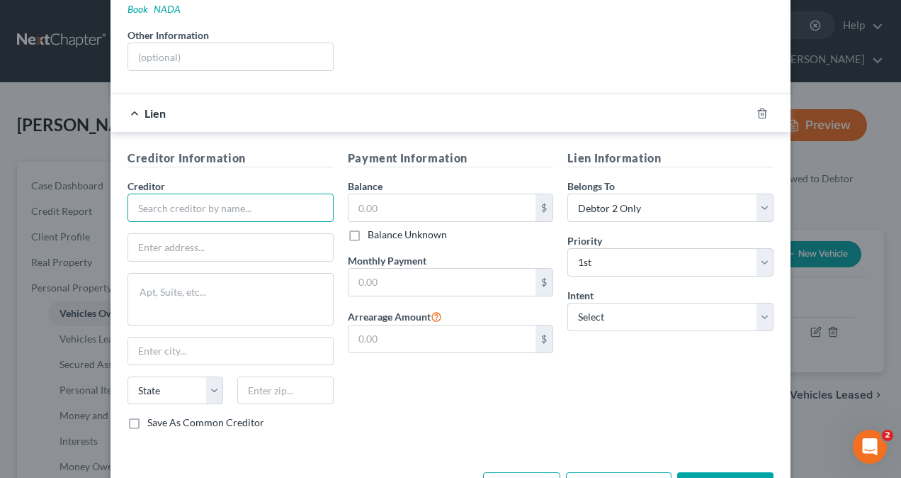
click at [241, 193] on input "text" at bounding box center [231, 207] width 206 height 28
click at [197, 234] on input "text" at bounding box center [230, 247] width 205 height 27
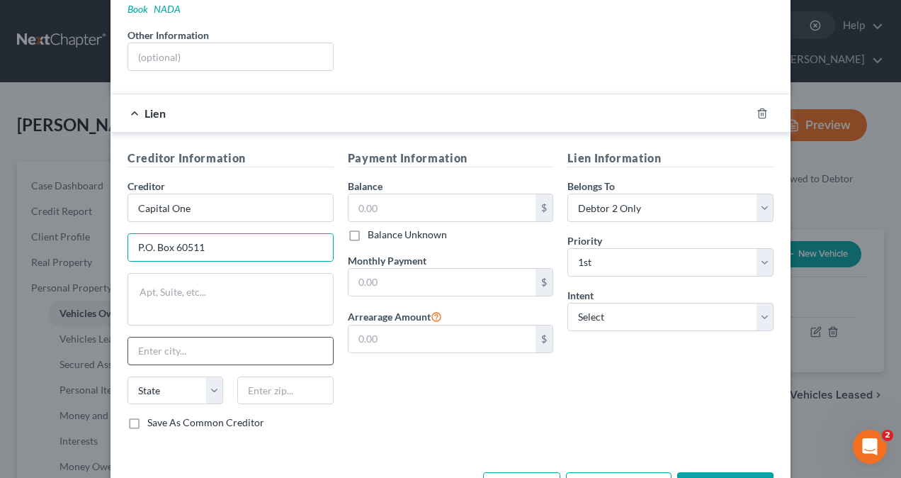
click at [177, 338] on input "text" at bounding box center [230, 350] width 205 height 27
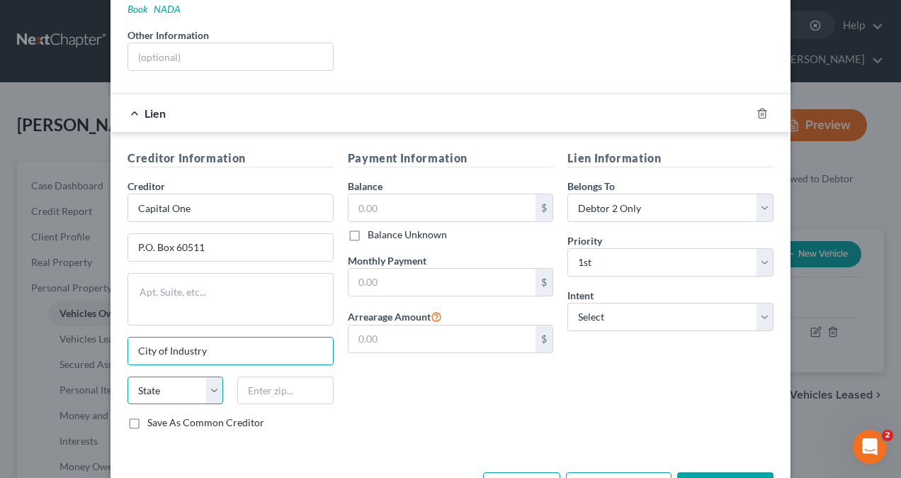
click at [176, 376] on select "State [US_STATE] AK AR AZ CA CO CT DE DC [GEOGRAPHIC_DATA] [GEOGRAPHIC_DATA] GU…" at bounding box center [176, 390] width 96 height 28
click at [128, 376] on select "State [US_STATE] AK AR AZ CA CO CT DE DC [GEOGRAPHIC_DATA] [GEOGRAPHIC_DATA] GU…" at bounding box center [176, 390] width 96 height 28
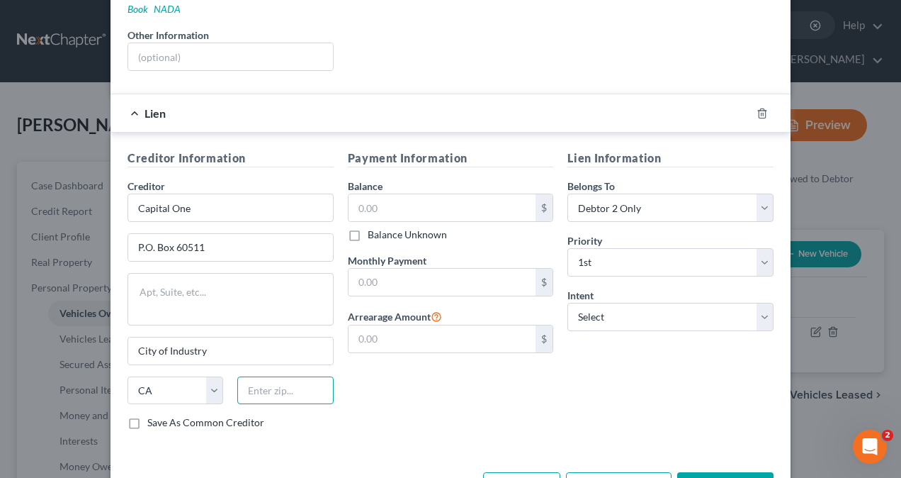
click at [307, 376] on input "text" at bounding box center [285, 390] width 96 height 28
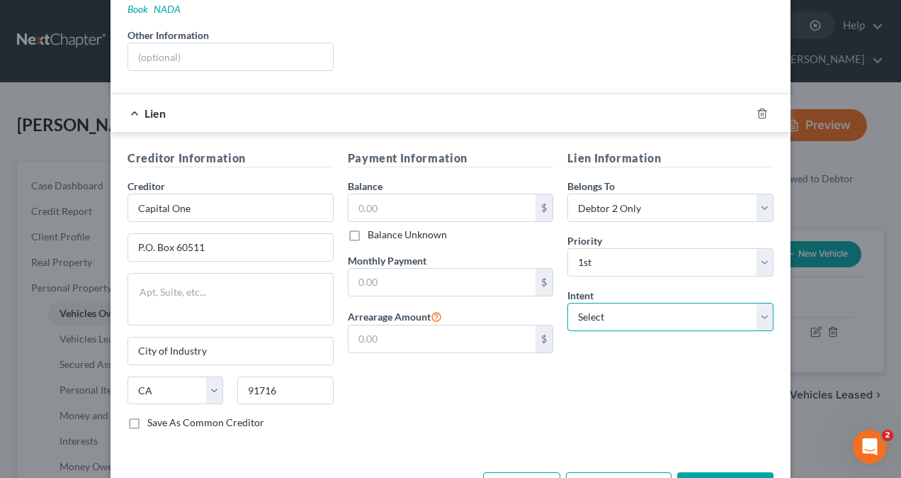
click at [629, 303] on select "Select Surrender Redeem Reaffirm Avoid Other" at bounding box center [671, 317] width 206 height 28
click at [568, 303] on select "Select Surrender Redeem Reaffirm Avoid Other" at bounding box center [671, 317] width 206 height 28
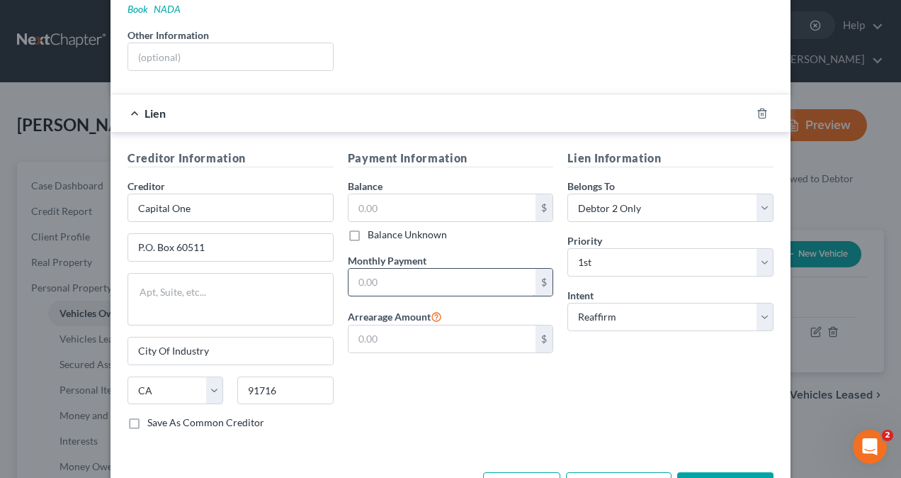
click at [403, 269] on input "text" at bounding box center [443, 282] width 188 height 27
click at [433, 325] on input "text" at bounding box center [443, 338] width 188 height 27
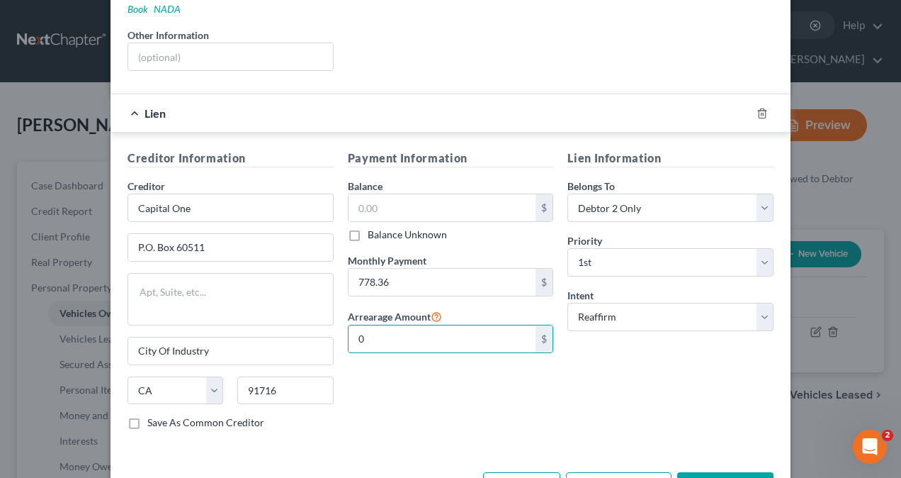
click at [522, 472] on button "Add Lien" at bounding box center [521, 487] width 77 height 30
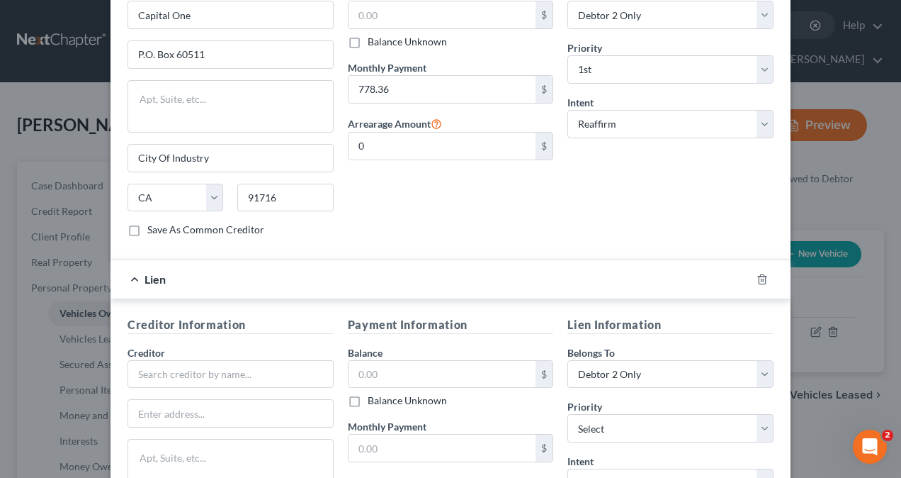
scroll to position [567, 0]
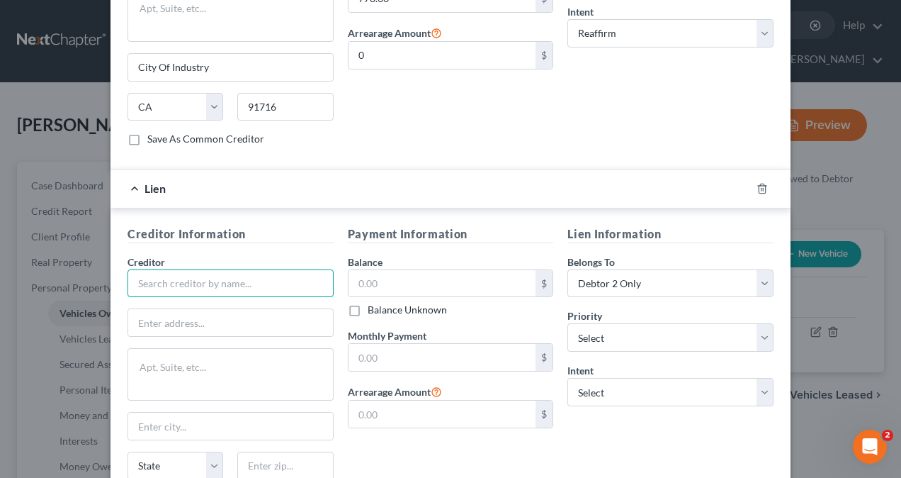
click at [232, 269] on input "text" at bounding box center [231, 283] width 206 height 28
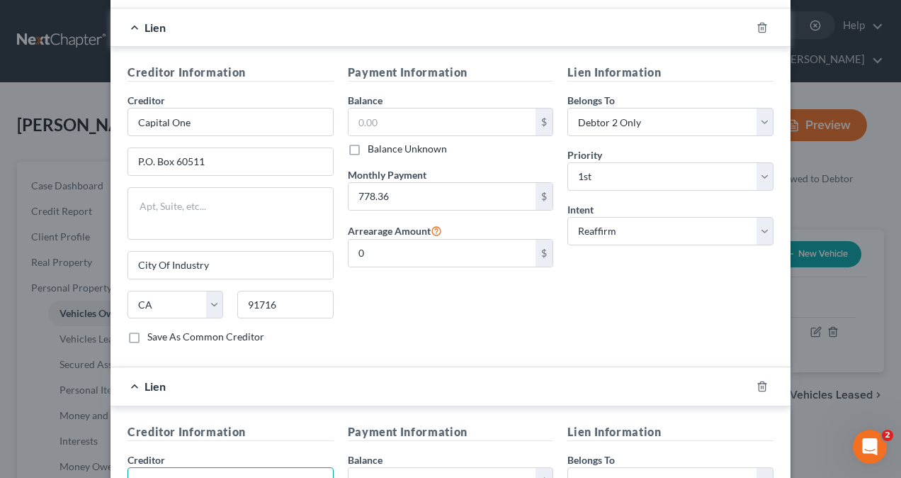
scroll to position [496, 0]
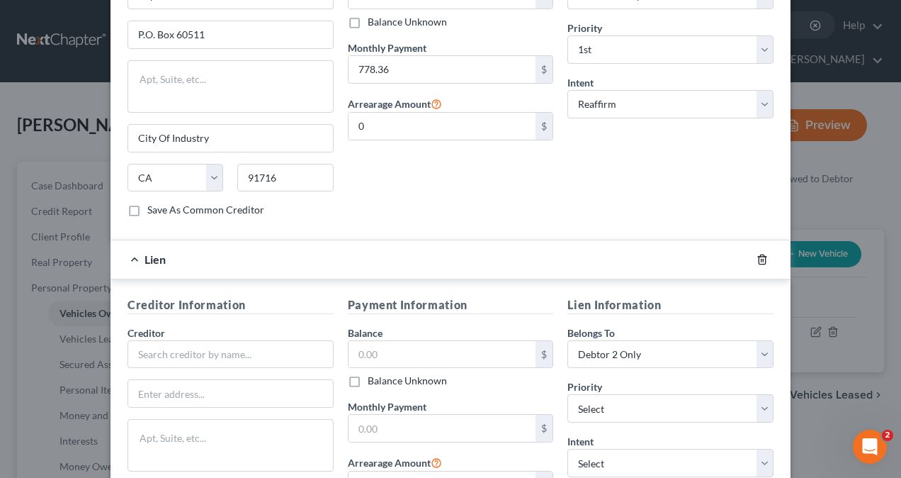
click at [757, 254] on icon "button" at bounding box center [762, 259] width 11 height 11
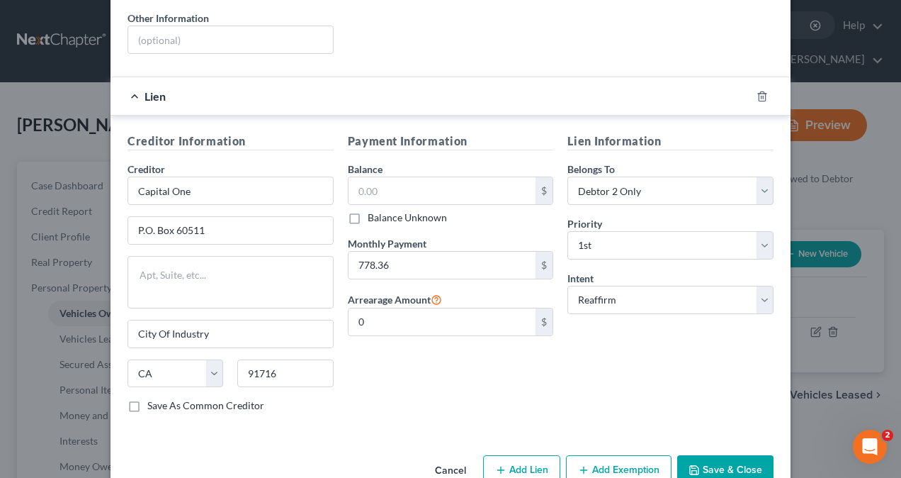
scroll to position [316, 0]
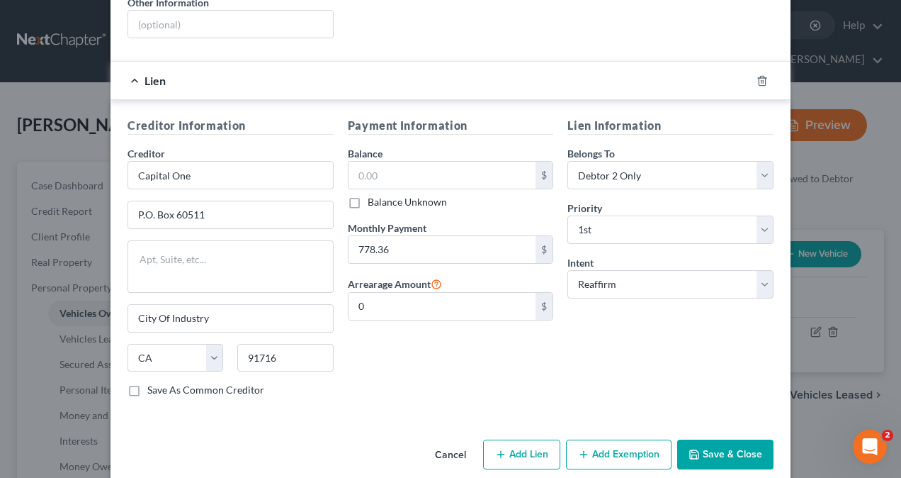
click at [727, 439] on button "Save & Close" at bounding box center [726, 454] width 96 height 30
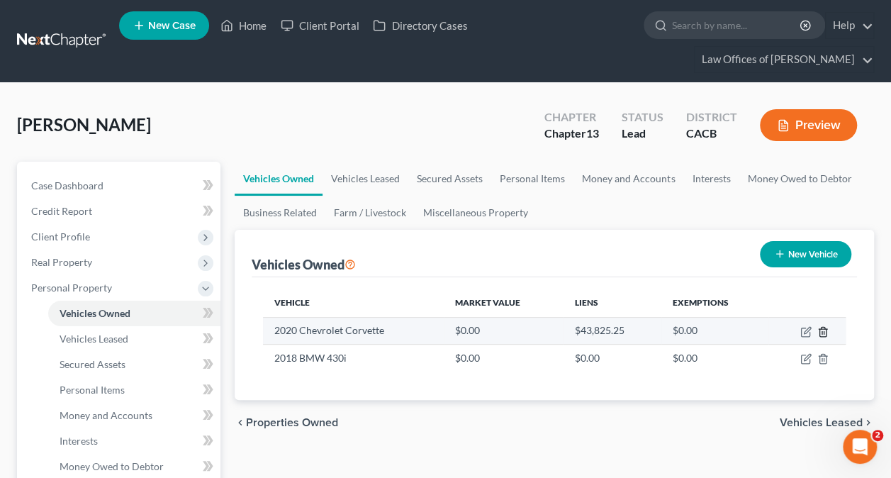
click at [824, 331] on line "button" at bounding box center [824, 332] width 0 height 3
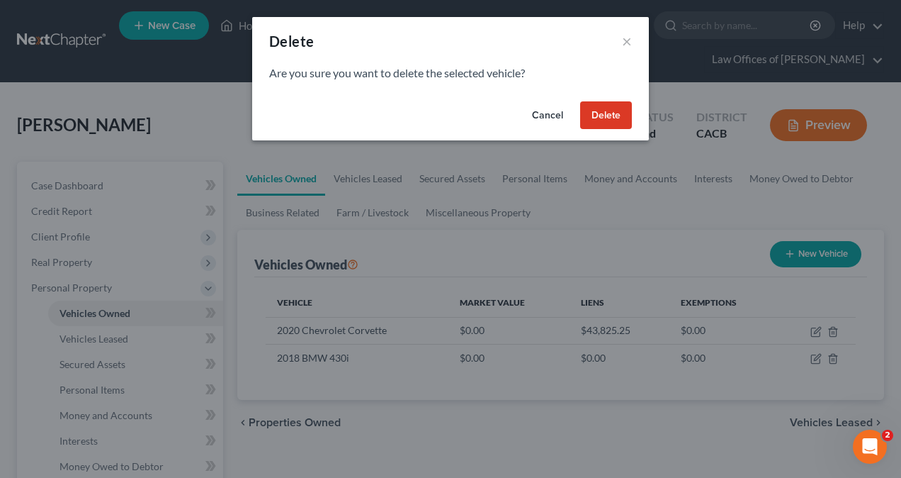
click at [602, 114] on button "Delete" at bounding box center [606, 115] width 52 height 28
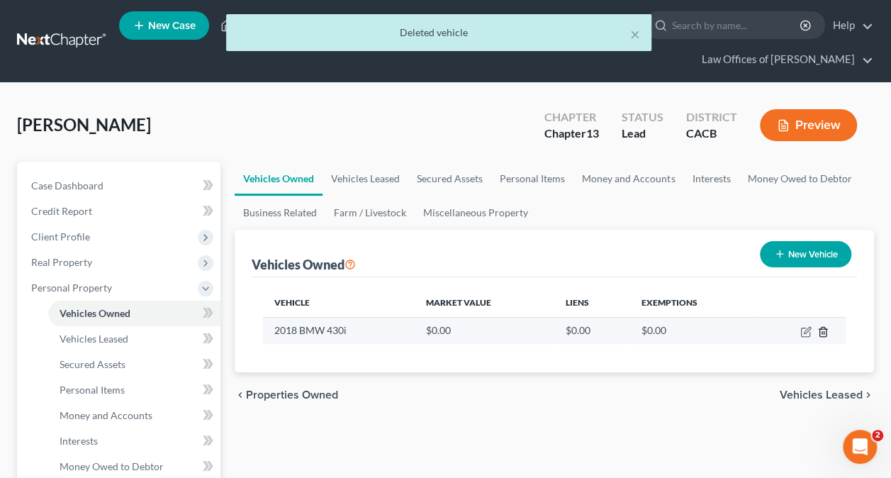
click at [822, 331] on line "button" at bounding box center [822, 332] width 0 height 3
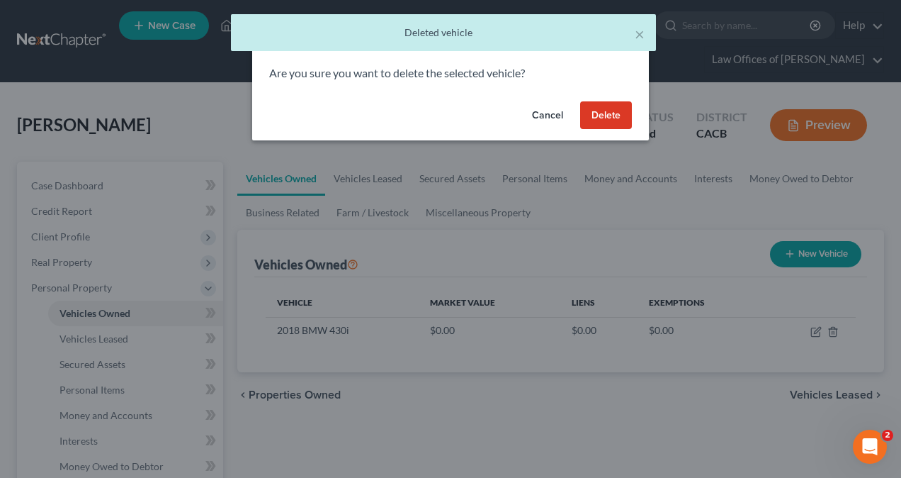
click at [617, 120] on button "Delete" at bounding box center [606, 115] width 52 height 28
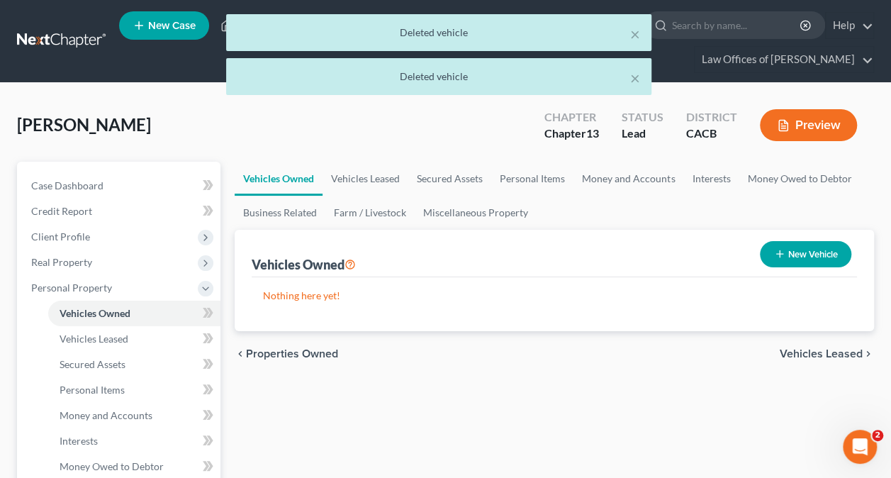
click at [819, 349] on span "Vehicles Leased" at bounding box center [821, 353] width 83 height 11
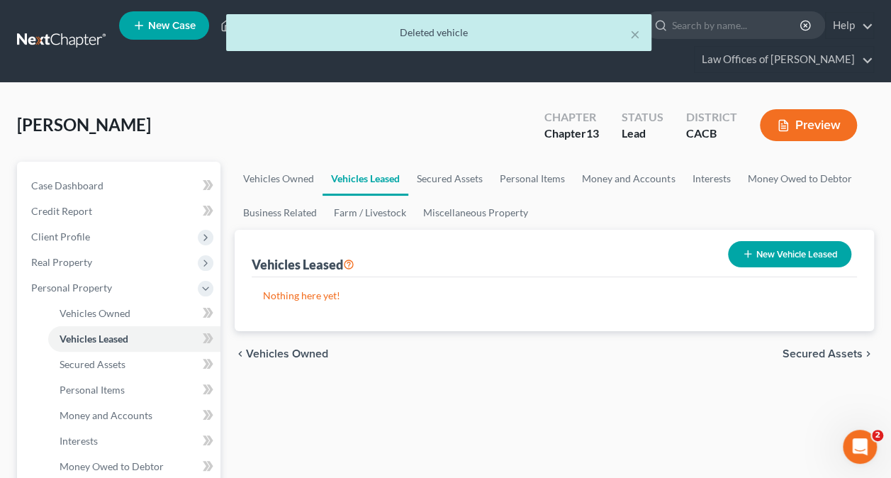
click at [803, 251] on button "New Vehicle Leased" at bounding box center [789, 254] width 123 height 26
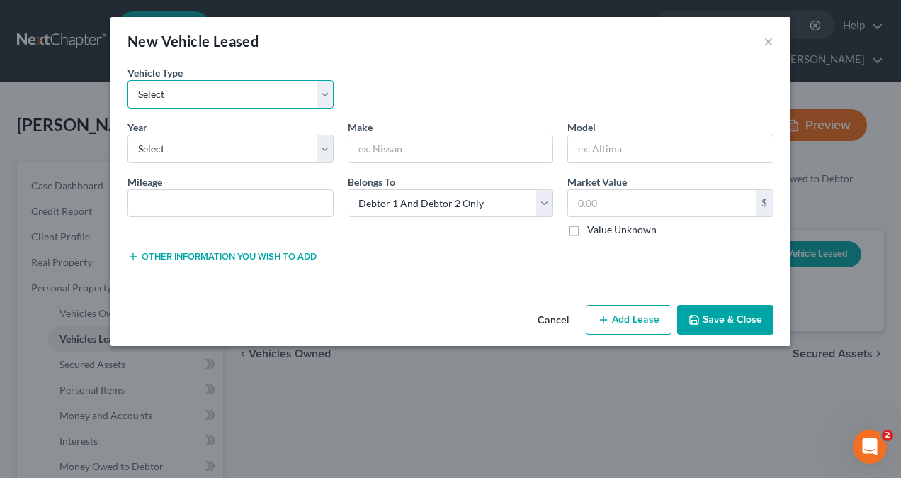
click at [232, 91] on select "Select Automobile Truck Trailer Watercraft Aircraft Motor Home Atv Other Vehicle" at bounding box center [231, 94] width 206 height 28
click at [128, 80] on select "Select Automobile Truck Trailer Watercraft Aircraft Motor Home Atv Other Vehicle" at bounding box center [231, 94] width 206 height 28
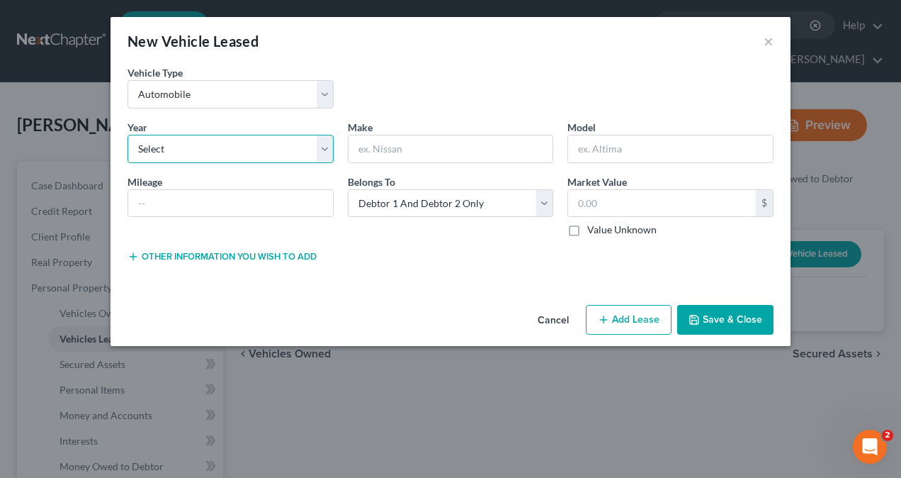
click at [213, 147] on select "Select 2026 2025 2024 2023 2022 2021 2020 2019 2018 2017 2016 2015 2014 2013 20…" at bounding box center [231, 149] width 206 height 28
click at [128, 135] on select "Select 2026 2025 2024 2023 2022 2021 2020 2019 2018 2017 2016 2015 2014 2013 20…" at bounding box center [231, 149] width 206 height 28
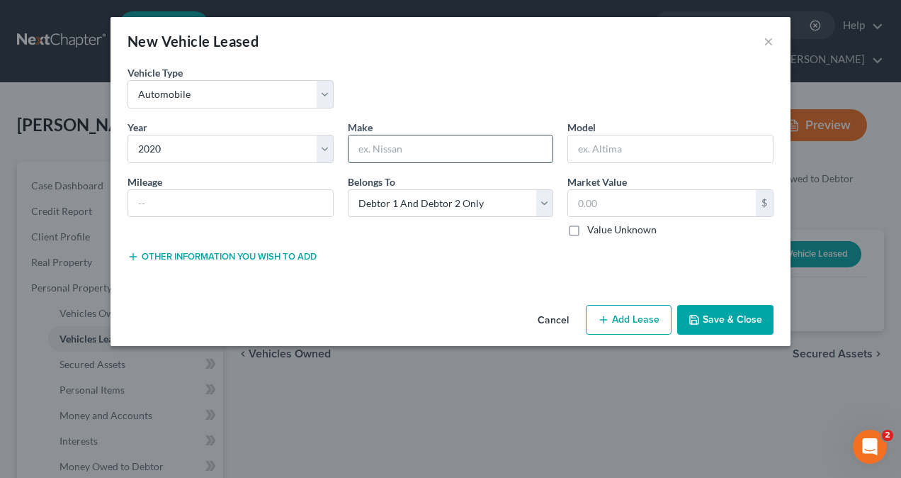
click at [427, 155] on input "text" at bounding box center [451, 148] width 205 height 27
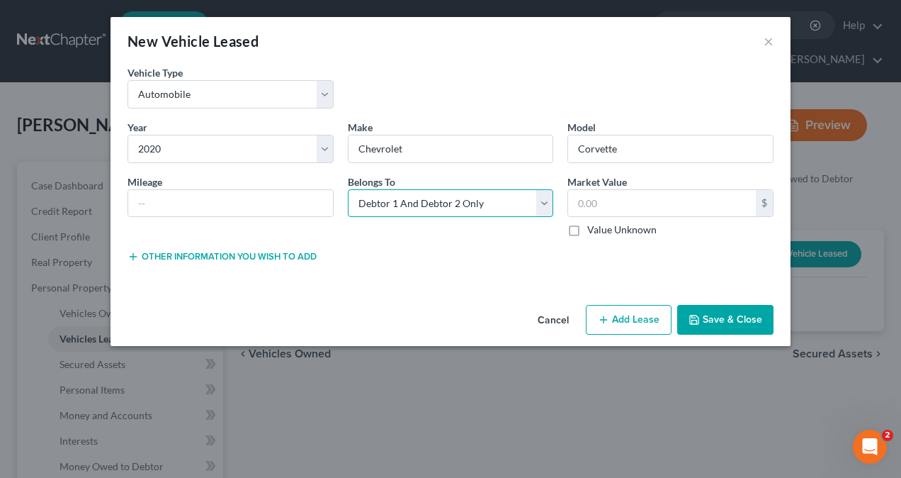
click at [483, 201] on select "Select Debtor 1 Only Debtor 2 Only Debtor 1 And Debtor 2 Only At Least One Of T…" at bounding box center [451, 203] width 206 height 28
click at [348, 189] on select "Select Debtor 1 Only Debtor 2 Only Debtor 1 And Debtor 2 Only At Least One Of T…" at bounding box center [451, 203] width 206 height 28
click at [626, 204] on input "text" at bounding box center [662, 203] width 188 height 27
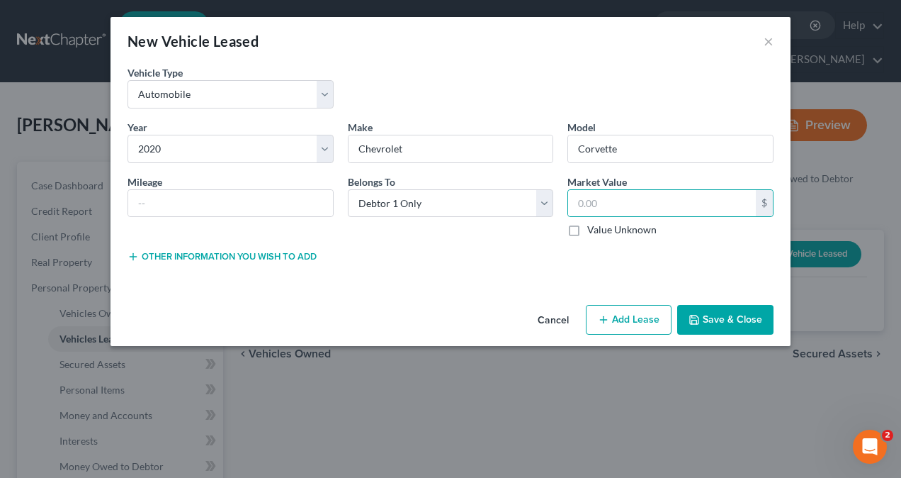
click at [588, 225] on label "Value Unknown" at bounding box center [622, 230] width 69 height 14
click at [593, 225] on input "Value Unknown" at bounding box center [597, 227] width 9 height 9
click at [641, 320] on button "Add Lease" at bounding box center [629, 320] width 86 height 30
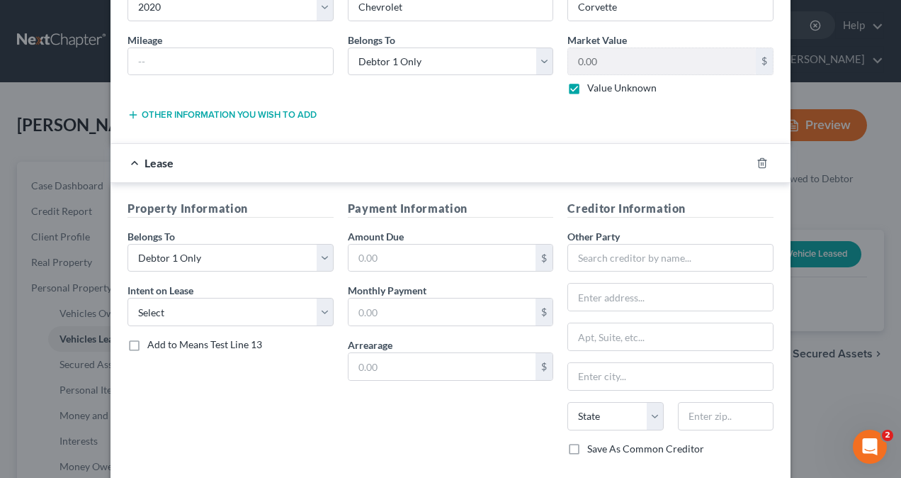
scroll to position [213, 0]
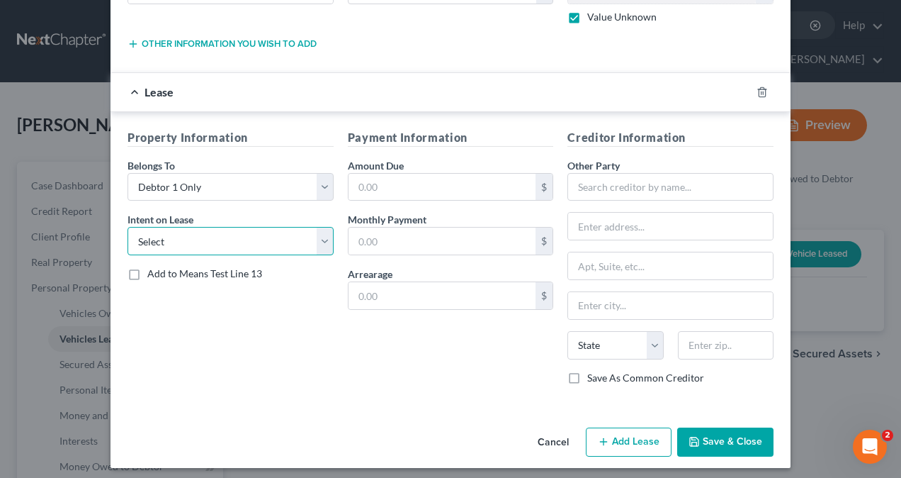
click at [207, 237] on select "Select None Assume Reject" at bounding box center [231, 241] width 206 height 28
click at [128, 227] on select "Select None Assume Reject" at bounding box center [231, 241] width 206 height 28
click at [407, 293] on input "text" at bounding box center [443, 295] width 188 height 27
click at [395, 240] on input "text" at bounding box center [443, 240] width 188 height 27
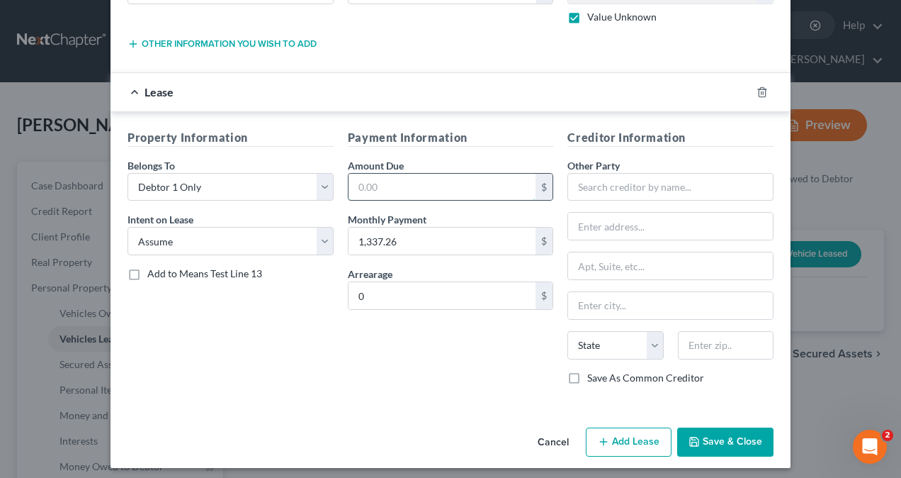
click at [503, 184] on input "text" at bounding box center [443, 187] width 188 height 27
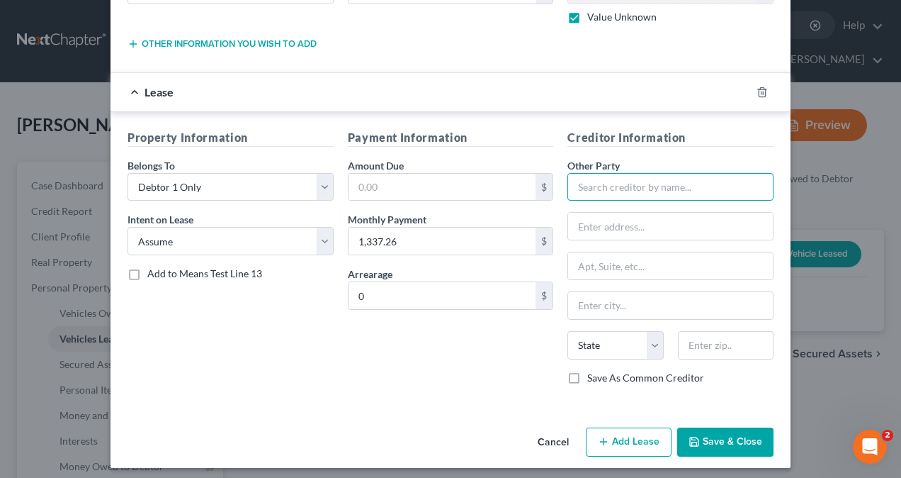
click at [613, 184] on input "text" at bounding box center [671, 187] width 206 height 28
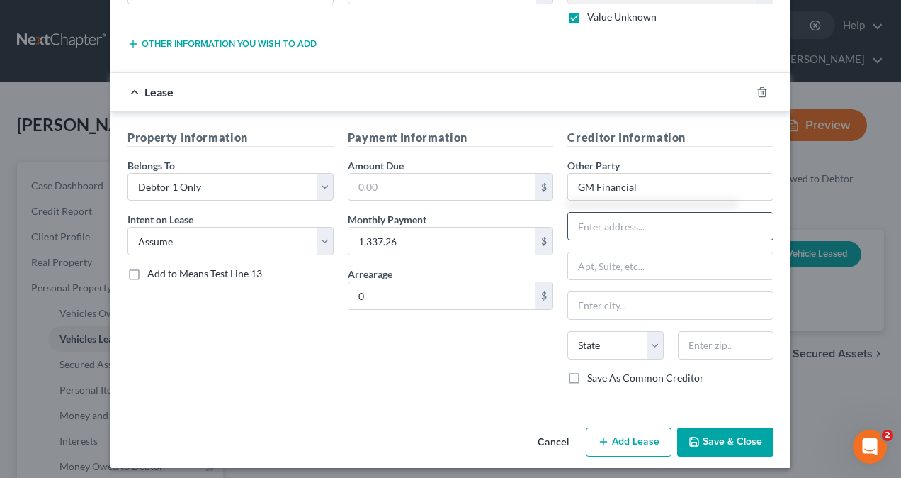
click at [634, 230] on input "text" at bounding box center [670, 226] width 205 height 27
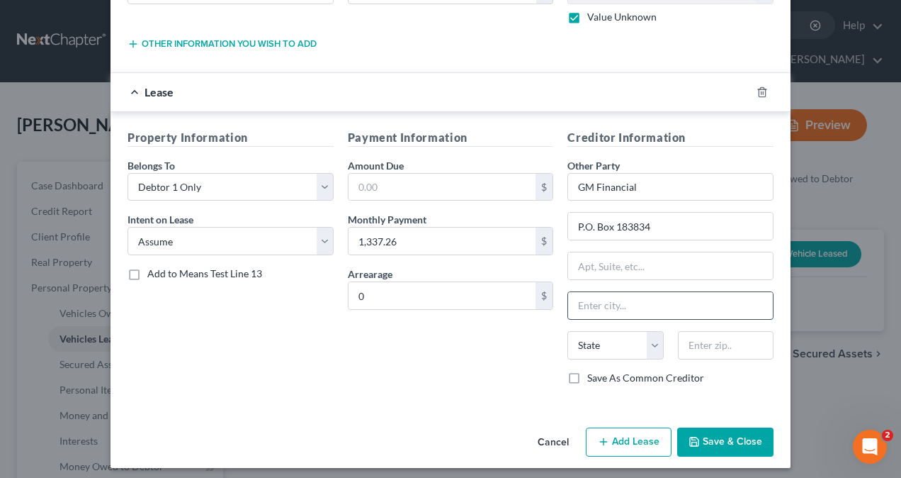
click at [625, 300] on input "text" at bounding box center [670, 305] width 205 height 27
click at [614, 343] on select "State [US_STATE] AK AR AZ CA CO CT DE DC [GEOGRAPHIC_DATA] [GEOGRAPHIC_DATA] GU…" at bounding box center [616, 345] width 96 height 28
click at [568, 331] on select "State [US_STATE] AK AR AZ CA CO CT DE DC [GEOGRAPHIC_DATA] [GEOGRAPHIC_DATA] GU…" at bounding box center [616, 345] width 96 height 28
click at [699, 340] on input "text" at bounding box center [726, 345] width 96 height 28
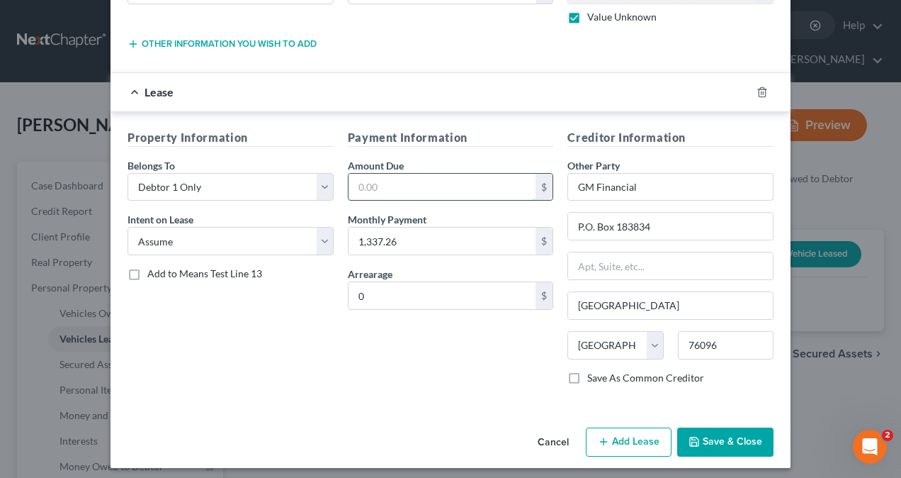
click at [397, 181] on input "text" at bounding box center [443, 187] width 188 height 27
click at [172, 234] on select "Select None Assume Reject" at bounding box center [231, 241] width 206 height 28
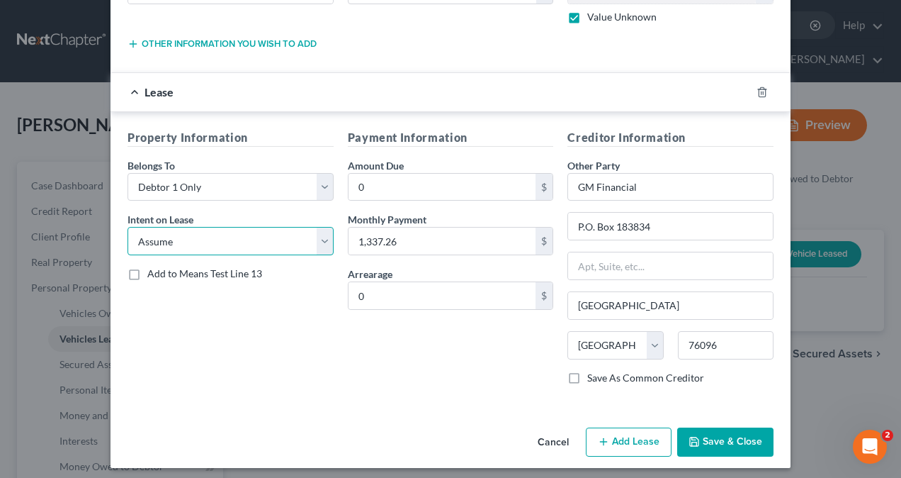
click at [128, 227] on select "Select None Assume Reject" at bounding box center [231, 241] width 206 height 28
click at [717, 431] on button "Save & Close" at bounding box center [726, 442] width 96 height 30
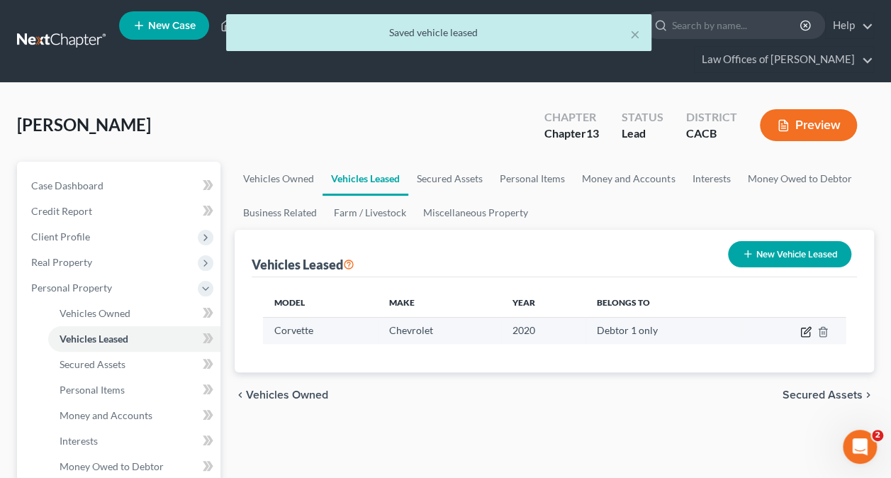
click at [809, 329] on icon "button" at bounding box center [805, 331] width 11 height 11
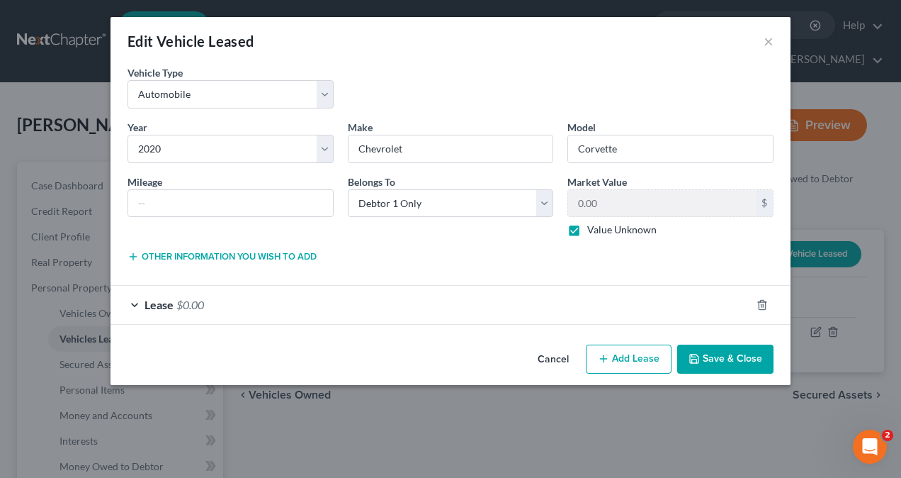
click at [720, 356] on button "Save & Close" at bounding box center [726, 359] width 96 height 30
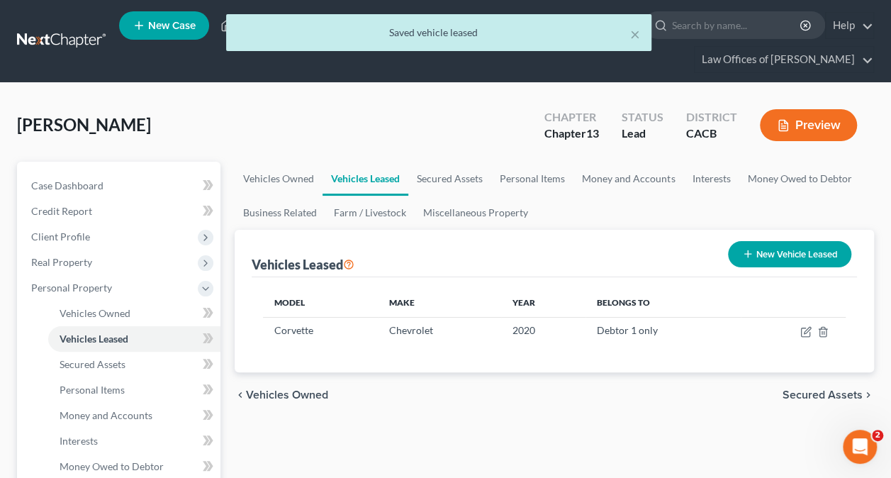
click at [816, 246] on button "New Vehicle Leased" at bounding box center [789, 254] width 123 height 26
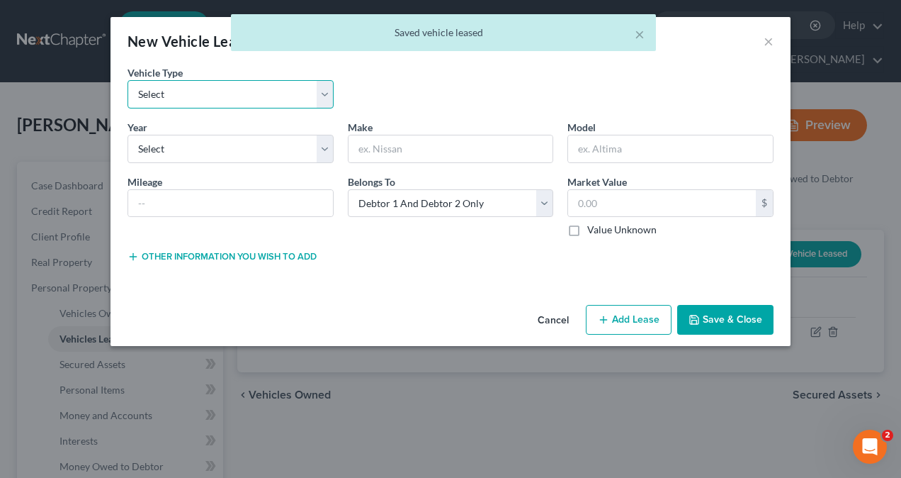
click at [210, 91] on select "Select Automobile Truck Trailer Watercraft Aircraft Motor Home Atv Other Vehicle" at bounding box center [231, 94] width 206 height 28
click at [128, 80] on select "Select Automobile Truck Trailer Watercraft Aircraft Motor Home Atv Other Vehicle" at bounding box center [231, 94] width 206 height 28
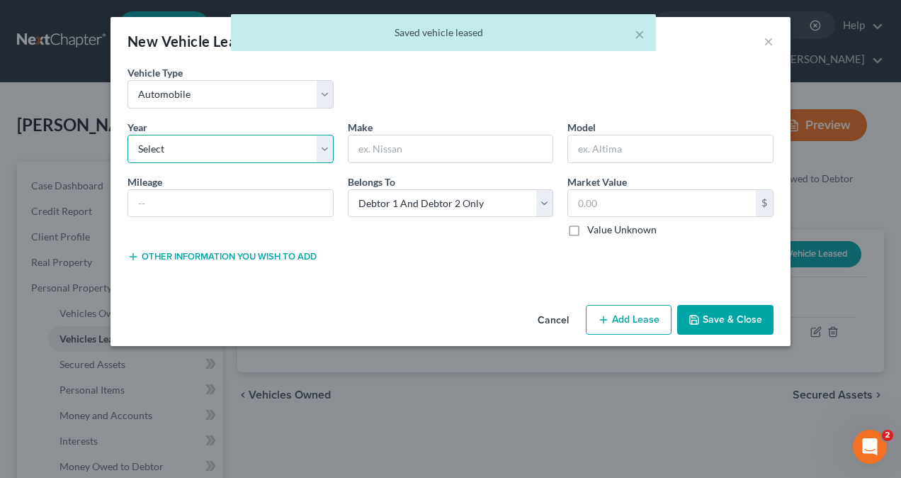
click at [189, 147] on select "Select 2026 2025 2024 2023 2022 2021 2020 2019 2018 2017 2016 2015 2014 2013 20…" at bounding box center [231, 149] width 206 height 28
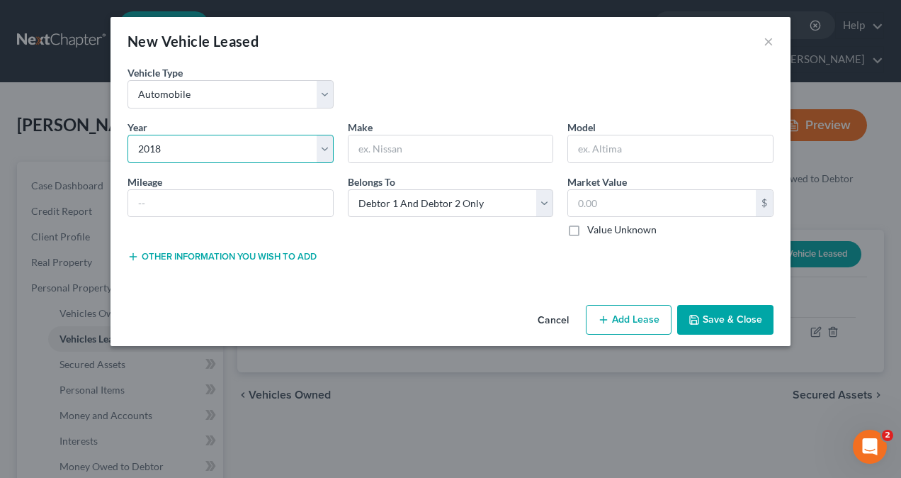
click at [128, 135] on select "Select 2026 2025 2024 2023 2022 2021 2020 2019 2018 2017 2016 2015 2014 2013 20…" at bounding box center [231, 149] width 206 height 28
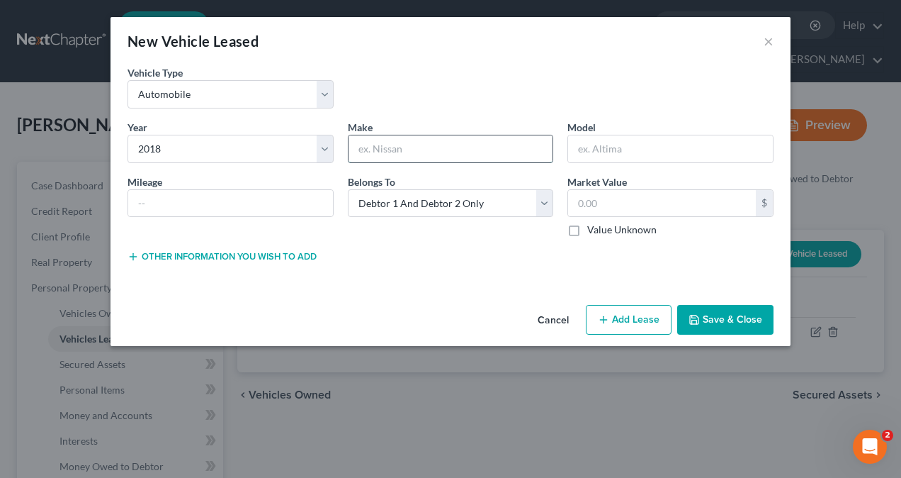
click at [425, 153] on input "text" at bounding box center [451, 148] width 205 height 27
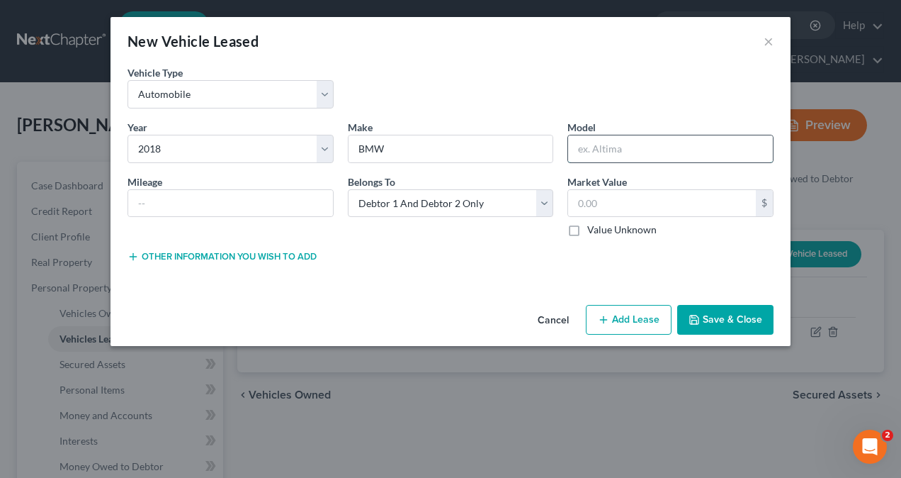
click at [626, 149] on input "text" at bounding box center [670, 148] width 205 height 27
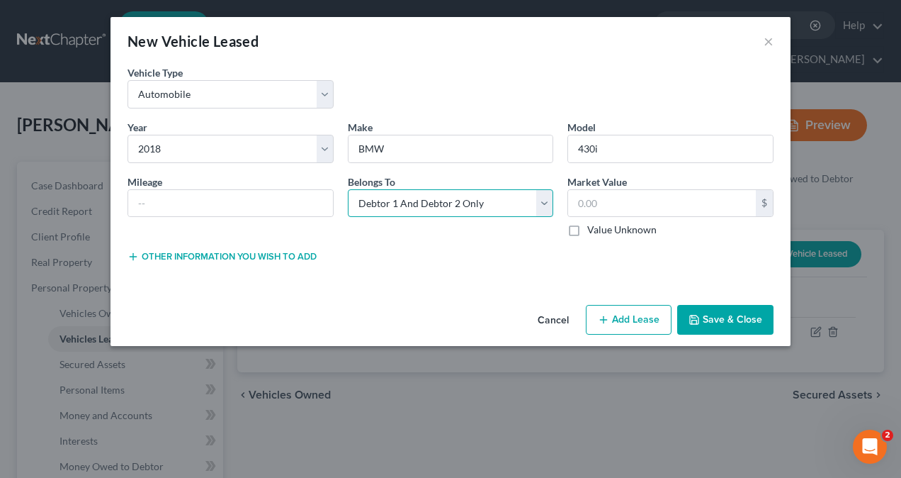
click at [469, 198] on select "Select Debtor 1 Only Debtor 2 Only Debtor 1 And Debtor 2 Only At Least One Of T…" at bounding box center [451, 203] width 206 height 28
click at [348, 189] on select "Select Debtor 1 Only Debtor 2 Only Debtor 1 And Debtor 2 Only At Least One Of T…" at bounding box center [451, 203] width 206 height 28
click at [639, 204] on input "text" at bounding box center [662, 203] width 188 height 27
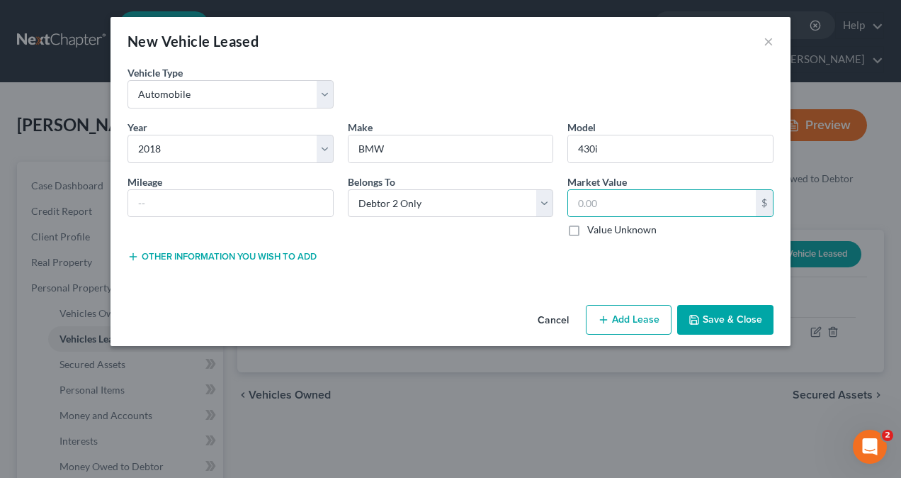
click at [588, 230] on label "Value Unknown" at bounding box center [622, 230] width 69 height 14
click at [593, 230] on input "Value Unknown" at bounding box center [597, 227] width 9 height 9
click at [629, 319] on button "Add Lease" at bounding box center [629, 320] width 86 height 30
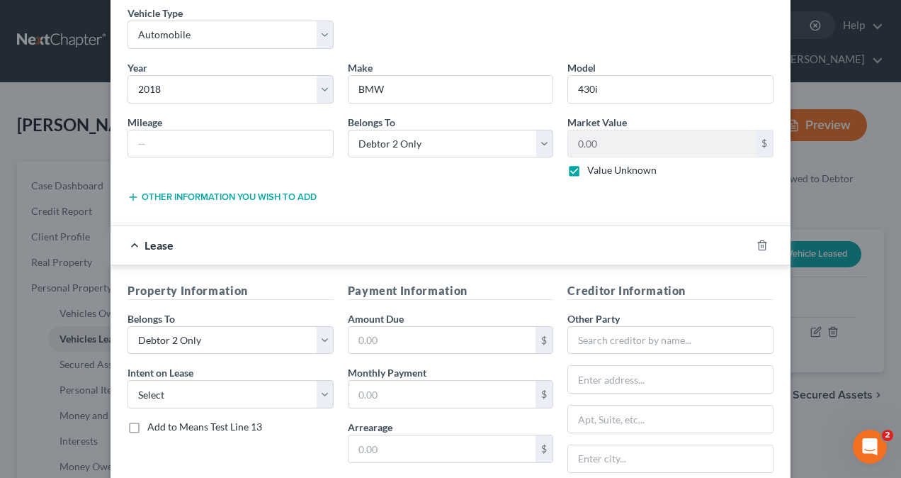
scroll to position [142, 0]
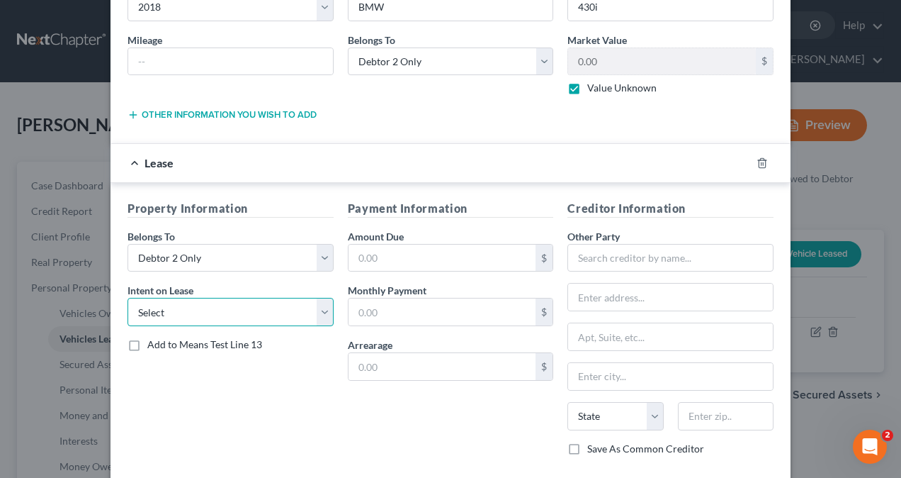
click at [197, 312] on select "Select None Assume Reject" at bounding box center [231, 312] width 206 height 28
click at [128, 298] on select "Select None Assume Reject" at bounding box center [231, 312] width 206 height 28
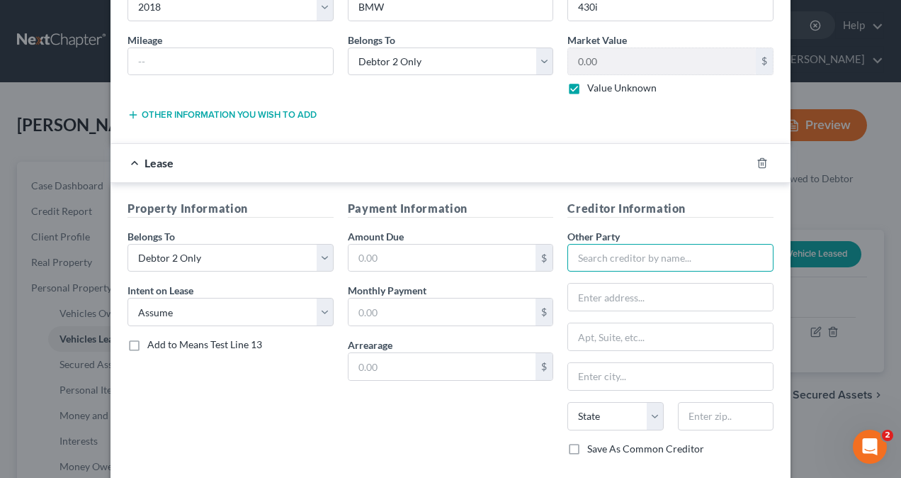
click at [641, 254] on input "text" at bounding box center [671, 258] width 206 height 28
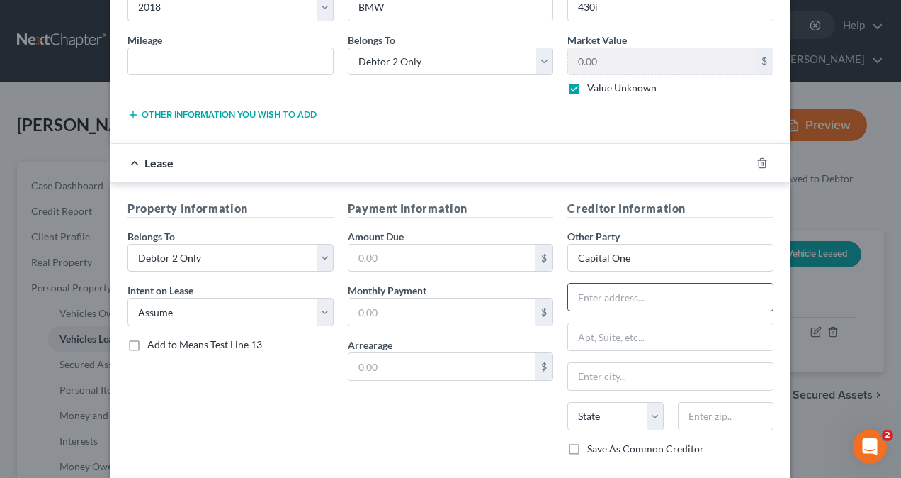
click at [629, 298] on input "text" at bounding box center [670, 296] width 205 height 27
click at [609, 373] on input "text" at bounding box center [670, 376] width 205 height 27
click at [603, 410] on select "State [US_STATE] AK AR AZ CA CO CT DE DC [GEOGRAPHIC_DATA] [GEOGRAPHIC_DATA] GU…" at bounding box center [616, 416] width 96 height 28
click at [568, 402] on select "State [US_STATE] AK AR AZ CA CO CT DE DC [GEOGRAPHIC_DATA] [GEOGRAPHIC_DATA] GU…" at bounding box center [616, 416] width 96 height 28
click at [738, 409] on input "text" at bounding box center [726, 416] width 96 height 28
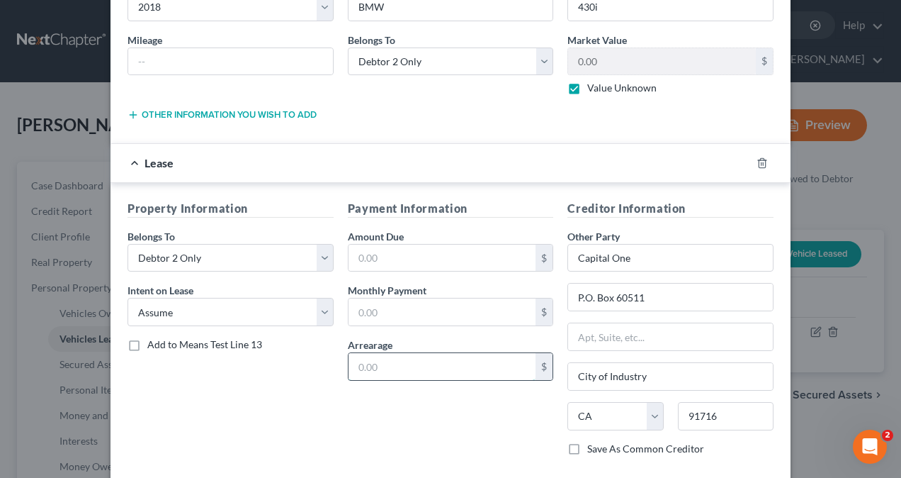
click at [413, 359] on input "text" at bounding box center [443, 366] width 188 height 27
click at [396, 314] on input "text" at bounding box center [443, 311] width 188 height 27
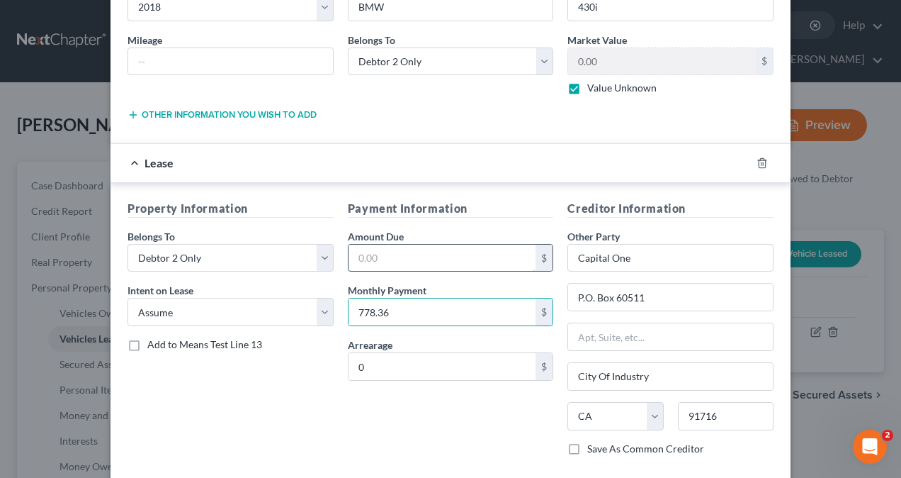
click at [433, 258] on input "text" at bounding box center [443, 258] width 188 height 27
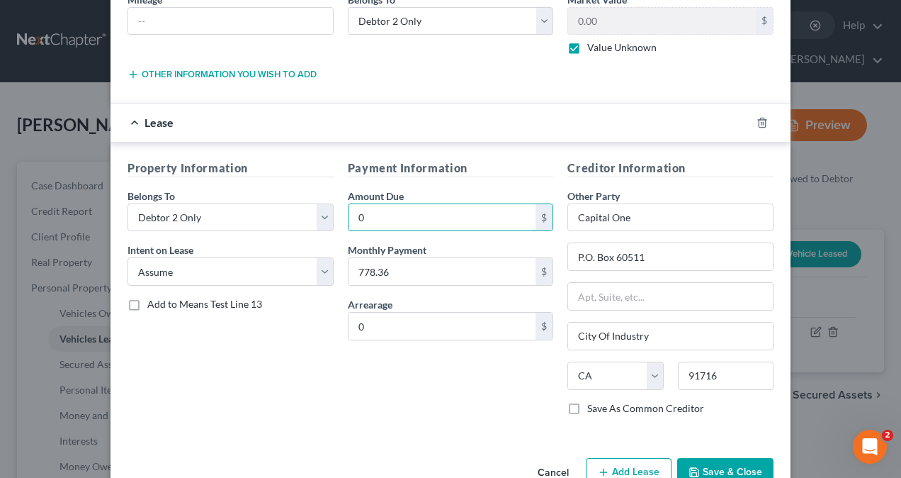
scroll to position [215, 0]
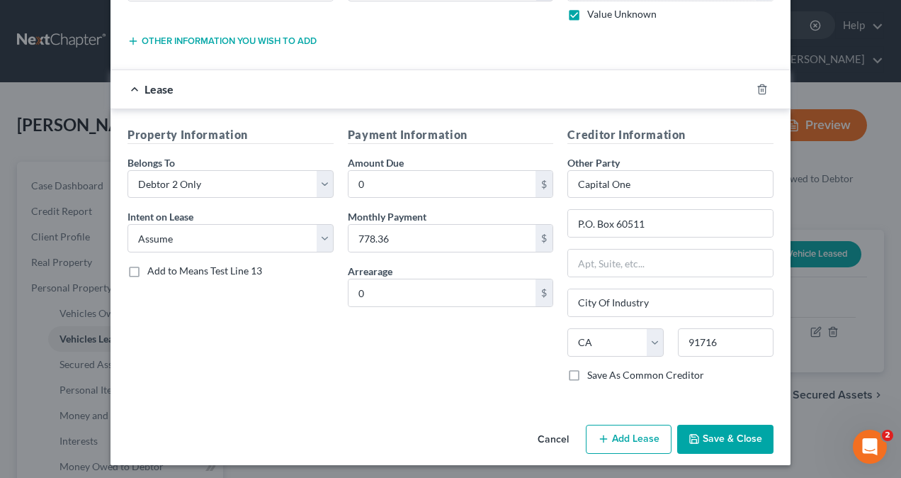
click at [736, 441] on button "Save & Close" at bounding box center [726, 440] width 96 height 30
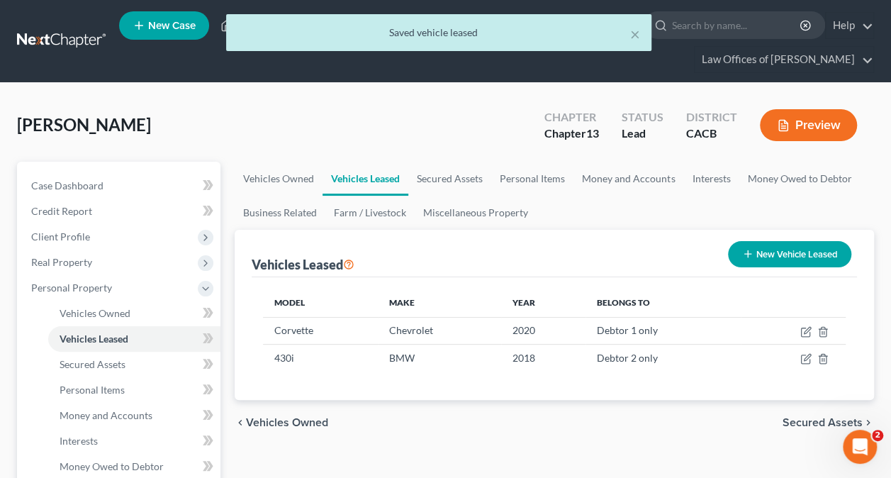
click at [806, 417] on span "Secured Assets" at bounding box center [822, 422] width 80 height 11
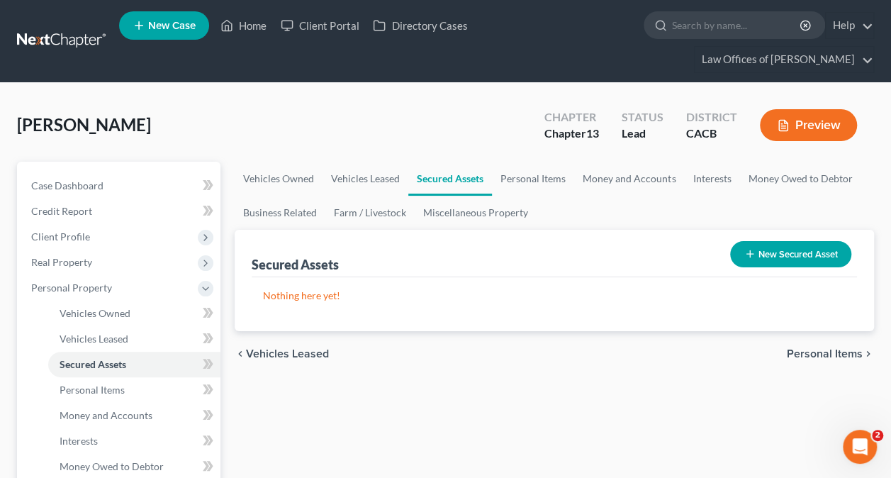
click at [826, 350] on span "Personal Items" at bounding box center [825, 353] width 76 height 11
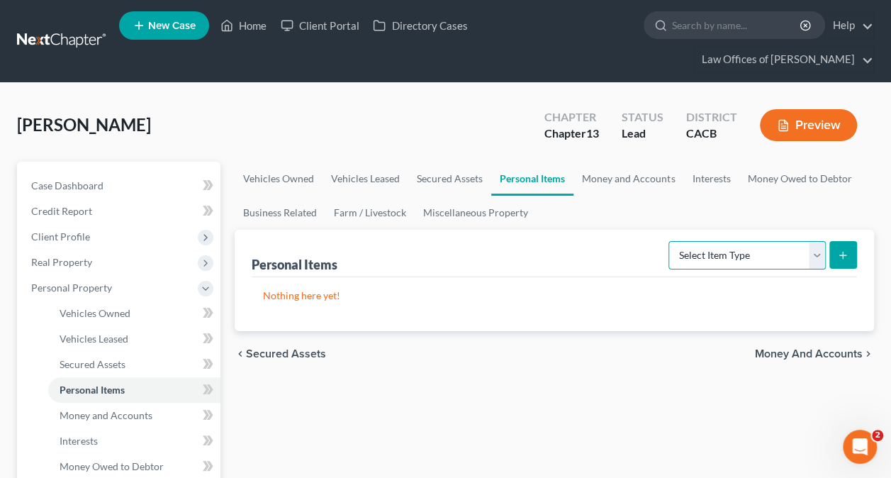
click at [756, 254] on select "Select Item Type Clothing Collectibles Of Value Electronics Firearms Household …" at bounding box center [746, 255] width 157 height 28
click at [754, 252] on select "Select Item Type Clothing Collectibles Of Value Electronics Firearms Household …" at bounding box center [746, 255] width 157 height 28
click at [670, 241] on select "Select Item Type Clothing Collectibles Of Value Electronics Firearms Household …" at bounding box center [746, 255] width 157 height 28
click at [849, 252] on button "submit" at bounding box center [843, 255] width 28 height 28
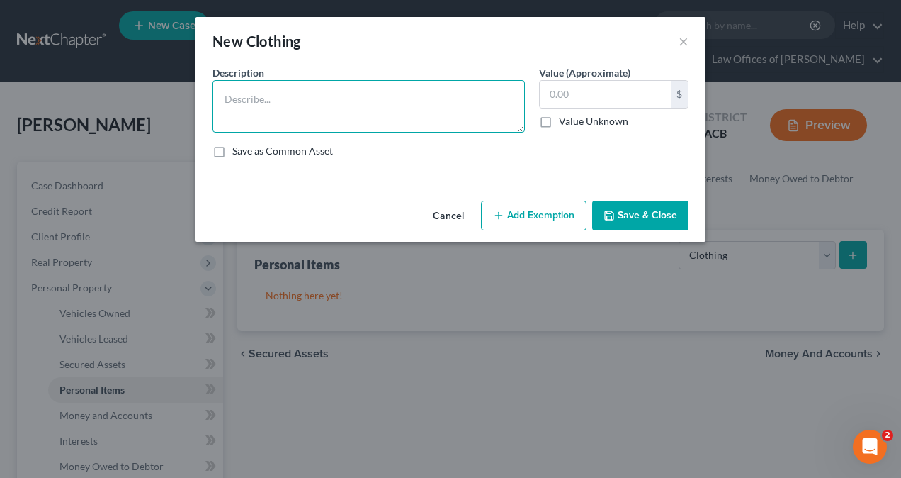
click at [289, 89] on textarea at bounding box center [369, 106] width 313 height 52
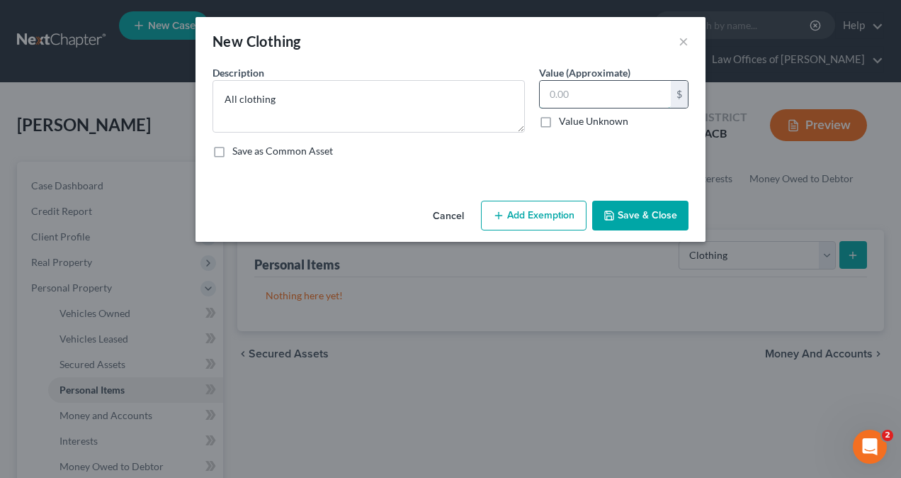
click at [592, 94] on input "text" at bounding box center [605, 94] width 131 height 27
click at [525, 210] on button "Add Exemption" at bounding box center [534, 216] width 106 height 30
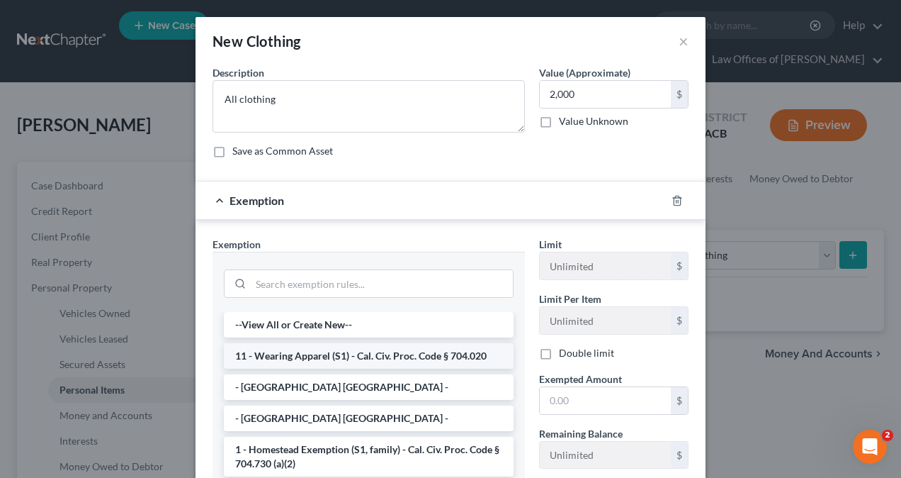
click at [339, 350] on li "11 - Wearing Apparel (S1) - Cal. Civ. Proc. Code § 704.020" at bounding box center [369, 356] width 290 height 26
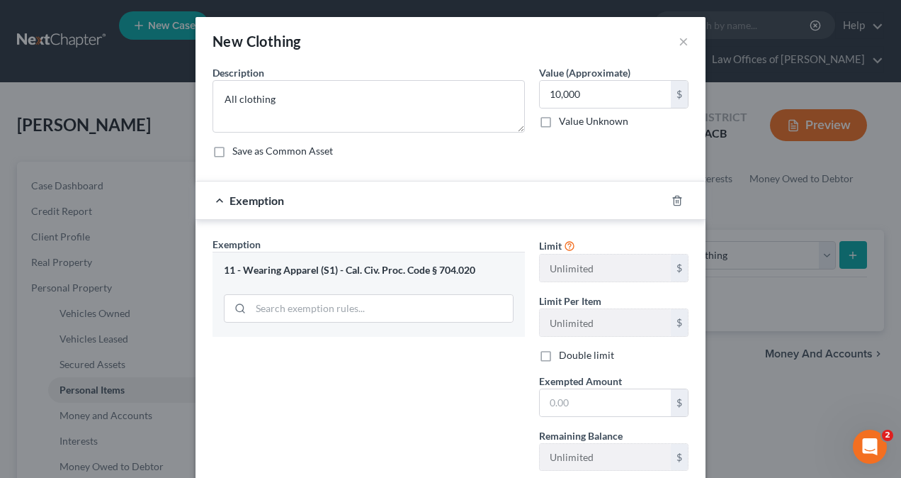
click at [426, 400] on div "Exemption Set must be selected for CA. Exemption * 11 - Wearing Apparel (S1) - …" at bounding box center [369, 359] width 327 height 245
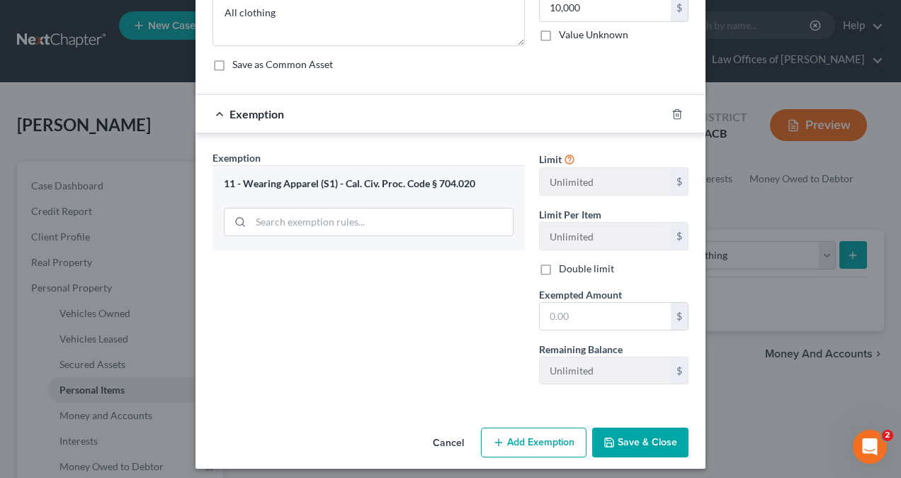
scroll to position [91, 0]
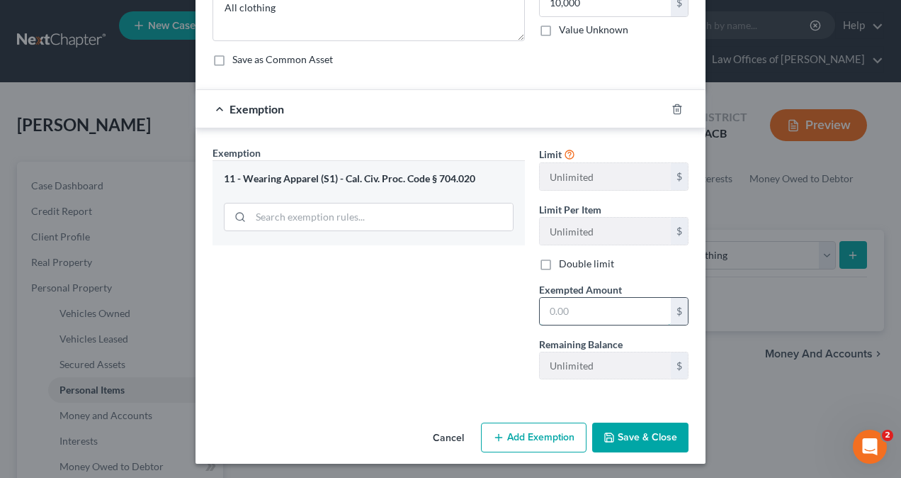
click at [597, 307] on input "text" at bounding box center [605, 311] width 131 height 27
click at [438, 354] on div "Exemption Set must be selected for CA. Exemption * 11 - Wearing Apparel (S1) - …" at bounding box center [369, 267] width 327 height 245
click at [652, 437] on button "Save & Close" at bounding box center [640, 437] width 96 height 30
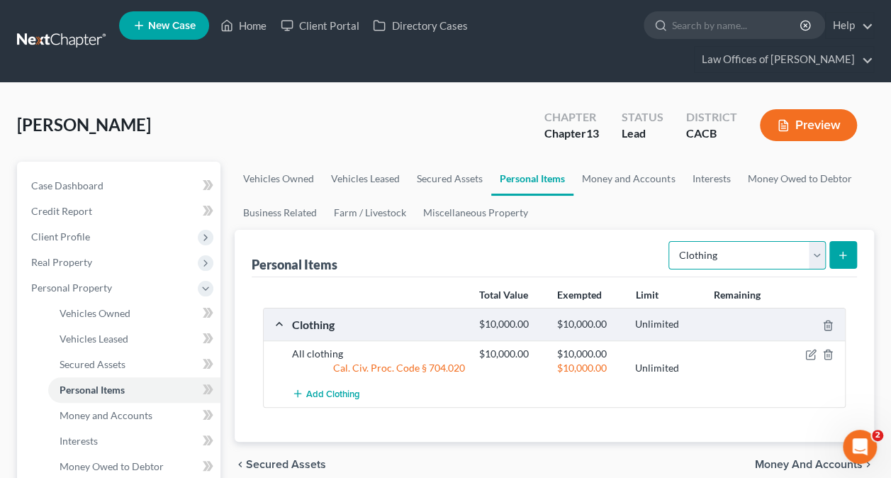
click at [735, 254] on select "Select Item Type Clothing Collectibles Of Value Electronics Firearms Household …" at bounding box center [746, 255] width 157 height 28
click at [670, 241] on select "Select Item Type Clothing Collectibles Of Value Electronics Firearms Household …" at bounding box center [746, 255] width 157 height 28
click at [843, 252] on line "submit" at bounding box center [843, 255] width 0 height 6
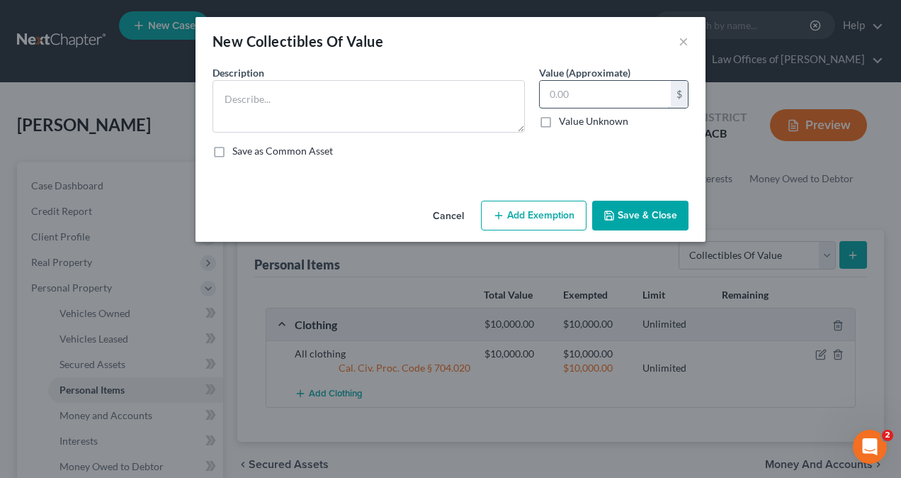
click at [591, 97] on input "text" at bounding box center [605, 94] width 131 height 27
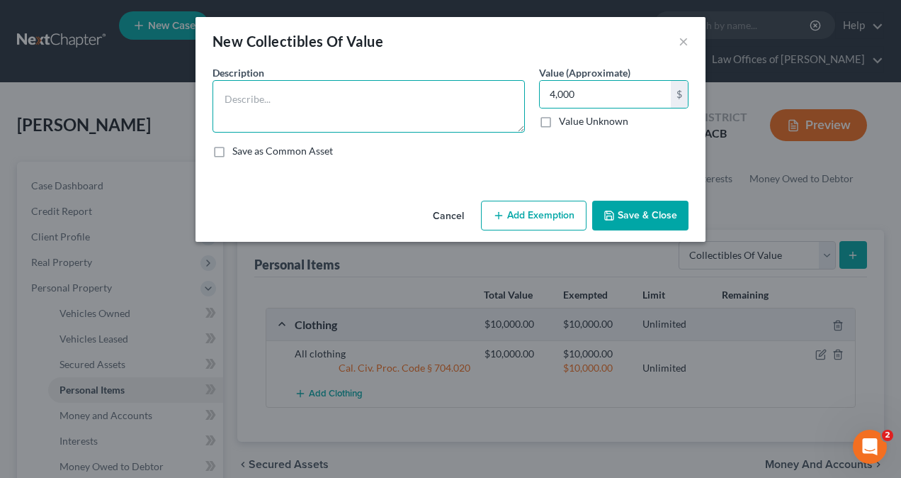
click at [247, 95] on textarea at bounding box center [369, 106] width 313 height 52
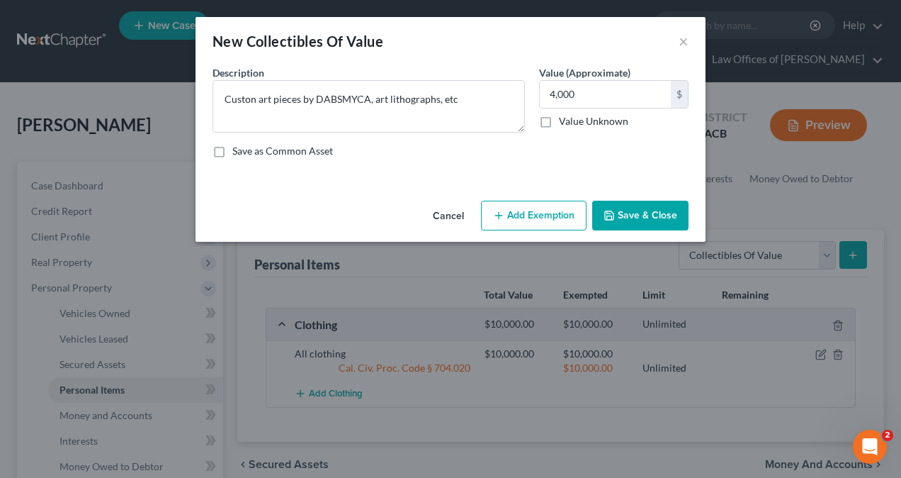
click at [544, 212] on button "Add Exemption" at bounding box center [534, 216] width 106 height 30
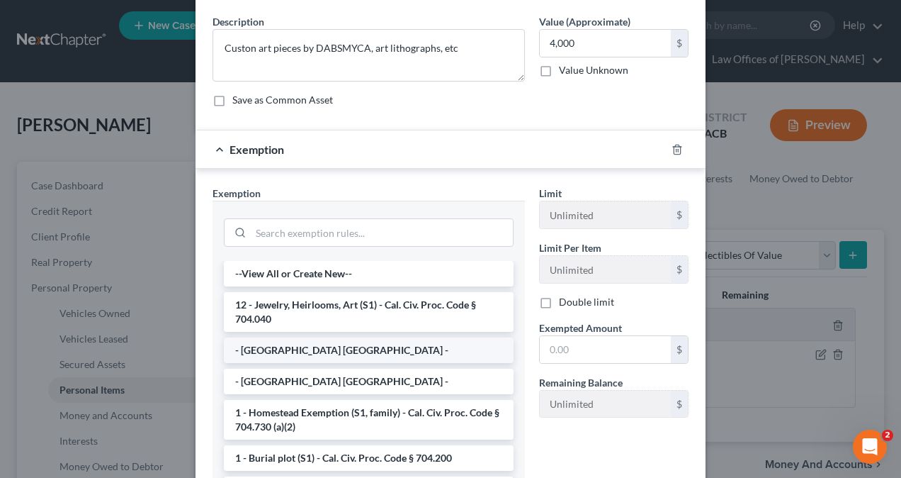
scroll to position [18, 0]
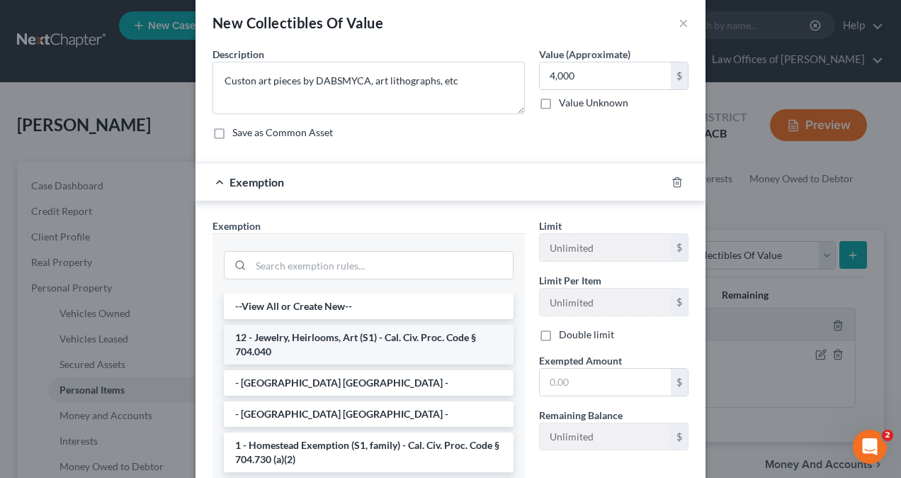
click at [326, 337] on li "12 - Jewelry, Heirlooms, Art (S1) - Cal. Civ. Proc. Code § 704.040" at bounding box center [369, 345] width 290 height 40
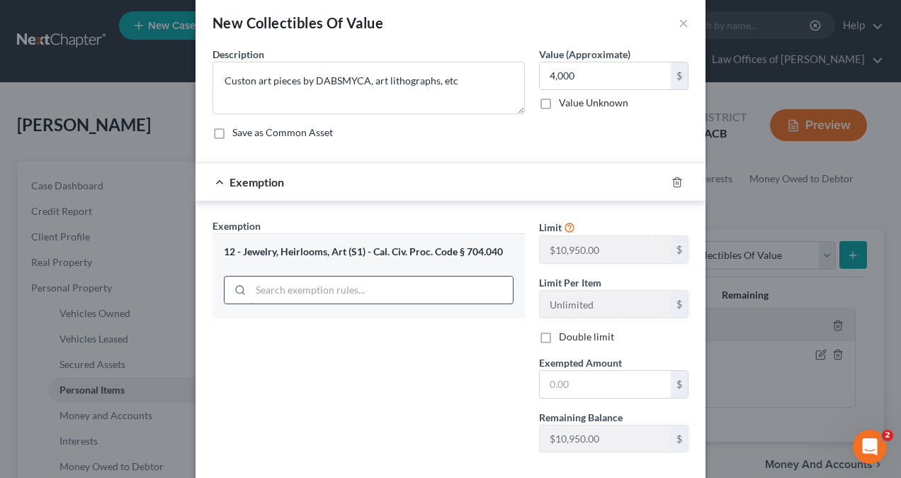
click at [337, 289] on input "search" at bounding box center [382, 289] width 262 height 27
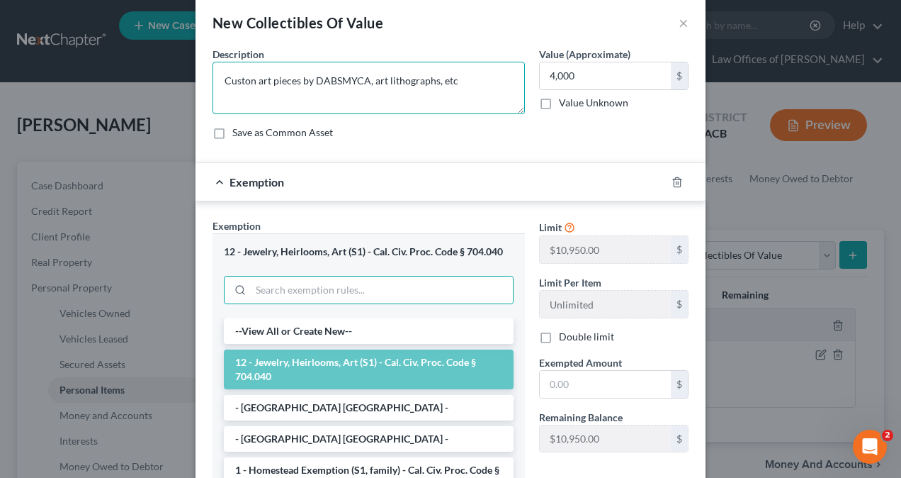
click at [249, 82] on textarea "Custon art pieces by DABSMYCA, art lithographs, etc" at bounding box center [369, 88] width 313 height 52
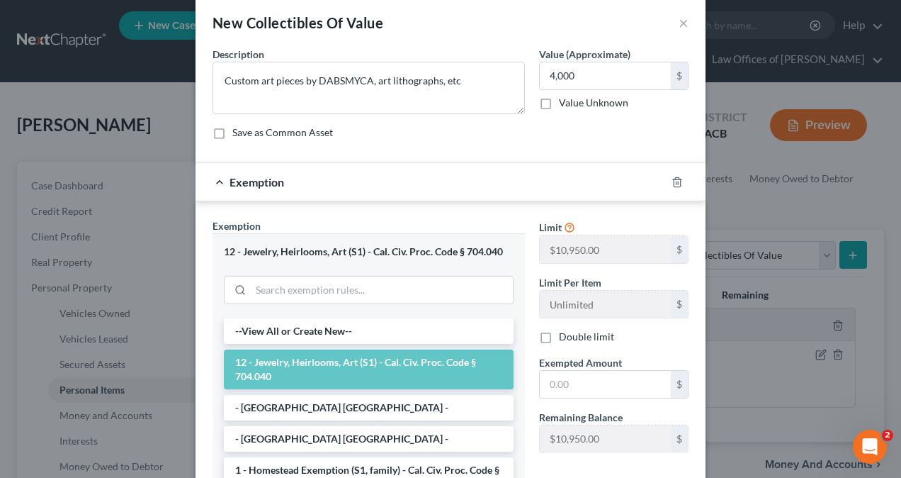
click at [354, 364] on li "12 - Jewelry, Heirlooms, Art (S1) - Cal. Civ. Proc. Code § 704.040" at bounding box center [369, 369] width 290 height 40
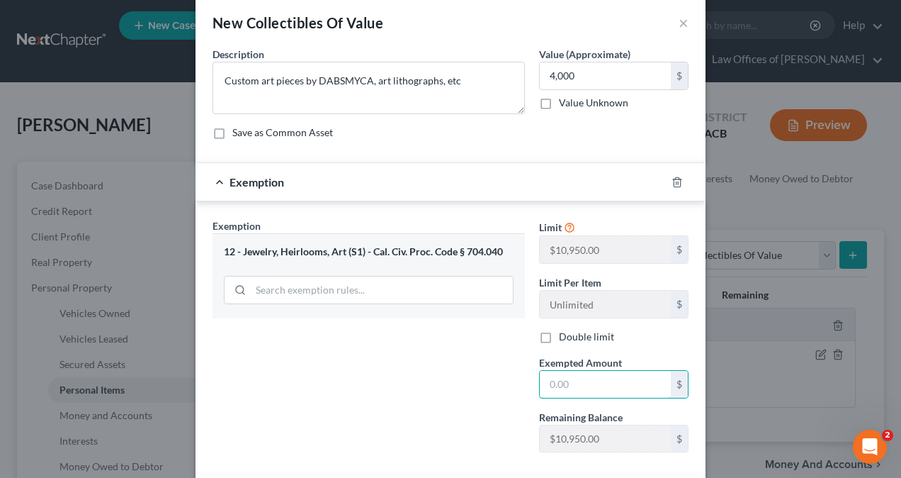
drag, startPoint x: 575, startPoint y: 385, endPoint x: 510, endPoint y: 392, distance: 66.3
click at [510, 392] on div "Exemption Set must be selected for CA. Exemption * 12 - Jewelry, Heirlooms, Art…" at bounding box center [451, 341] width 490 height 246
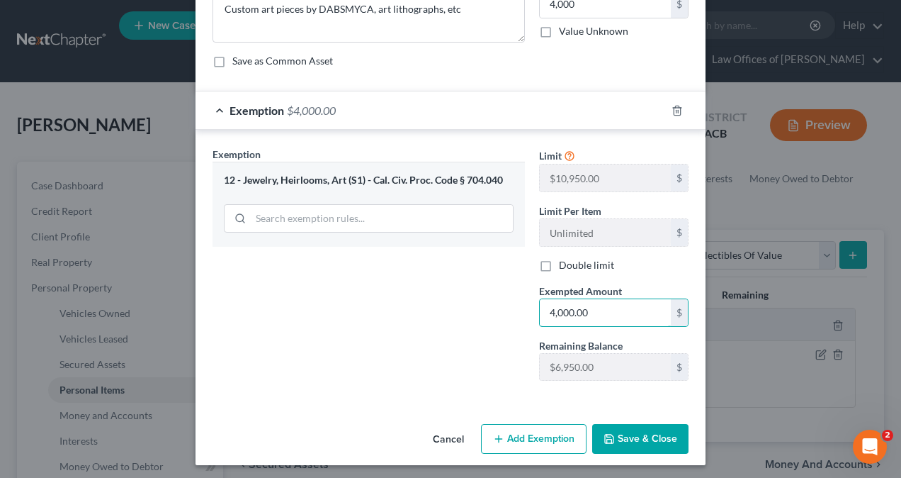
scroll to position [91, 0]
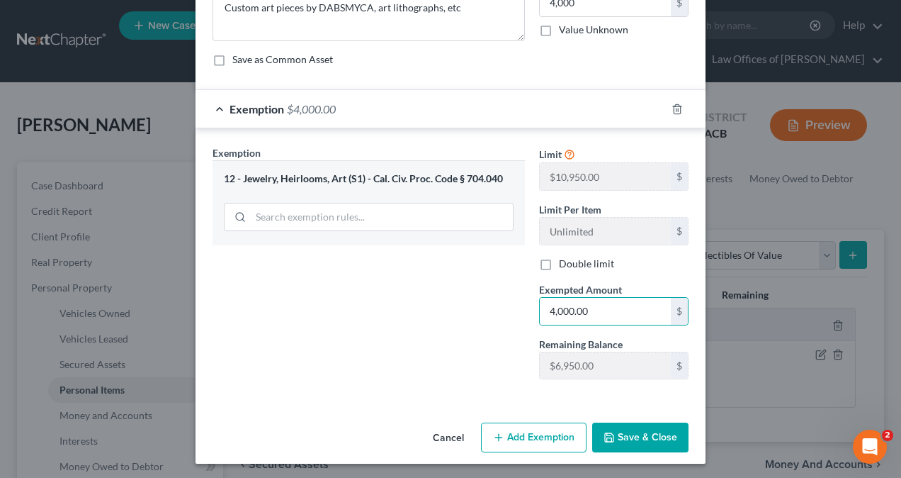
click at [648, 437] on button "Save & Close" at bounding box center [640, 437] width 96 height 30
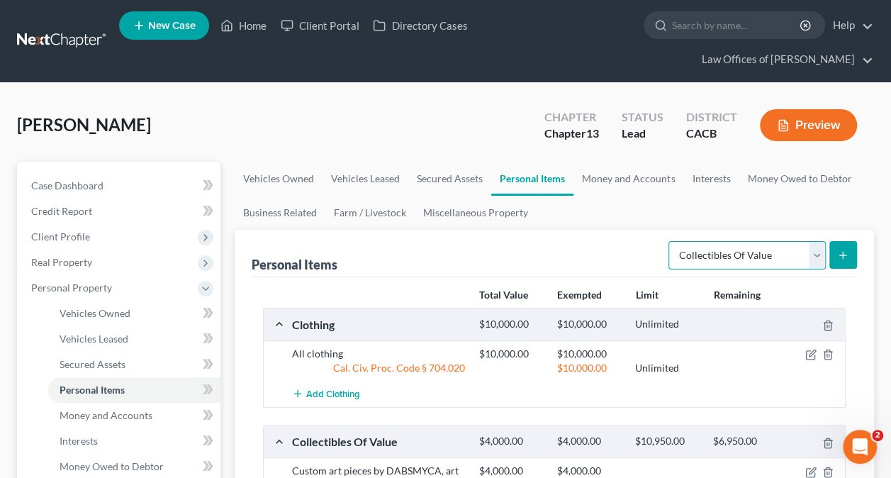
click at [815, 252] on select "Select Item Type Clothing Collectibles Of Value Electronics Firearms Household …" at bounding box center [746, 255] width 157 height 28
click at [670, 241] on select "Select Item Type Clothing Collectibles Of Value Electronics Firearms Household …" at bounding box center [746, 255] width 157 height 28
click at [849, 252] on button "submit" at bounding box center [843, 255] width 28 height 28
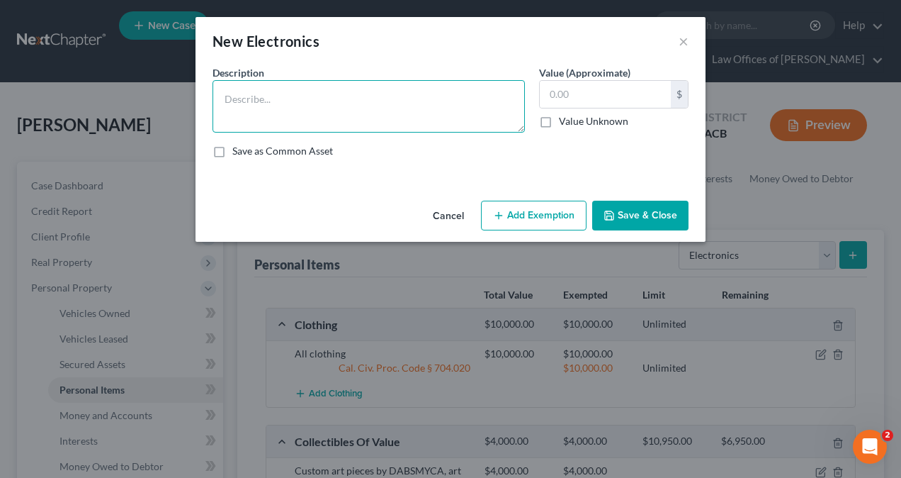
click at [289, 88] on textarea at bounding box center [369, 106] width 313 height 52
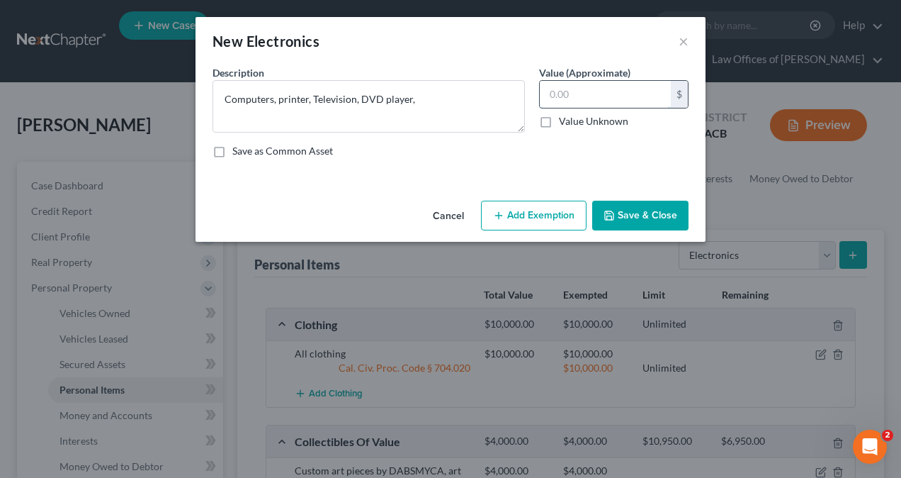
click at [601, 91] on input "text" at bounding box center [605, 94] width 131 height 27
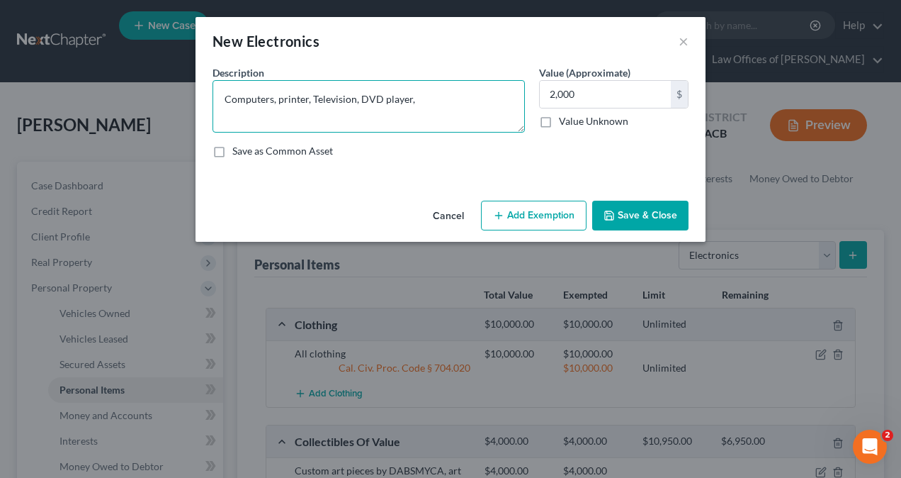
click at [443, 98] on textarea "Computers, printer, Television, DVD player," at bounding box center [369, 106] width 313 height 52
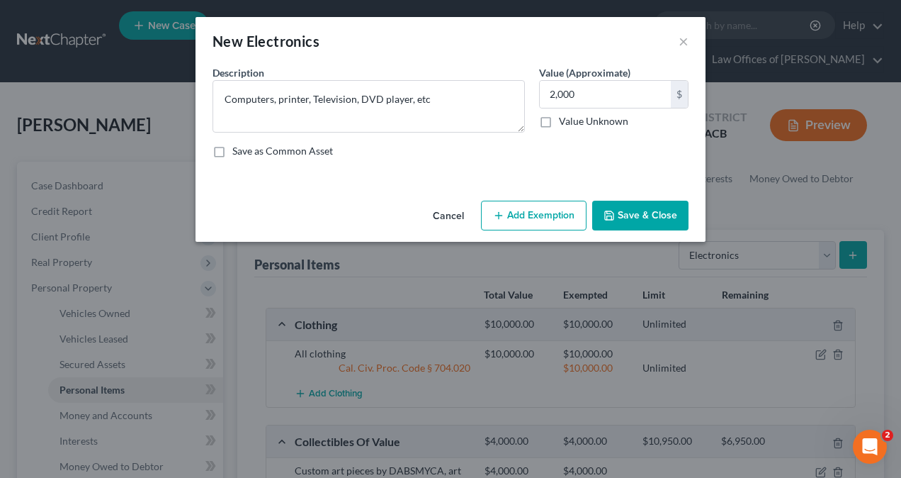
click at [533, 213] on button "Add Exemption" at bounding box center [534, 216] width 106 height 30
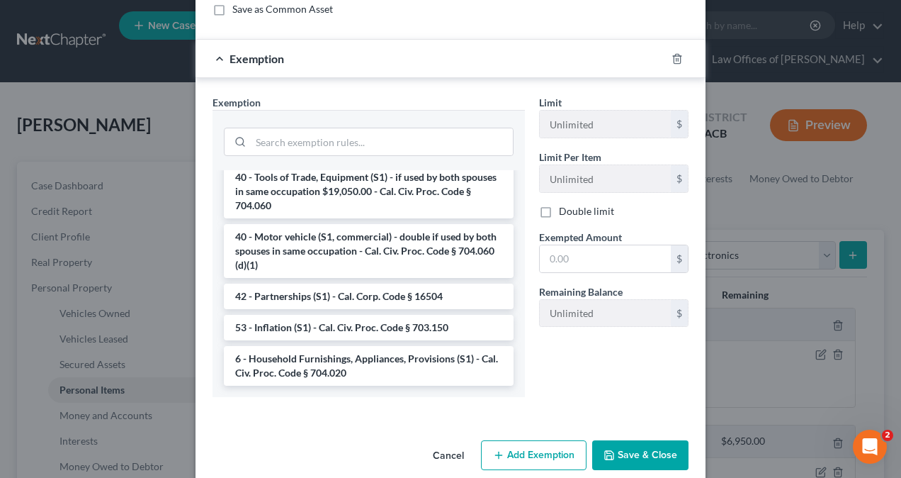
scroll to position [160, 0]
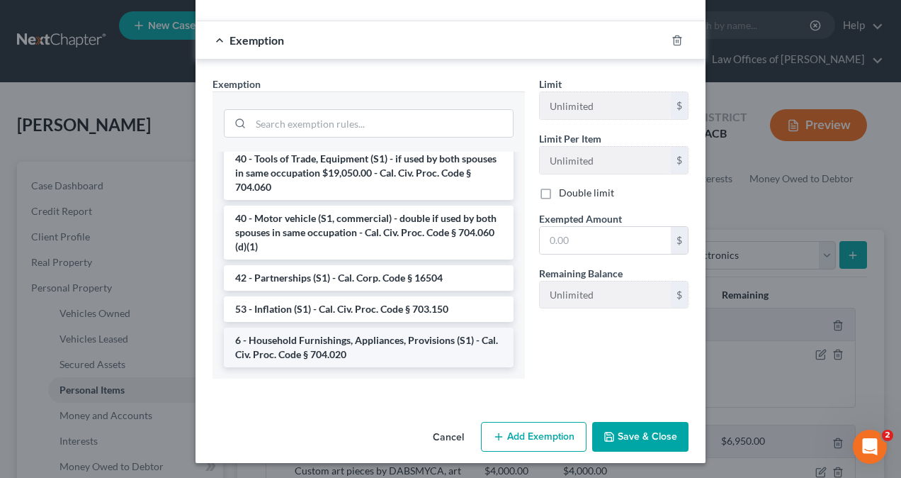
click at [364, 338] on li "6 - Household Furnishings, Appliances, Provisions (S1) - Cal. Civ. Proc. Code §…" at bounding box center [369, 347] width 290 height 40
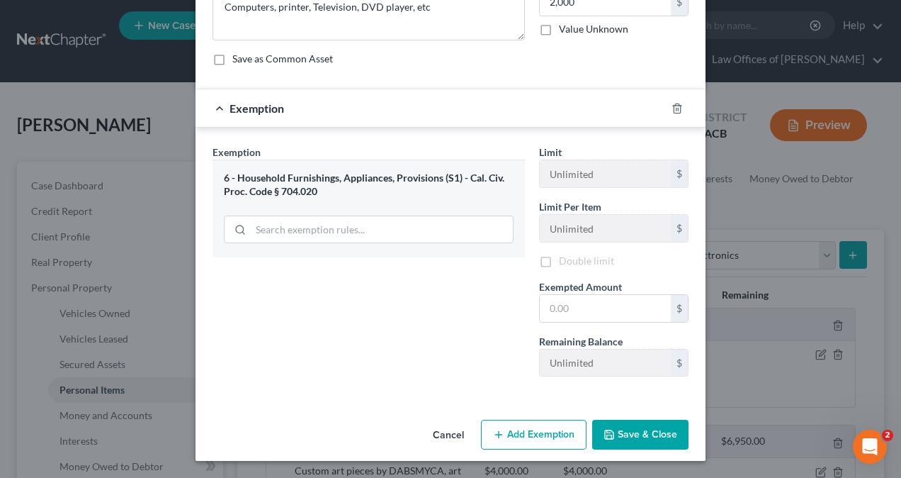
scroll to position [91, 0]
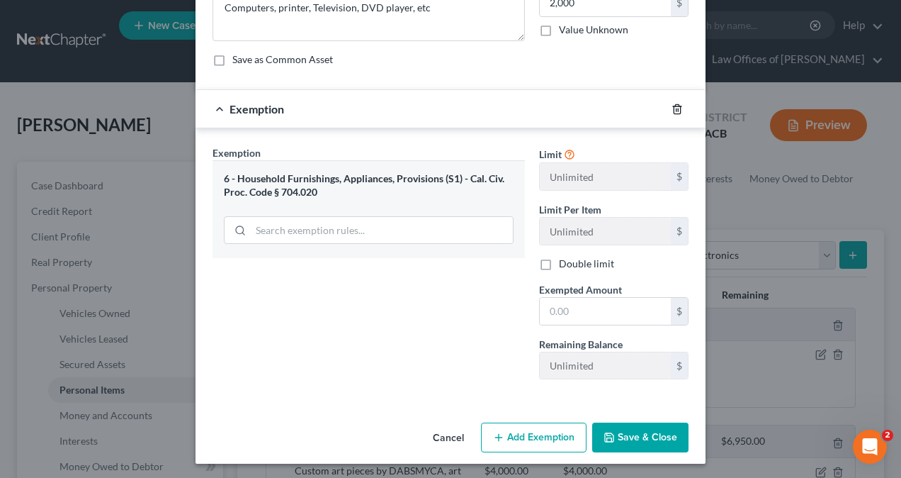
click at [676, 109] on icon "button" at bounding box center [677, 108] width 11 height 11
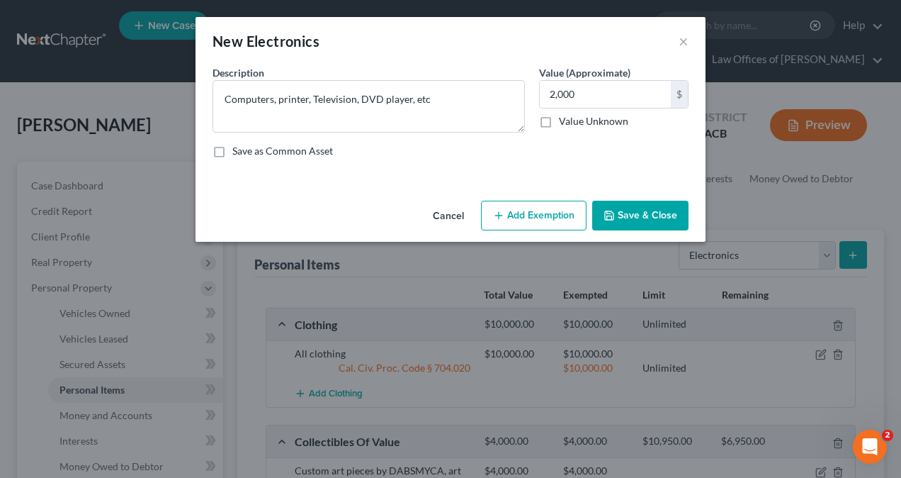
scroll to position [0, 0]
click at [519, 208] on button "Add Exemption" at bounding box center [534, 216] width 106 height 30
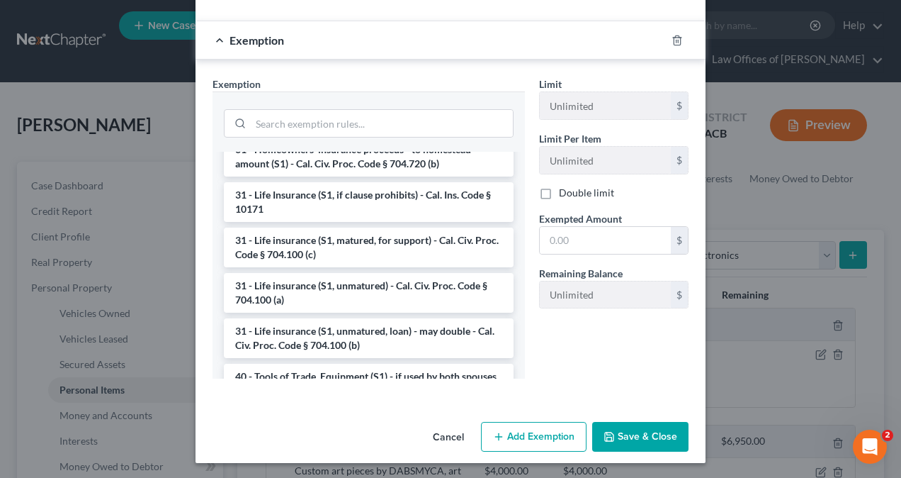
scroll to position [1913, 0]
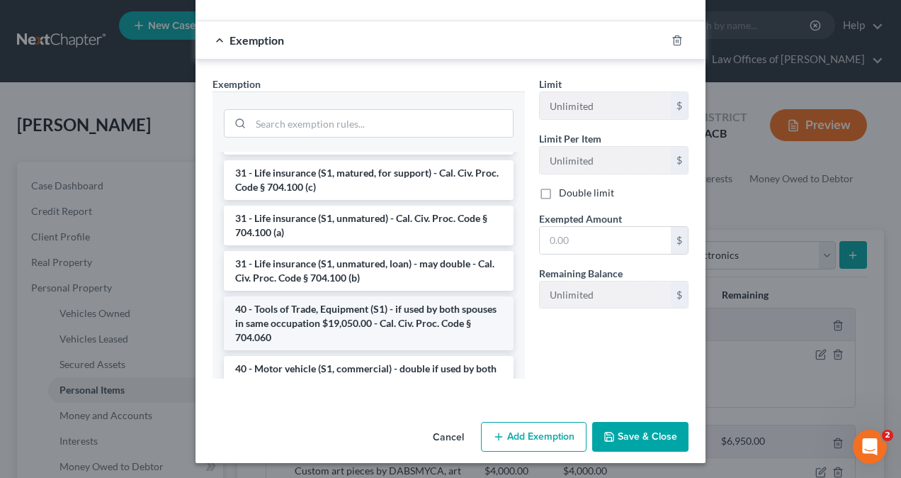
click at [340, 315] on li "40 - Tools of Trade, Equipment (S1) - if used by both spouses in same occupatio…" at bounding box center [369, 323] width 290 height 54
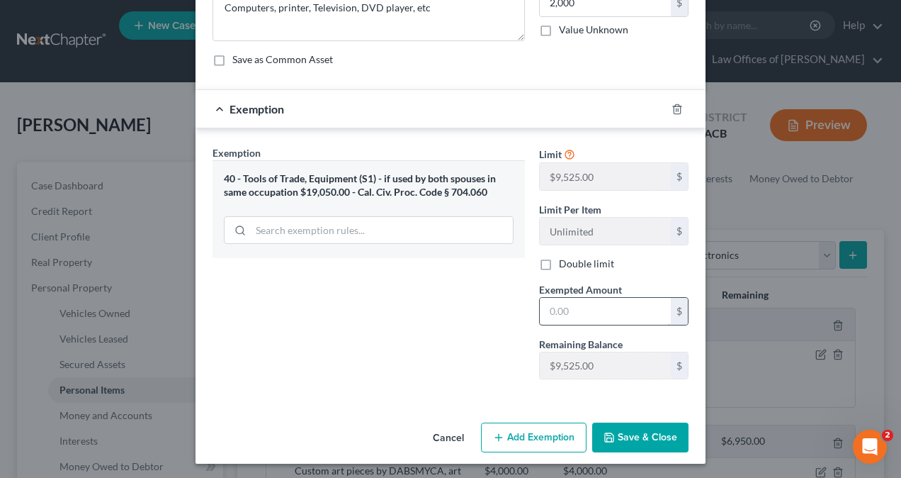
scroll to position [0, 0]
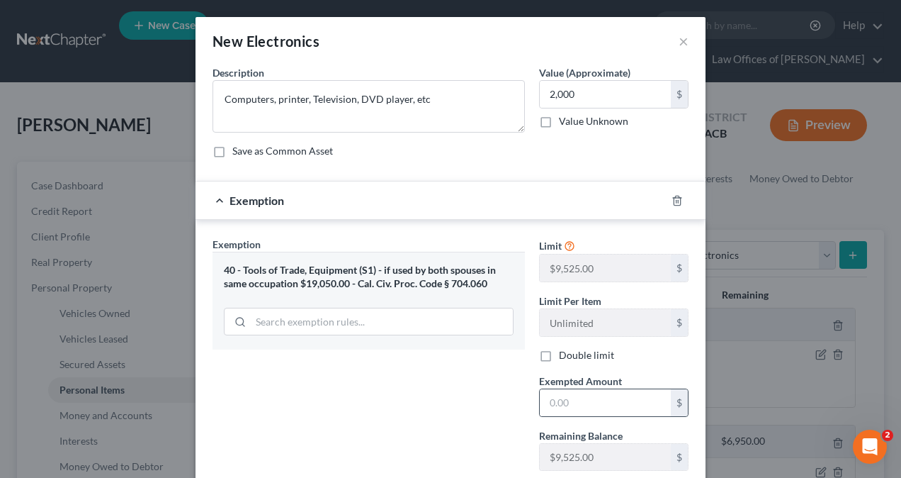
click at [590, 386] on label "Exempted Amount *" at bounding box center [580, 380] width 83 height 15
click at [586, 399] on input "text" at bounding box center [605, 402] width 131 height 27
click at [395, 381] on div "Exemption Set must be selected for CA. Exemption * 40 - Tools of Trade, Equipme…" at bounding box center [369, 359] width 327 height 245
click at [674, 197] on icon "button" at bounding box center [677, 200] width 6 height 9
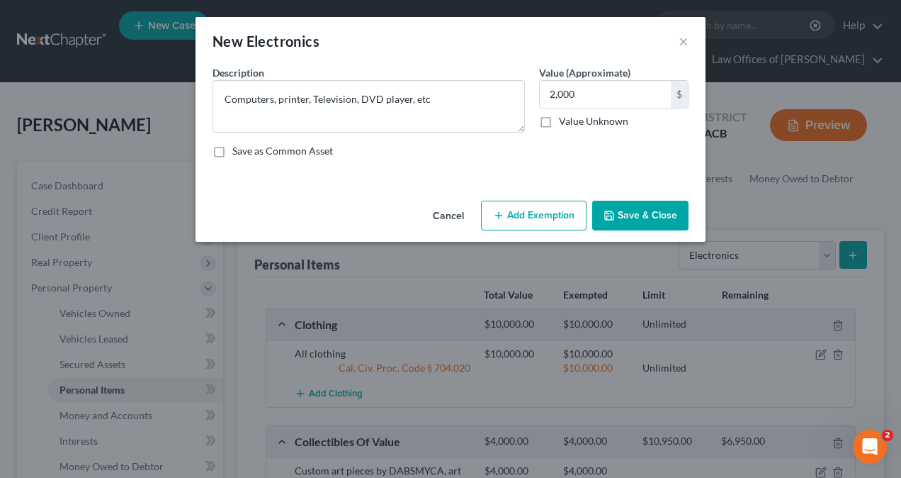
click at [524, 212] on button "Add Exemption" at bounding box center [534, 216] width 106 height 30
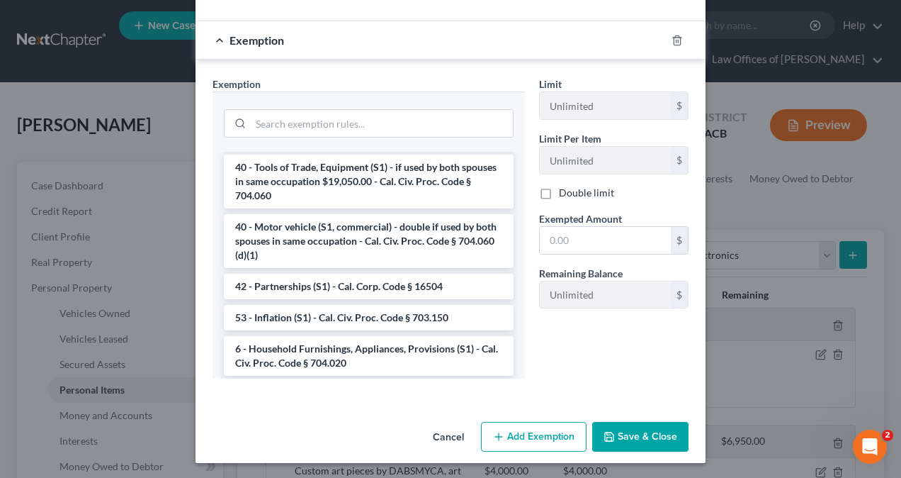
scroll to position [2064, 0]
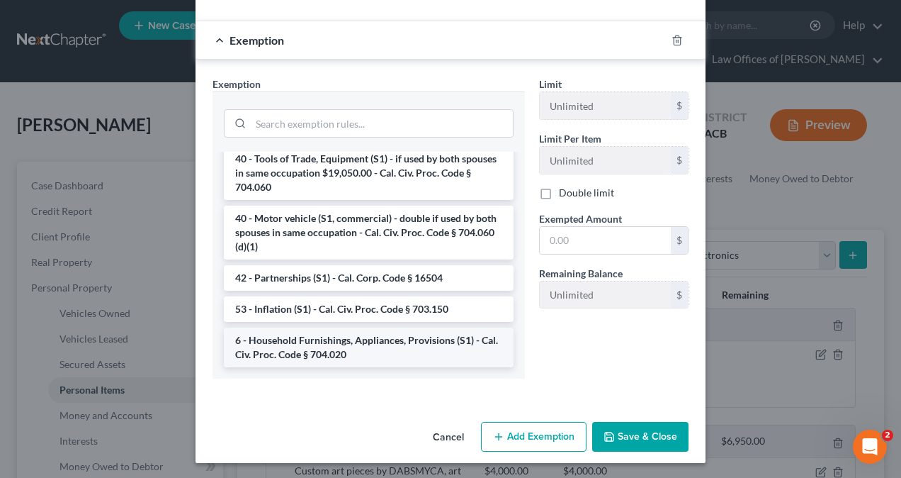
click at [356, 346] on li "6 - Household Furnishings, Appliances, Provisions (S1) - Cal. Civ. Proc. Code §…" at bounding box center [369, 347] width 290 height 40
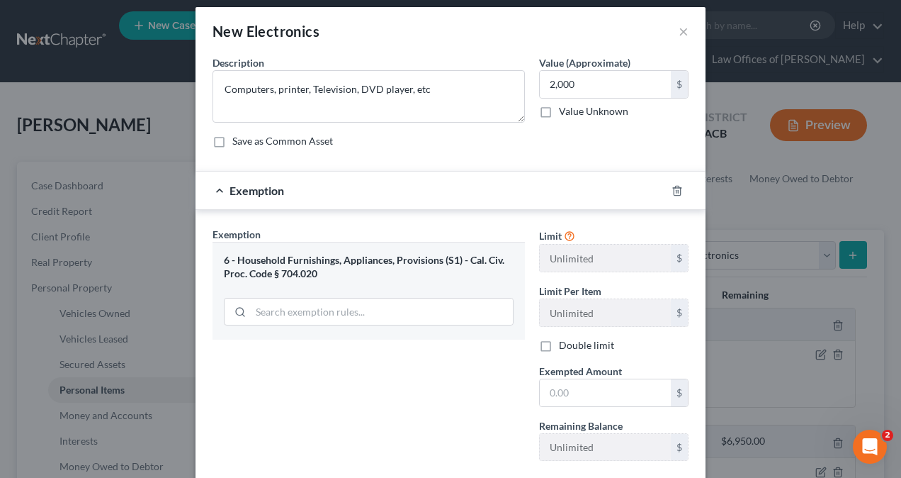
scroll to position [0, 0]
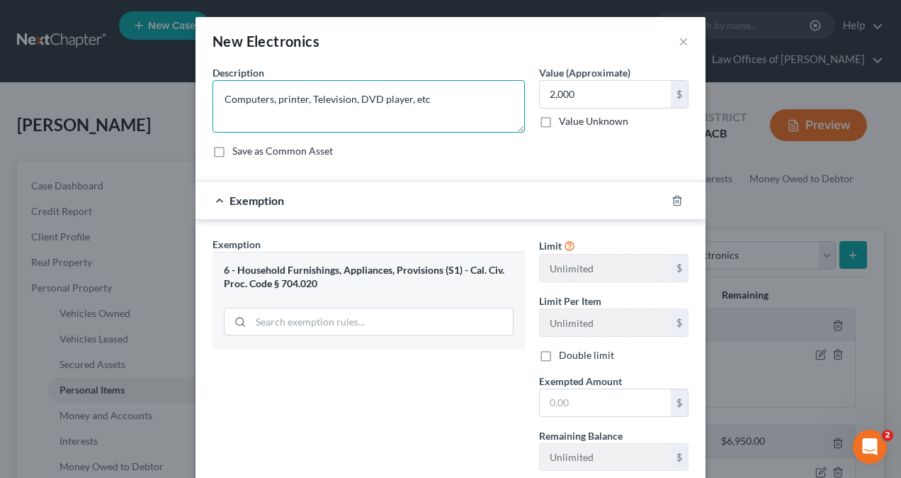
click at [217, 101] on textarea "Computers, printer, Television, DVD player, etc" at bounding box center [369, 106] width 313 height 52
click at [414, 101] on textarea "Refrigerator, Washer and Dryer, Dishwashers, stoveComputers, printer, Televisio…" at bounding box center [369, 106] width 313 height 52
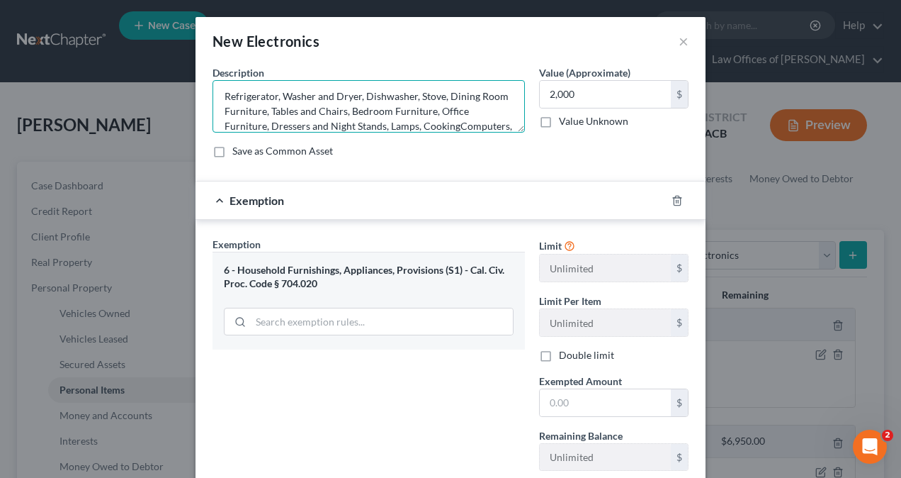
scroll to position [18, 0]
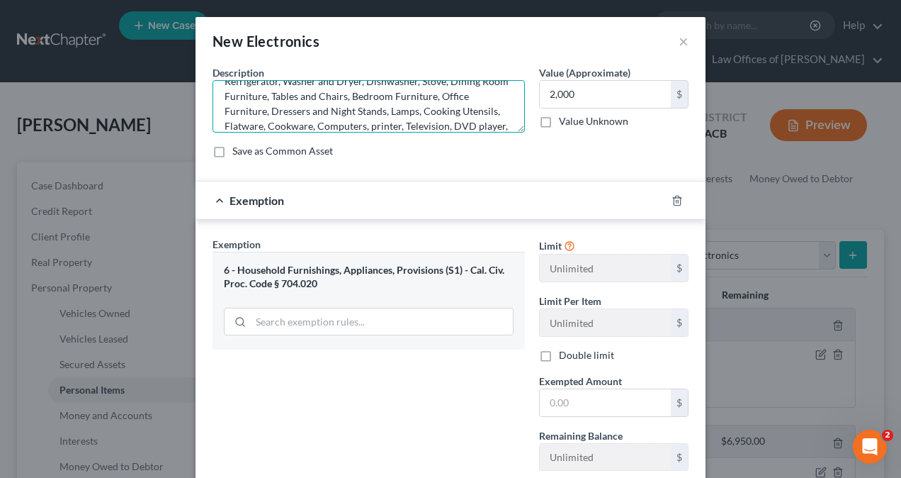
click at [292, 94] on textarea "Refrigerator, Washer and Dryer, Dishwasher, Stove, Dining Room Furniture, Table…" at bounding box center [369, 106] width 313 height 52
click at [488, 127] on textarea "Refrigerator, Washer and Dryer, Dishwasher, Stove, Dining Room Furniture, Livin…" at bounding box center [369, 106] width 313 height 52
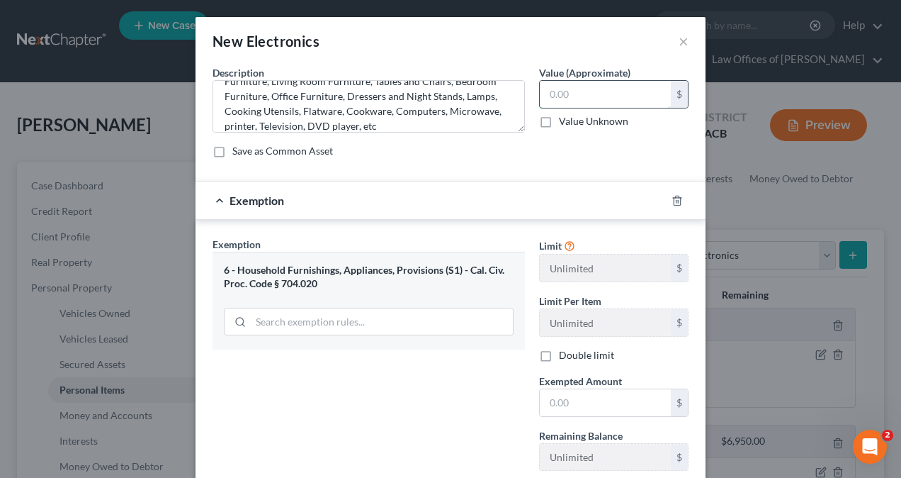
click at [602, 101] on input "text" at bounding box center [605, 94] width 131 height 27
click at [449, 203] on div "Exemption" at bounding box center [431, 200] width 471 height 38
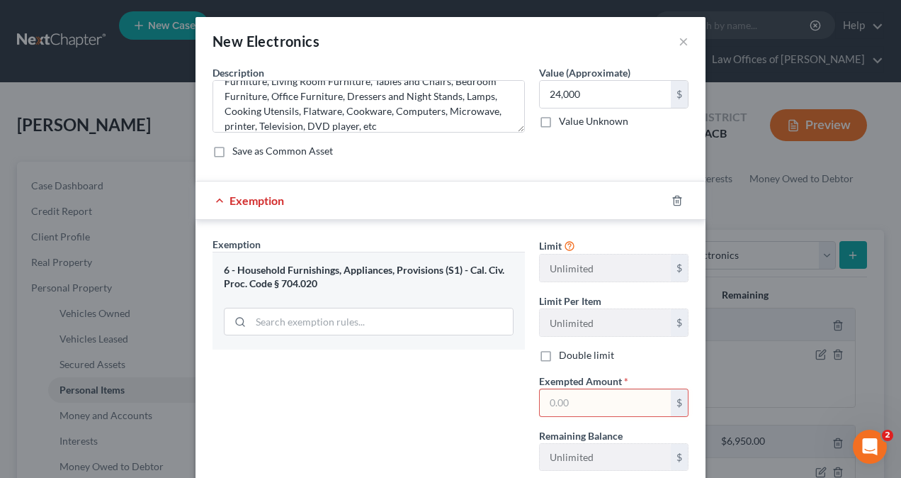
click at [581, 410] on input "text" at bounding box center [605, 402] width 131 height 27
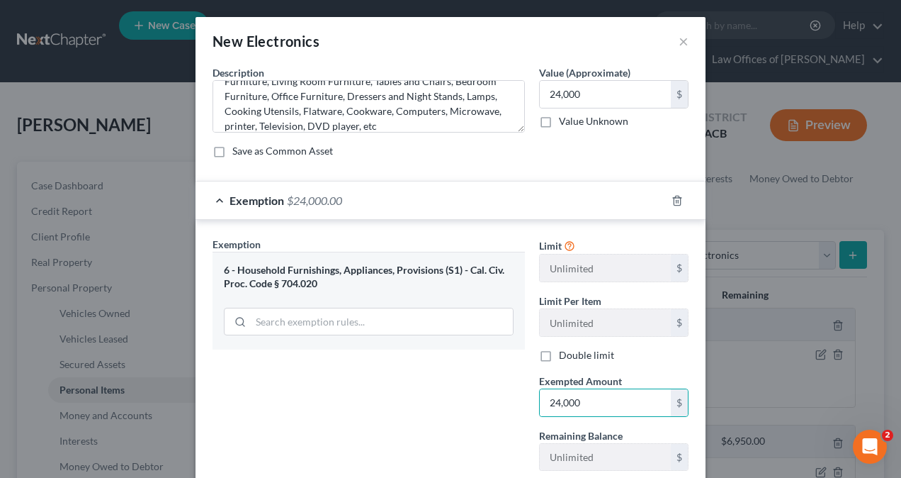
click at [442, 411] on div "Exemption Set must be selected for CA. Exemption * 6 - Household Furnishings, A…" at bounding box center [369, 359] width 327 height 245
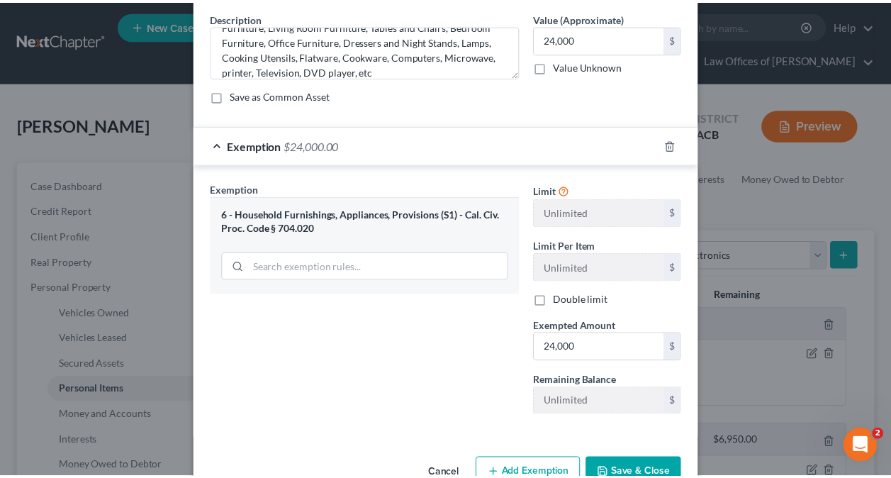
scroll to position [91, 0]
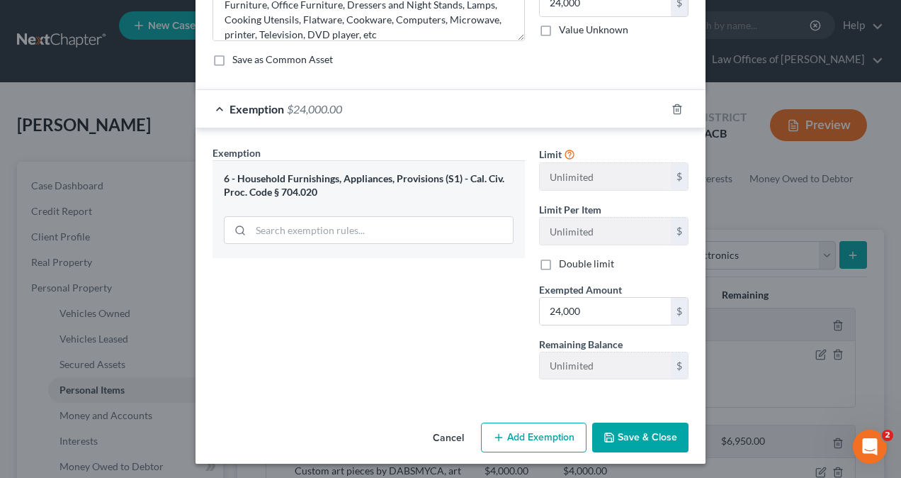
click at [648, 430] on button "Save & Close" at bounding box center [640, 437] width 96 height 30
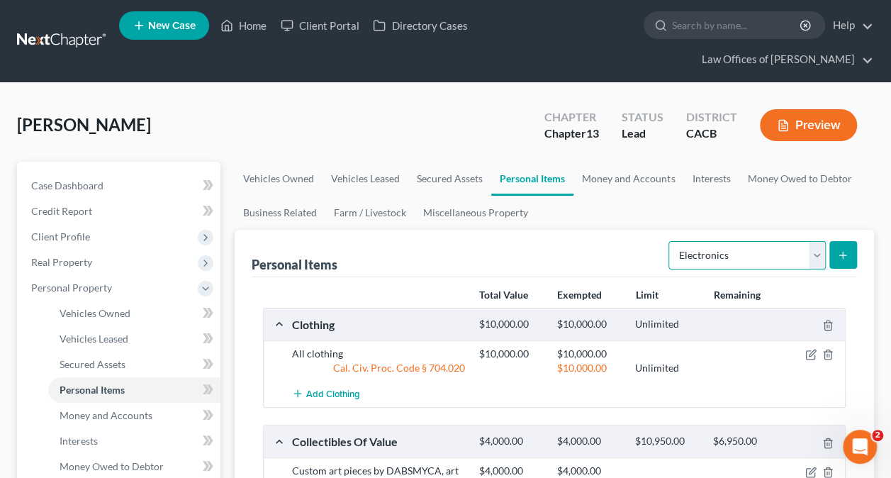
click at [737, 254] on select "Select Item Type Clothing Collectibles Of Value Electronics Firearms Household …" at bounding box center [746, 255] width 157 height 28
click at [563, 250] on div "Personal Items Select Item Type Clothing Collectibles Of Value Electronics Fire…" at bounding box center [554, 253] width 605 height 47
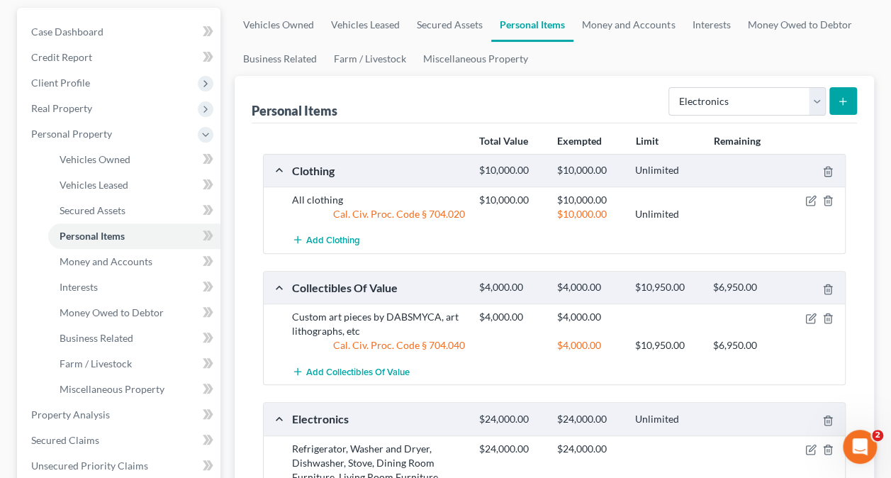
scroll to position [142, 0]
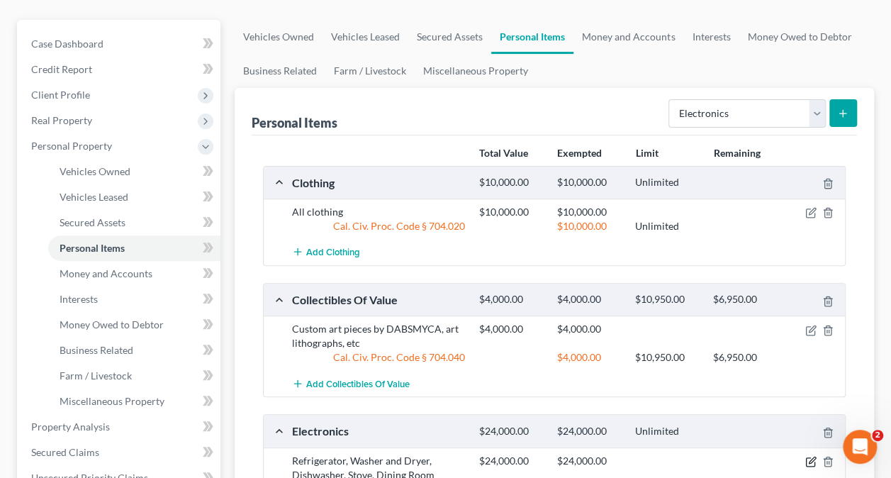
click at [812, 459] on icon "button" at bounding box center [810, 461] width 11 height 11
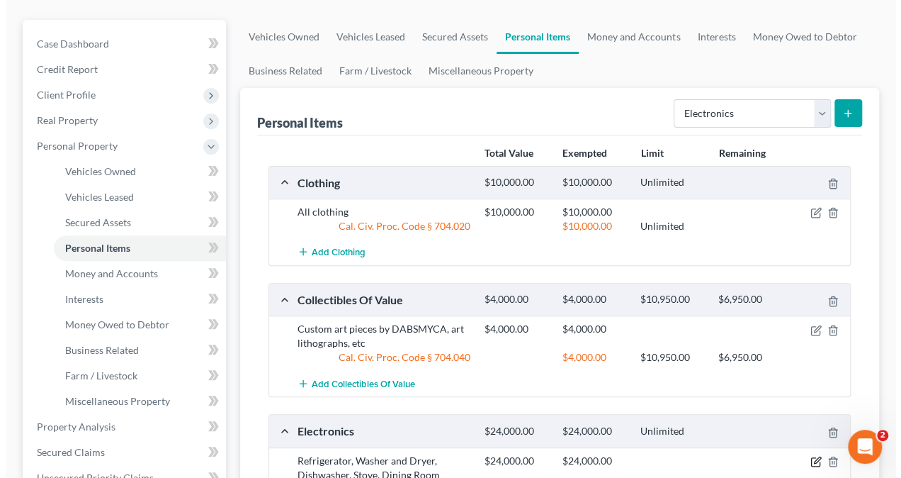
scroll to position [116, 0]
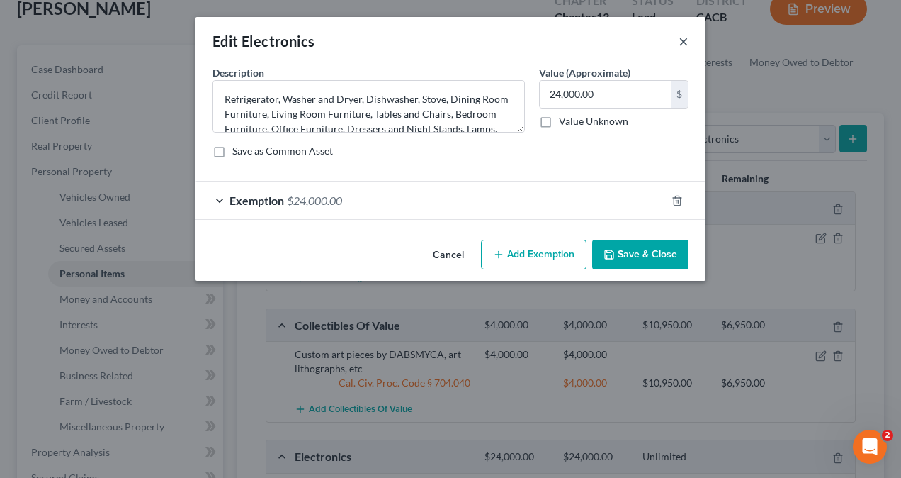
click at [686, 42] on button "×" at bounding box center [684, 41] width 10 height 17
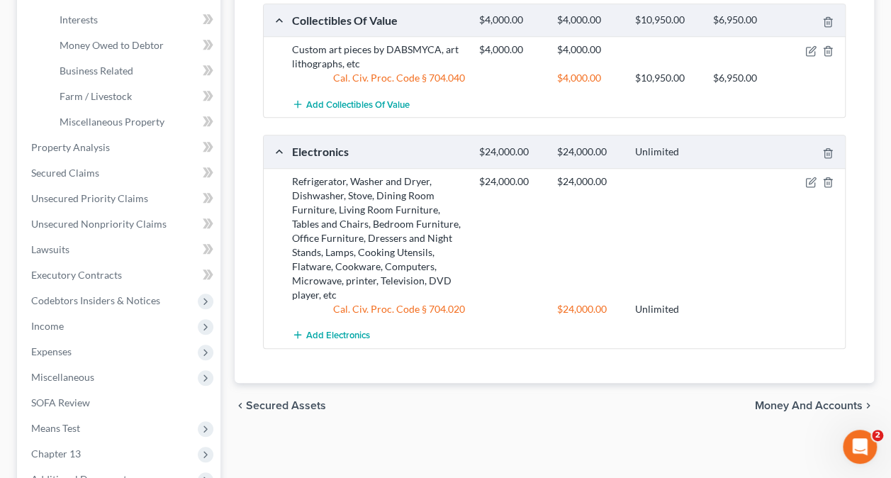
scroll to position [142, 0]
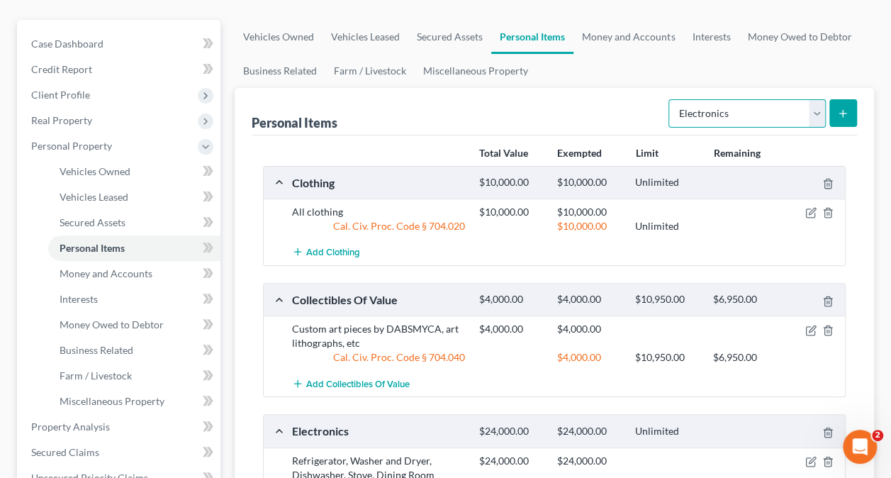
click at [746, 113] on select "Select Item Type Clothing Collectibles Of Value Electronics Firearms Household …" at bounding box center [746, 113] width 157 height 28
click at [670, 99] on select "Select Item Type Clothing Collectibles Of Value Electronics Firearms Household …" at bounding box center [746, 113] width 157 height 28
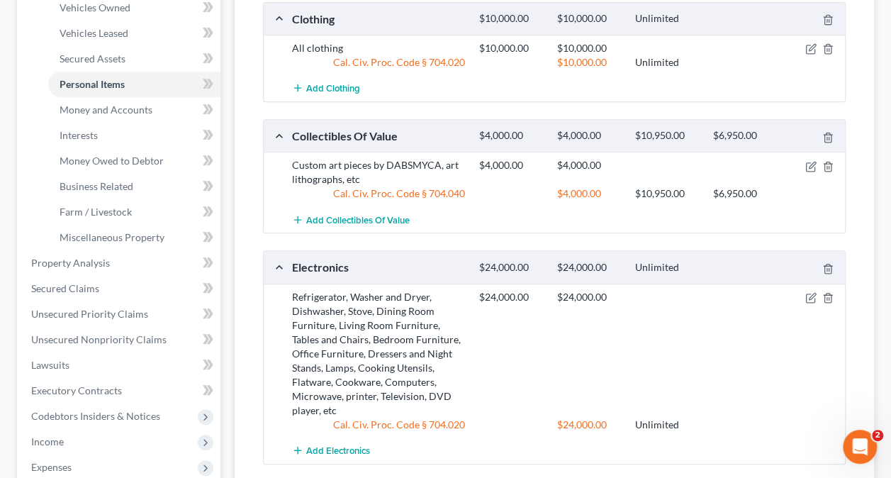
scroll to position [425, 0]
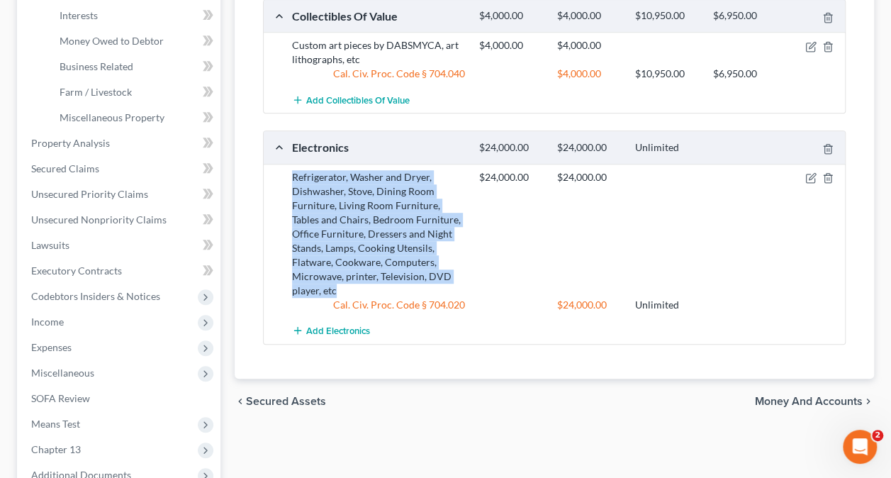
drag, startPoint x: 293, startPoint y: 173, endPoint x: 364, endPoint y: 292, distance: 138.9
click at [364, 292] on div "Refrigerator, Washer and Dryer, Dishwasher, Stove, Dining Room Furniture, Livin…" at bounding box center [378, 234] width 187 height 128
copy div "Refrigerator, Washer and Dryer, Dishwasher, Stove, Dining Room Furniture, Livin…"
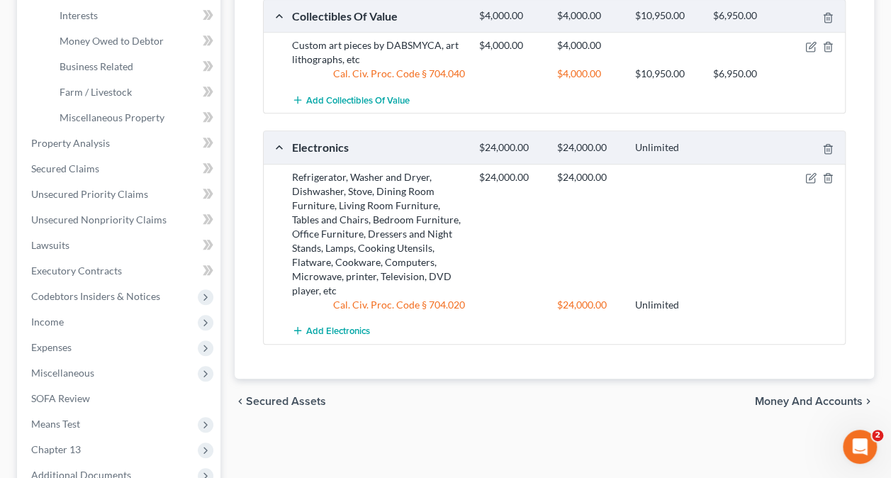
click at [607, 255] on div "$24,000.00 $24,000.00" at bounding box center [659, 234] width 374 height 128
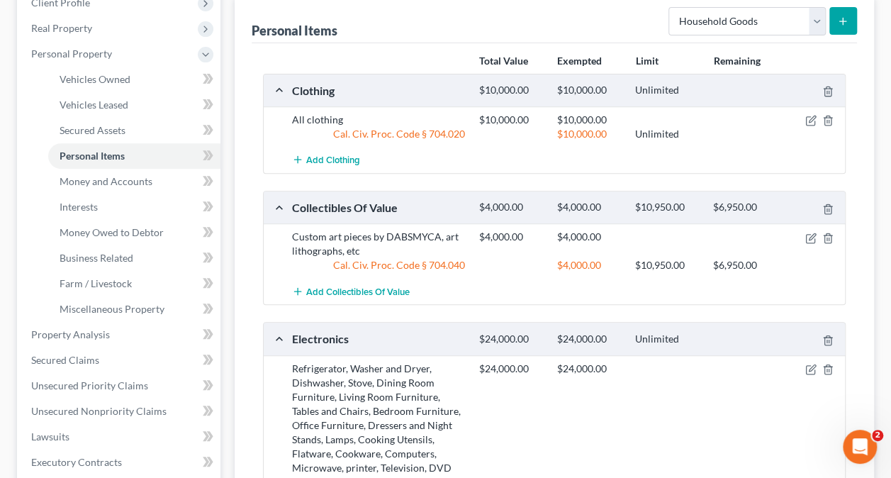
scroll to position [71, 0]
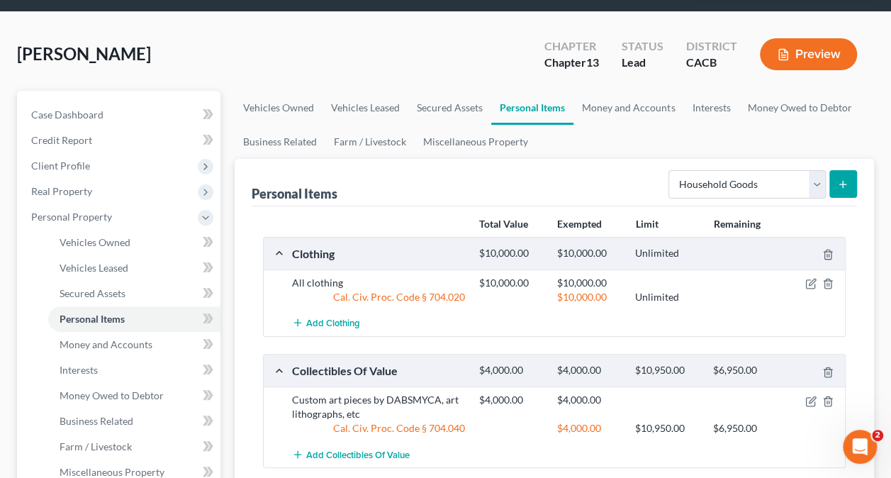
click at [849, 183] on button "submit" at bounding box center [843, 184] width 28 height 28
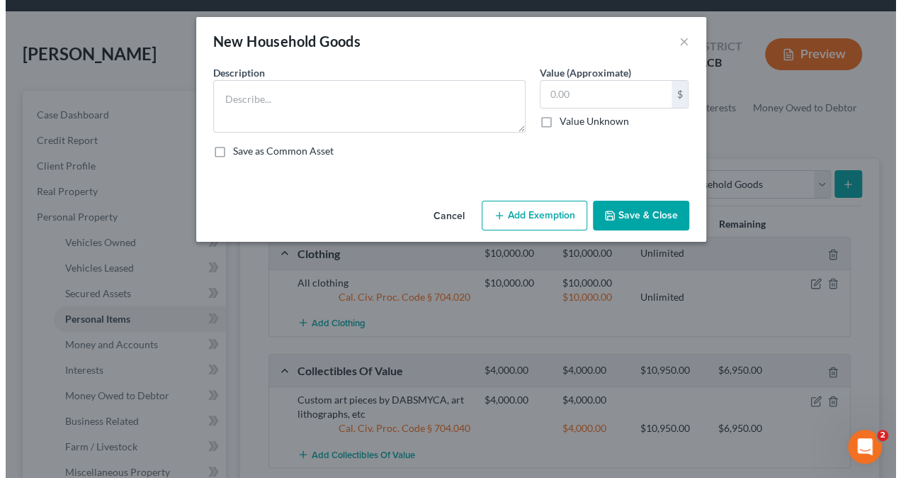
scroll to position [40, 0]
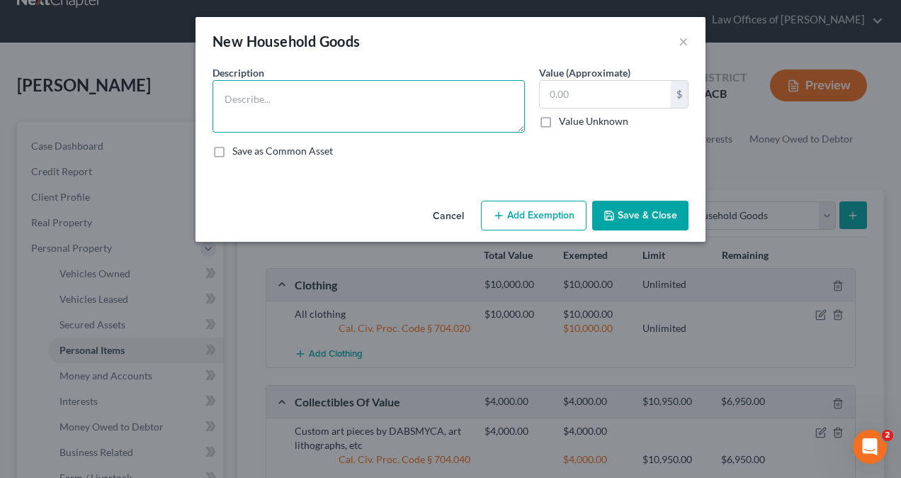
click at [340, 94] on textarea at bounding box center [369, 106] width 313 height 52
paste textarea "Refrigerator, Washer and Dryer, Dishwasher, Stove, Dining Room Furniture, Livin…"
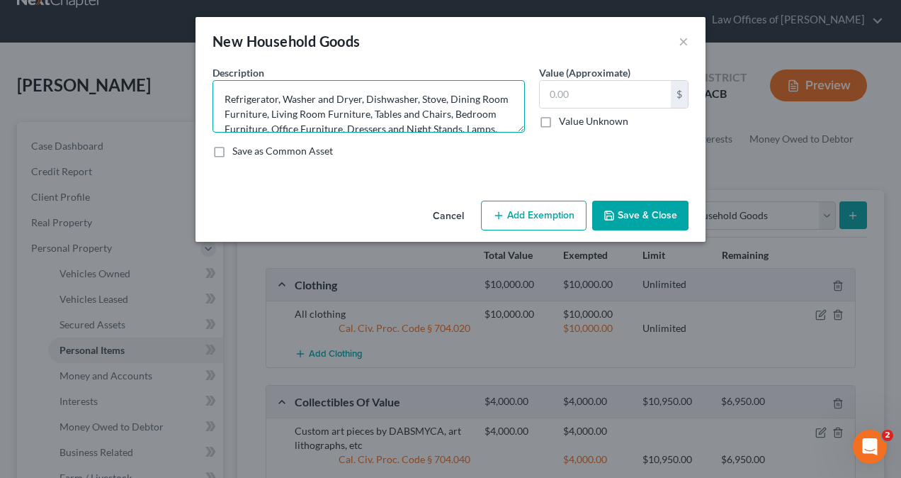
scroll to position [33, 0]
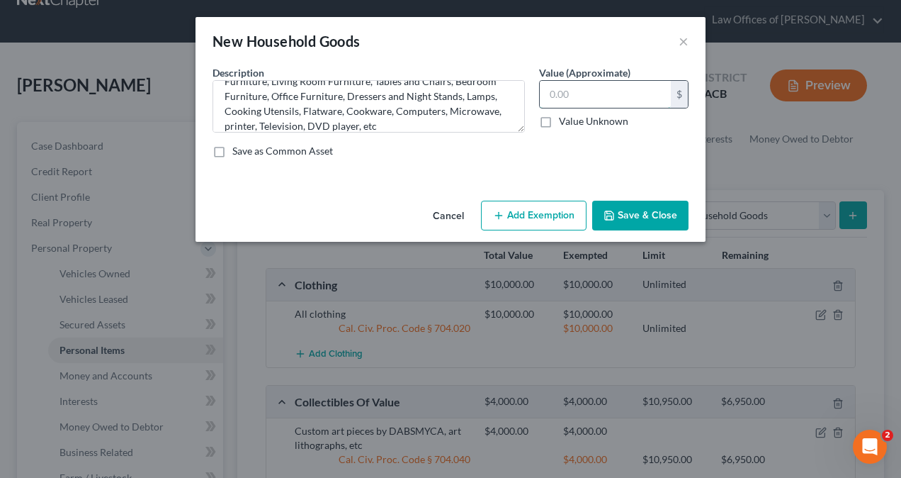
click at [581, 96] on input "text" at bounding box center [605, 94] width 131 height 27
click at [553, 220] on button "Add Exemption" at bounding box center [534, 216] width 106 height 30
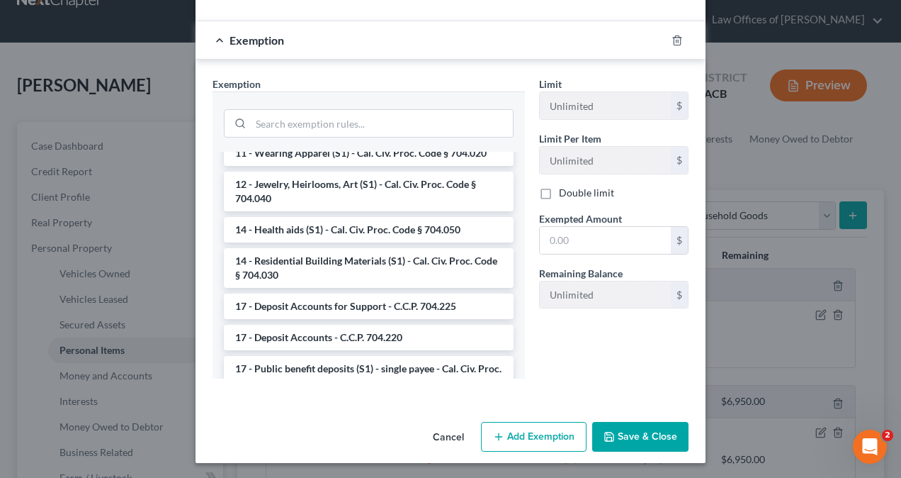
scroll to position [0, 0]
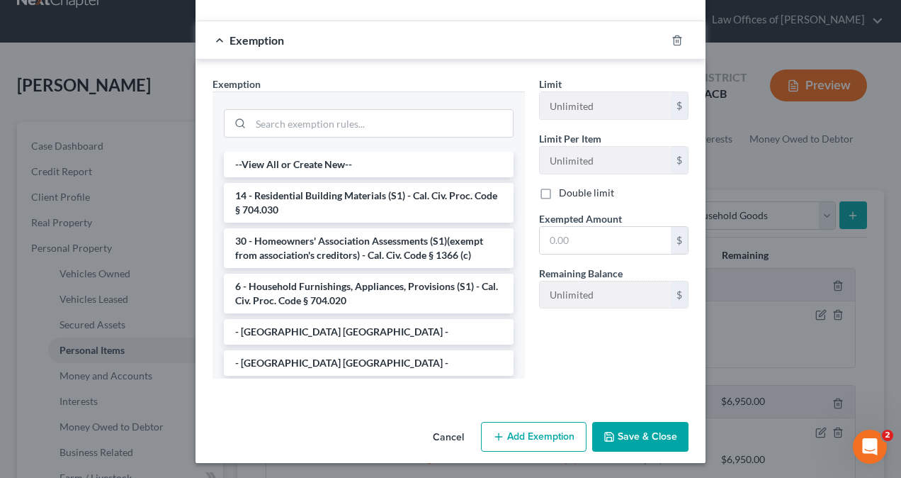
click at [743, 150] on div "New Household Goods × An exemption set must first be selected from the Filing I…" at bounding box center [450, 239] width 901 height 478
click at [639, 435] on button "Save & Close" at bounding box center [640, 437] width 96 height 30
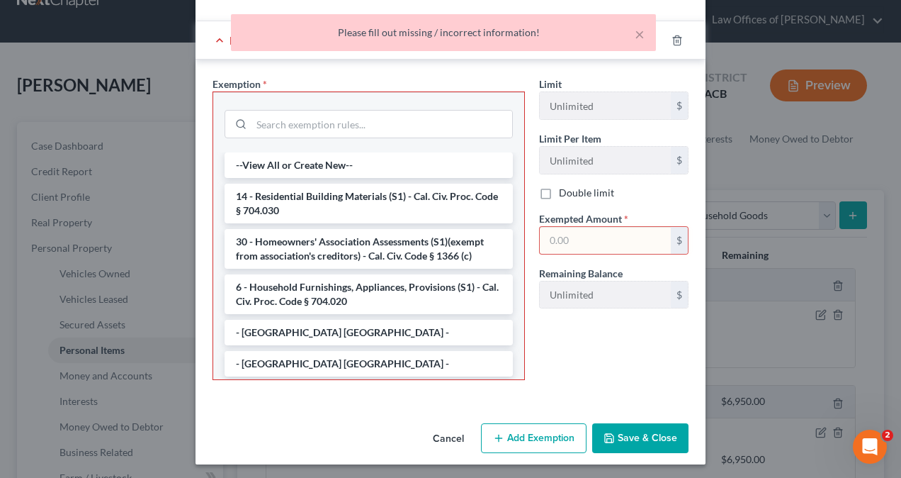
click at [443, 437] on button "Cancel" at bounding box center [449, 439] width 54 height 28
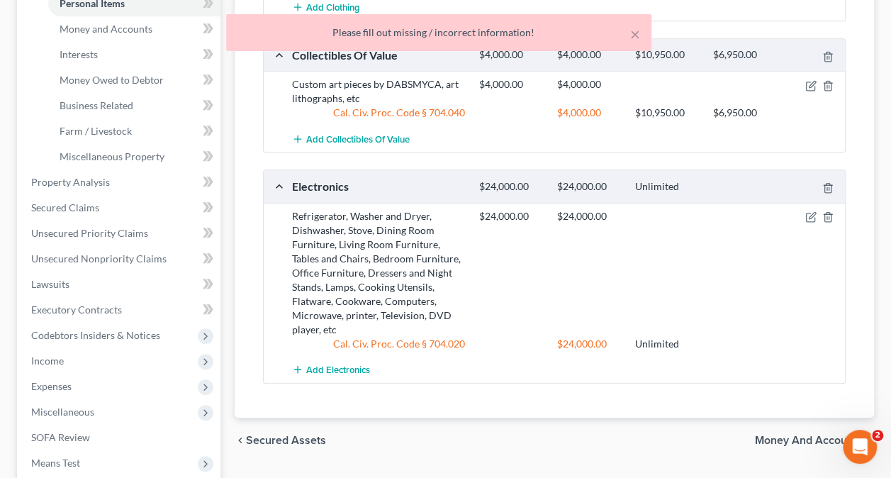
scroll to position [407, 0]
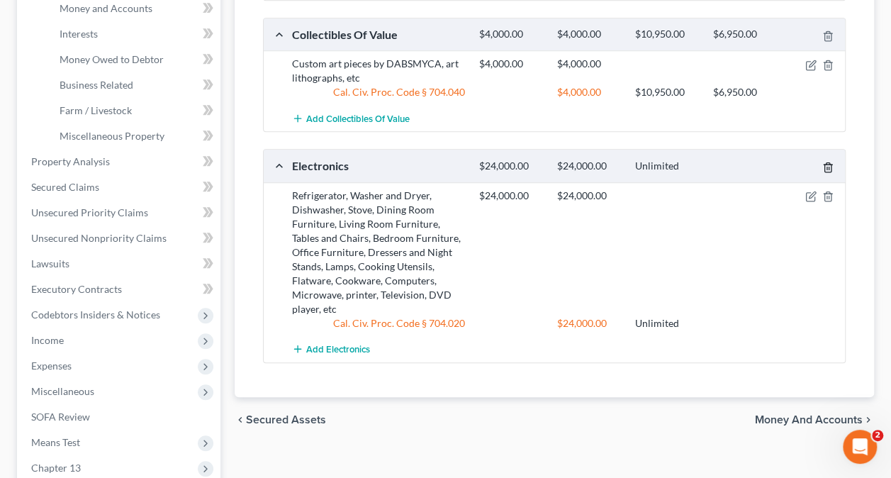
click at [830, 163] on icon "button" at bounding box center [827, 167] width 11 height 11
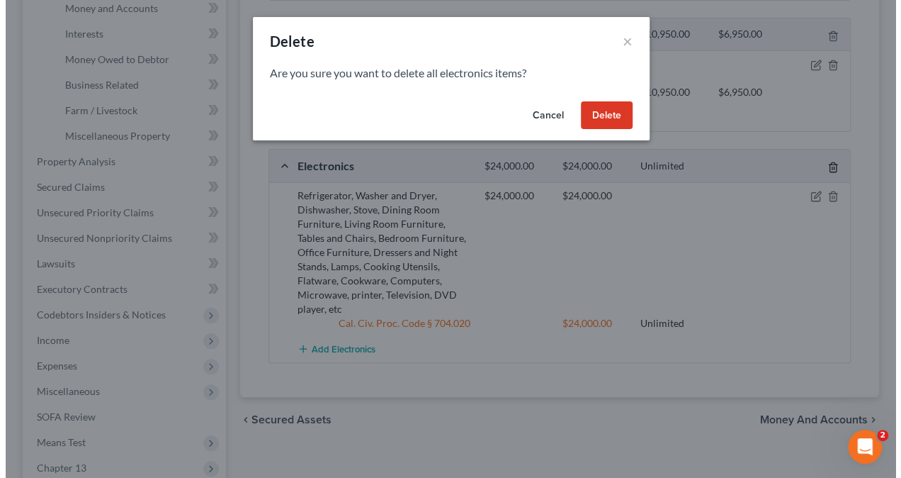
scroll to position [381, 0]
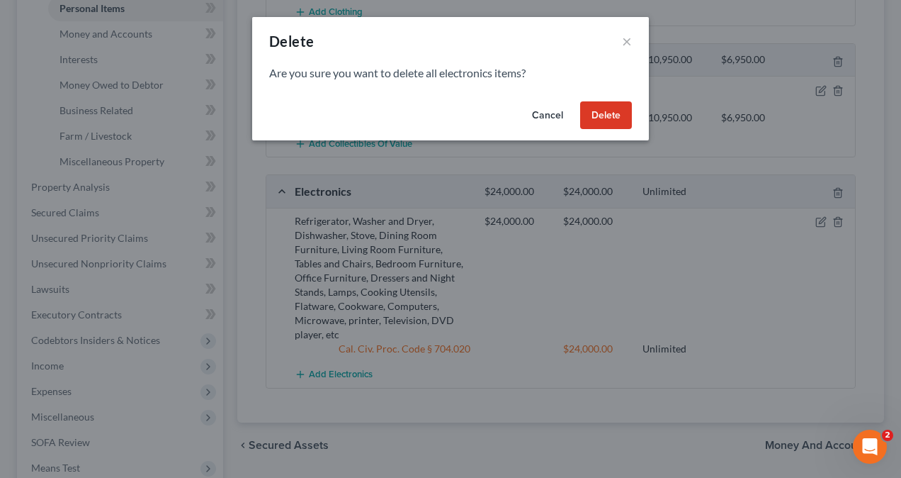
click at [600, 118] on button "Delete" at bounding box center [606, 115] width 52 height 28
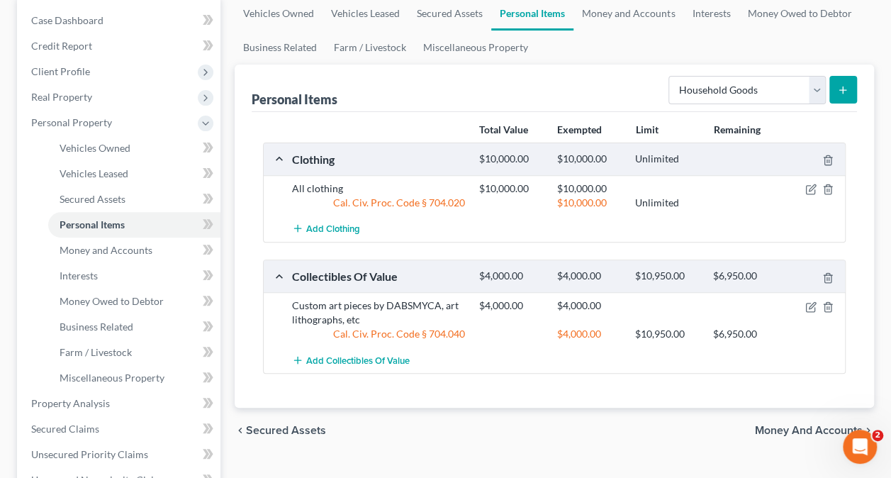
scroll to position [194, 0]
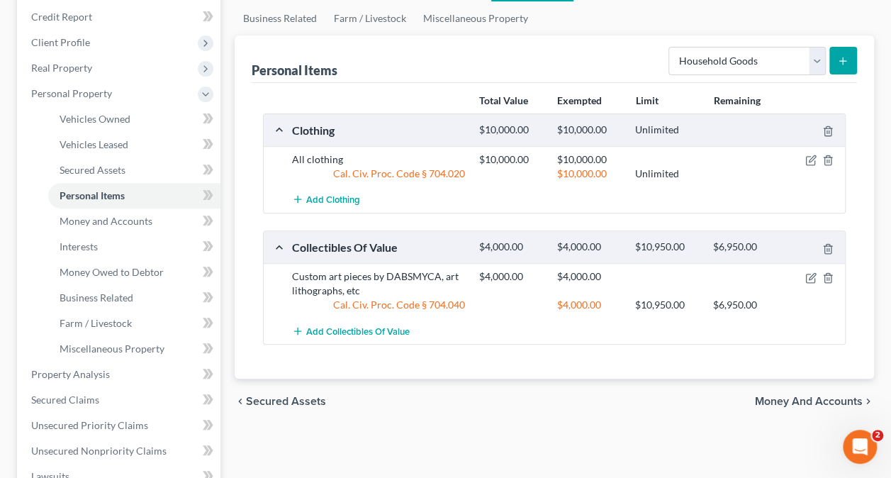
click at [841, 62] on icon "submit" at bounding box center [842, 60] width 11 height 11
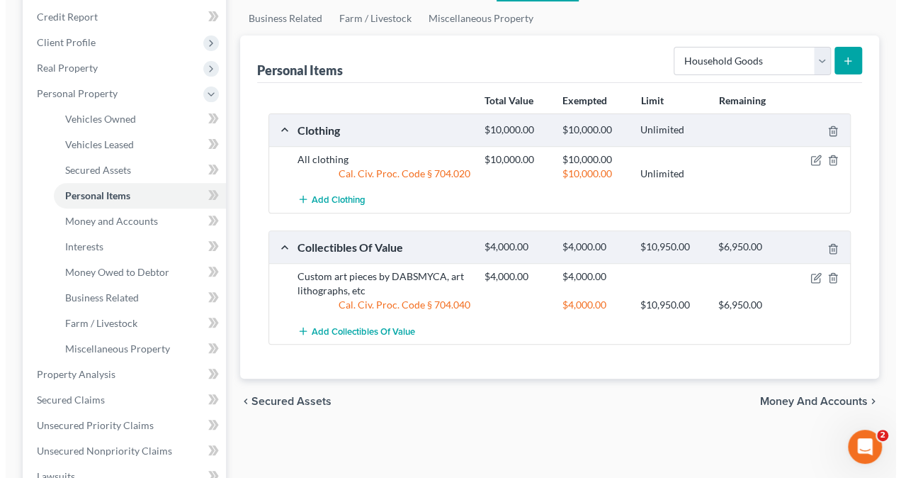
scroll to position [169, 0]
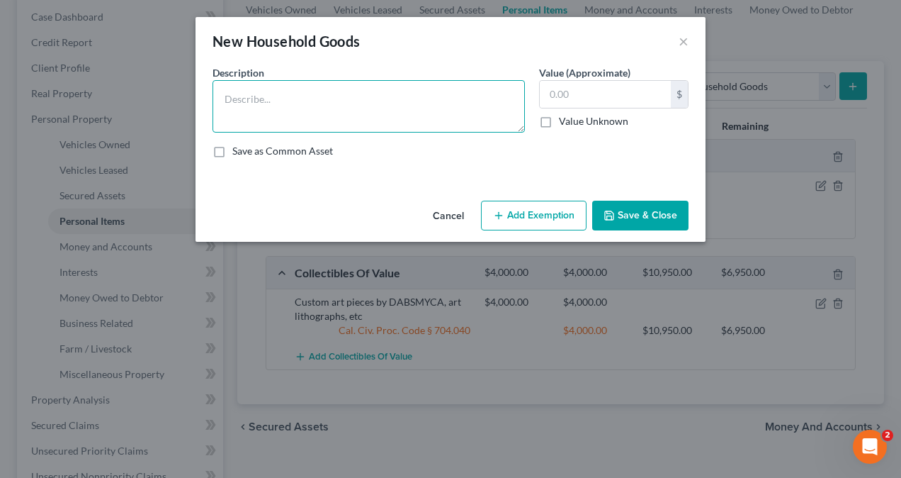
click at [254, 80] on textarea at bounding box center [369, 106] width 313 height 52
click at [254, 90] on textarea at bounding box center [369, 106] width 313 height 52
paste textarea "Refrigerator, Washer and Dryer, Dishwasher, Stove, Dining Room Furniture, Livin…"
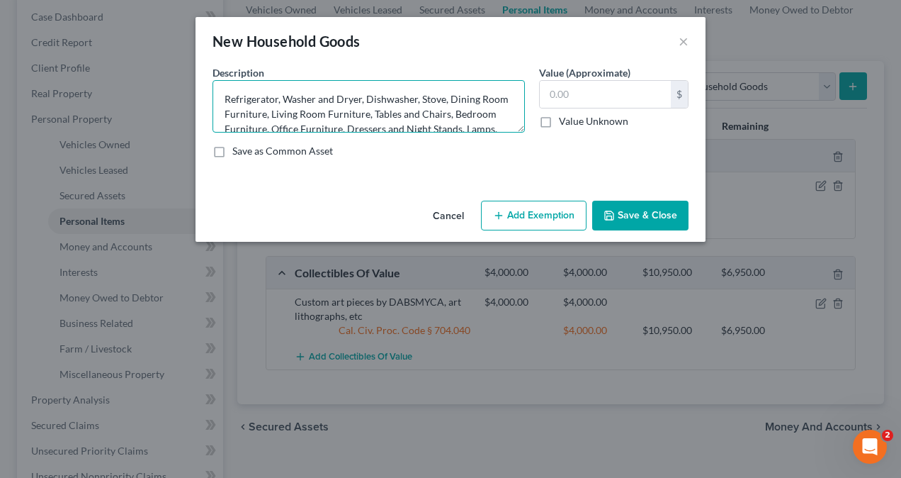
scroll to position [33, 0]
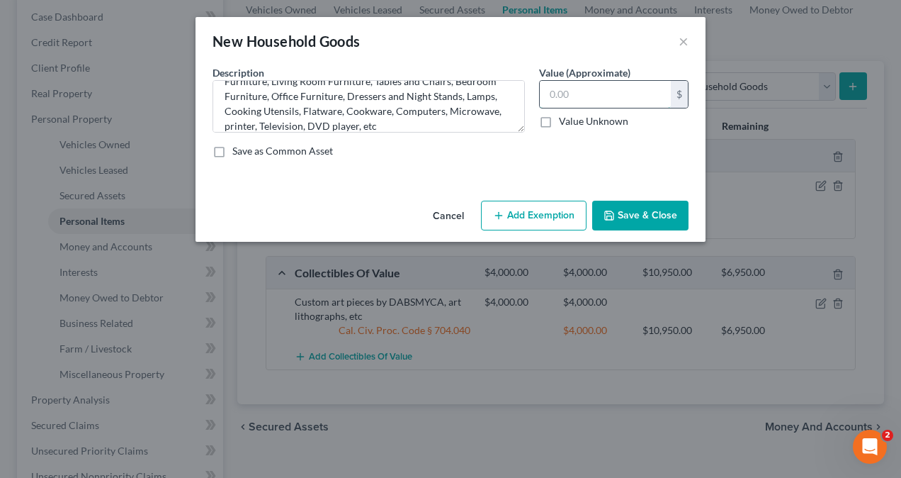
click at [590, 96] on input "text" at bounding box center [605, 94] width 131 height 27
click at [520, 214] on button "Add Exemption" at bounding box center [534, 216] width 106 height 30
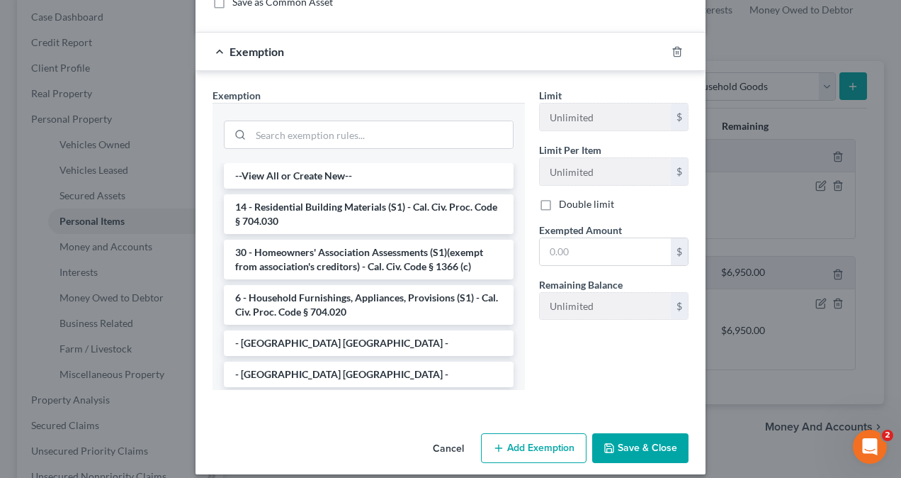
scroll to position [160, 0]
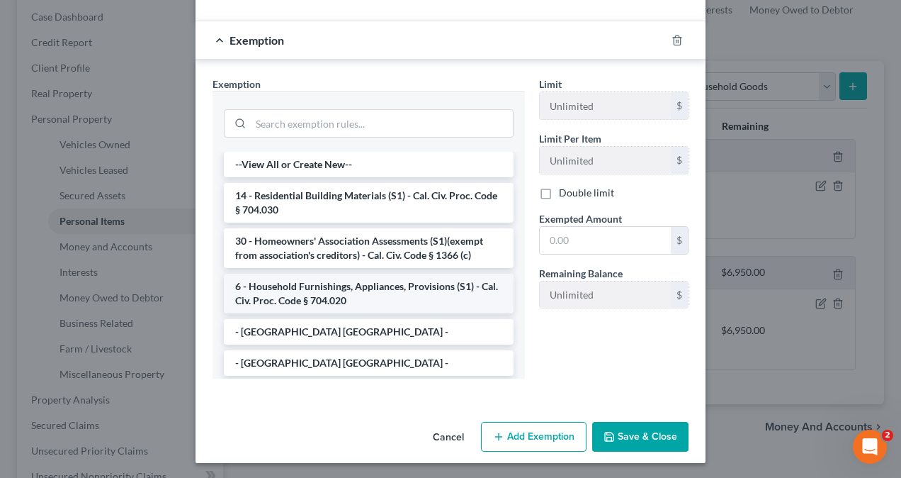
click at [361, 291] on li "6 - Household Furnishings, Appliances, Provisions (S1) - Cal. Civ. Proc. Code §…" at bounding box center [369, 294] width 290 height 40
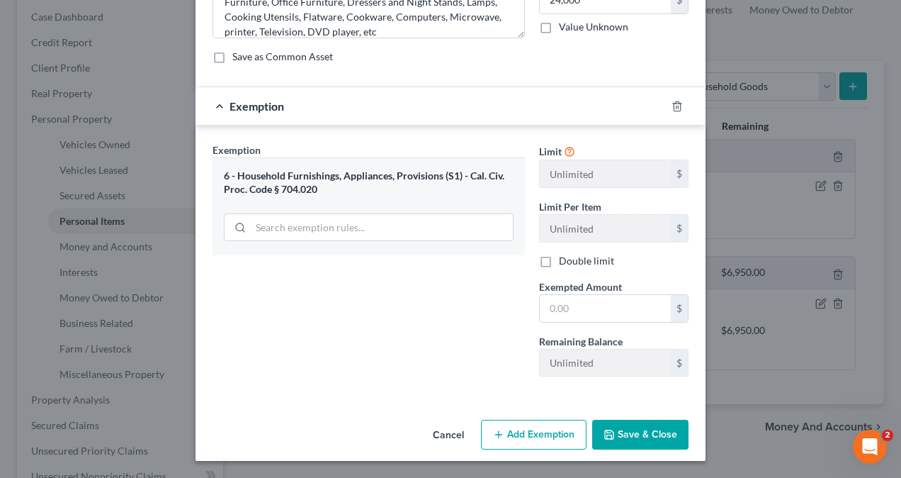
scroll to position [91, 0]
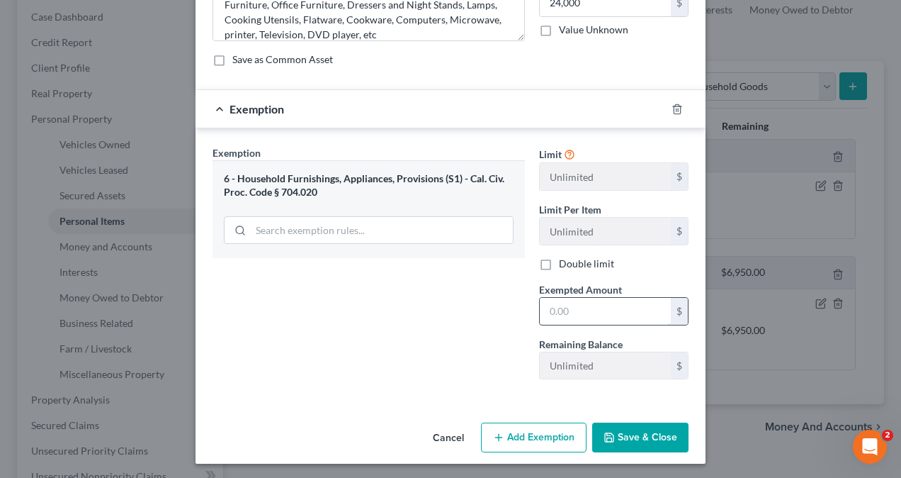
click at [594, 298] on input "text" at bounding box center [605, 311] width 131 height 27
click at [367, 354] on div "Exemption Set must be selected for CA. Exemption * 6 - Household Furnishings, A…" at bounding box center [369, 267] width 327 height 245
click at [641, 432] on button "Save & Close" at bounding box center [640, 437] width 96 height 30
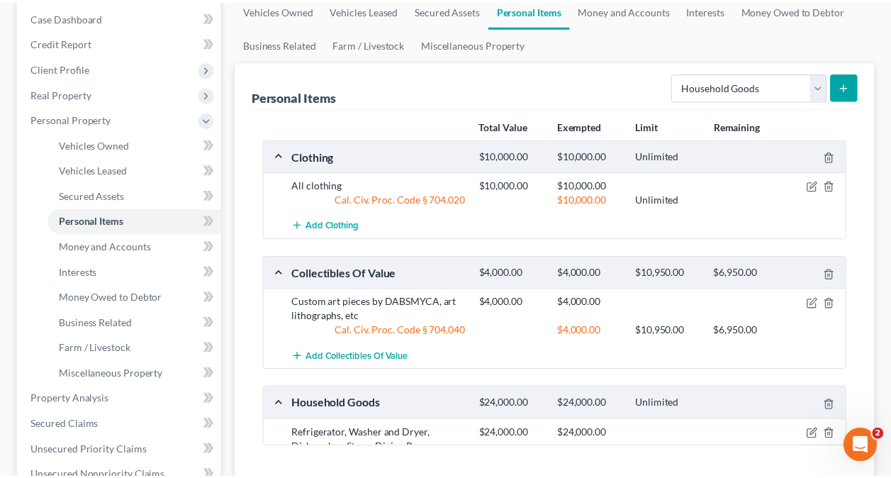
scroll to position [194, 0]
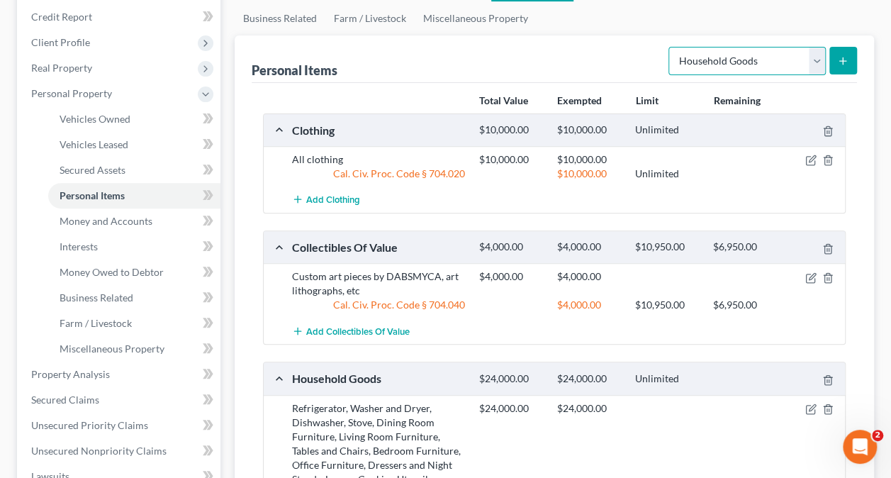
click at [818, 57] on select "Select Item Type Clothing Collectibles Of Value Electronics Firearms Household …" at bounding box center [746, 61] width 157 height 28
click at [670, 47] on select "Select Item Type Clothing Collectibles Of Value Electronics Firearms Household …" at bounding box center [746, 61] width 157 height 28
click at [837, 60] on icon "submit" at bounding box center [842, 60] width 11 height 11
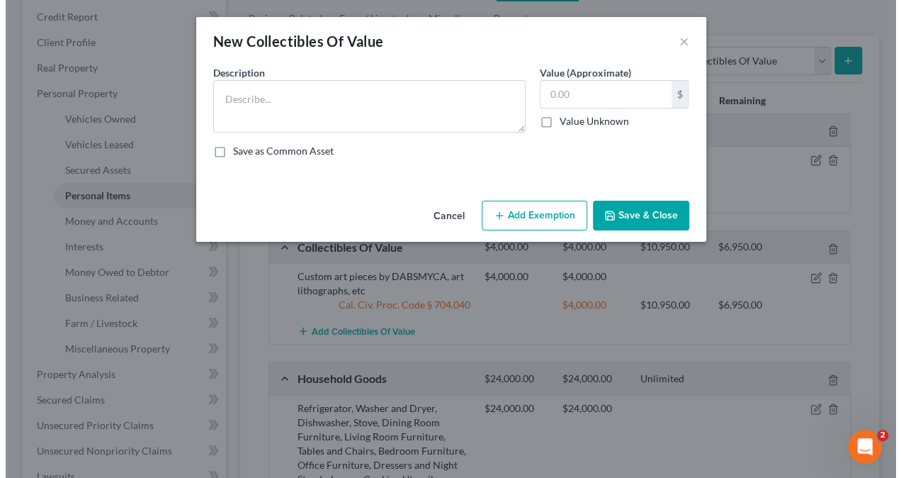
scroll to position [169, 0]
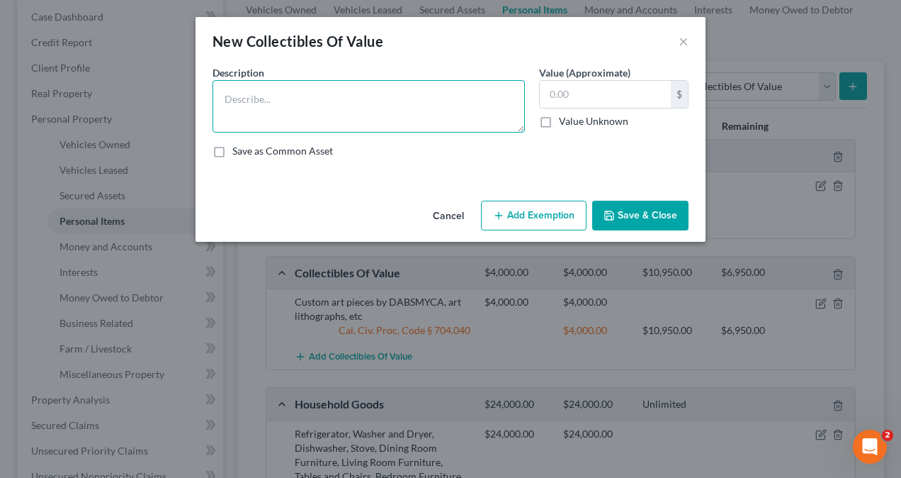
click at [334, 88] on textarea at bounding box center [369, 106] width 313 height 52
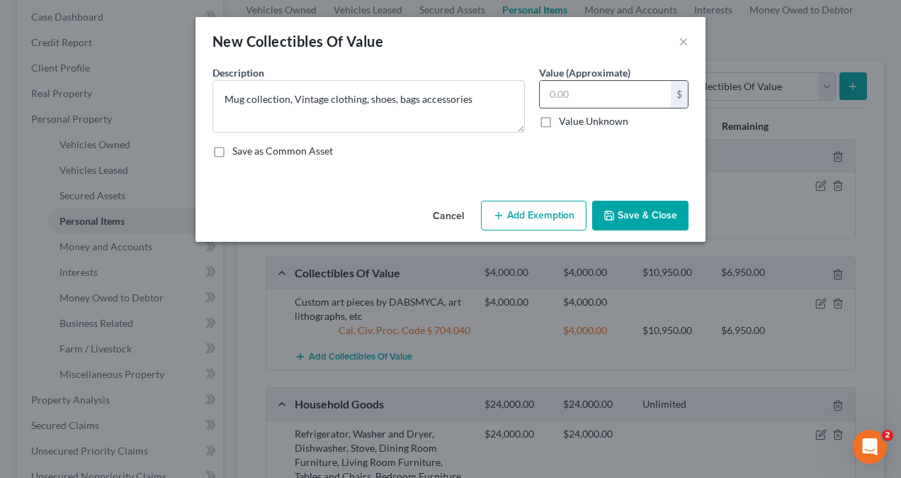
click at [625, 96] on input "text" at bounding box center [605, 94] width 131 height 27
click at [544, 222] on button "Add Exemption" at bounding box center [534, 216] width 106 height 30
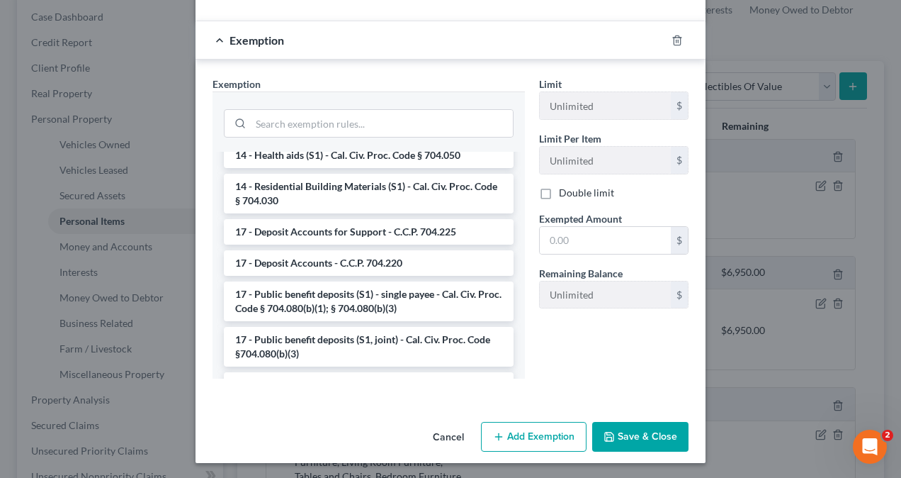
scroll to position [0, 0]
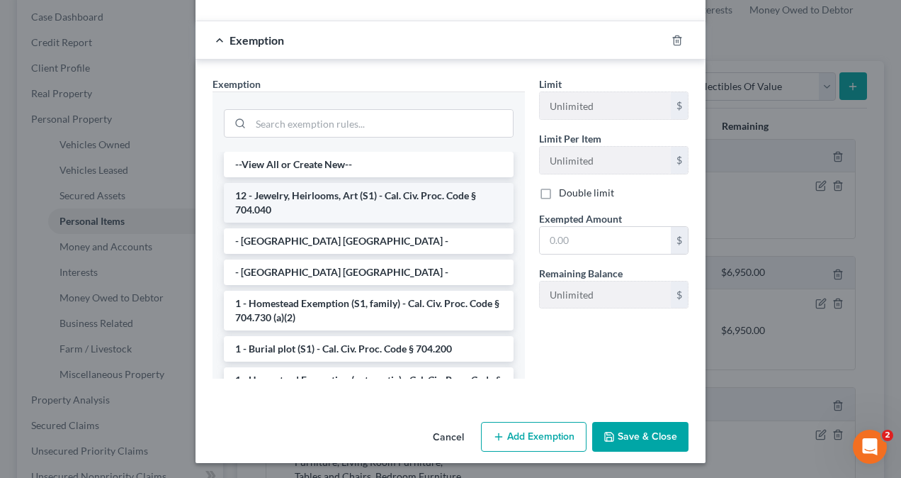
click at [309, 196] on li "12 - Jewelry, Heirlooms, Art (S1) - Cal. Civ. Proc. Code § 704.040" at bounding box center [369, 203] width 290 height 40
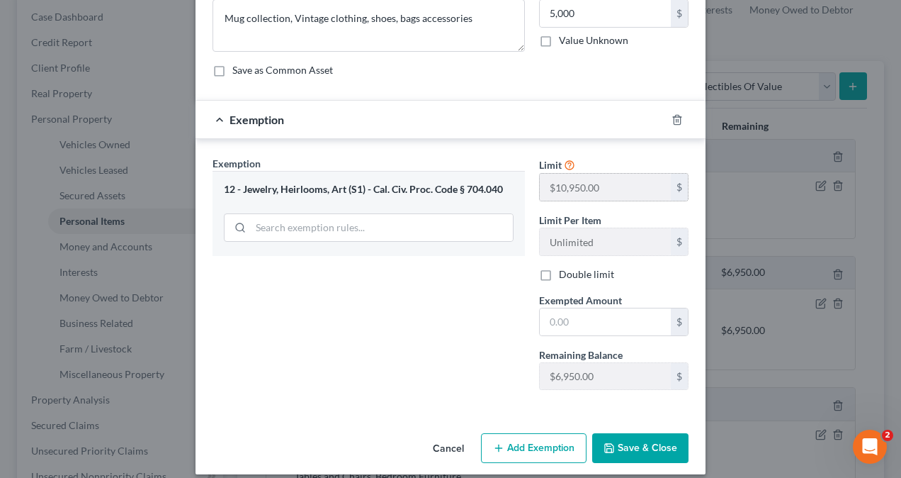
scroll to position [91, 0]
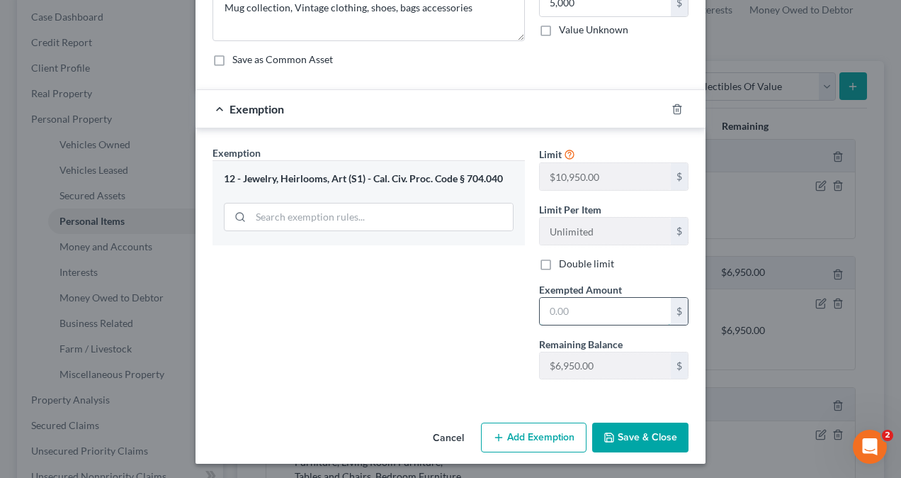
click at [585, 304] on input "text" at bounding box center [605, 311] width 131 height 27
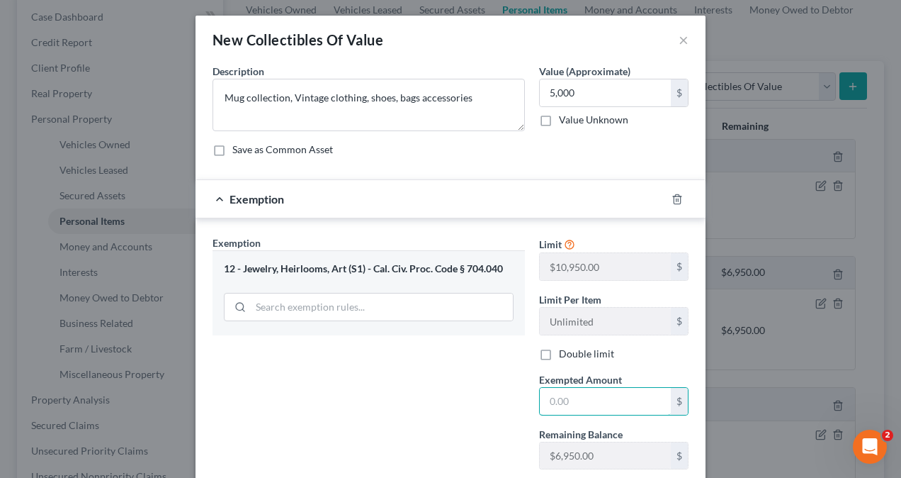
scroll to position [0, 0]
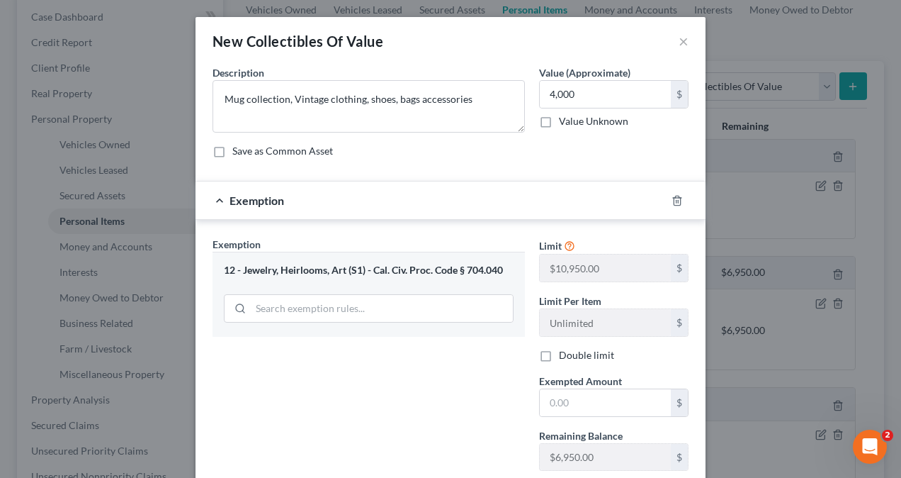
click at [436, 369] on div "Exemption Set must be selected for CA. Exemption * 12 - Jewelry, Heirlooms, Art…" at bounding box center [369, 359] width 327 height 245
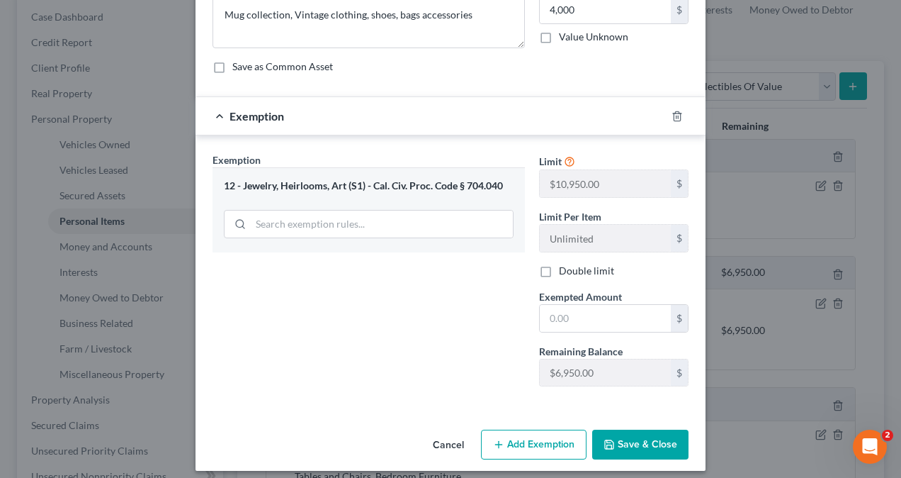
scroll to position [91, 0]
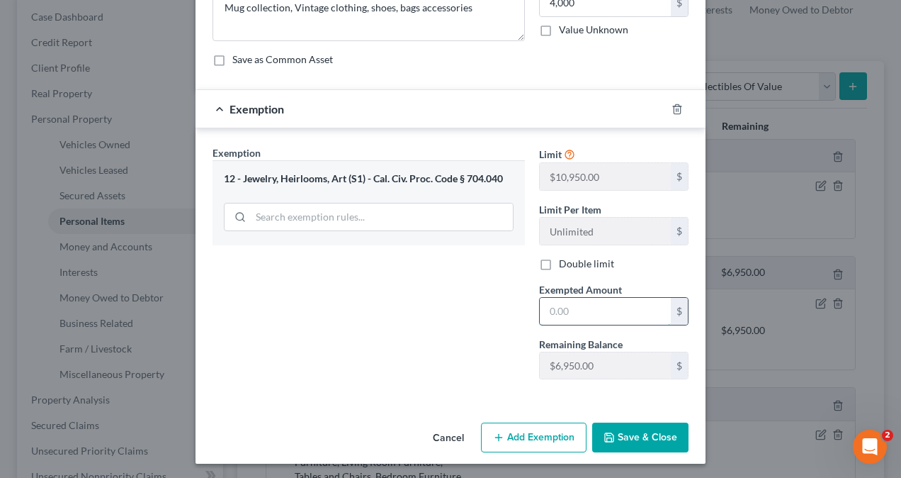
click at [580, 313] on input "text" at bounding box center [605, 311] width 131 height 27
click at [648, 435] on button "Save & Close" at bounding box center [640, 437] width 96 height 30
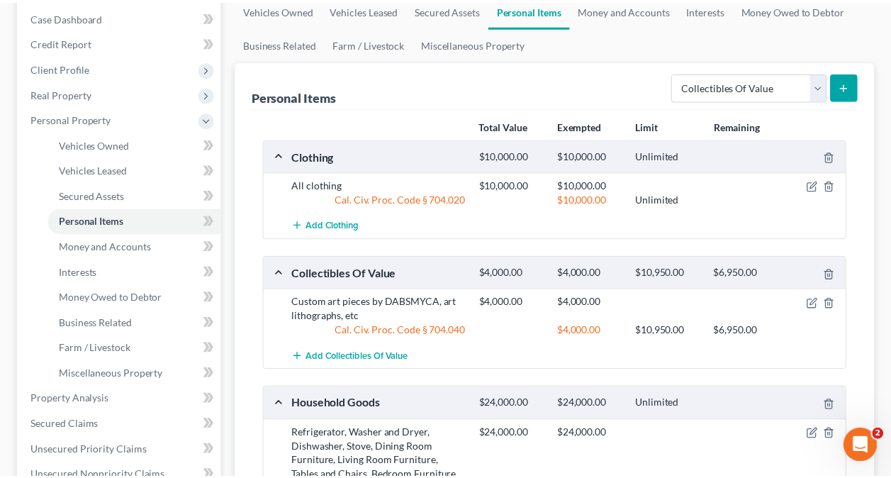
scroll to position [194, 0]
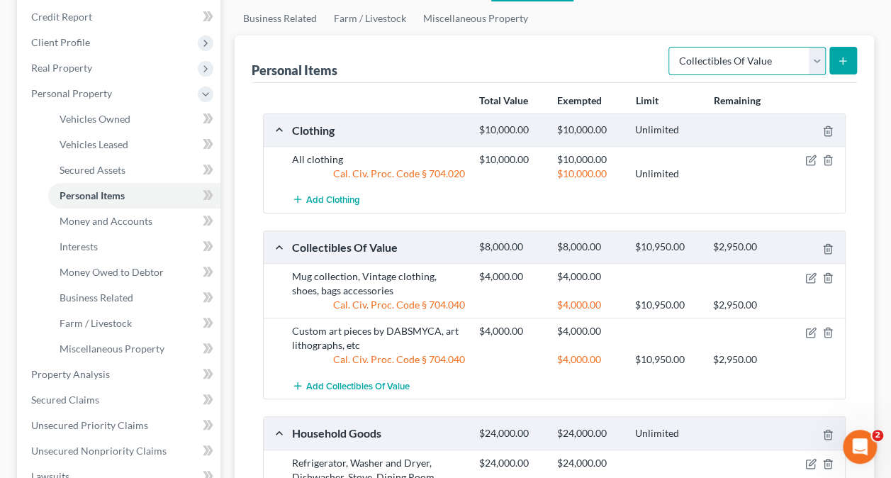
click at [818, 62] on select "Select Item Type Clothing Collectibles Of Value Electronics Firearms Household …" at bounding box center [746, 61] width 157 height 28
click at [670, 47] on select "Select Item Type Clothing Collectibles Of Value Electronics Firearms Household …" at bounding box center [746, 61] width 157 height 28
click at [836, 57] on button "submit" at bounding box center [843, 61] width 28 height 28
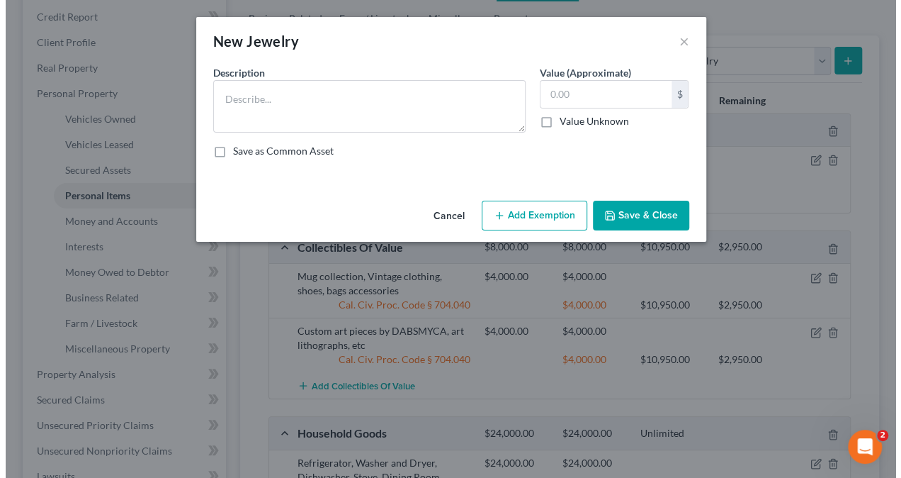
scroll to position [169, 0]
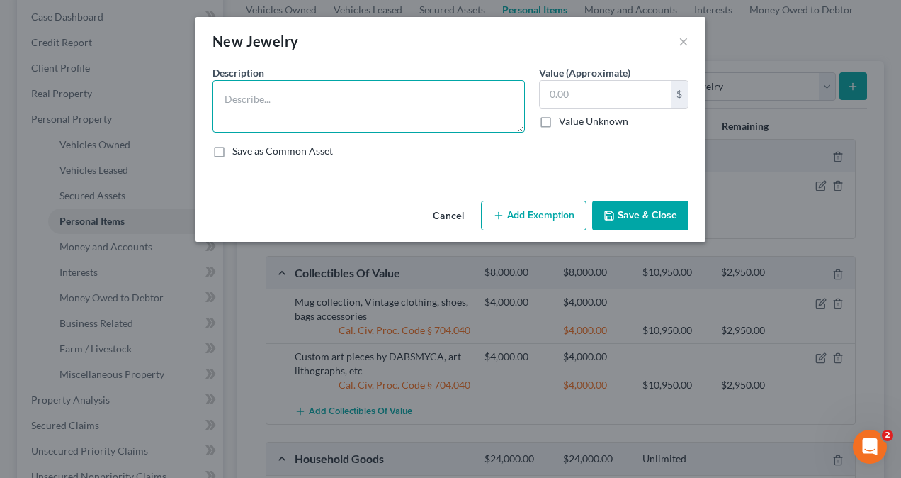
click at [400, 96] on textarea at bounding box center [369, 106] width 313 height 52
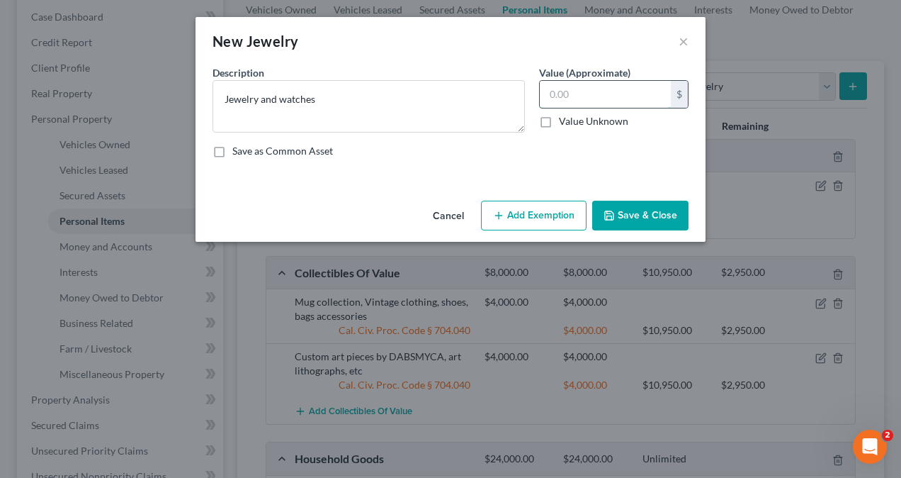
click at [592, 91] on input "text" at bounding box center [605, 94] width 131 height 27
click at [584, 162] on div "Description * Jewelry and watches Value (Approximate) 2,500.00 $ Value Unknown …" at bounding box center [451, 117] width 490 height 104
click at [558, 215] on button "Add Exemption" at bounding box center [534, 216] width 106 height 30
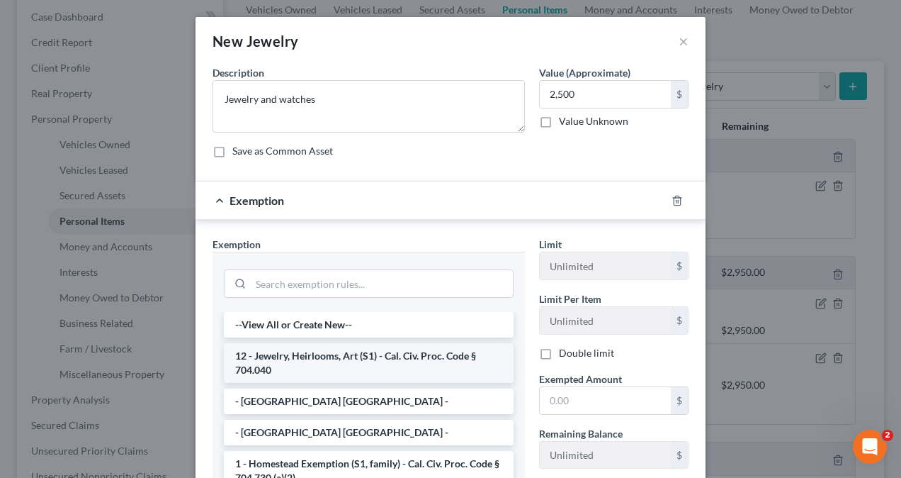
click at [342, 358] on li "12 - Jewelry, Heirlooms, Art (S1) - Cal. Civ. Proc. Code § 704.040" at bounding box center [369, 363] width 290 height 40
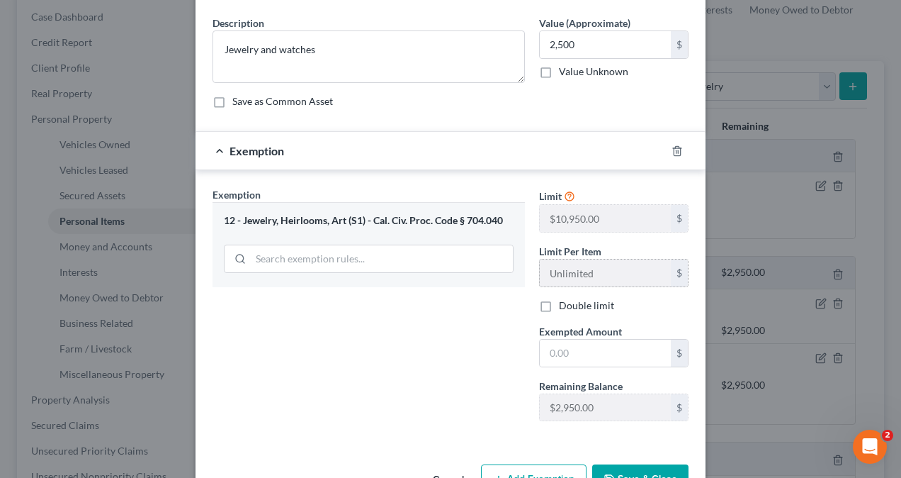
scroll to position [71, 0]
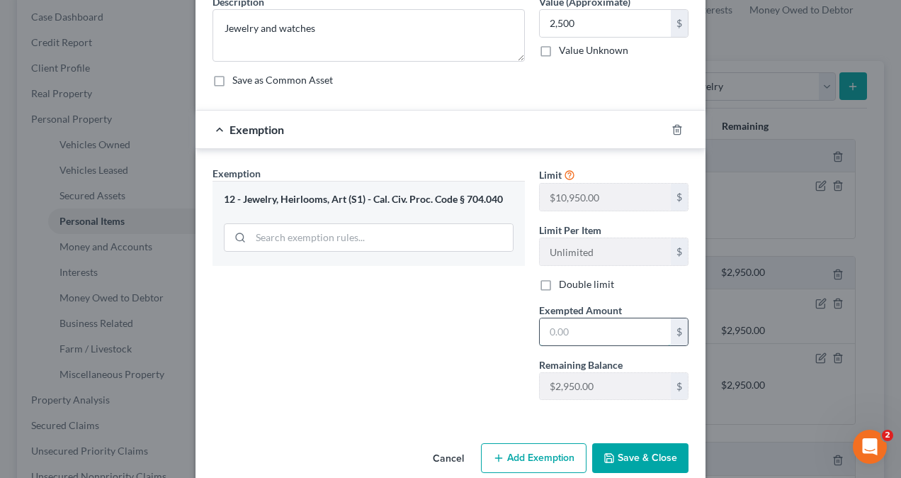
click at [583, 329] on input "text" at bounding box center [605, 331] width 131 height 27
click at [459, 400] on div "Exemption Set must be selected for CA. Exemption * 12 - Jewelry, Heirlooms, Art…" at bounding box center [369, 288] width 327 height 245
click at [650, 451] on button "Save & Close" at bounding box center [640, 458] width 96 height 30
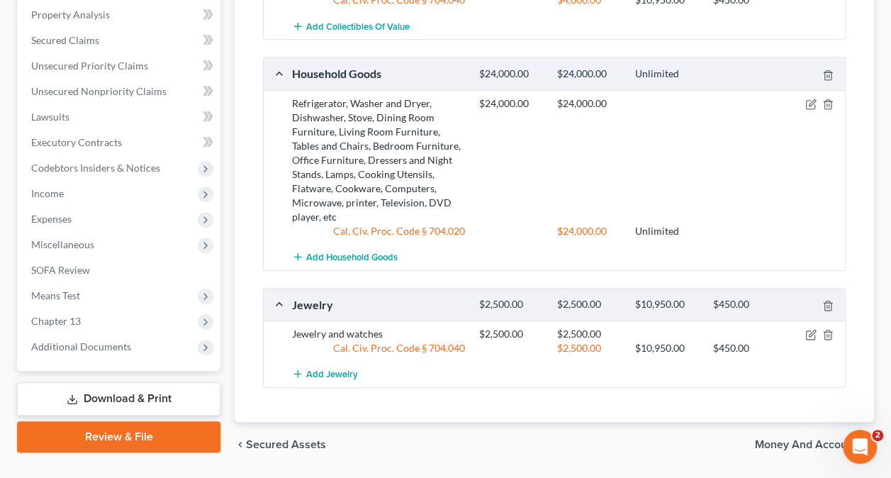
scroll to position [592, 0]
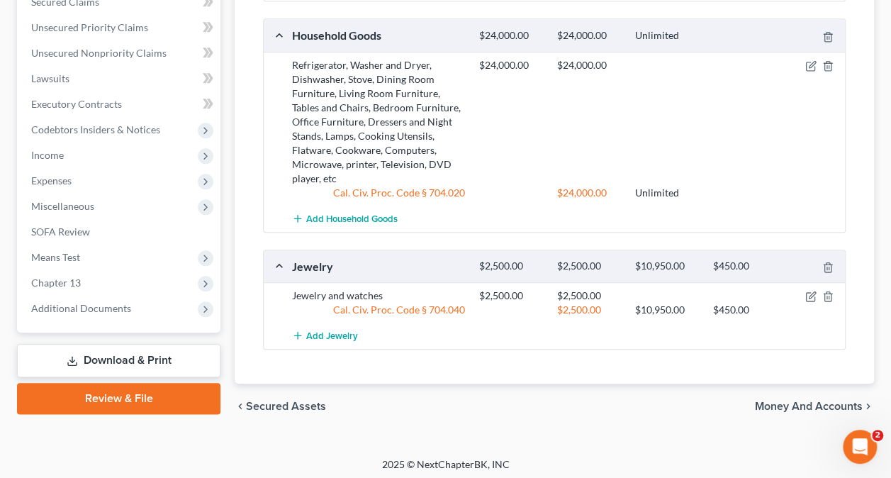
click at [825, 400] on span "Money and Accounts" at bounding box center [809, 405] width 108 height 11
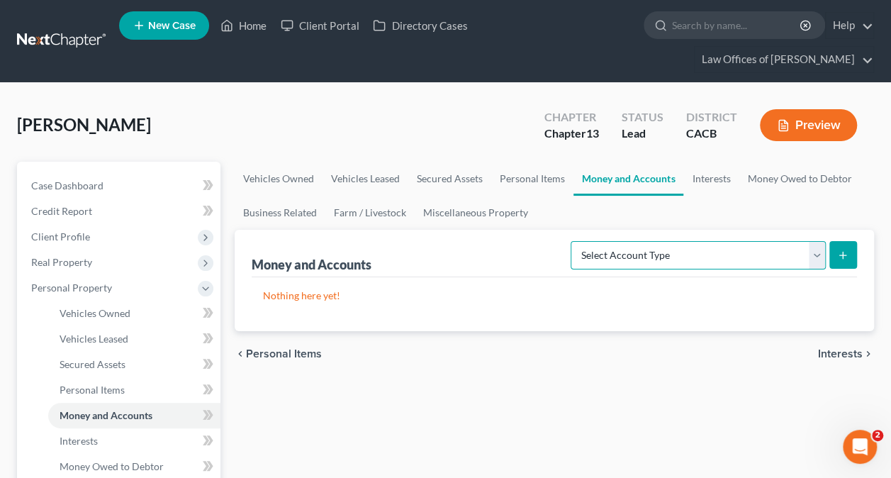
click at [697, 262] on select "Select Account Type Brokerage Cash on Hand Certificates of Deposit Checking Acc…" at bounding box center [698, 255] width 255 height 28
click at [574, 241] on select "Select Account Type Brokerage Cash on Hand Certificates of Deposit Checking Acc…" at bounding box center [698, 255] width 255 height 28
click at [845, 252] on icon "submit" at bounding box center [842, 254] width 11 height 11
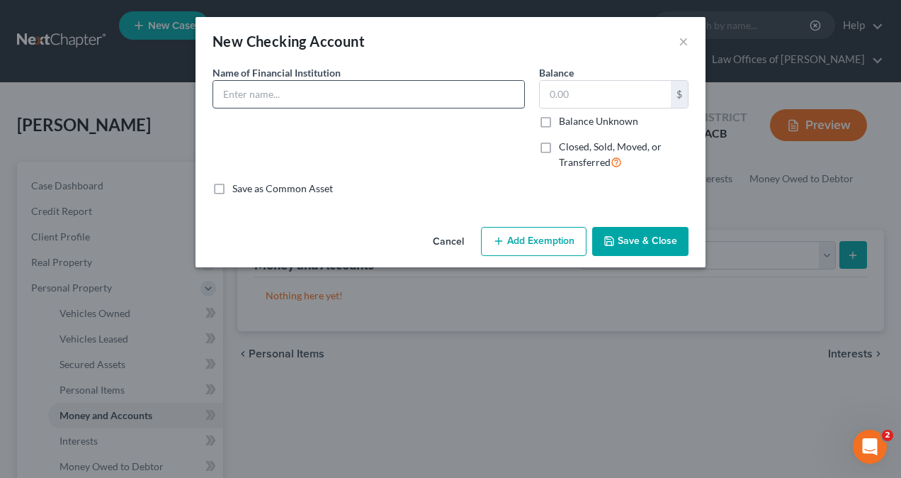
click at [283, 99] on input "text" at bounding box center [368, 94] width 311 height 27
drag, startPoint x: 386, startPoint y: 91, endPoint x: 371, endPoint y: 90, distance: 14.9
click at [386, 91] on input "Mechanis Bank" at bounding box center [368, 94] width 311 height 27
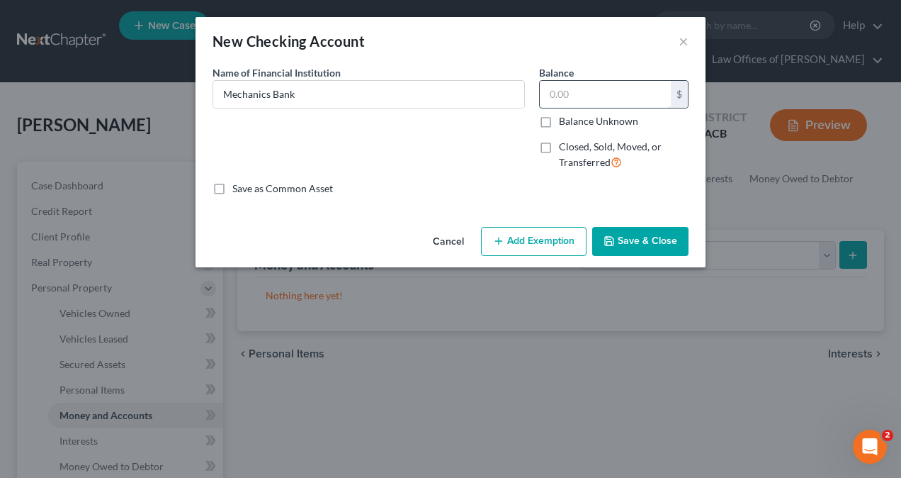
click at [604, 99] on input "text" at bounding box center [605, 94] width 131 height 27
click at [517, 241] on button "Add Exemption" at bounding box center [534, 242] width 106 height 30
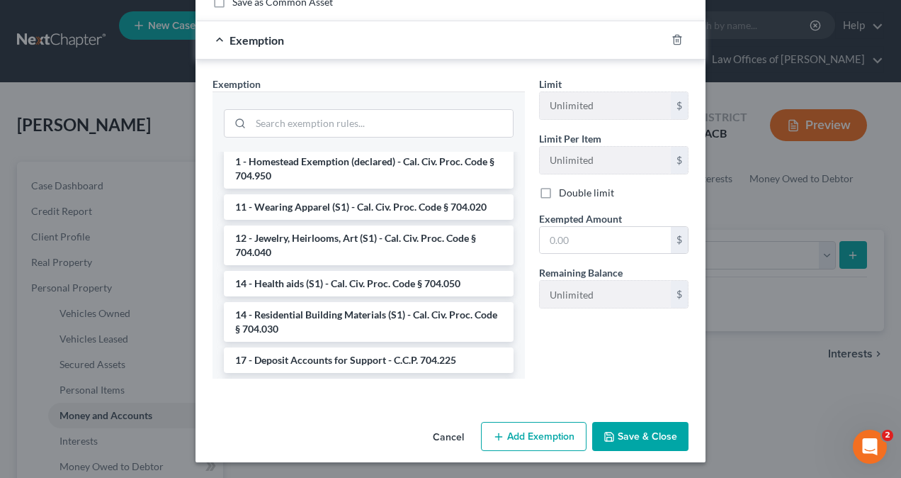
scroll to position [425, 0]
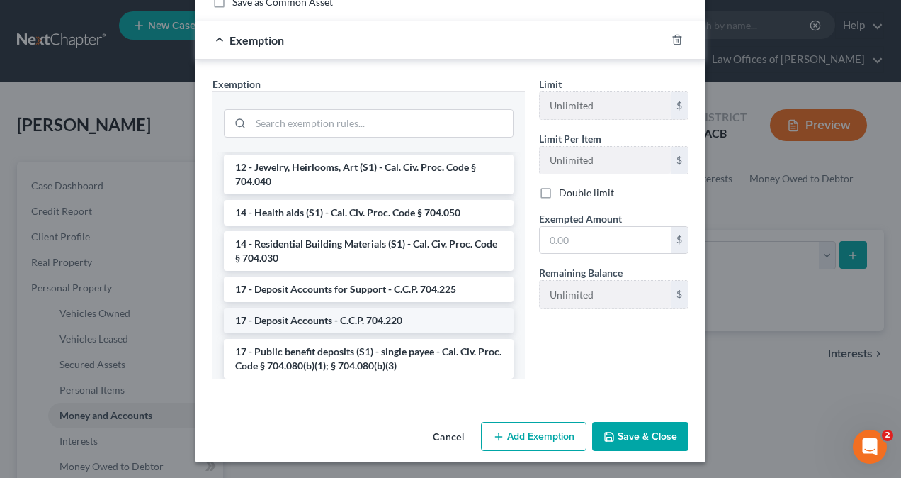
click at [295, 322] on li "17 - Deposit Accounts - C.C.P. 704.220" at bounding box center [369, 321] width 290 height 26
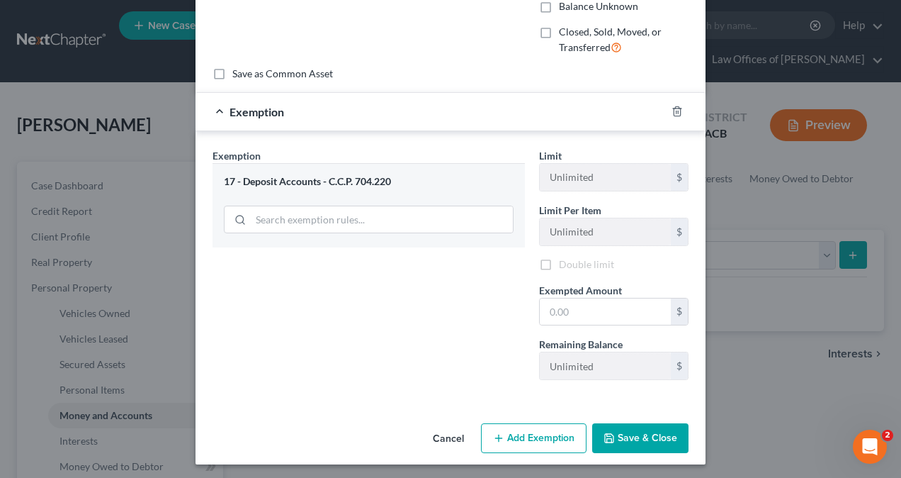
scroll to position [118, 0]
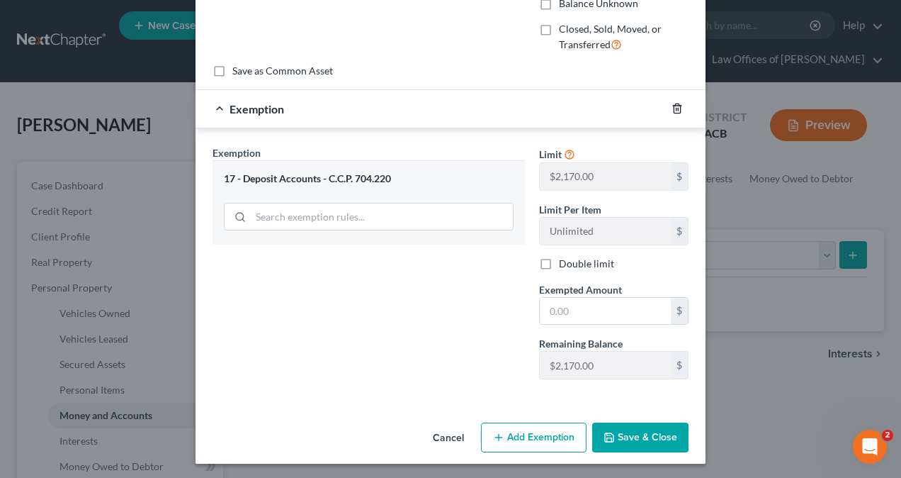
click at [675, 108] on icon "button" at bounding box center [677, 108] width 6 height 9
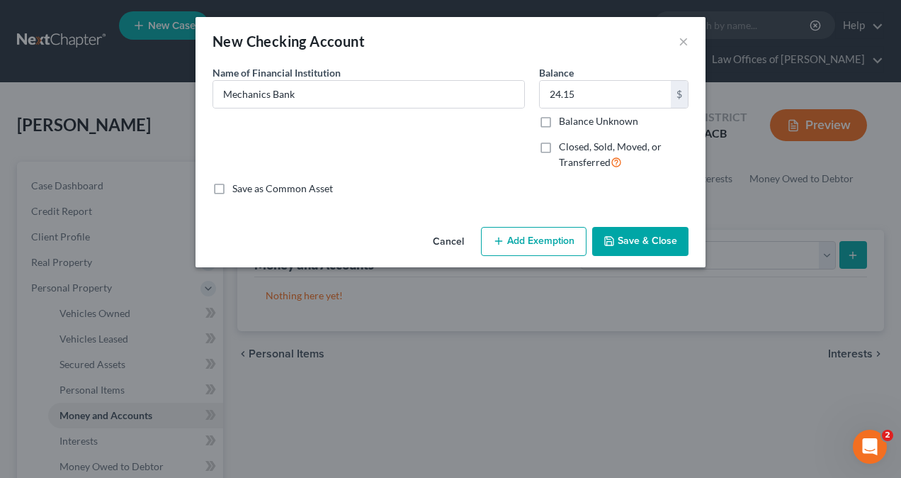
drag, startPoint x: 533, startPoint y: 240, endPoint x: 532, endPoint y: 248, distance: 8.6
click at [533, 240] on button "Add Exemption" at bounding box center [534, 242] width 106 height 30
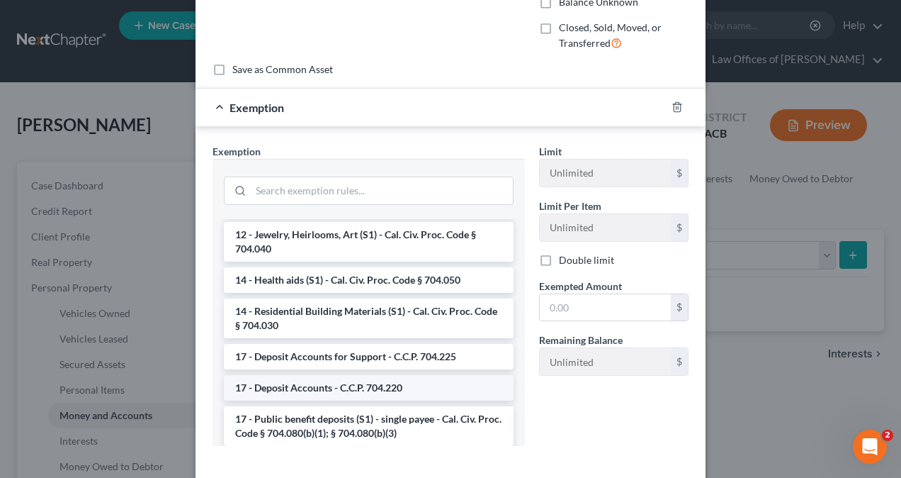
scroll to position [142, 0]
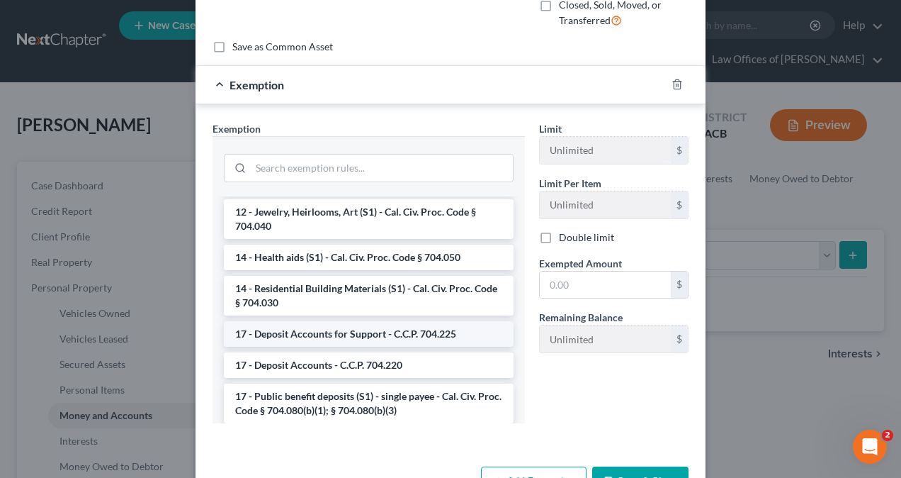
click at [321, 328] on li "17 - Deposit Accounts for Support - C.C.P. 704.225" at bounding box center [369, 334] width 290 height 26
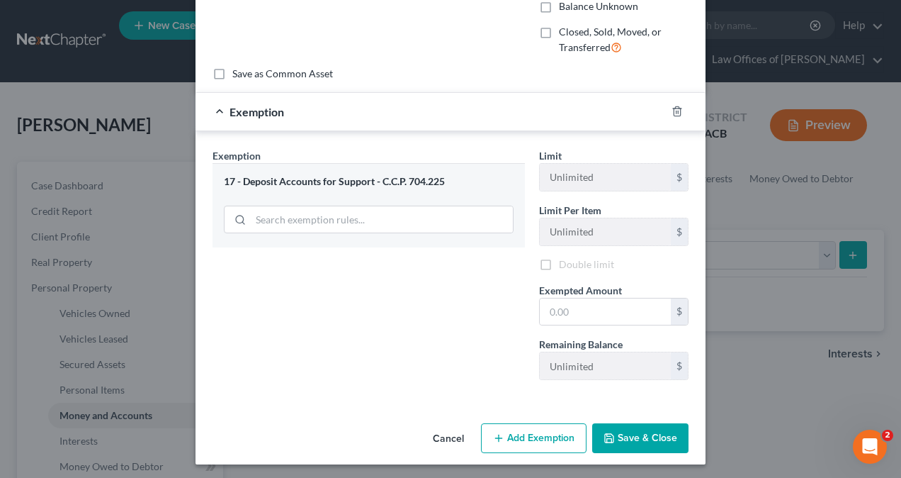
scroll to position [118, 0]
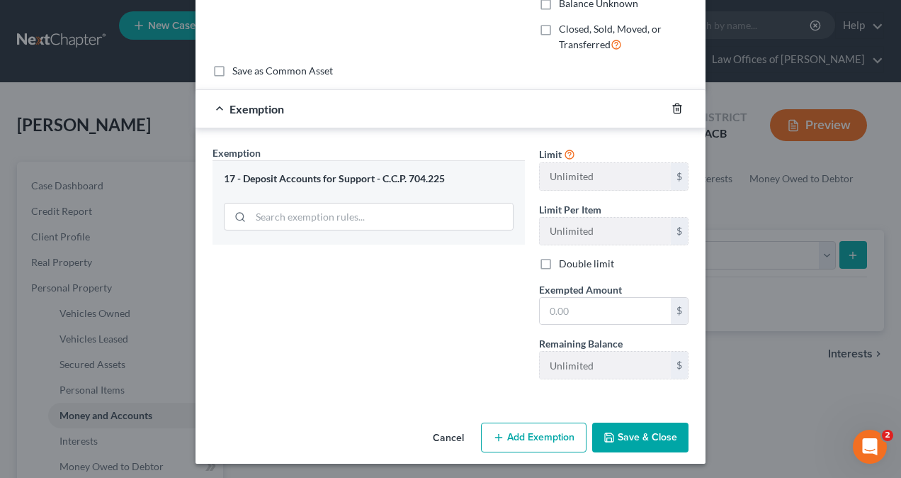
click at [672, 106] on icon "button" at bounding box center [677, 108] width 11 height 11
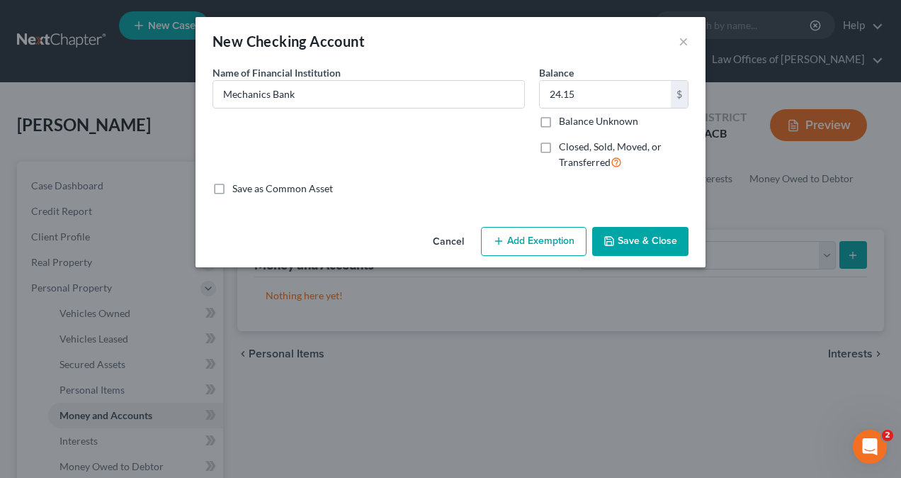
scroll to position [0, 0]
click at [522, 238] on button "Add Exemption" at bounding box center [534, 242] width 106 height 30
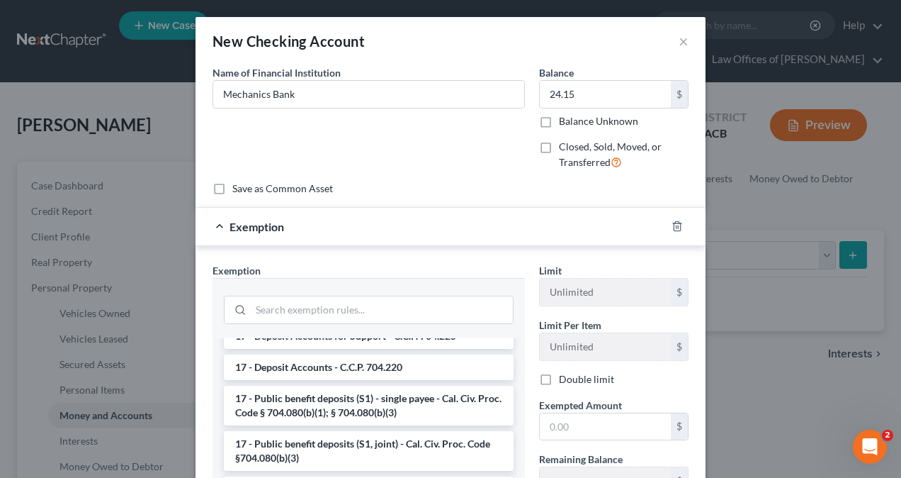
scroll to position [567, 0]
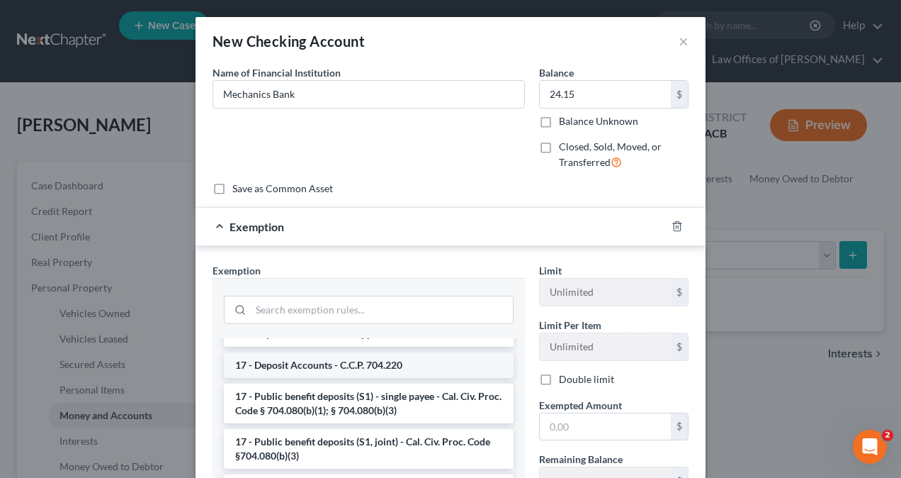
click at [326, 366] on li "17 - Deposit Accounts - C.C.P. 704.220" at bounding box center [369, 365] width 290 height 26
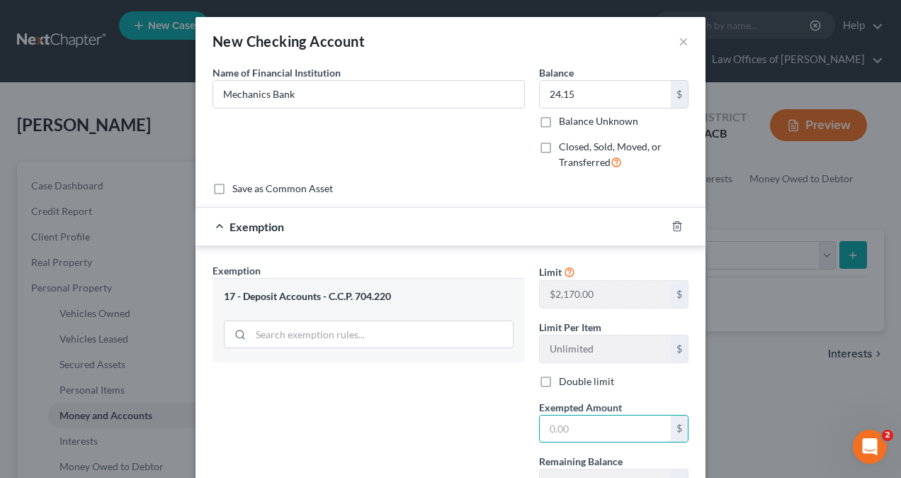
drag, startPoint x: 577, startPoint y: 424, endPoint x: 507, endPoint y: 427, distance: 70.2
click at [510, 425] on div "Exemption Set must be selected for CA. Exemption * 17 - Deposit Accounts - C.C.…" at bounding box center [451, 386] width 490 height 246
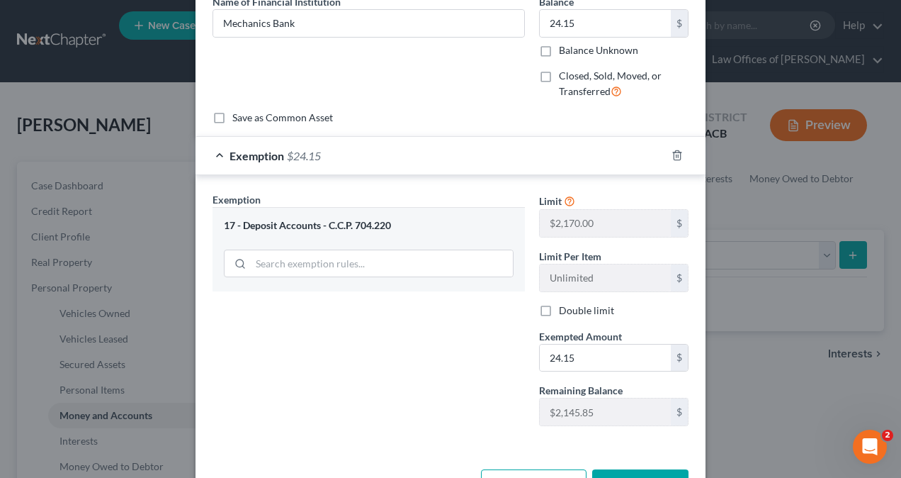
click at [482, 410] on div "Exemption Set must be selected for CA. Exemption * 17 - Deposit Accounts - C.C.…" at bounding box center [369, 314] width 327 height 245
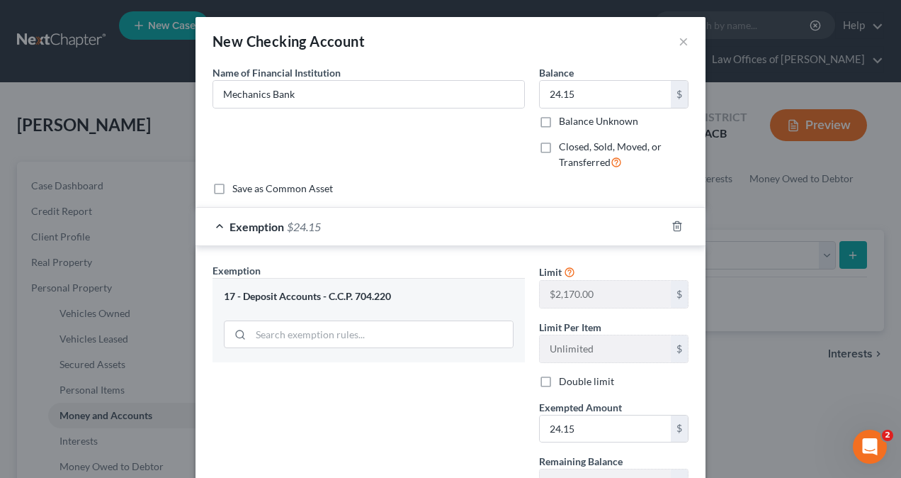
scroll to position [118, 0]
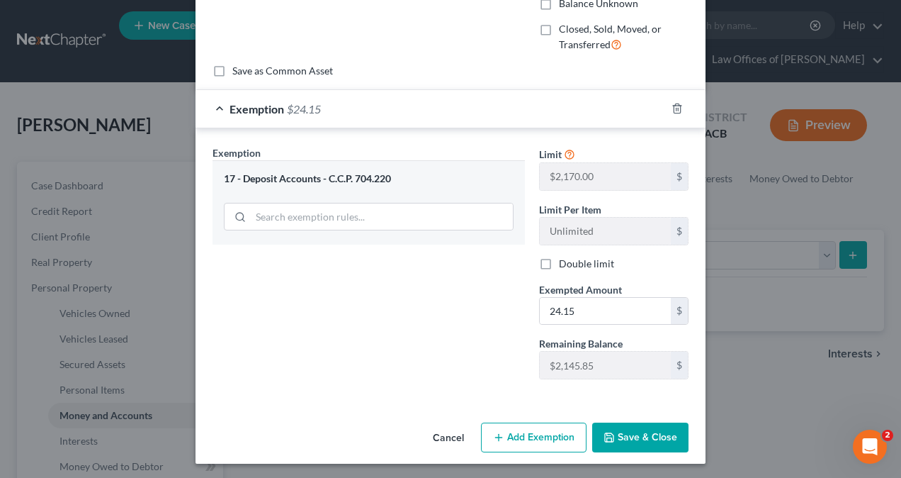
click at [639, 431] on button "Save & Close" at bounding box center [640, 437] width 96 height 30
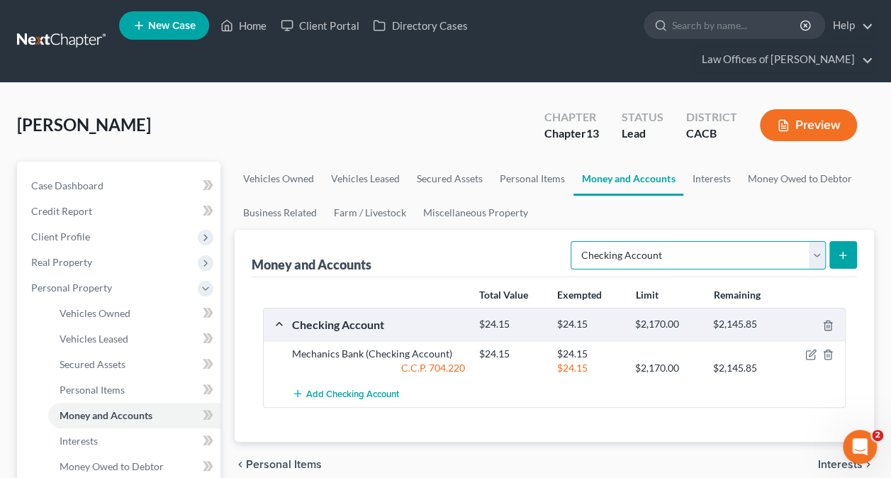
click at [724, 259] on select "Select Account Type Brokerage Cash on Hand Certificates of Deposit Checking Acc…" at bounding box center [698, 255] width 255 height 28
click at [574, 241] on select "Select Account Type Brokerage Cash on Hand Certificates of Deposit Checking Acc…" at bounding box center [698, 255] width 255 height 28
click at [847, 249] on icon "submit" at bounding box center [842, 254] width 11 height 11
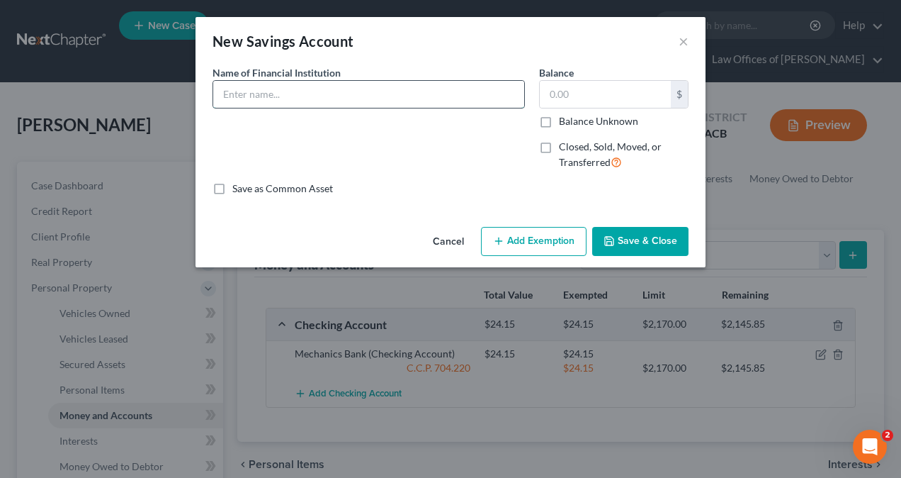
click at [303, 97] on input "text" at bounding box center [368, 94] width 311 height 27
click at [608, 94] on input "text" at bounding box center [605, 94] width 131 height 27
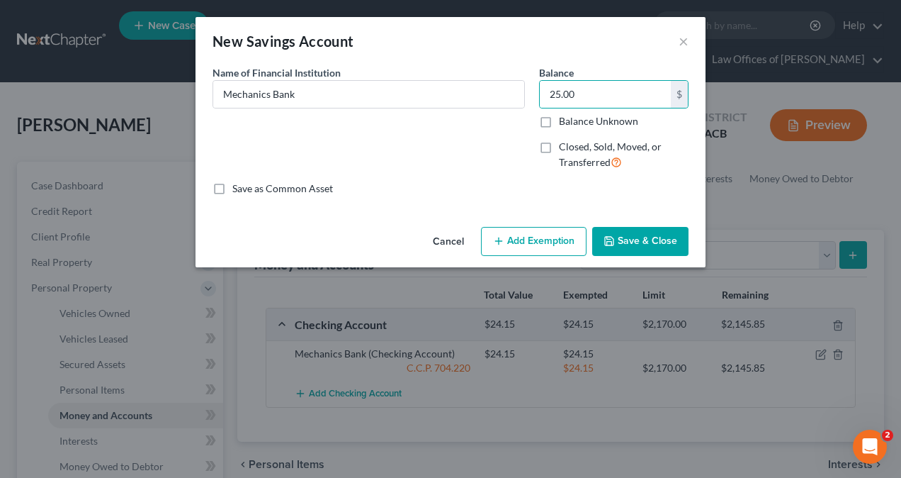
click at [532, 233] on button "Add Exemption" at bounding box center [534, 242] width 106 height 30
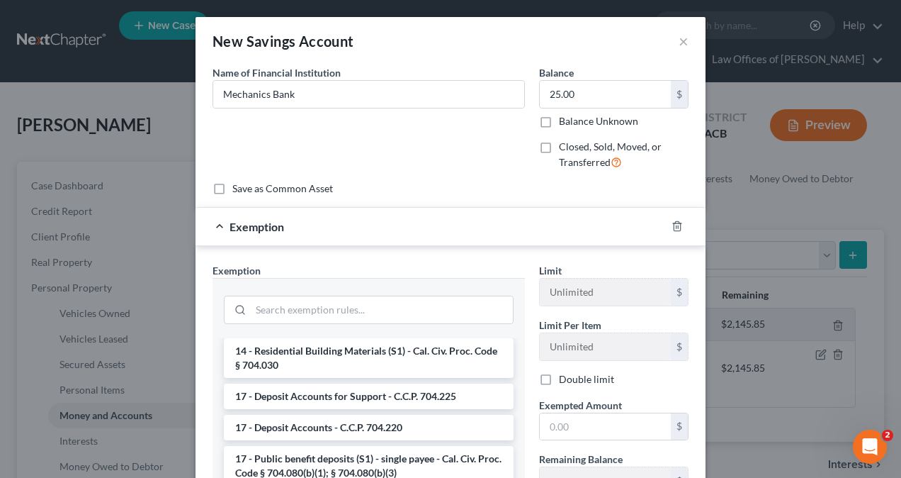
scroll to position [638, 0]
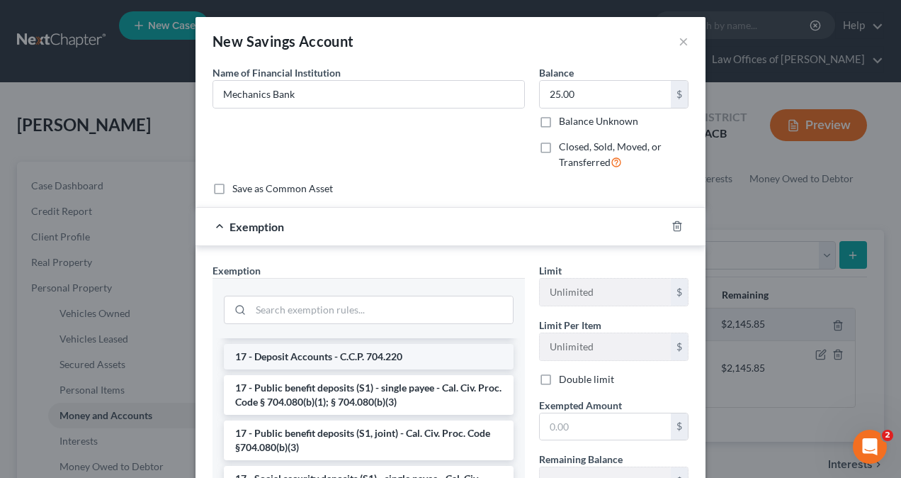
click at [303, 349] on li "17 - Deposit Accounts - C.C.P. 704.220" at bounding box center [369, 357] width 290 height 26
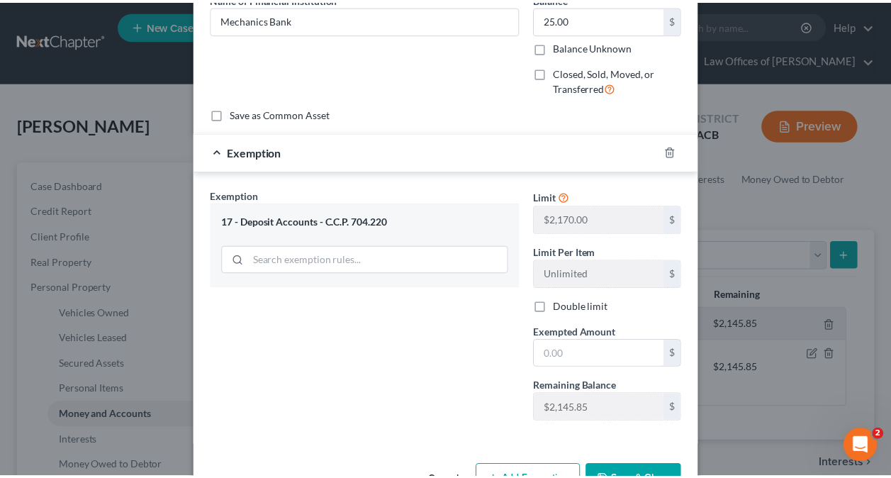
scroll to position [118, 0]
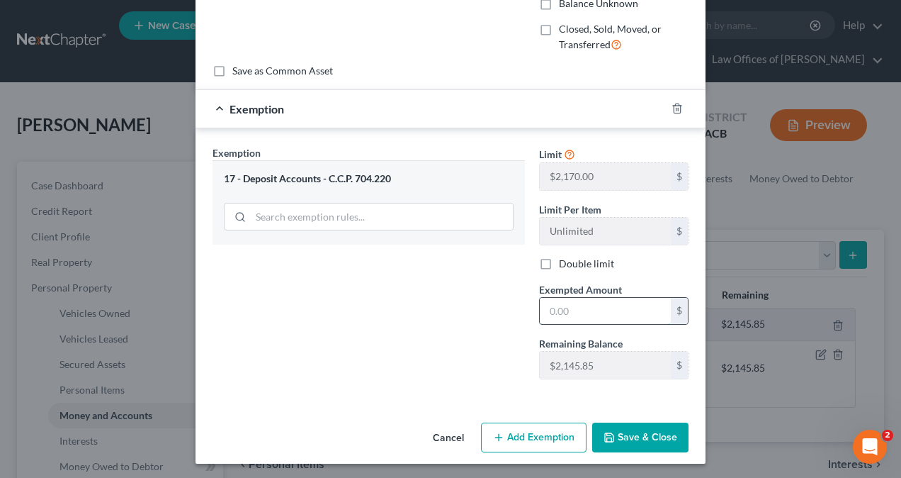
click at [607, 306] on input "text" at bounding box center [605, 311] width 131 height 27
click at [430, 324] on div "Exemption Set must be selected for CA. Exemption * 17 - Deposit Accounts - C.C.…" at bounding box center [369, 267] width 327 height 245
click at [644, 435] on button "Save & Close" at bounding box center [640, 437] width 96 height 30
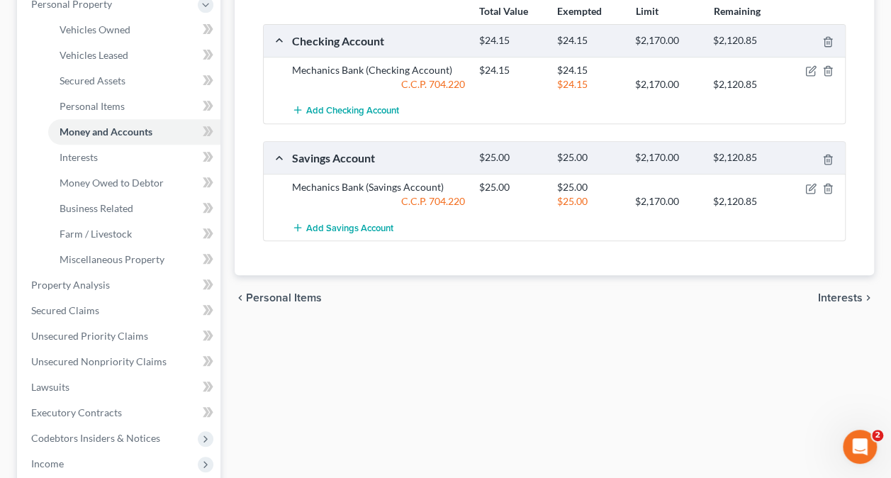
scroll to position [0, 0]
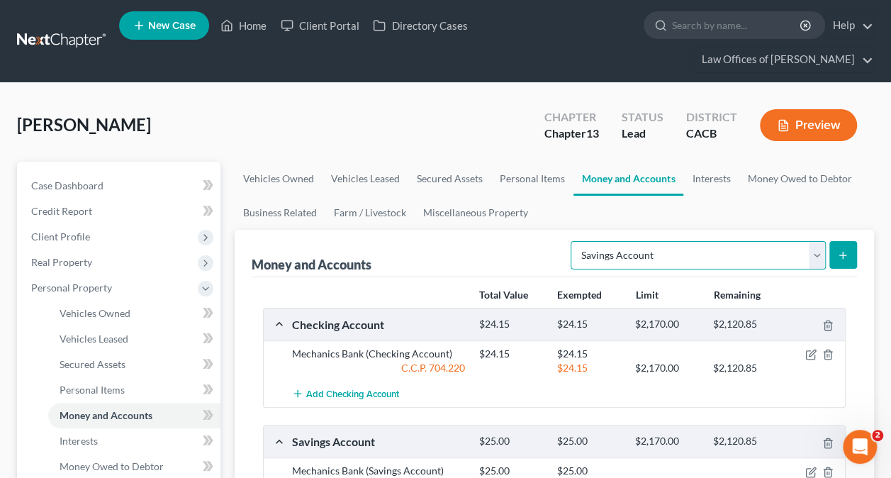
click at [817, 255] on select "Select Account Type Brokerage Cash on Hand Certificates of Deposit Checking Acc…" at bounding box center [698, 255] width 255 height 28
click at [574, 241] on select "Select Account Type Brokerage Cash on Hand Certificates of Deposit Checking Acc…" at bounding box center [698, 255] width 255 height 28
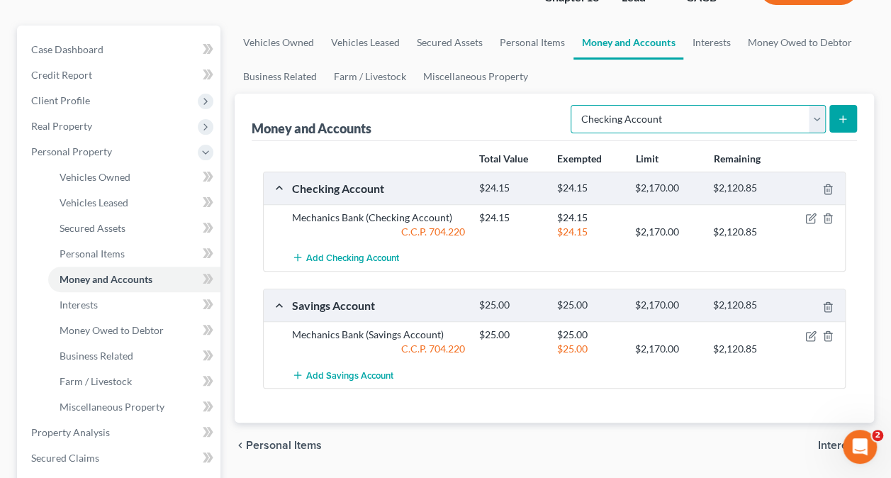
scroll to position [213, 0]
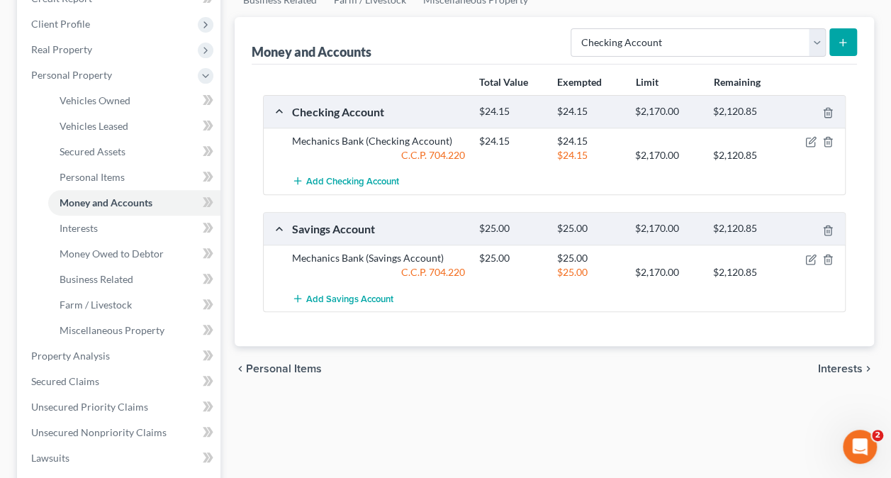
click at [848, 32] on button "submit" at bounding box center [843, 42] width 28 height 28
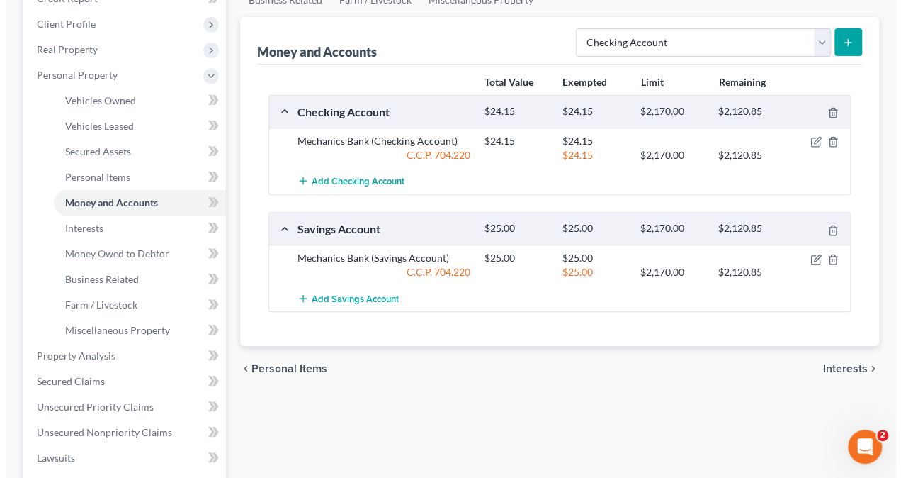
scroll to position [187, 0]
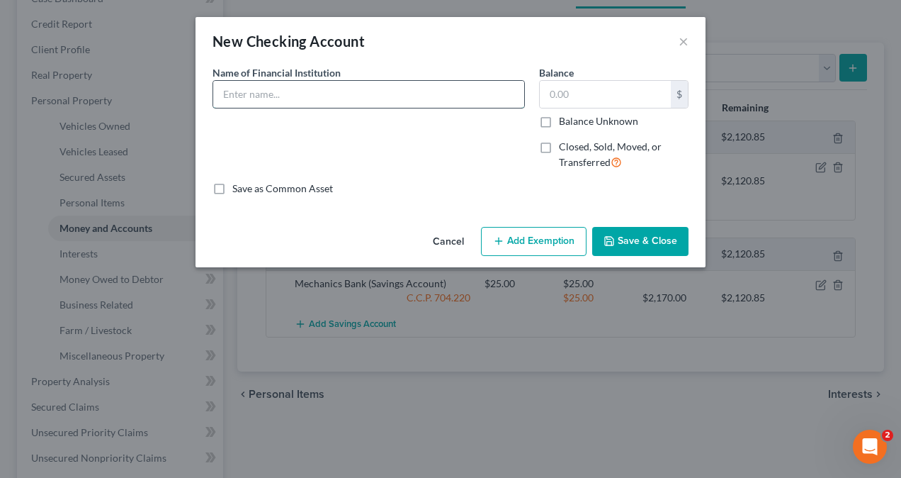
click at [360, 96] on input "text" at bounding box center [368, 94] width 311 height 27
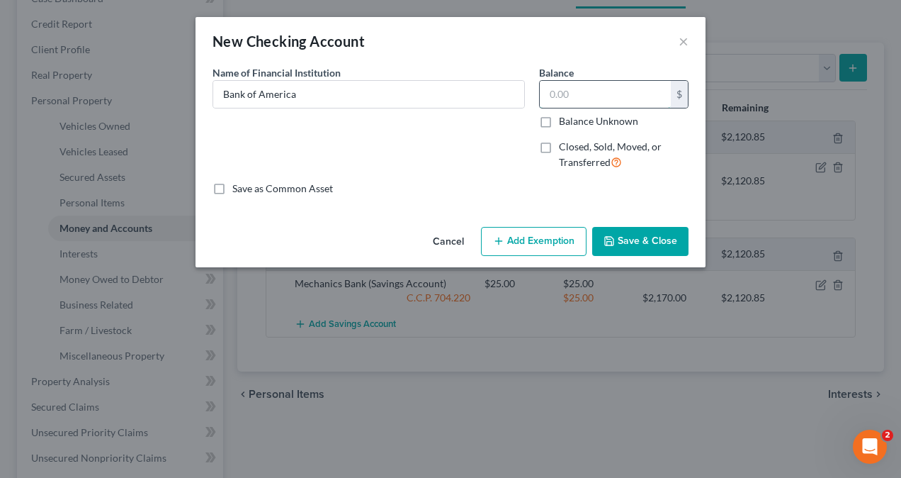
click at [578, 94] on input "text" at bounding box center [605, 94] width 131 height 27
click at [561, 245] on button "Add Exemption" at bounding box center [534, 242] width 106 height 30
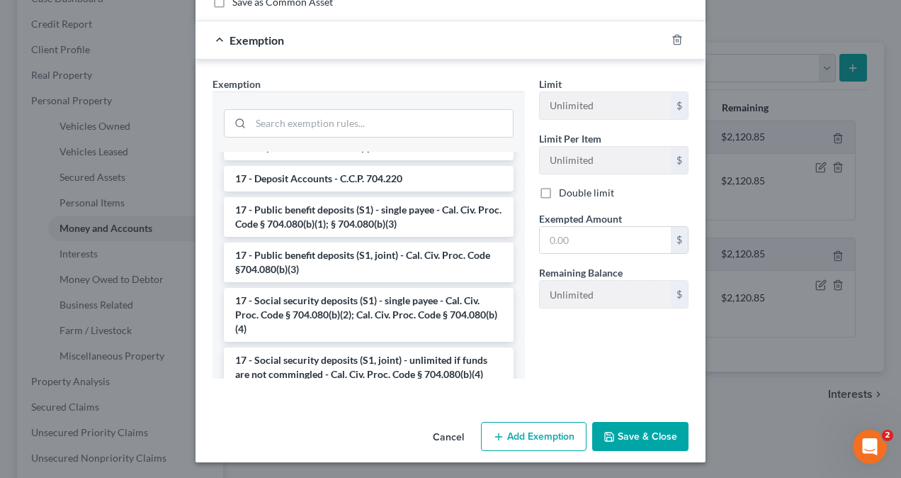
scroll to position [496, 0]
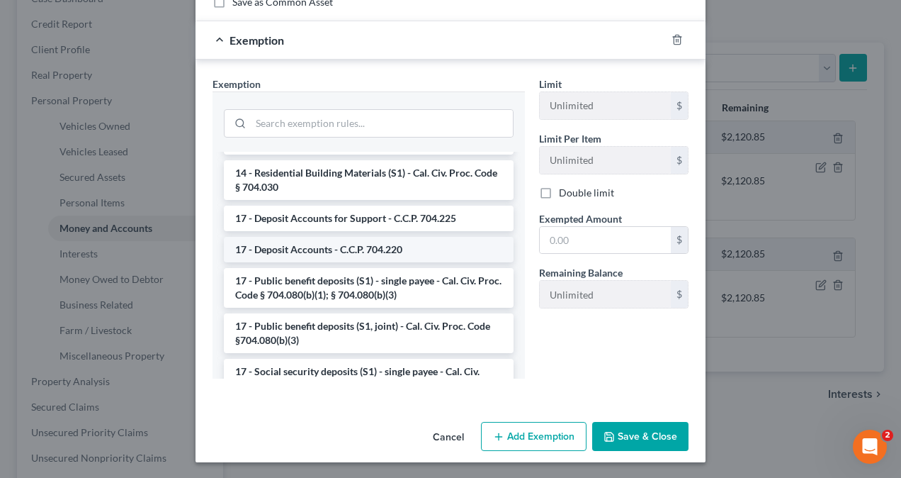
click at [302, 254] on li "17 - Deposit Accounts - C.C.P. 704.220" at bounding box center [369, 250] width 290 height 26
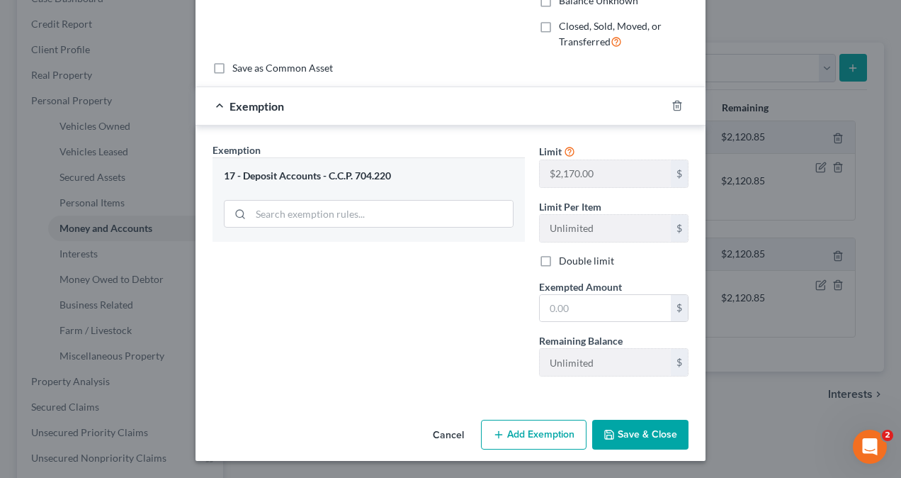
scroll to position [118, 0]
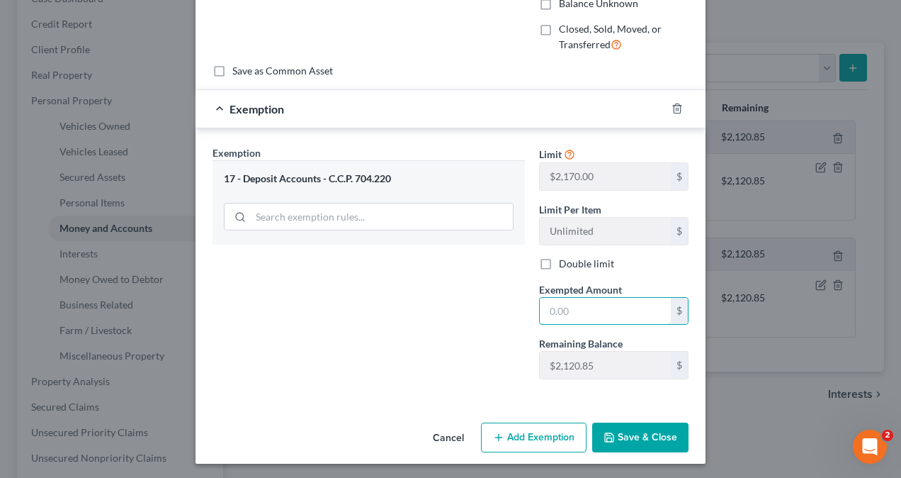
drag, startPoint x: 592, startPoint y: 313, endPoint x: 493, endPoint y: 317, distance: 98.6
click at [498, 314] on div "Exemption Set must be selected for CA. Exemption * 17 - Deposit Accounts - C.C.…" at bounding box center [451, 268] width 490 height 246
click at [653, 434] on button "Save & Close" at bounding box center [640, 437] width 96 height 30
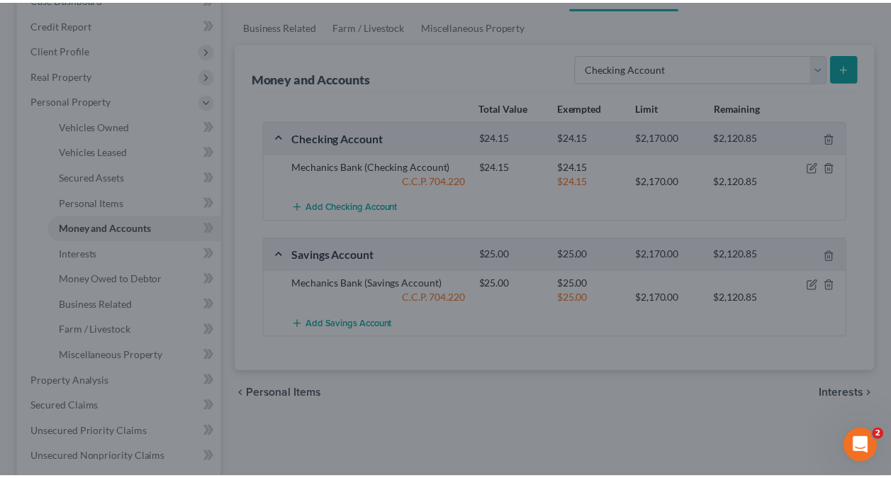
scroll to position [213, 0]
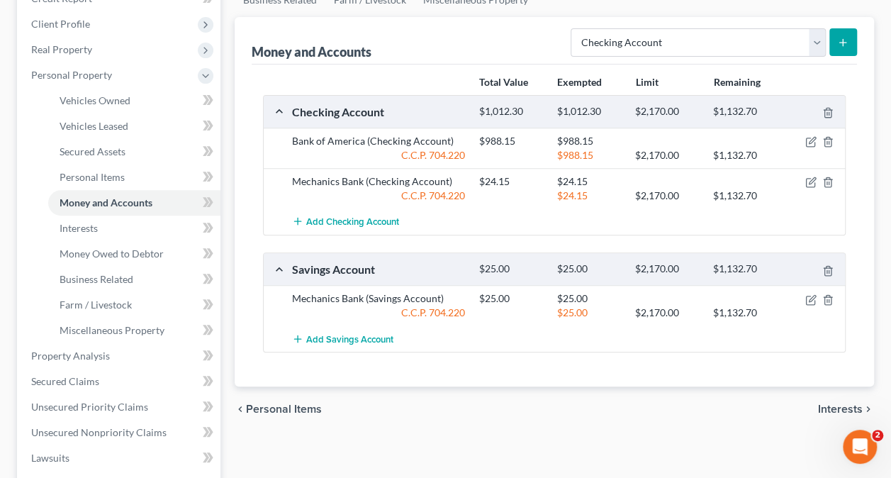
click at [852, 41] on button "submit" at bounding box center [843, 42] width 28 height 28
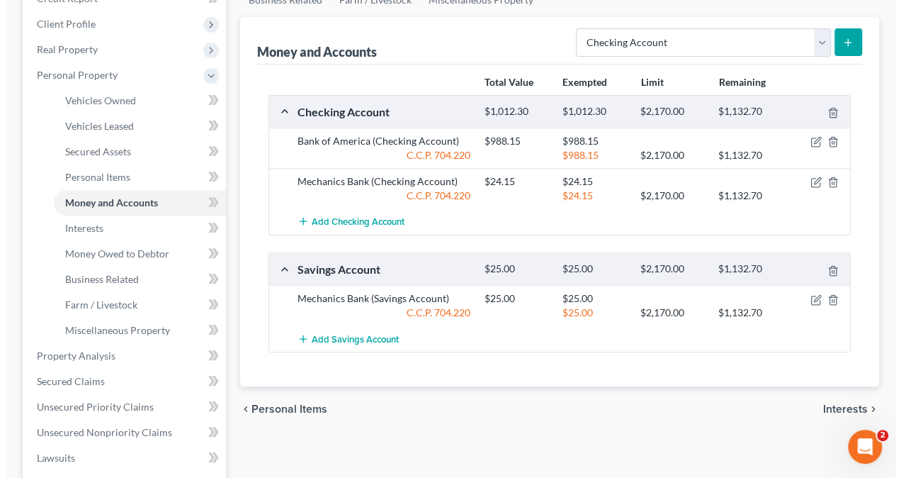
scroll to position [187, 0]
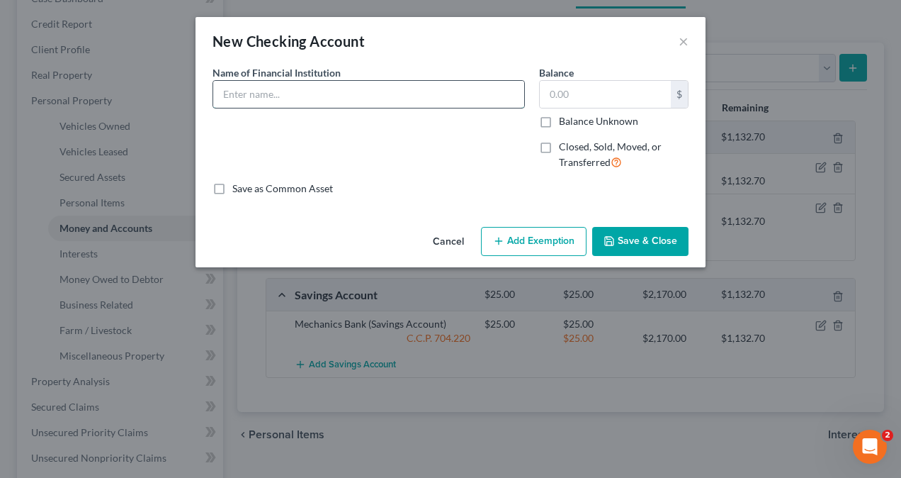
click at [306, 86] on input "text" at bounding box center [368, 94] width 311 height 27
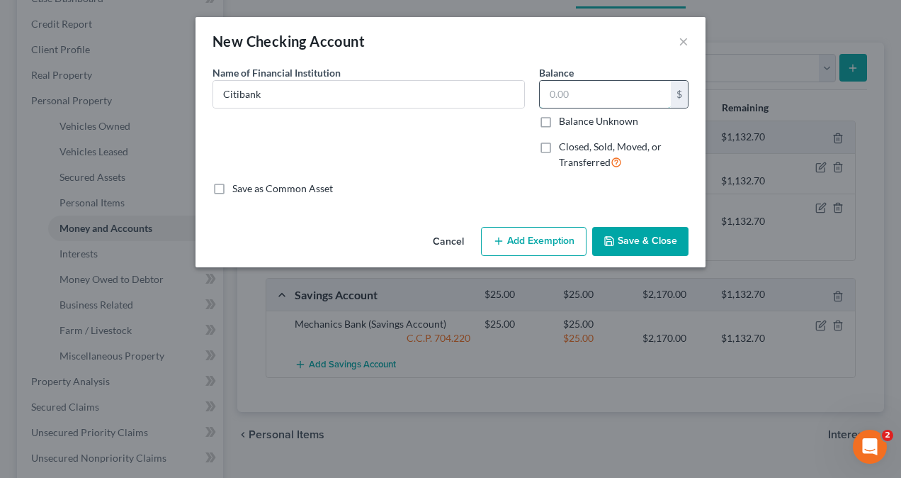
click at [582, 101] on input "text" at bounding box center [605, 94] width 131 height 27
click at [551, 250] on button "Add Exemption" at bounding box center [534, 242] width 106 height 30
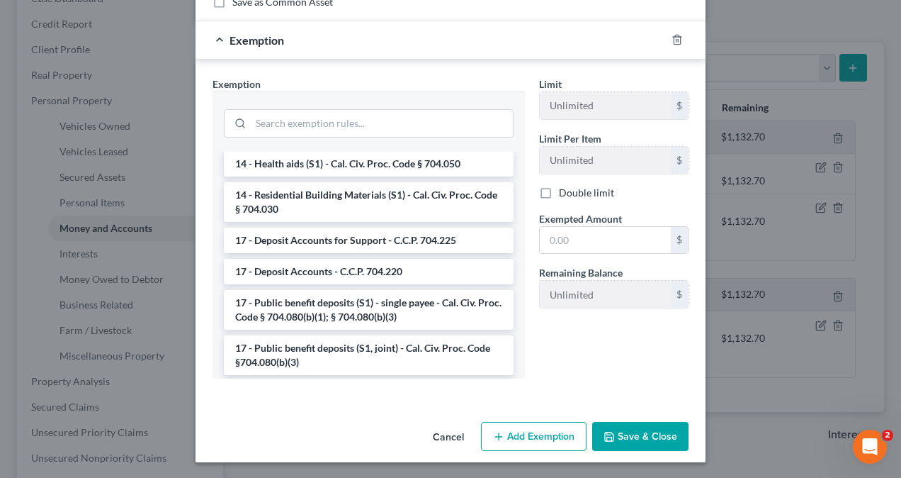
scroll to position [496, 0]
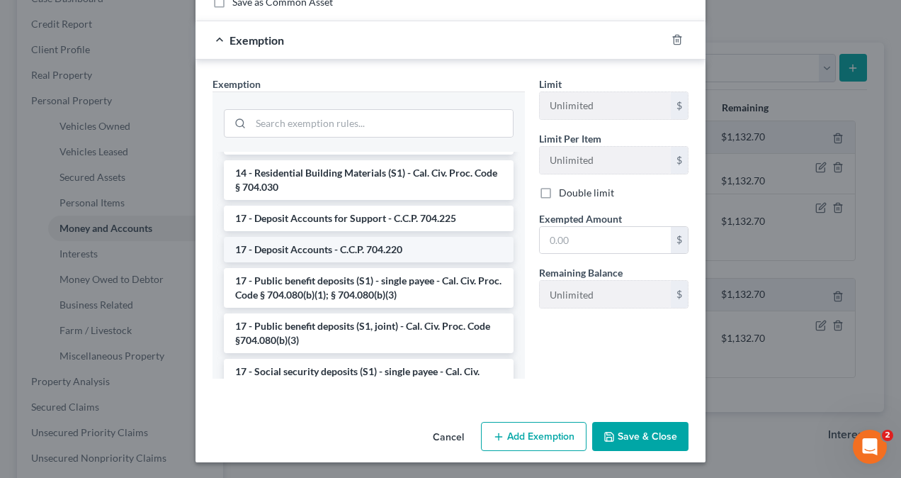
click at [310, 243] on li "17 - Deposit Accounts - C.C.P. 704.220" at bounding box center [369, 250] width 290 height 26
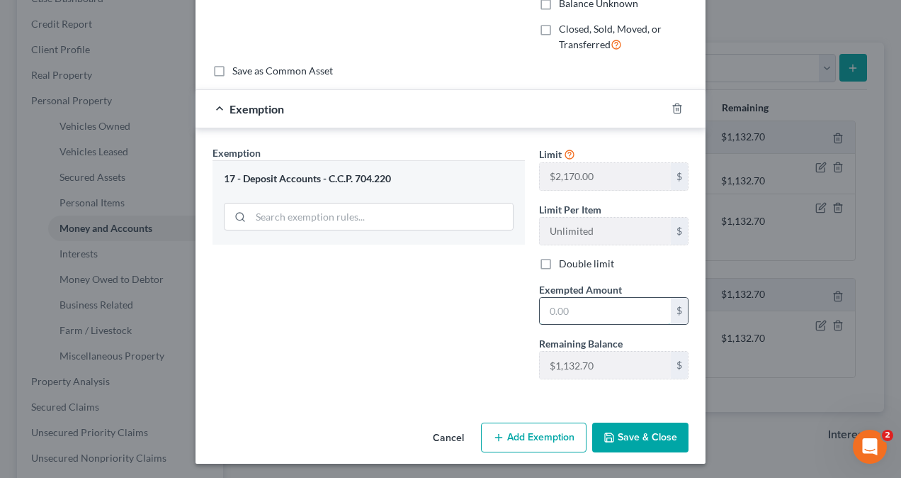
click at [584, 305] on input "text" at bounding box center [605, 311] width 131 height 27
click at [625, 432] on button "Save & Close" at bounding box center [640, 437] width 96 height 30
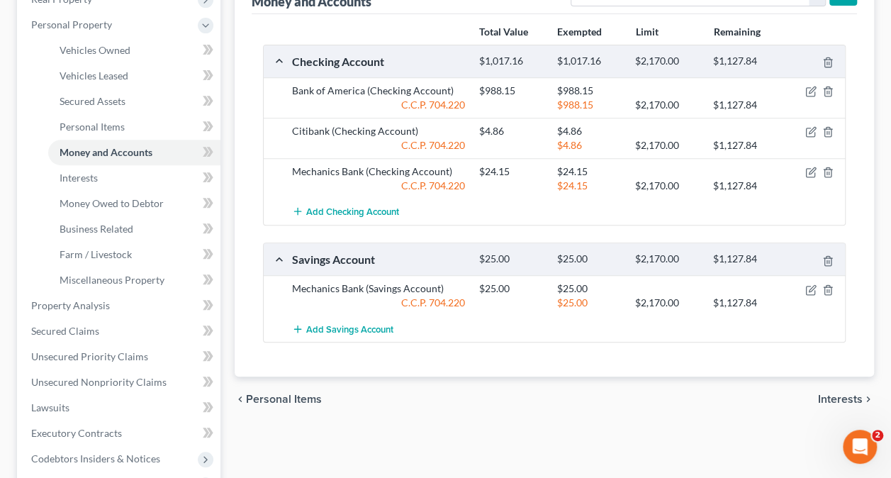
scroll to position [283, 0]
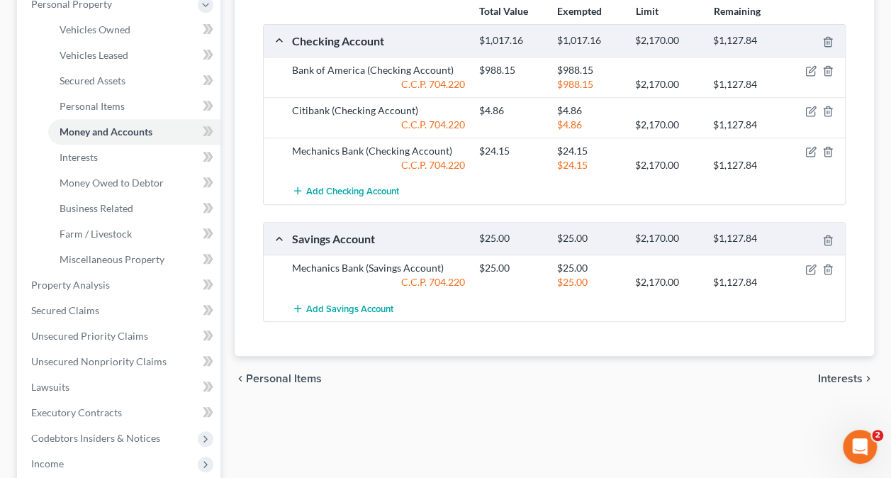
click at [838, 377] on span "Interests" at bounding box center [840, 378] width 45 height 11
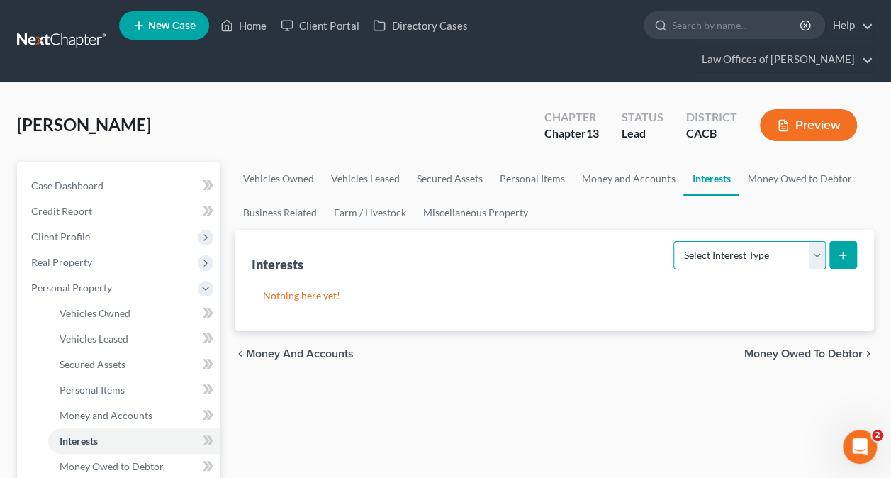
click at [768, 250] on select "Select Interest Type 401K Annuity Bond Education IRA Government Bond Government…" at bounding box center [749, 255] width 152 height 28
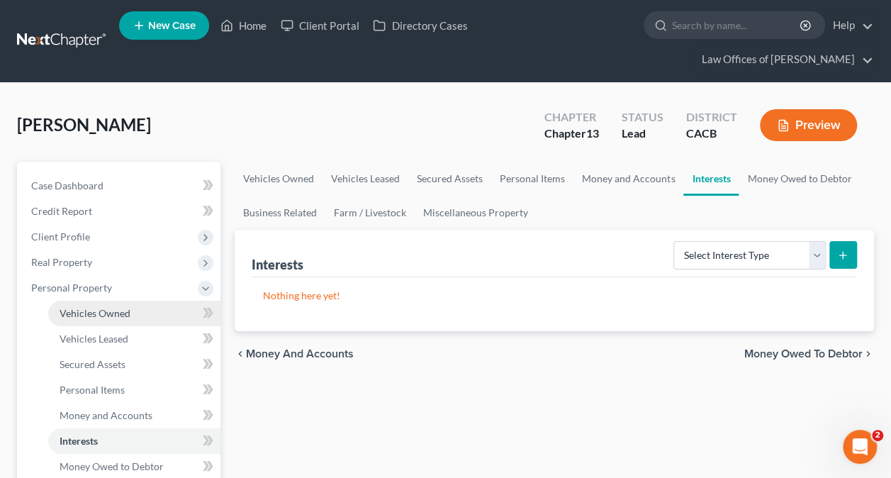
click at [105, 312] on span "Vehicles Owned" at bounding box center [95, 313] width 71 height 12
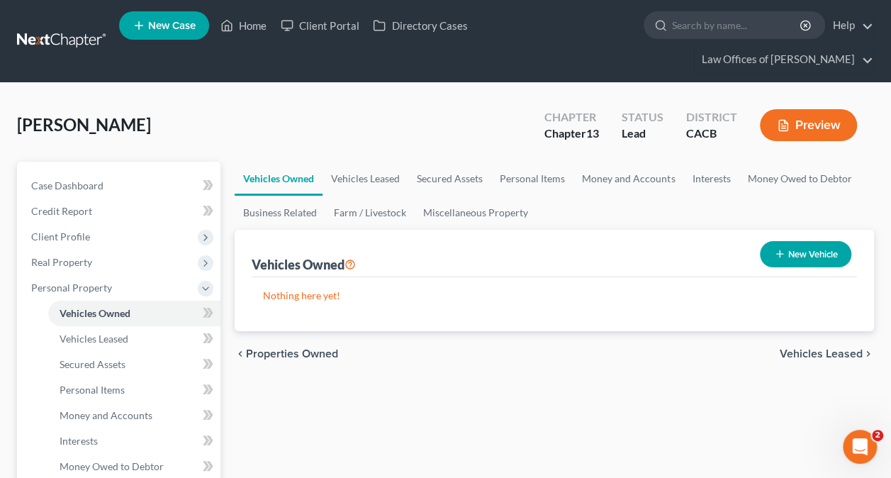
click at [813, 246] on button "New Vehicle" at bounding box center [805, 254] width 91 height 26
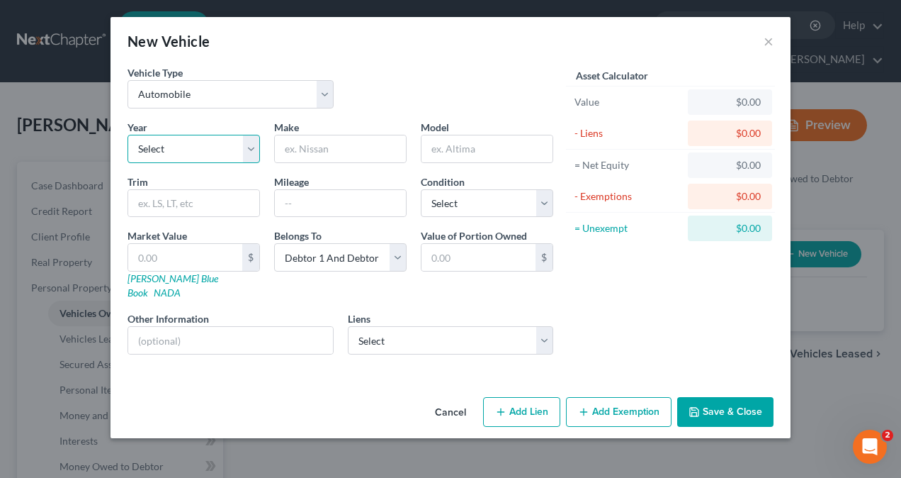
click at [184, 148] on select "Select 2026 2025 2024 2023 2022 2021 2020 2019 2018 2017 2016 2015 2014 2013 20…" at bounding box center [194, 149] width 133 height 28
click at [128, 135] on select "Select 2026 2025 2024 2023 2022 2021 2020 2019 2018 2017 2016 2015 2014 2013 20…" at bounding box center [194, 149] width 133 height 28
click at [327, 152] on input "text" at bounding box center [340, 148] width 131 height 27
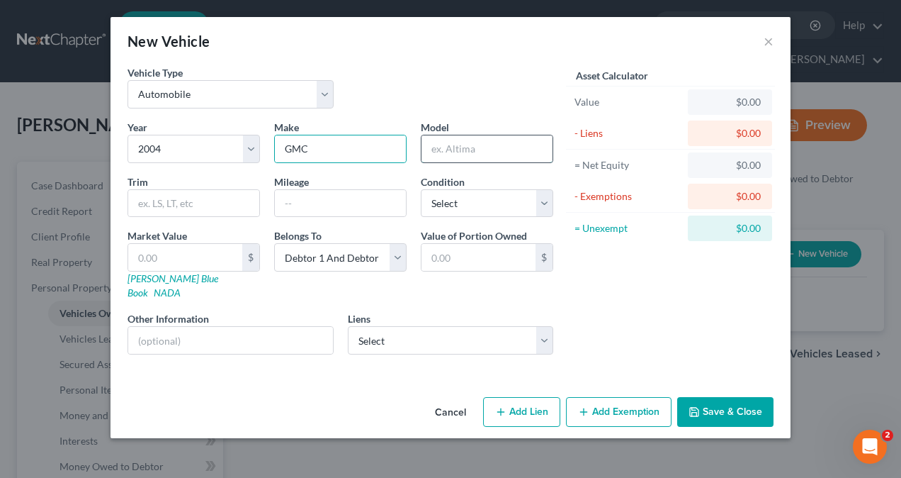
click at [468, 150] on input "text" at bounding box center [487, 148] width 131 height 27
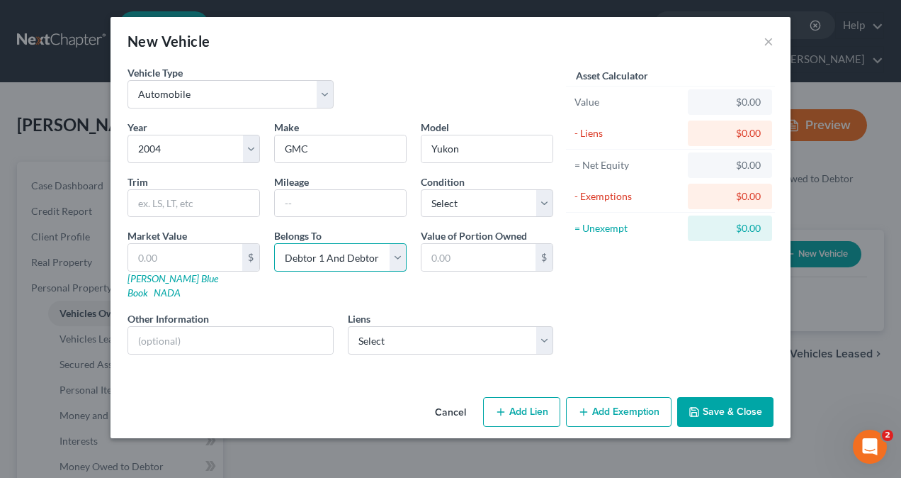
click at [327, 257] on select "Select Debtor 1 Only Debtor 2 Only Debtor 1 And Debtor 2 Only At Least One Of T…" at bounding box center [340, 257] width 133 height 28
click at [274, 243] on select "Select Debtor 1 Only Debtor 2 Only Debtor 1 And Debtor 2 Only At Least One Of T…" at bounding box center [340, 257] width 133 height 28
click at [634, 397] on button "Add Exemption" at bounding box center [619, 412] width 106 height 30
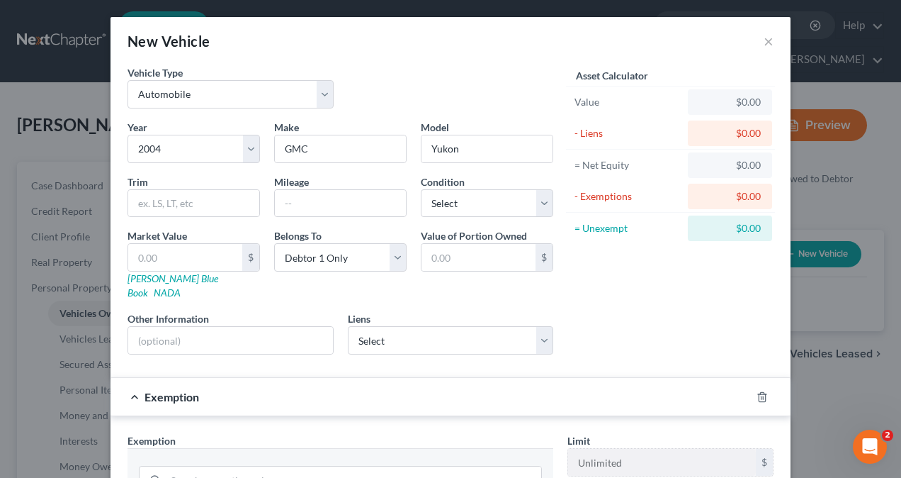
scroll to position [340, 0]
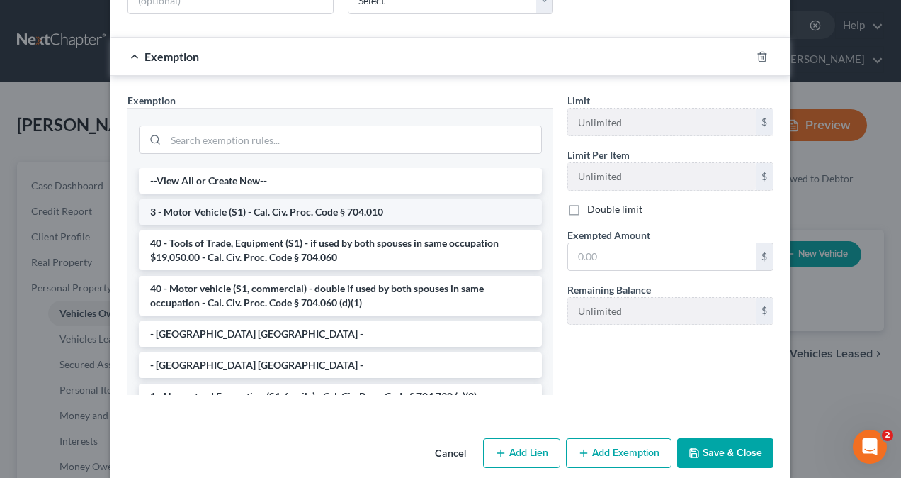
click at [239, 199] on li "3 - Motor Vehicle (S1) - Cal. Civ. Proc. Code § 704.010" at bounding box center [340, 212] width 403 height 26
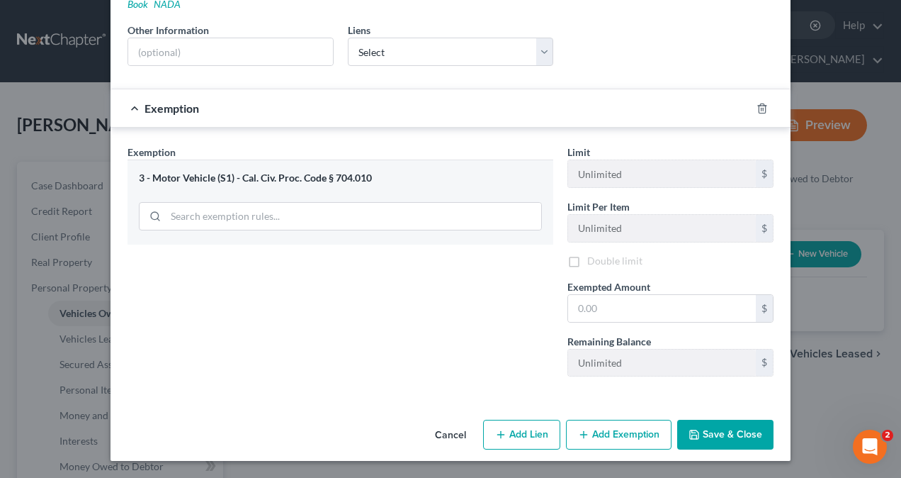
scroll to position [271, 0]
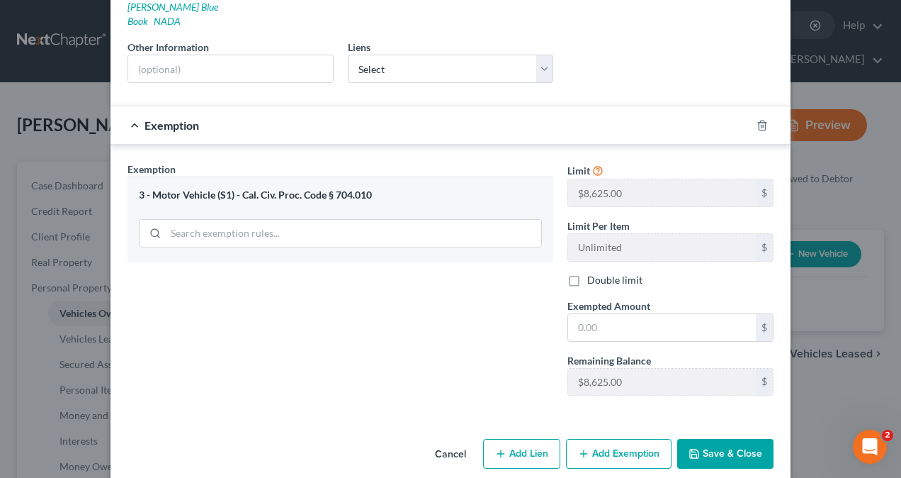
click at [734, 439] on button "Save & Close" at bounding box center [726, 454] width 96 height 30
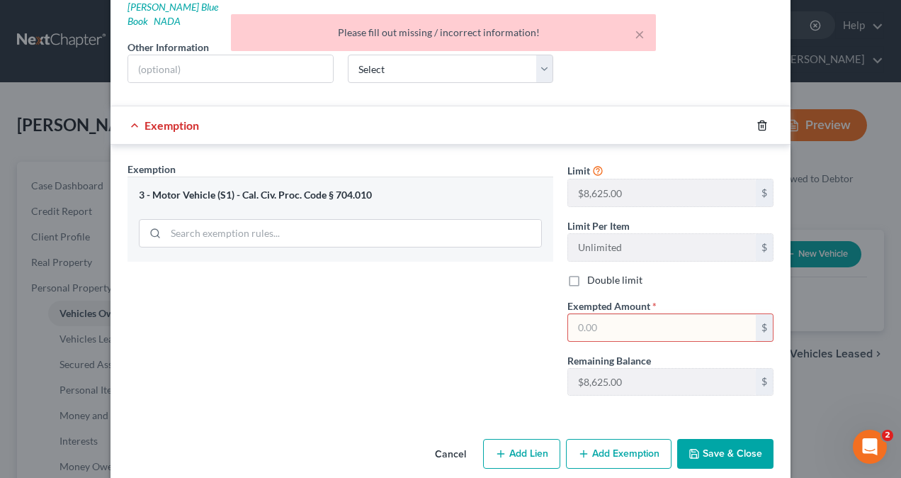
click at [762, 125] on line "button" at bounding box center [762, 126] width 0 height 3
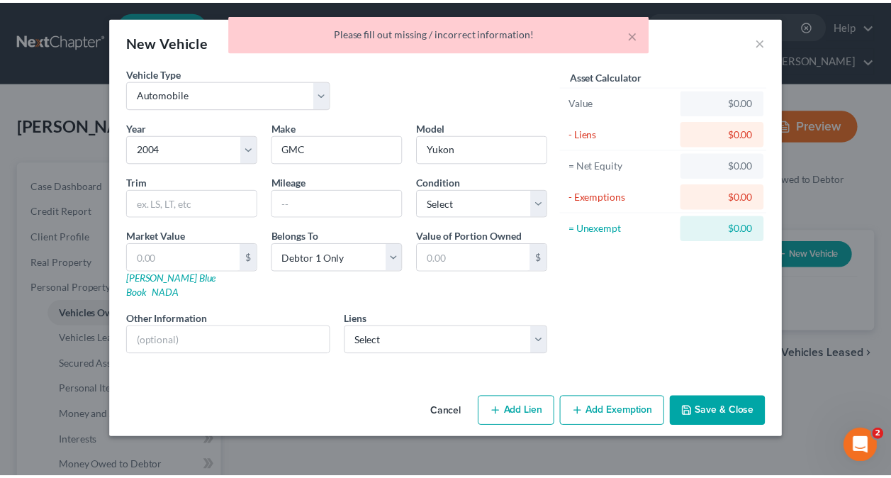
scroll to position [0, 0]
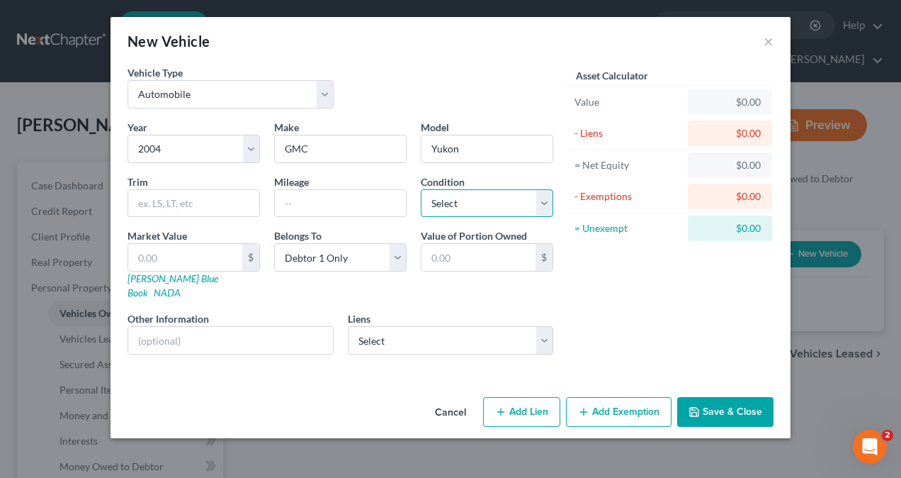
click at [482, 202] on select "Select Excellent Very Good Good Fair Poor" at bounding box center [487, 203] width 133 height 28
click at [421, 189] on select "Select Excellent Very Good Good Fair Poor" at bounding box center [487, 203] width 133 height 28
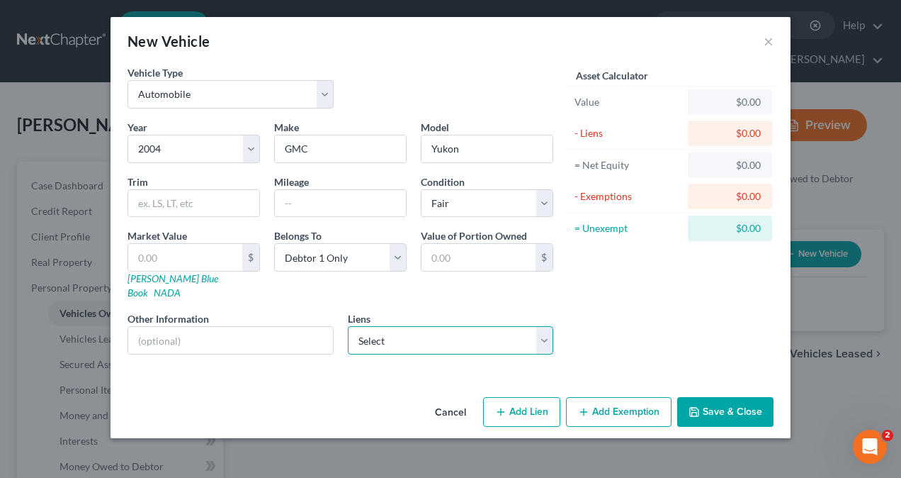
click at [373, 326] on select "Select GM Financial - $43,825.25 Capital One - $0.00" at bounding box center [451, 340] width 206 height 28
click at [732, 397] on button "Save & Close" at bounding box center [726, 412] width 96 height 30
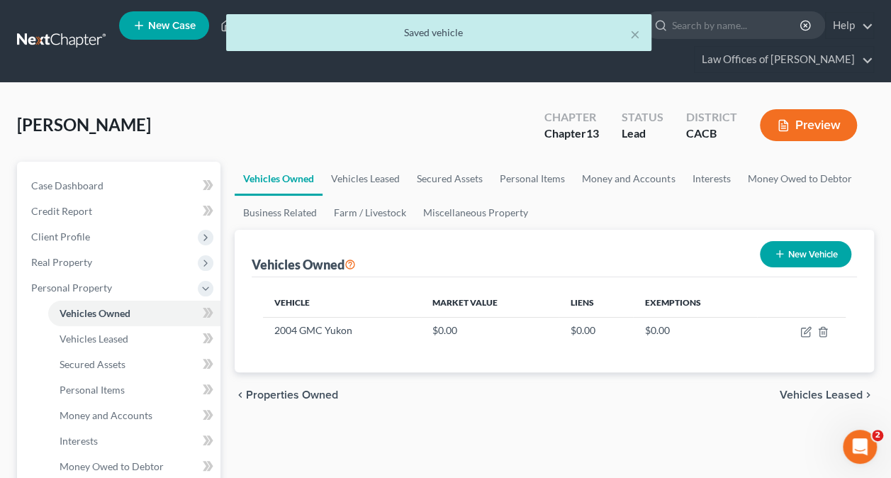
click at [813, 393] on span "Vehicles Leased" at bounding box center [821, 394] width 83 height 11
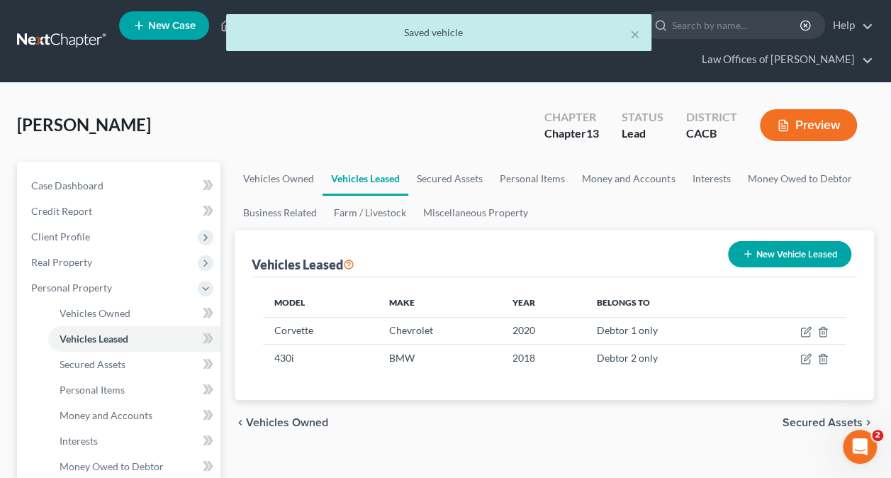
click at [817, 417] on span "Secured Assets" at bounding box center [822, 422] width 80 height 11
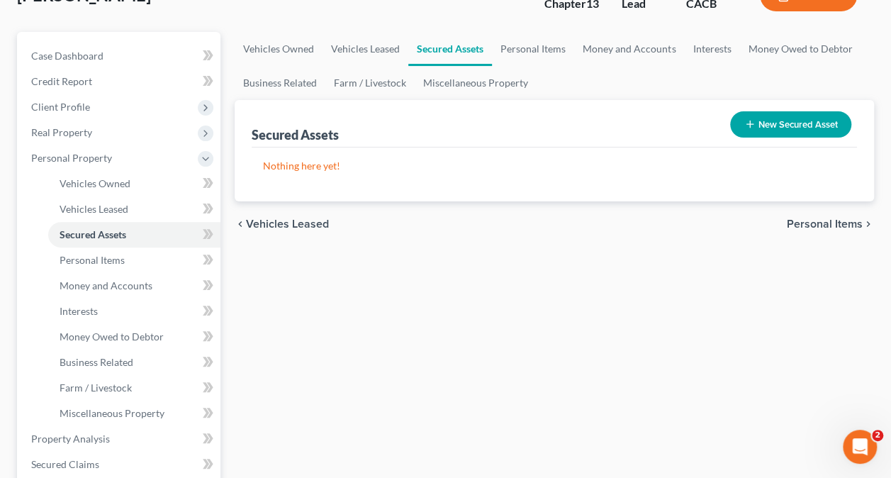
scroll to position [142, 0]
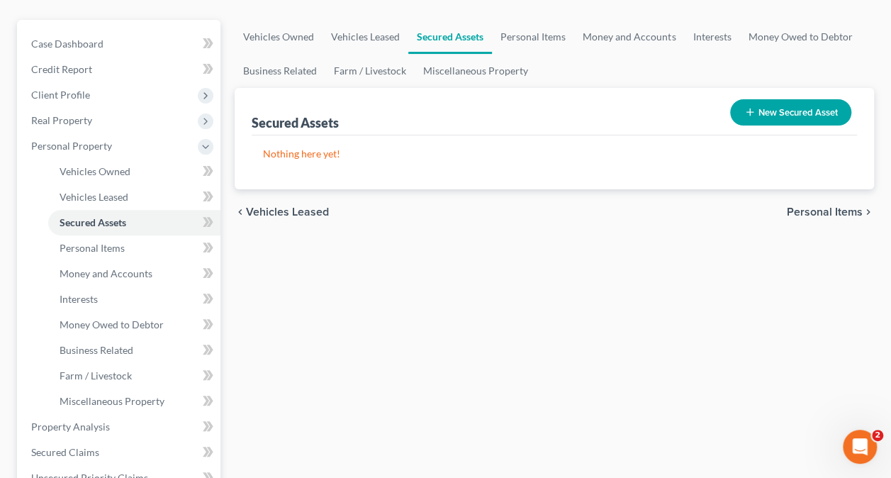
click at [836, 210] on span "Personal Items" at bounding box center [825, 211] width 76 height 11
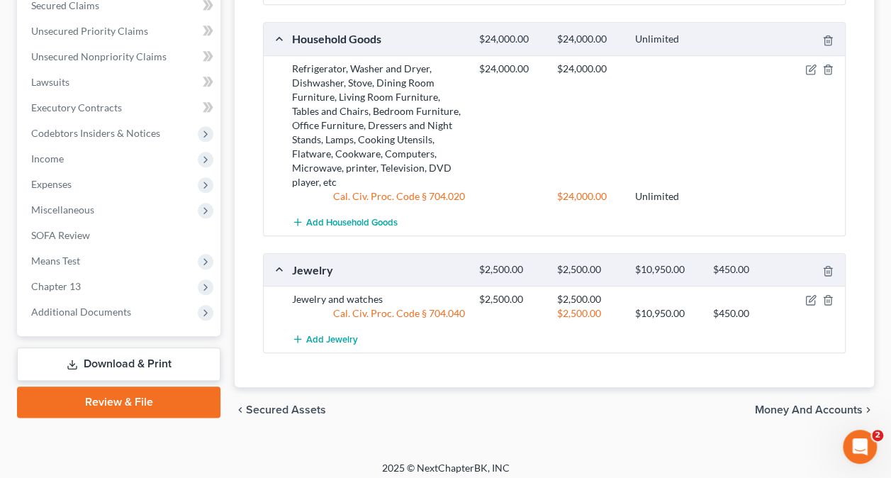
scroll to position [592, 0]
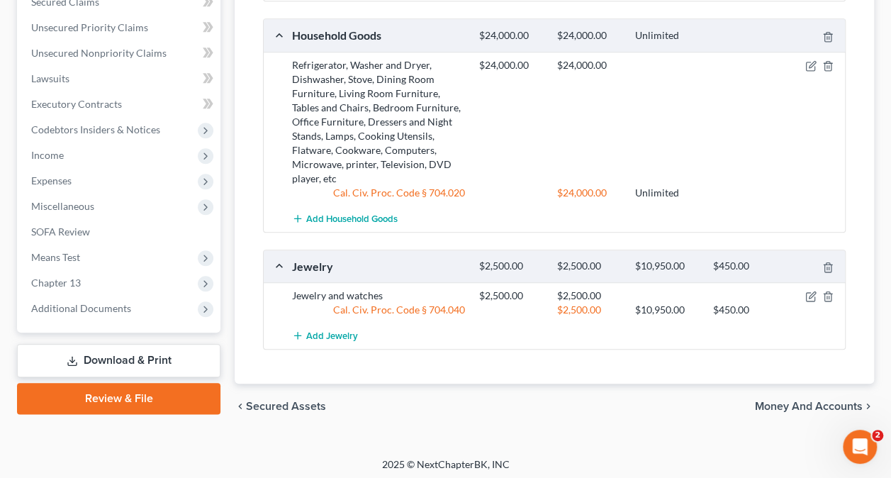
click at [824, 403] on span "Money and Accounts" at bounding box center [809, 405] width 108 height 11
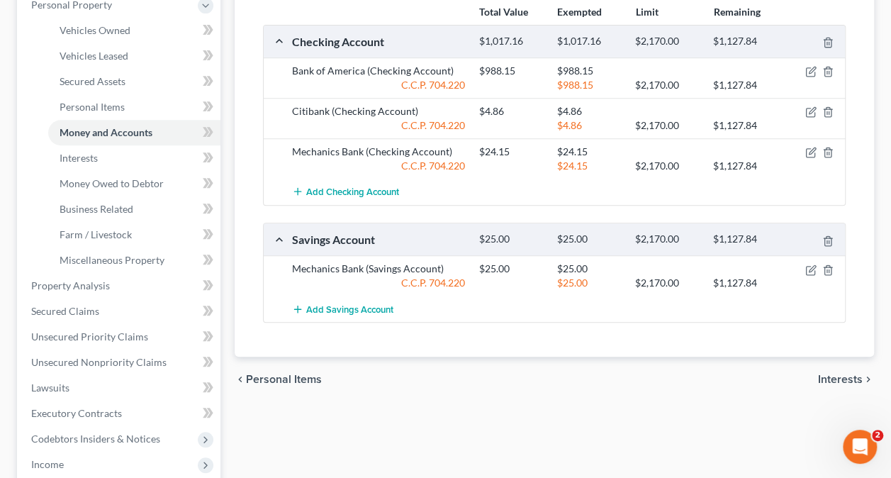
scroll to position [283, 0]
click at [841, 373] on span "Interests" at bounding box center [840, 378] width 45 height 11
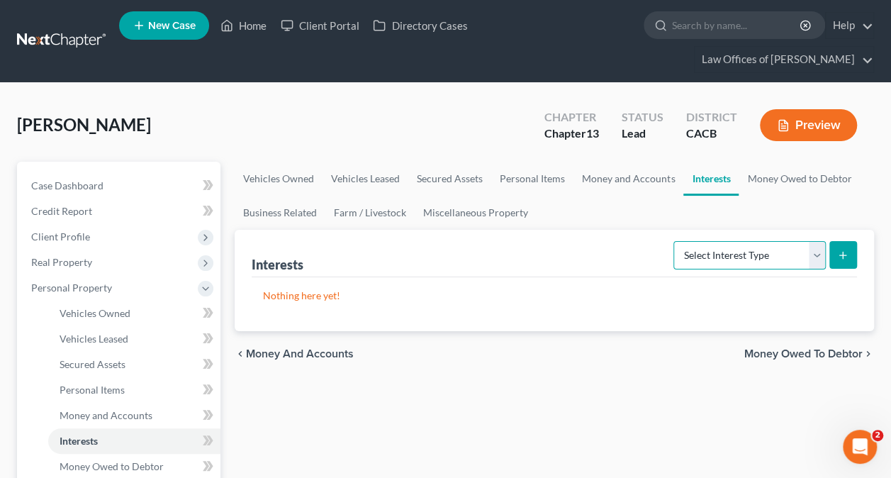
click at [741, 263] on select "Select Interest Type 401K Annuity Bond Education IRA Government Bond Government…" at bounding box center [749, 255] width 152 height 28
click at [675, 241] on select "Select Interest Type 401K Annuity Bond Education IRA Government Bond Government…" at bounding box center [749, 255] width 152 height 28
click at [848, 249] on icon "submit" at bounding box center [842, 254] width 11 height 11
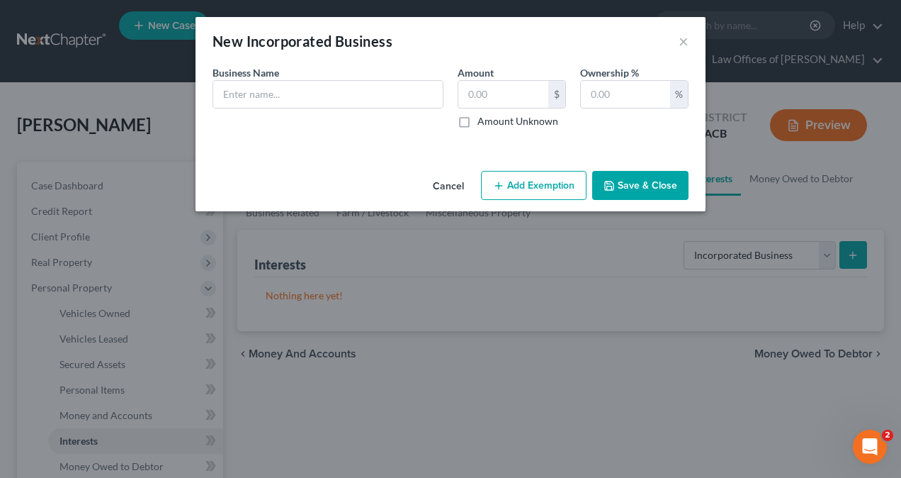
click at [536, 180] on button "Add Exemption" at bounding box center [534, 186] width 106 height 30
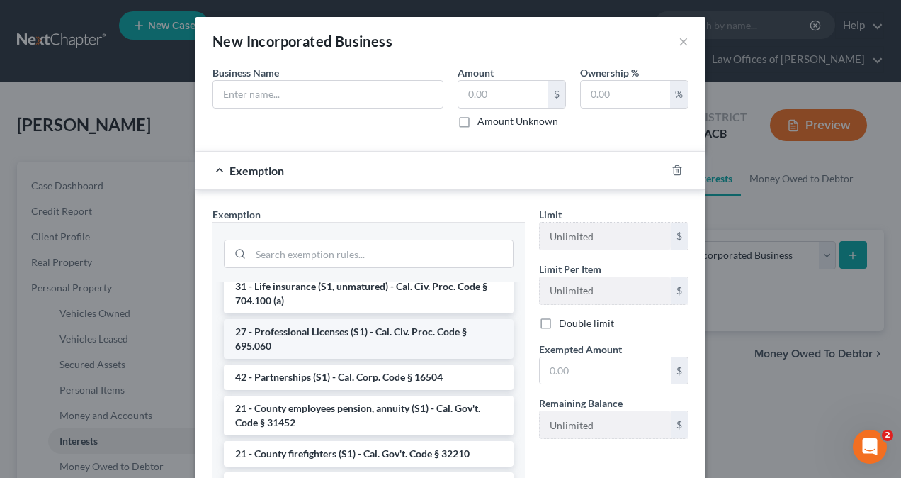
scroll to position [780, 0]
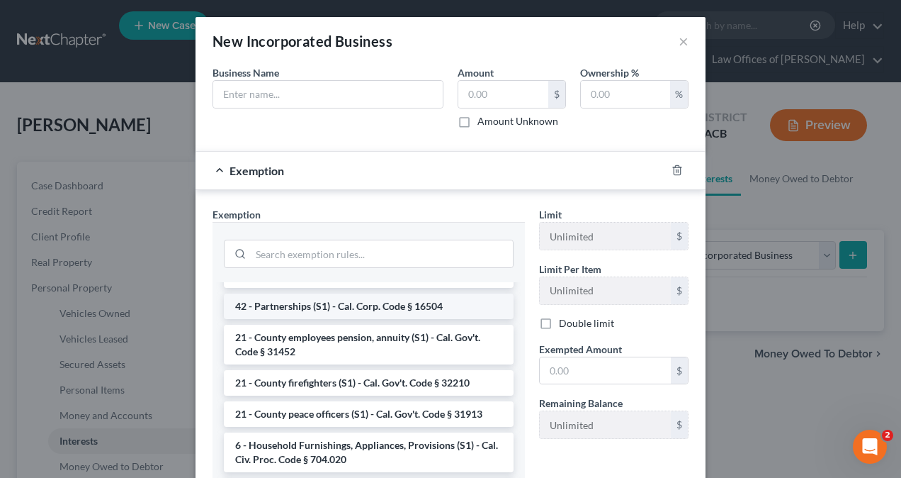
click at [303, 319] on li "42 - Partnerships (S1) - Cal. Corp. Code § 16504" at bounding box center [369, 306] width 290 height 26
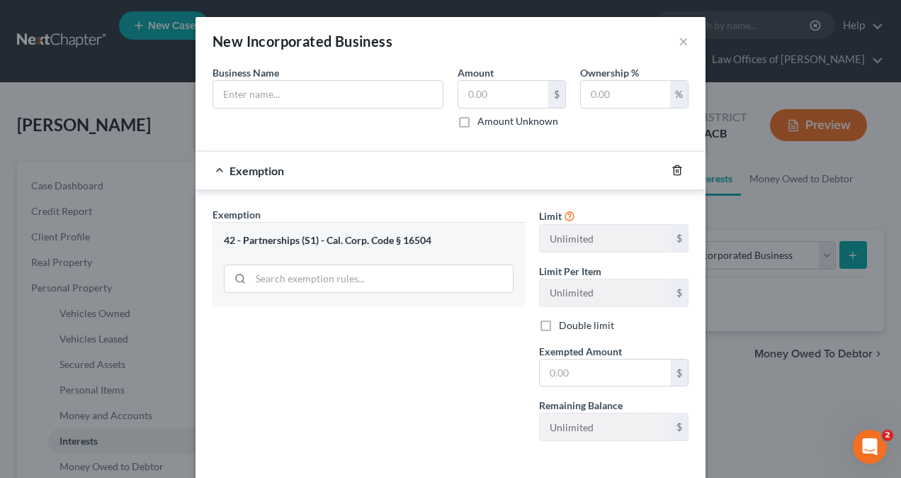
click at [675, 170] on icon "button" at bounding box center [677, 170] width 6 height 9
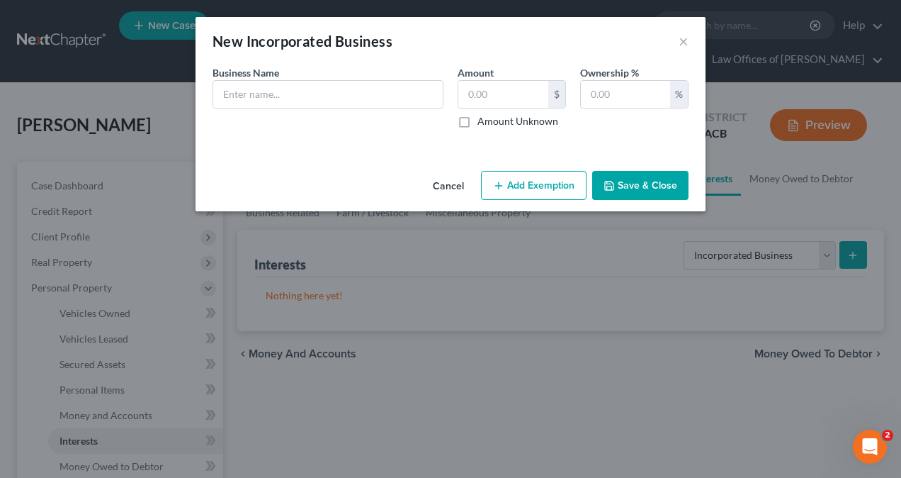
click at [564, 186] on button "Add Exemption" at bounding box center [534, 186] width 106 height 30
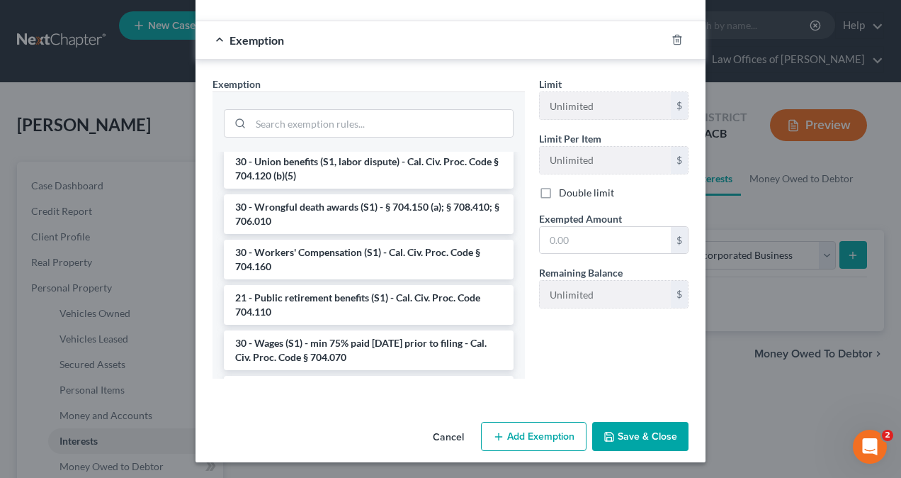
scroll to position [788, 0]
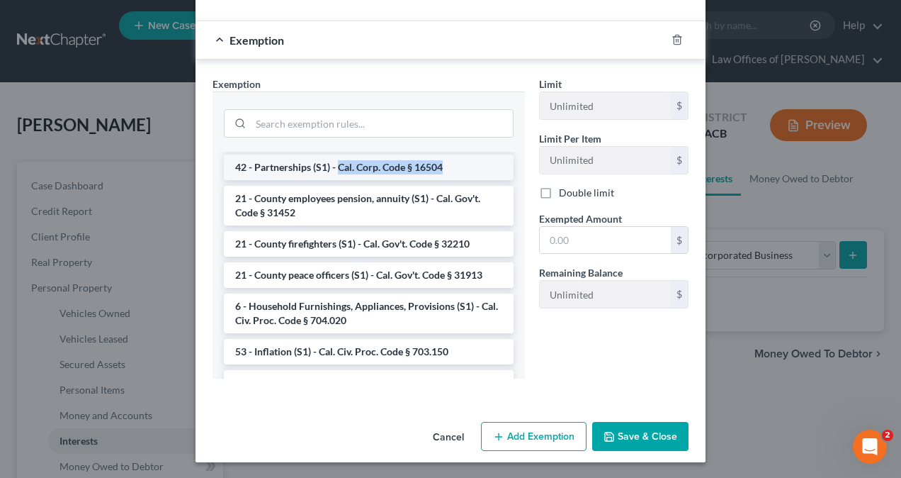
drag, startPoint x: 437, startPoint y: 178, endPoint x: 332, endPoint y: 181, distance: 104.9
click at [332, 180] on li "42 - Partnerships (S1) - Cal. Corp. Code § 16504" at bounding box center [369, 167] width 290 height 26
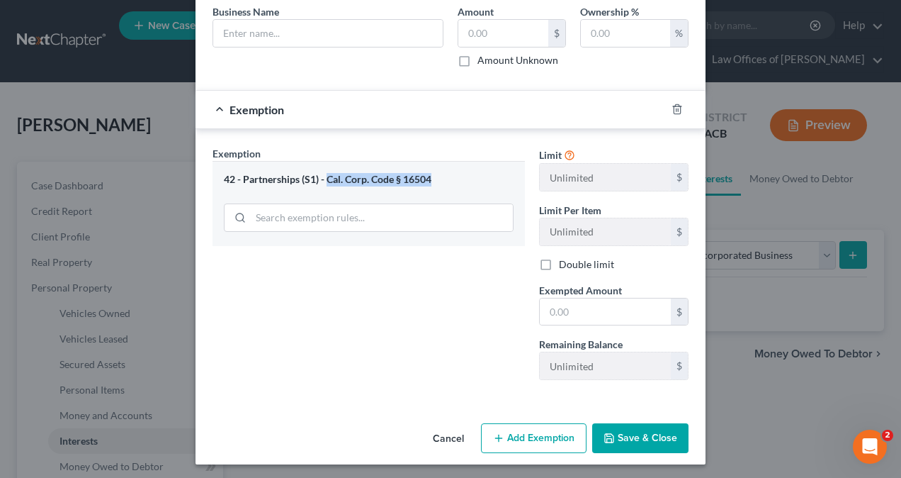
drag, startPoint x: 321, startPoint y: 176, endPoint x: 436, endPoint y: 174, distance: 114.8
click at [436, 174] on div "42 - Partnerships (S1) - Cal. Corp. Code § 16504" at bounding box center [369, 179] width 290 height 13
copy div "Cal. Corp. Code § 16504"
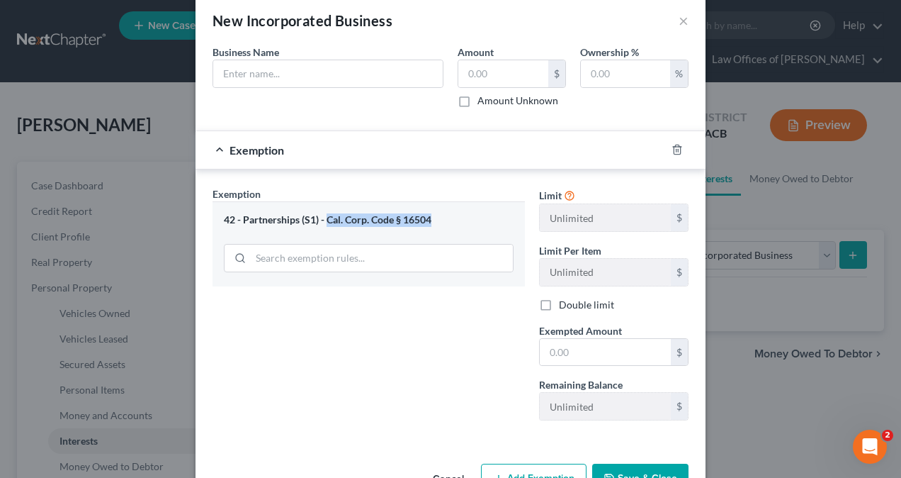
scroll to position [0, 0]
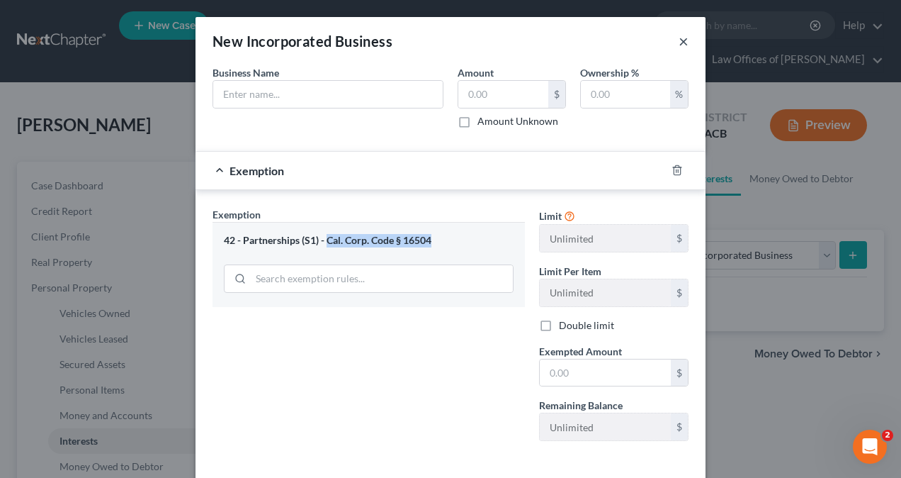
click at [680, 39] on button "×" at bounding box center [684, 41] width 10 height 17
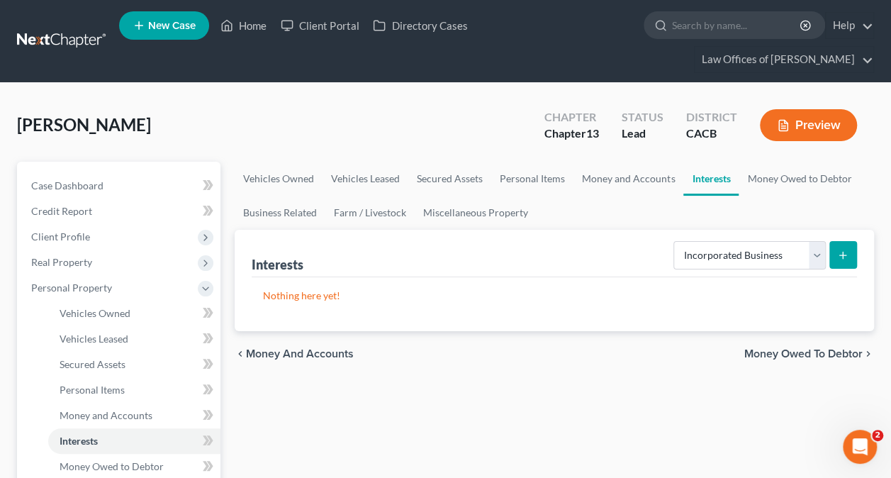
click at [845, 253] on icon "submit" at bounding box center [842, 254] width 11 height 11
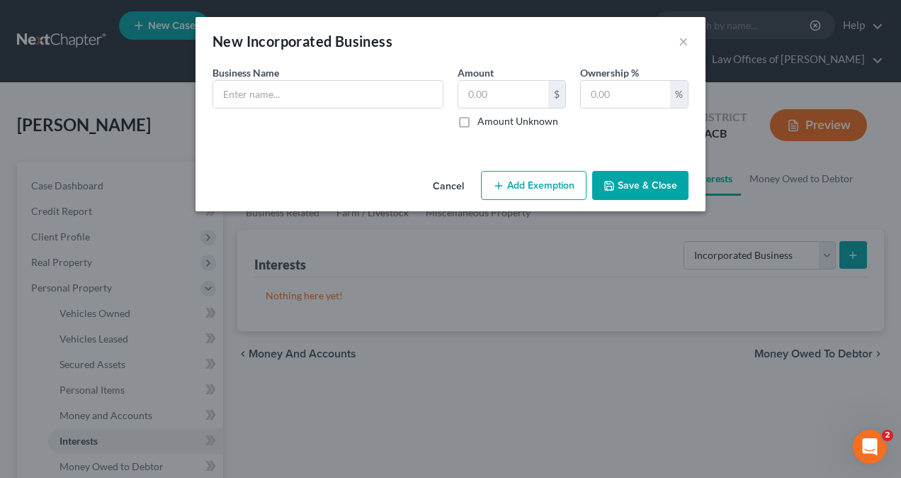
click at [534, 189] on button "Add Exemption" at bounding box center [534, 186] width 106 height 30
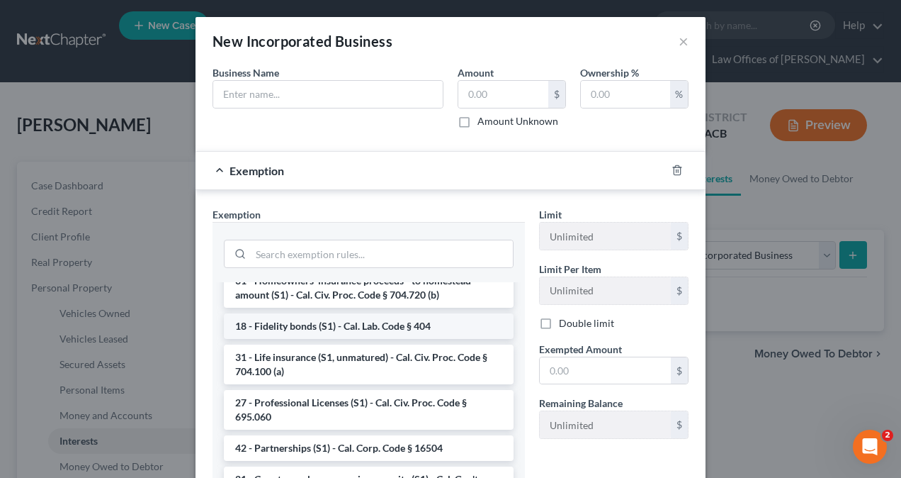
scroll to position [709, 0]
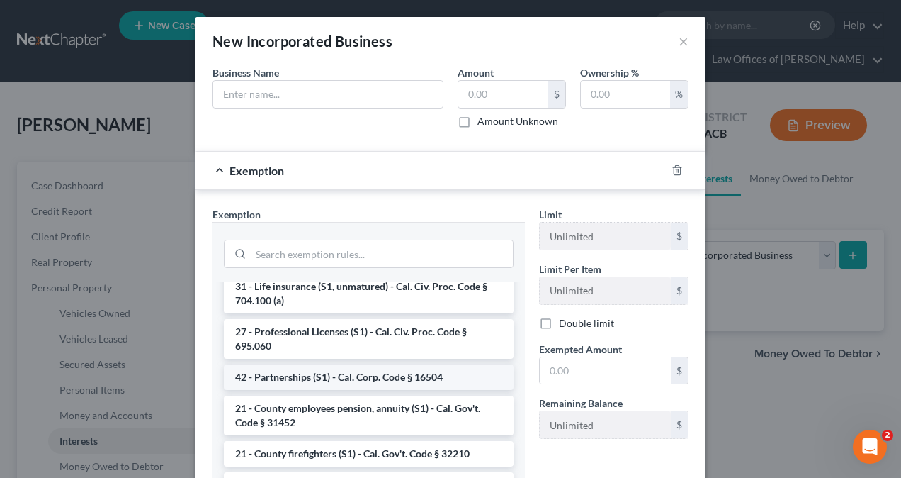
click at [376, 390] on li "42 - Partnerships (S1) - Cal. Corp. Code § 16504" at bounding box center [369, 377] width 290 height 26
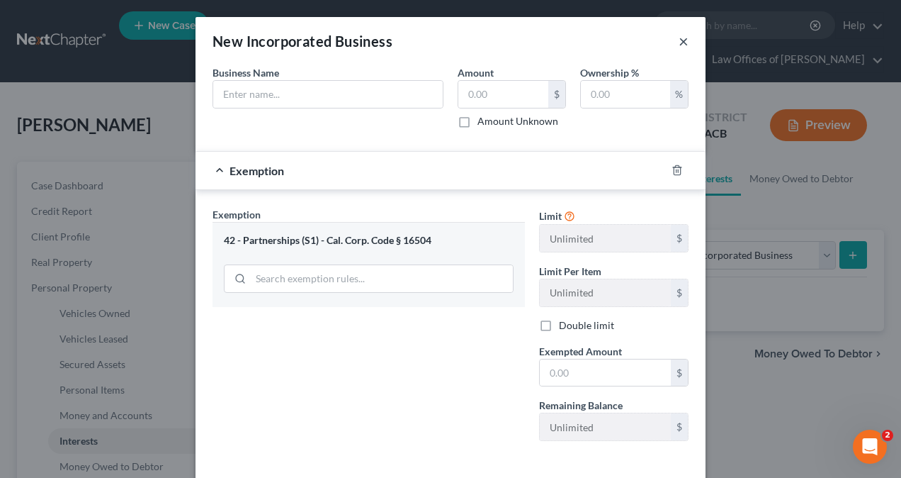
click at [682, 39] on button "×" at bounding box center [684, 41] width 10 height 17
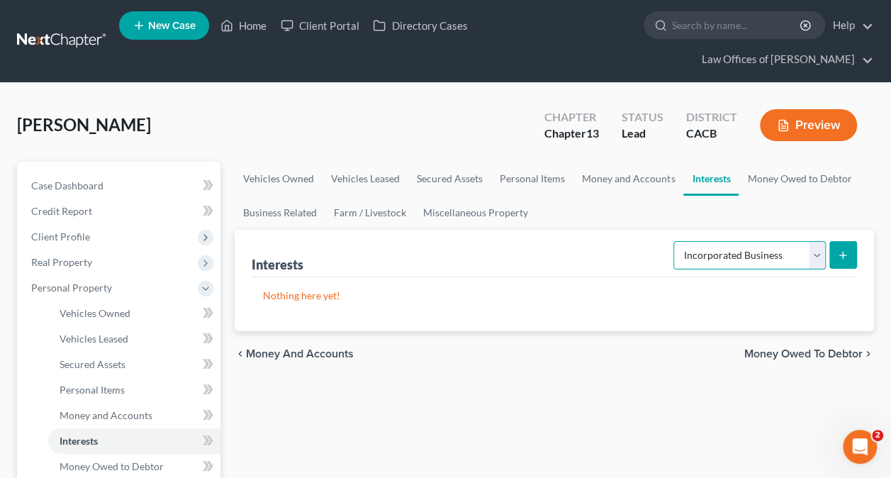
click at [760, 256] on select "Select Interest Type 401K Annuity Bond Education IRA Government Bond Government…" at bounding box center [749, 255] width 152 height 28
click at [675, 241] on select "Select Interest Type 401K Annuity Bond Education IRA Government Bond Government…" at bounding box center [749, 255] width 152 height 28
click at [841, 254] on icon "submit" at bounding box center [842, 254] width 11 height 11
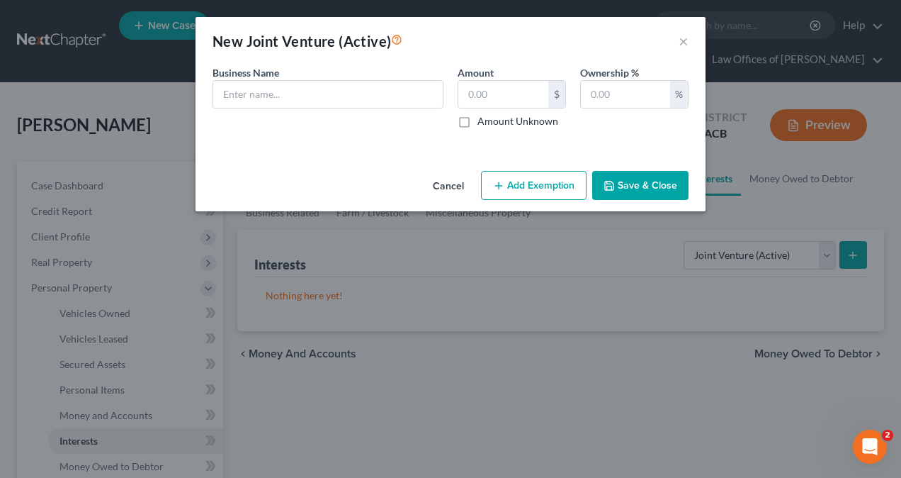
click at [520, 182] on button "Add Exemption" at bounding box center [534, 186] width 106 height 30
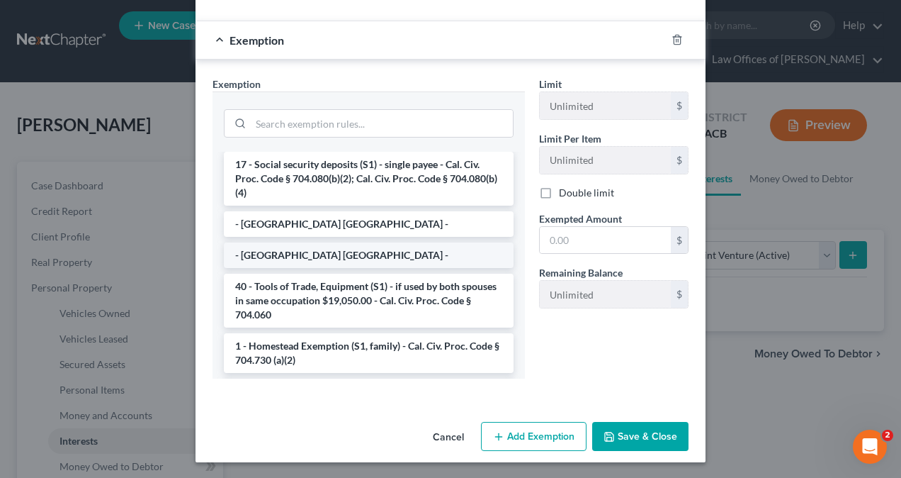
scroll to position [0, 0]
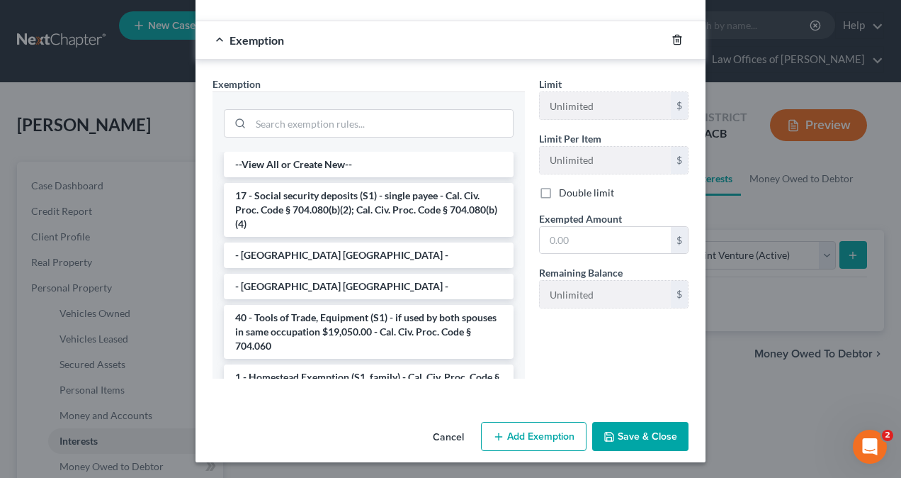
click at [672, 37] on icon "button" at bounding box center [677, 39] width 11 height 11
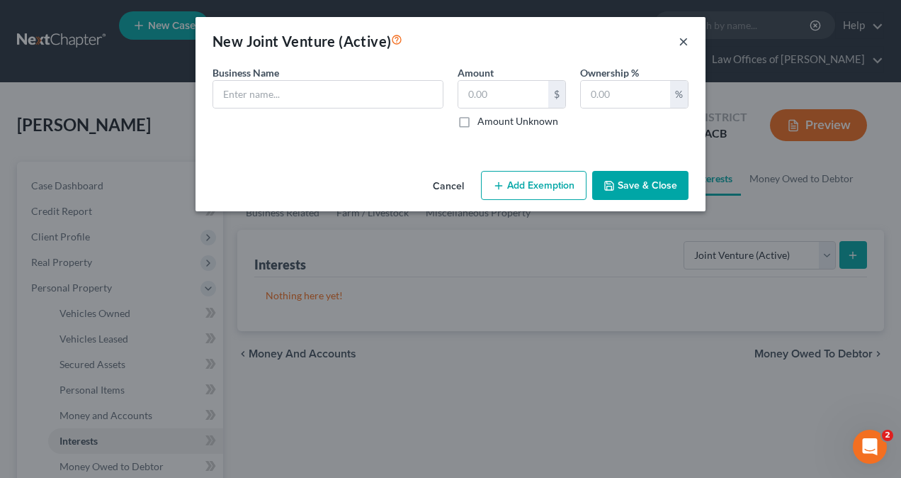
click at [685, 38] on button "×" at bounding box center [684, 41] width 10 height 17
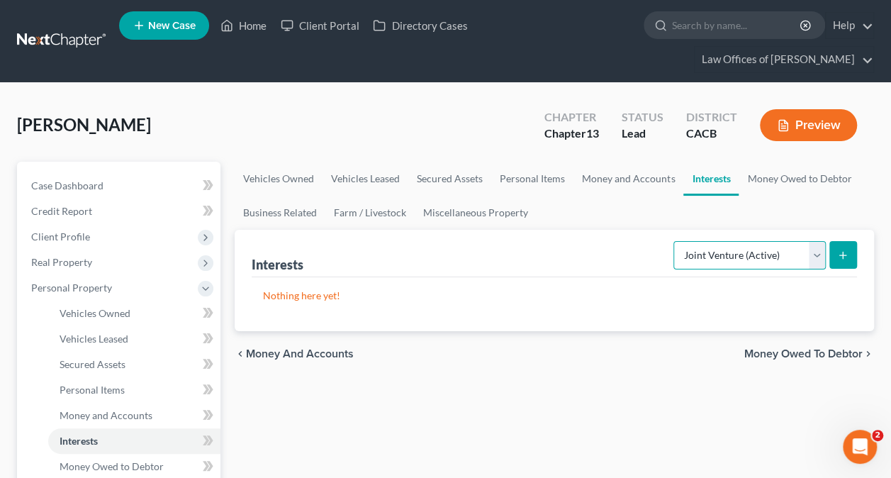
click at [801, 258] on select "Select Interest Type 401K Annuity Bond Education IRA Government Bond Government…" at bounding box center [749, 255] width 152 height 28
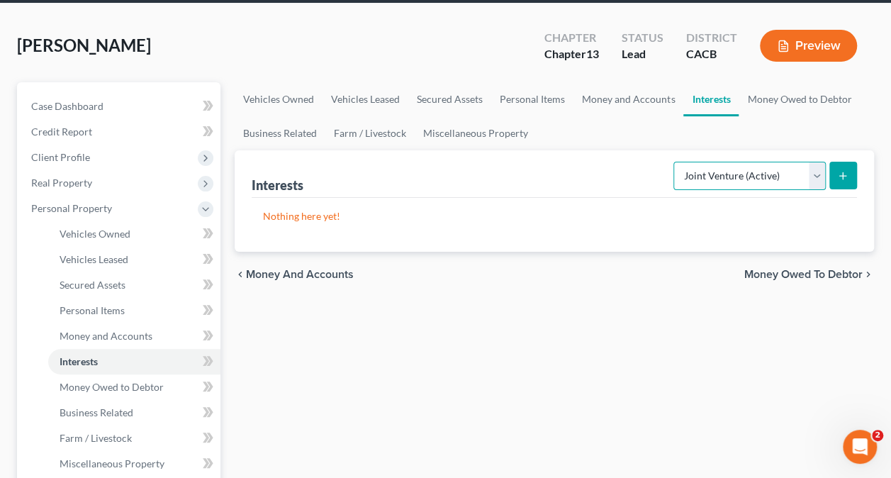
scroll to position [142, 0]
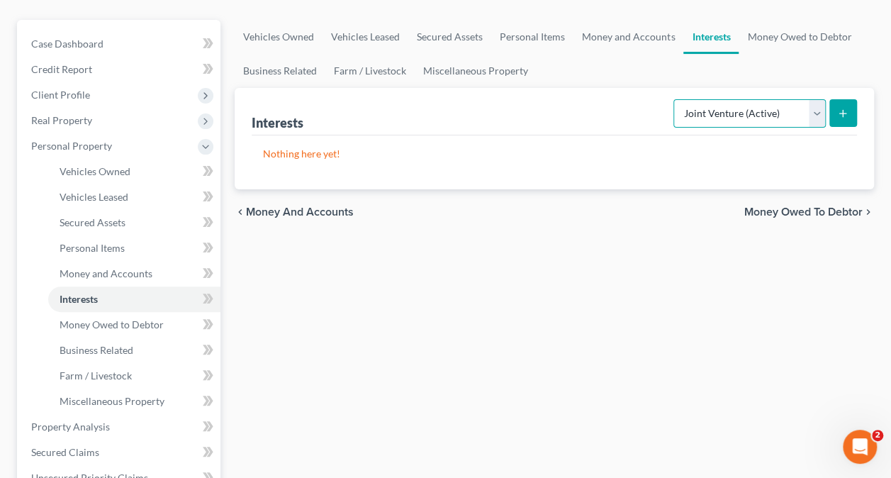
click at [815, 115] on select "Select Interest Type 401K Annuity Bond Education IRA Government Bond Government…" at bounding box center [749, 113] width 152 height 28
click at [864, 170] on div "Interests Select Interest Type 401K Annuity Bond Education IRA Government Bond …" at bounding box center [554, 138] width 639 height 101
click at [819, 210] on span "Money Owed to Debtor" at bounding box center [803, 211] width 118 height 11
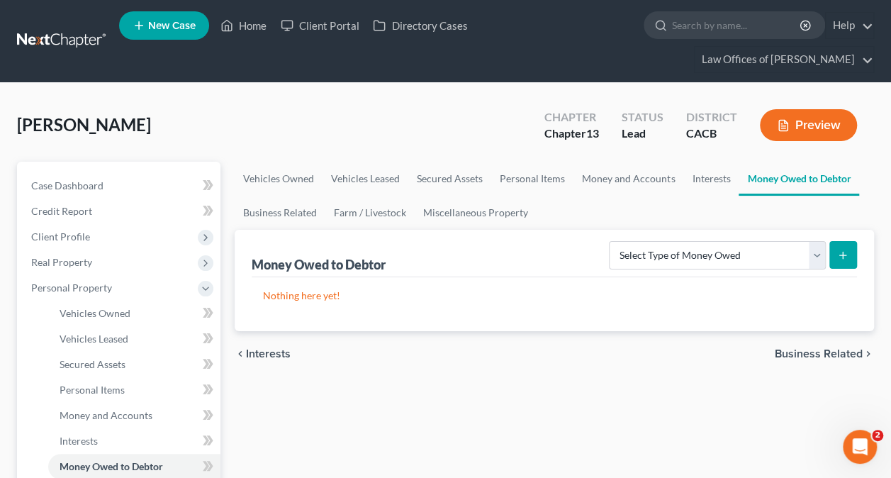
click at [826, 352] on span "Business Related" at bounding box center [819, 353] width 88 height 11
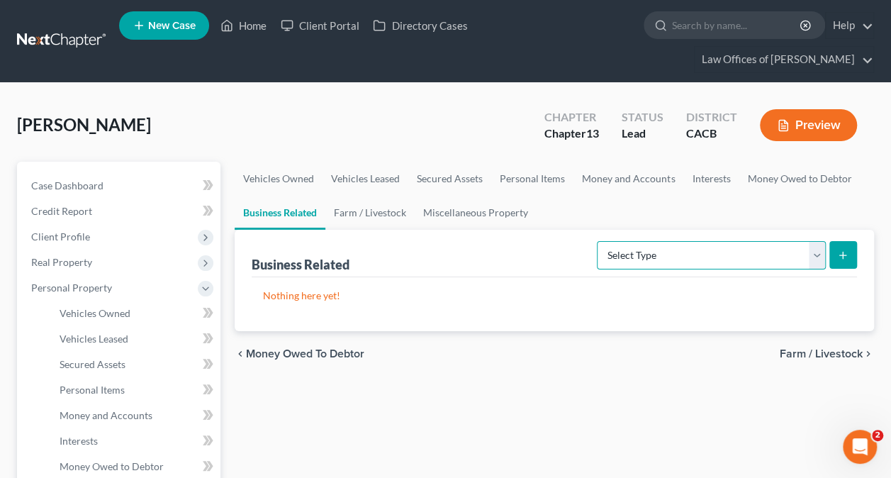
click at [716, 258] on select "Select Type Customer Lists Franchises Inventory Licenses Machinery Office Equip…" at bounding box center [711, 255] width 229 height 28
click at [848, 249] on button "submit" at bounding box center [843, 255] width 28 height 28
click at [841, 349] on span "Farm / Livestock" at bounding box center [821, 353] width 83 height 11
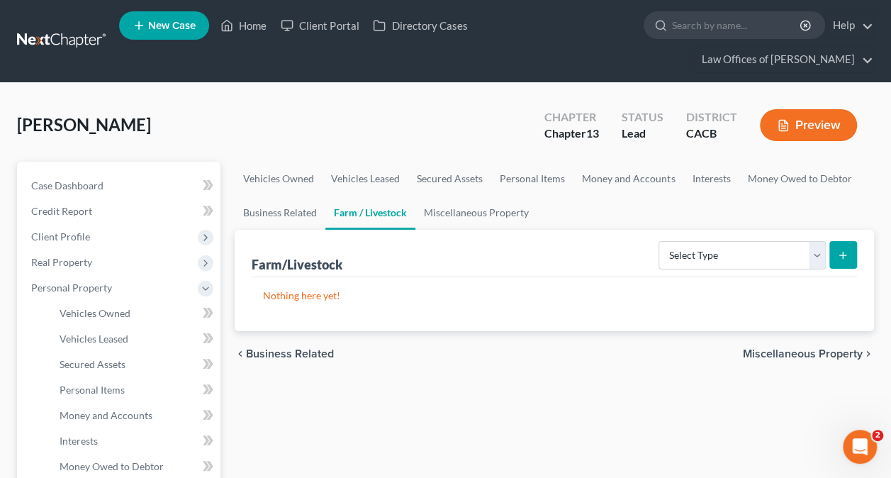
click at [839, 352] on span "Miscellaneous Property" at bounding box center [803, 353] width 120 height 11
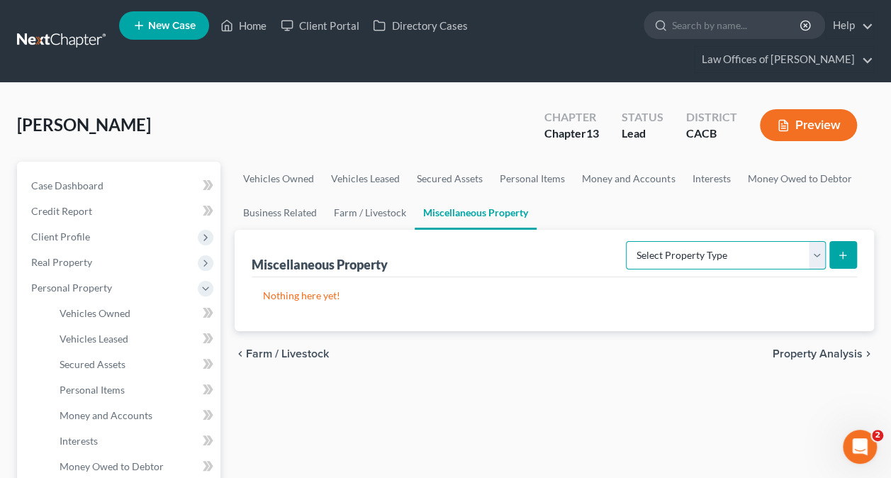
click at [746, 253] on select "Select Property Type Assigned for Creditor Benefit [DATE] Holding for Another N…" at bounding box center [726, 255] width 200 height 28
click at [846, 258] on icon "submit" at bounding box center [842, 254] width 11 height 11
click at [849, 349] on span "Property Analysis" at bounding box center [817, 353] width 90 height 11
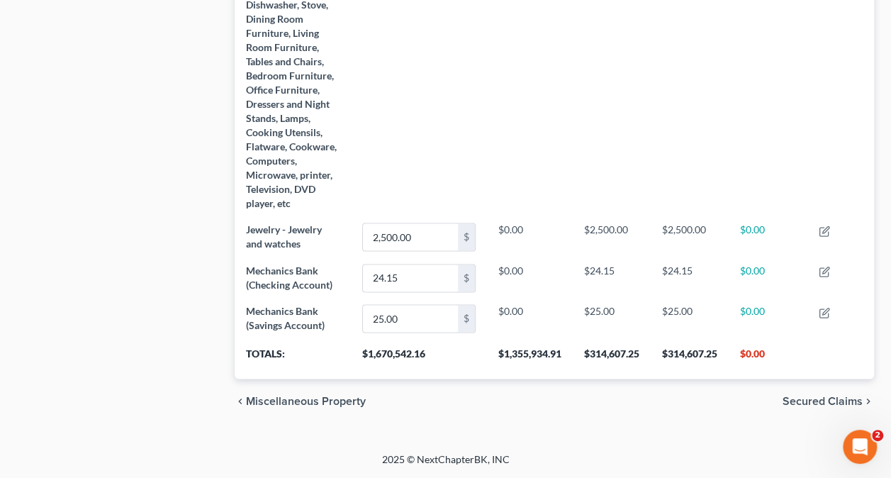
scroll to position [893, 0]
click at [827, 401] on span "Secured Claims" at bounding box center [822, 400] width 80 height 11
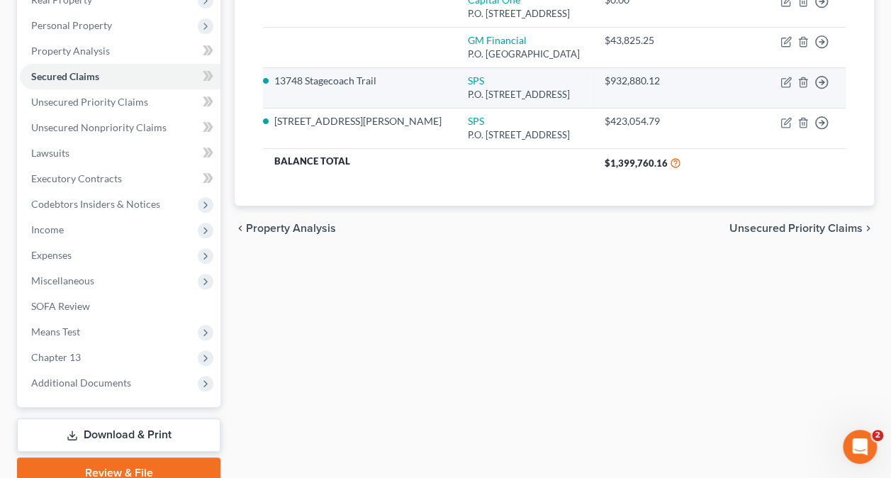
scroll to position [283, 0]
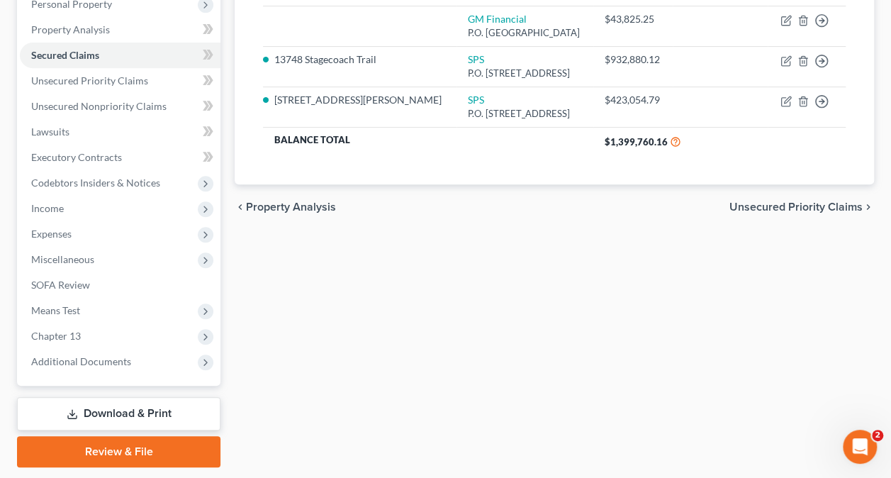
click at [811, 201] on span "Unsecured Priority Claims" at bounding box center [795, 206] width 133 height 11
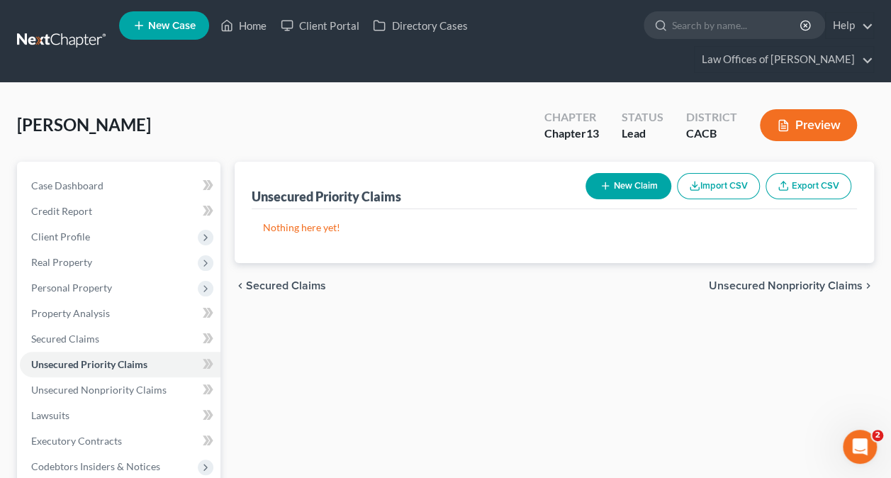
click at [623, 179] on button "New Claim" at bounding box center [628, 186] width 86 height 26
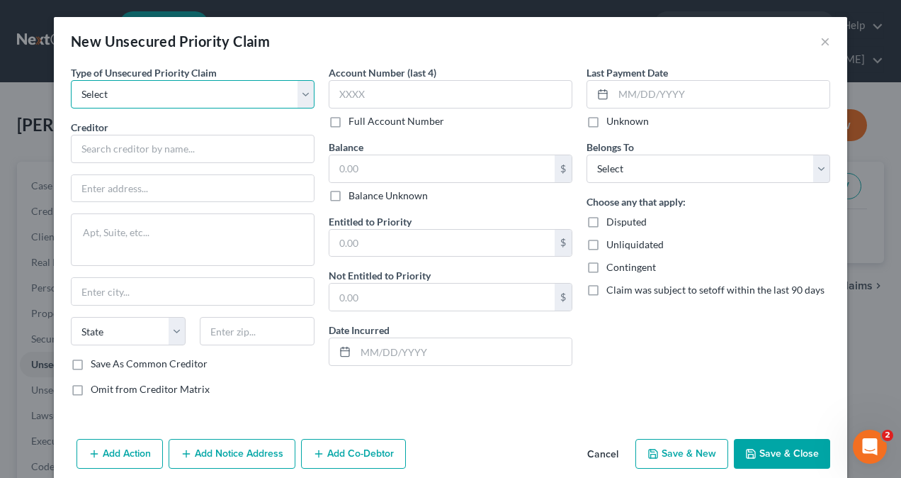
click at [176, 91] on select "Select Taxes & Other Government Units Domestic Support Obligations Extensions o…" at bounding box center [193, 94] width 244 height 28
click at [203, 91] on select "Select Taxes & Other Government Units Domestic Support Obligations Extensions o…" at bounding box center [193, 94] width 244 height 28
click at [275, 97] on select "Select Taxes & Other Government Units Domestic Support Obligations Extensions o…" at bounding box center [193, 94] width 244 height 28
click at [604, 449] on button "Cancel" at bounding box center [603, 454] width 54 height 28
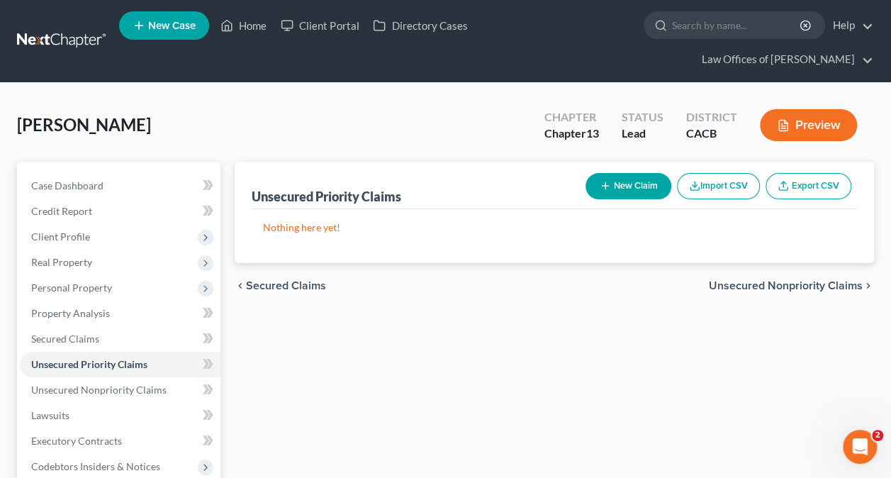
click at [802, 285] on span "Unsecured Nonpriority Claims" at bounding box center [786, 285] width 154 height 11
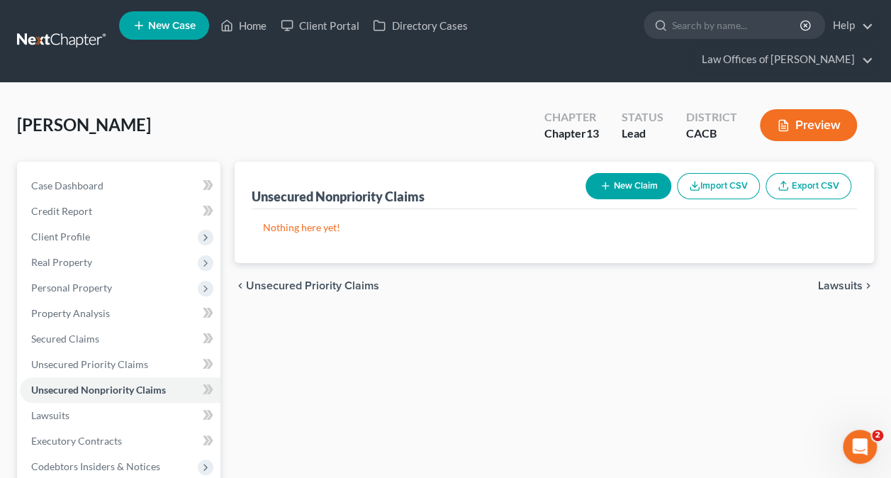
click at [631, 181] on button "New Claim" at bounding box center [628, 186] width 86 height 26
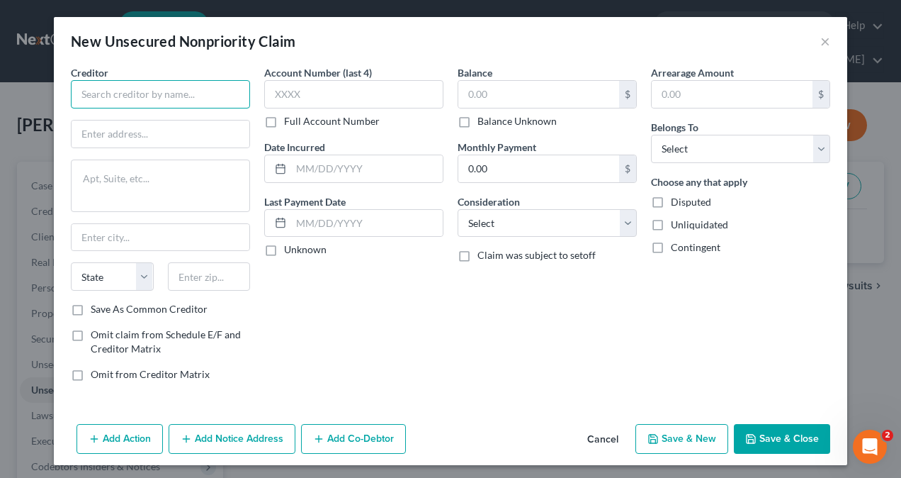
click at [180, 91] on input "text" at bounding box center [160, 94] width 179 height 28
